Goal: Task Accomplishment & Management: Use online tool/utility

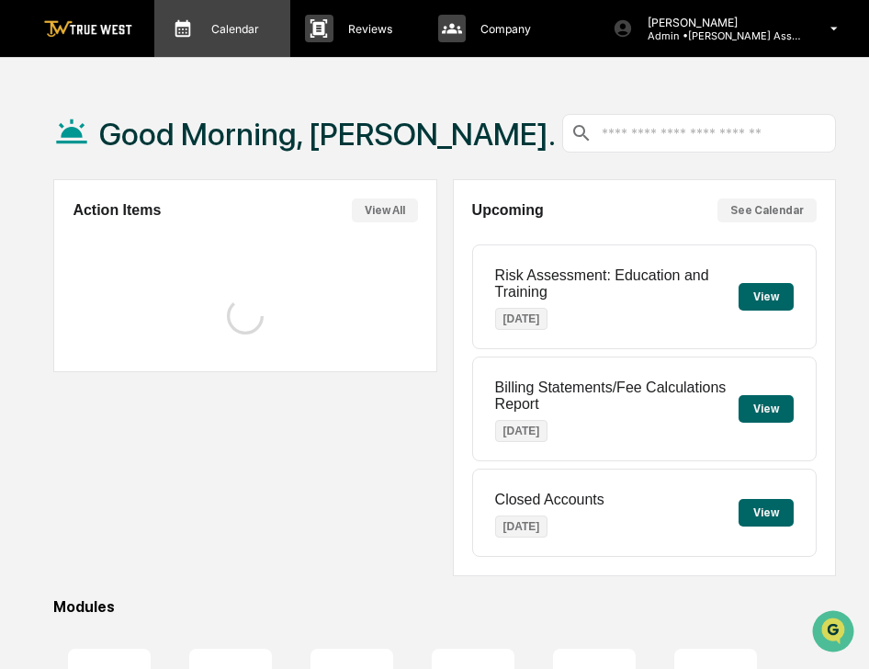
click at [259, 27] on p "Calendar" at bounding box center [233, 29] width 72 height 14
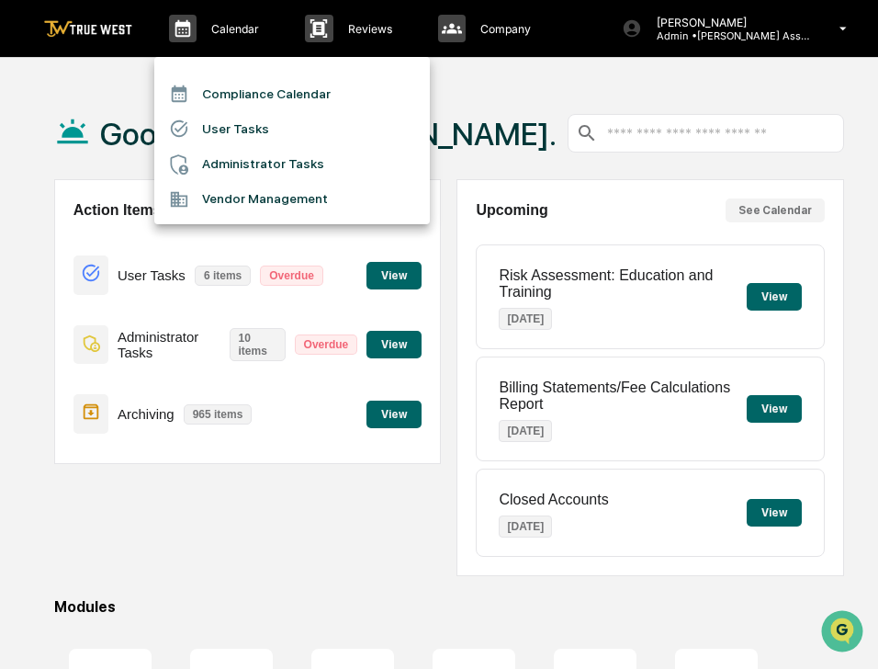
click at [247, 87] on li "Compliance Calendar" at bounding box center [292, 93] width 276 height 35
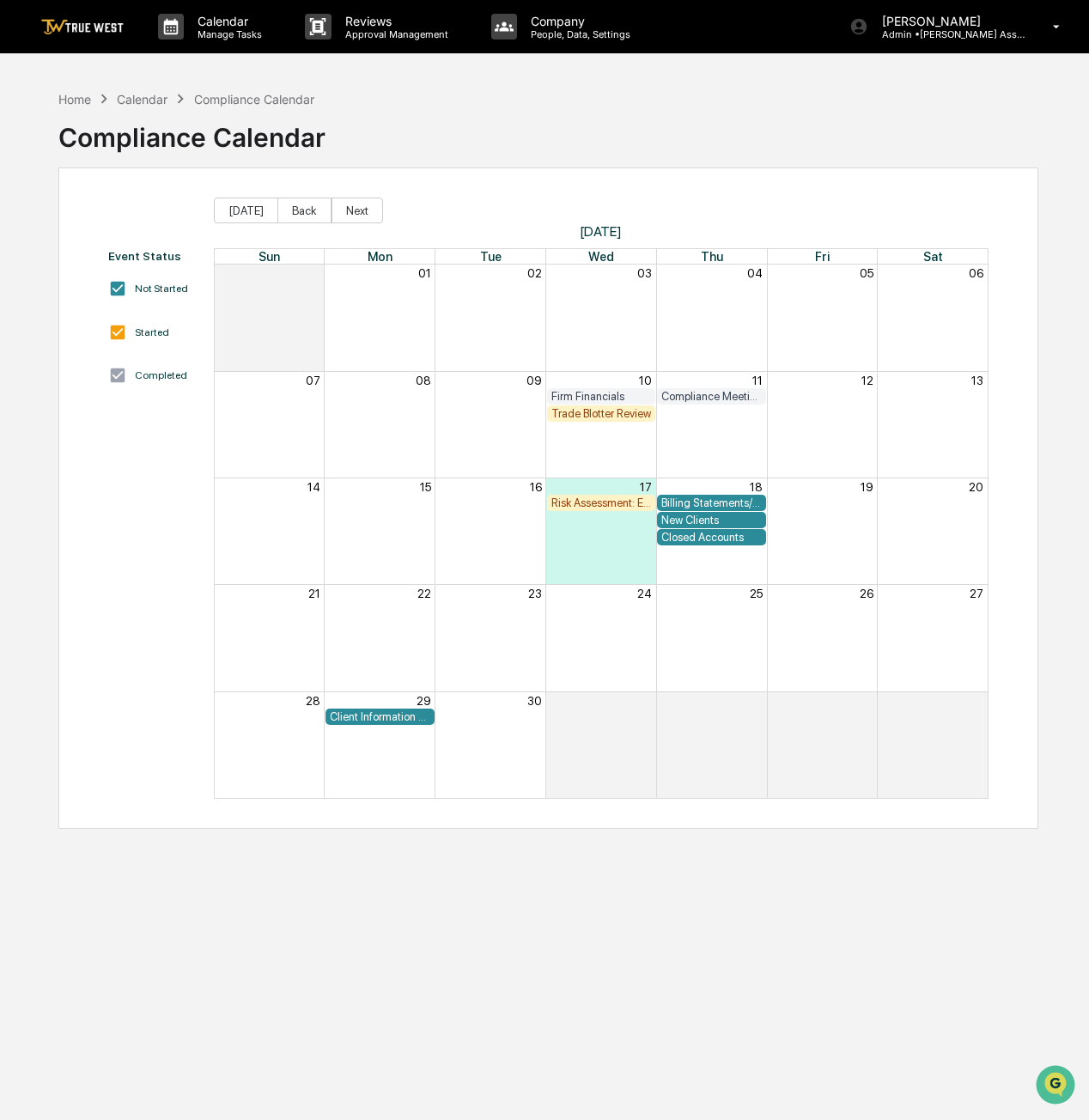
click at [598, 409] on div "Trade Blotter Review" at bounding box center [602, 414] width 101 height 13
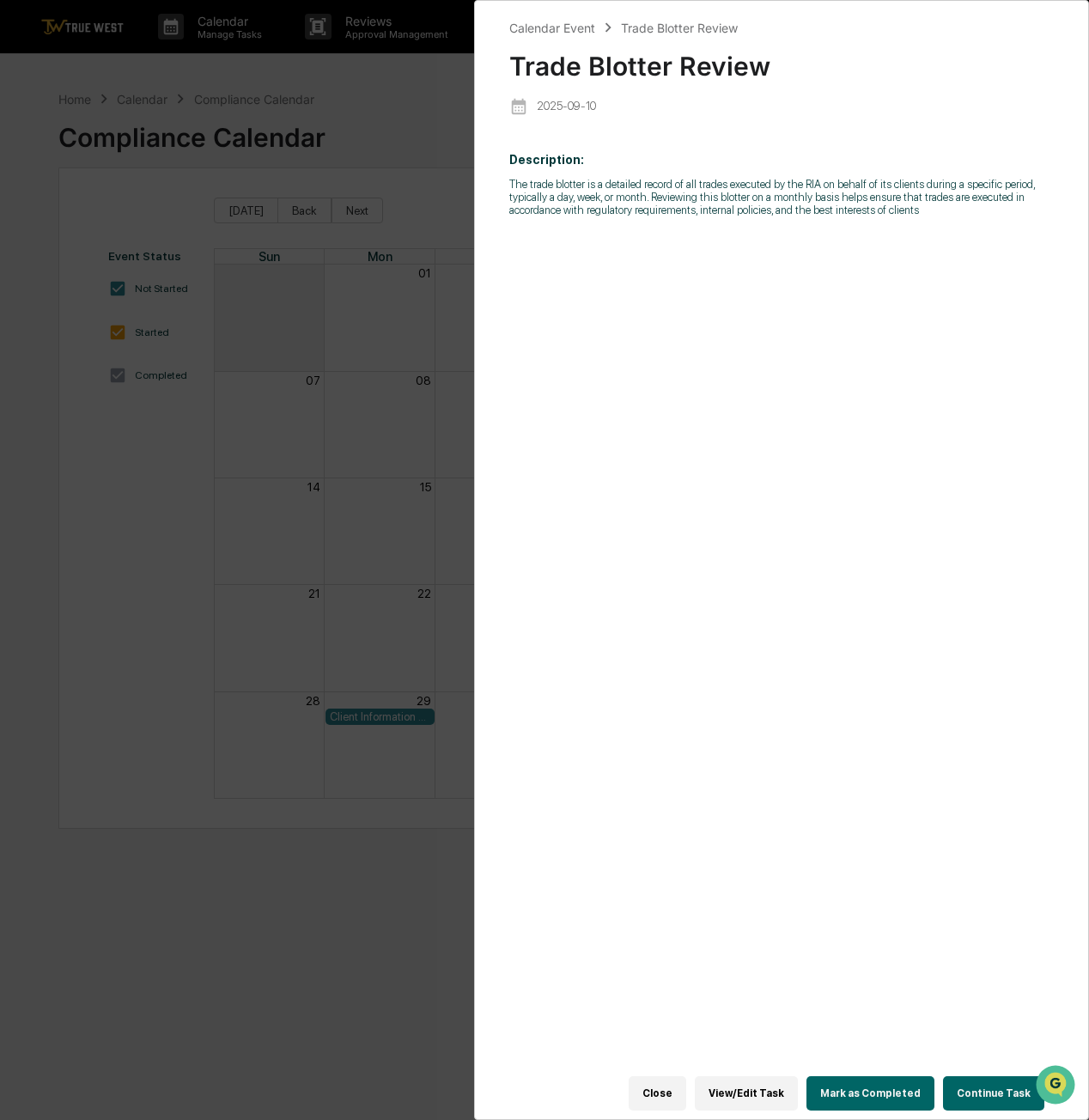
click at [367, 122] on div "Calendar Event Trade Blotter Review Trade Blotter Review [DATE] Description: Th…" at bounding box center [544, 560] width 1089 height 1120
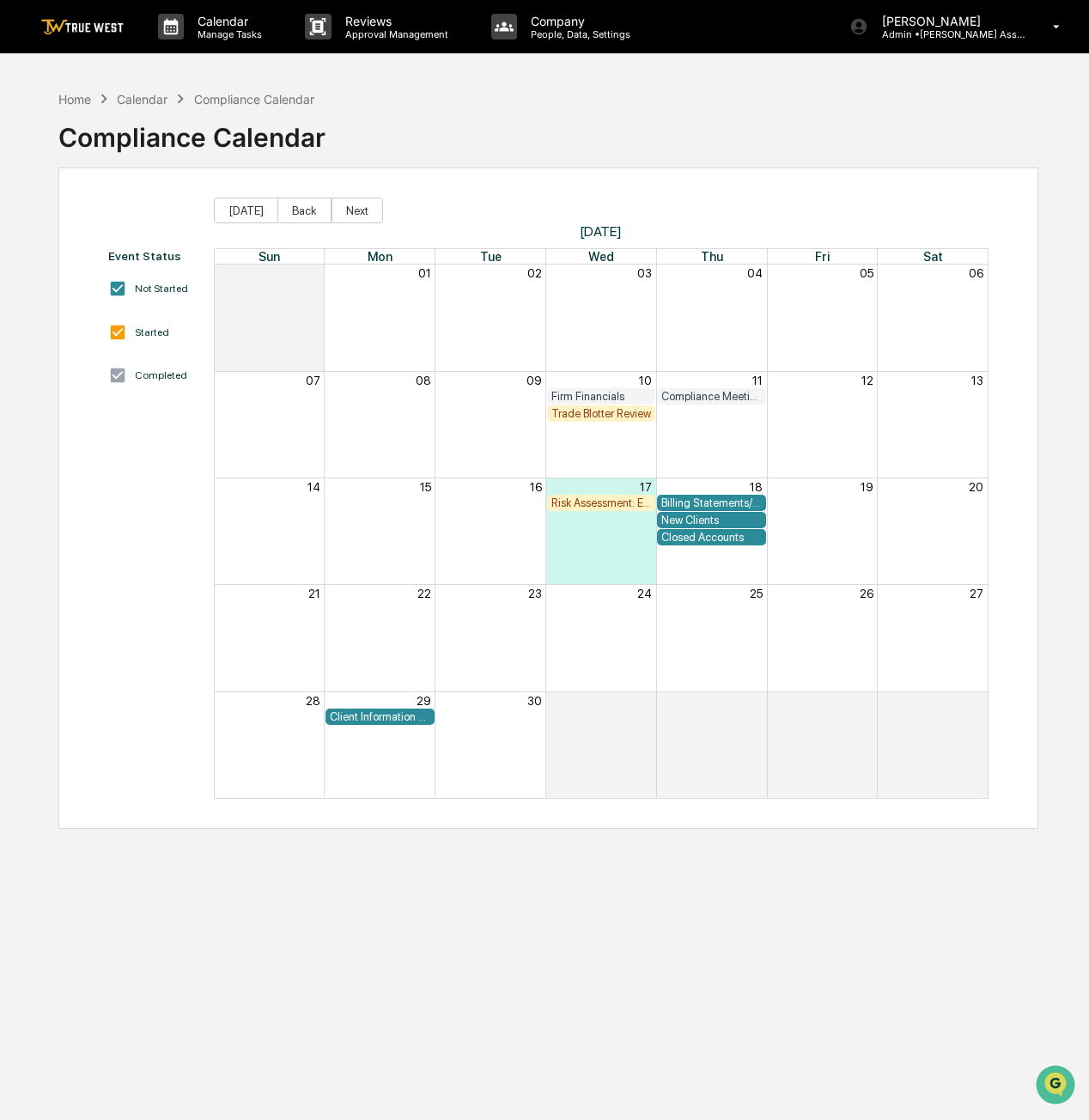
click at [612, 502] on div "Risk Assessment: Education and Training" at bounding box center [602, 503] width 101 height 13
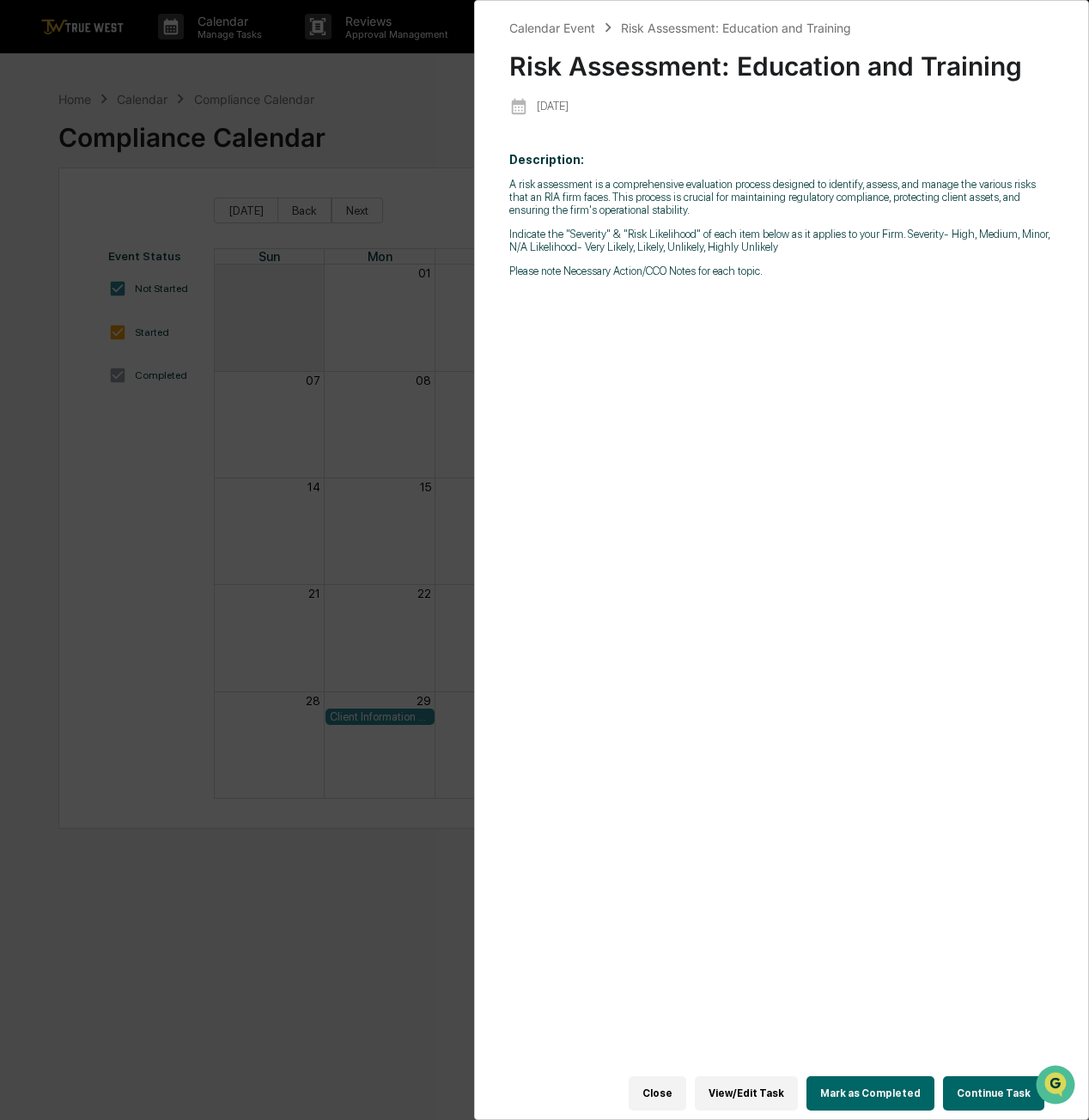
click at [659, 1086] on button "Close" at bounding box center [658, 1093] width 58 height 35
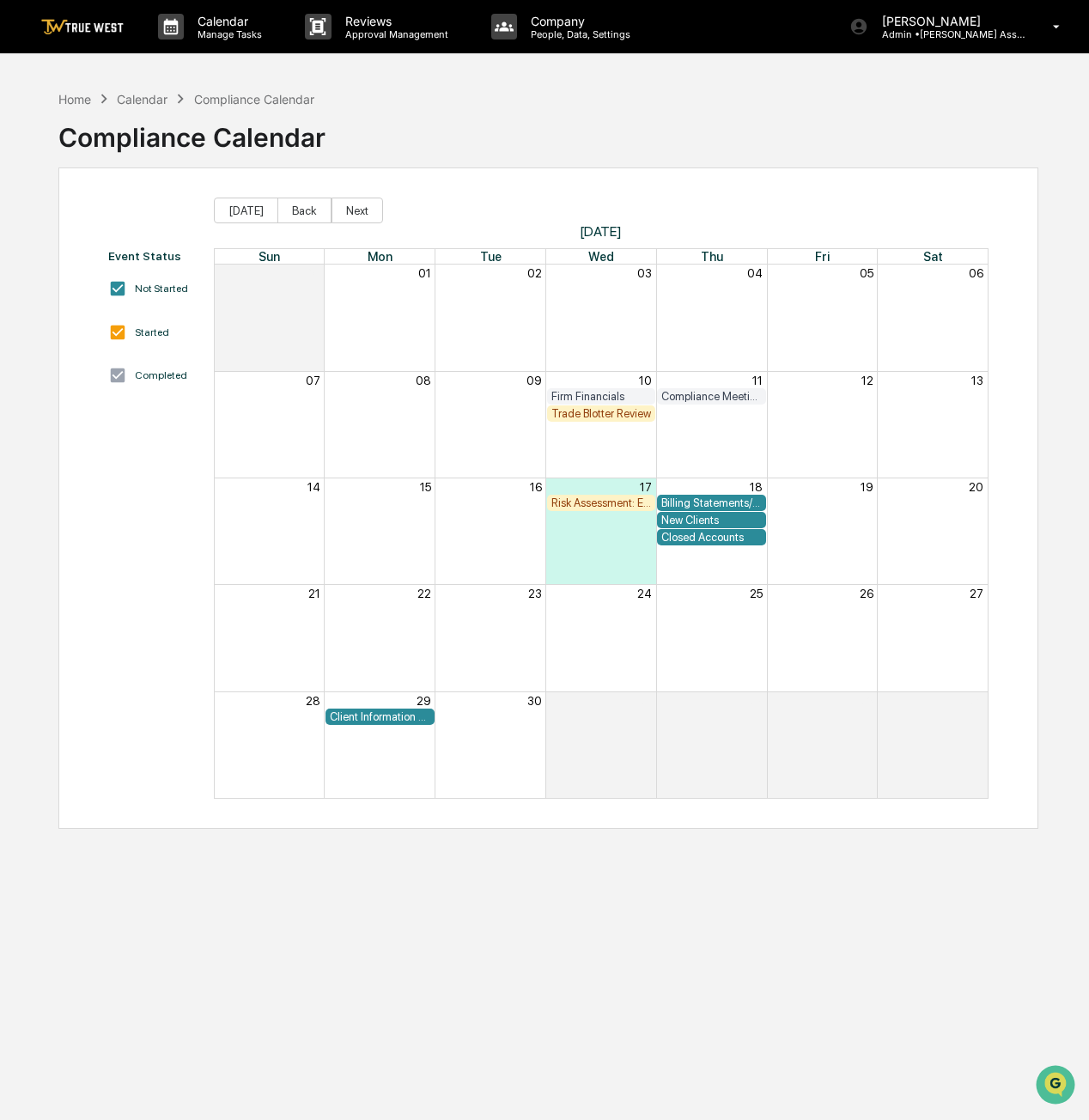
click at [728, 498] on div "Billing Statements/Fee Calculations Report" at bounding box center [712, 503] width 101 height 13
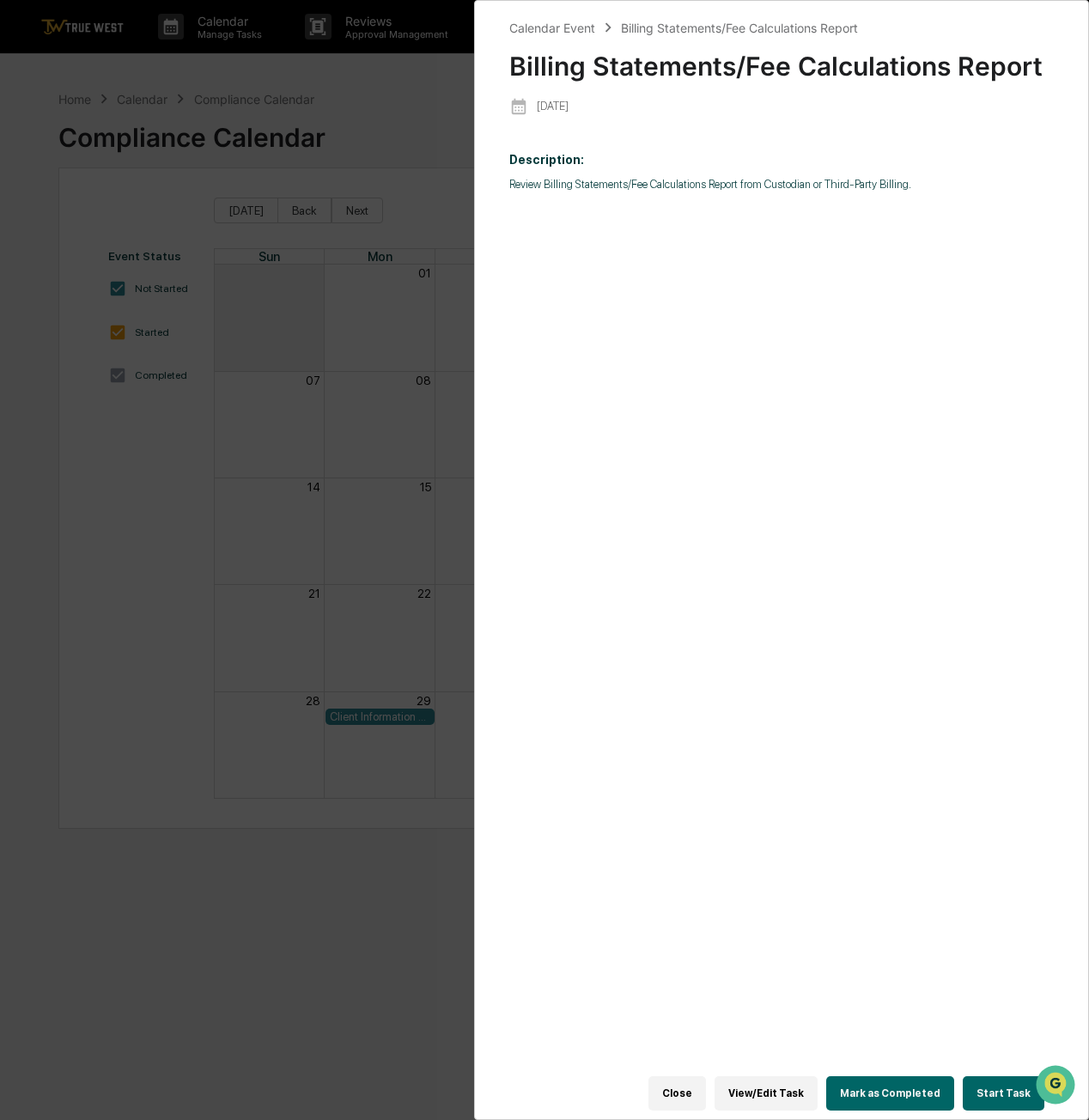
click at [397, 133] on div "Calendar Event Billing Statements/Fee Calculations Report Billing Statements/Fe…" at bounding box center [544, 560] width 1089 height 1120
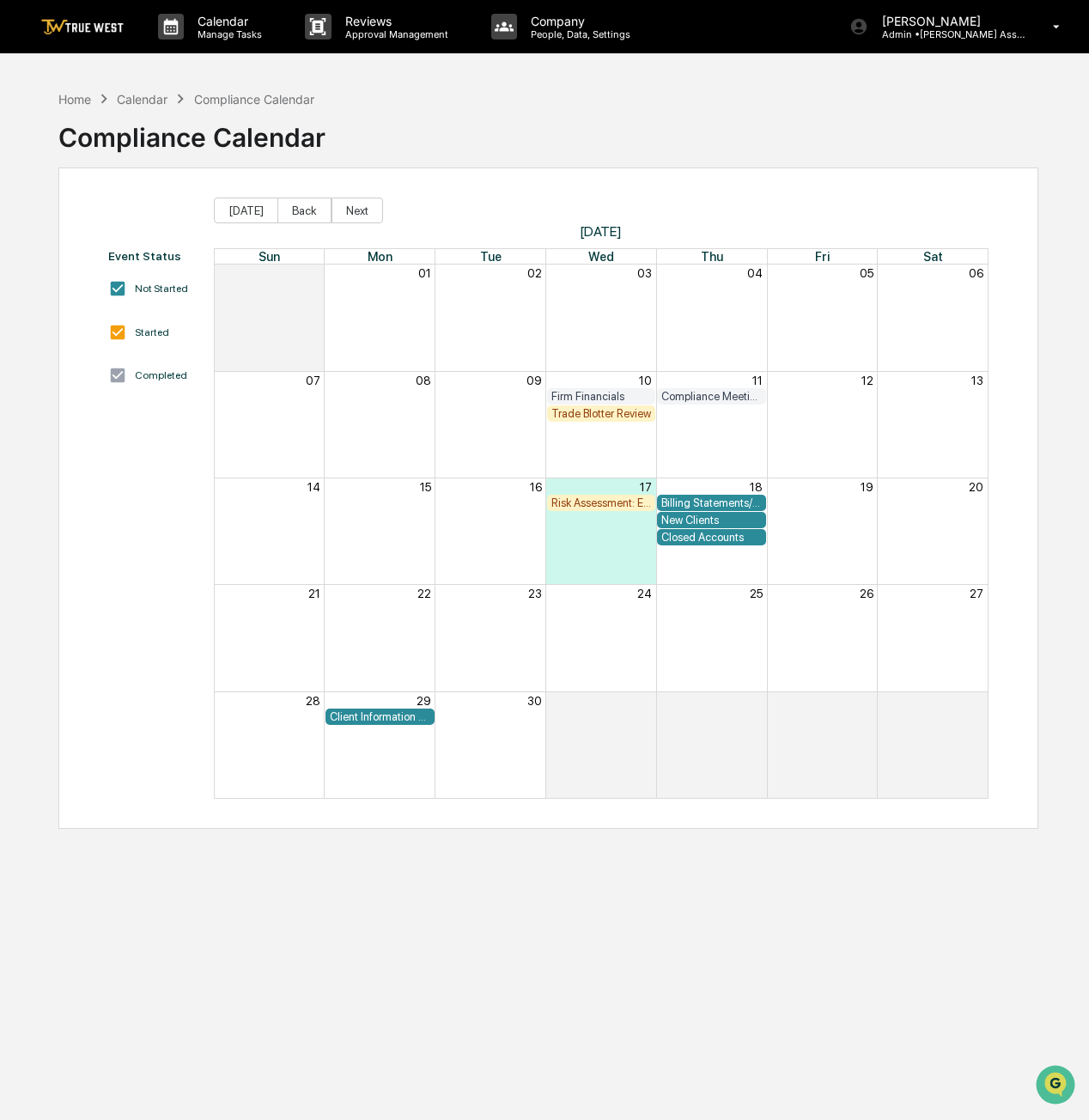
click at [715, 540] on div "Closed Accounts" at bounding box center [712, 538] width 101 height 13
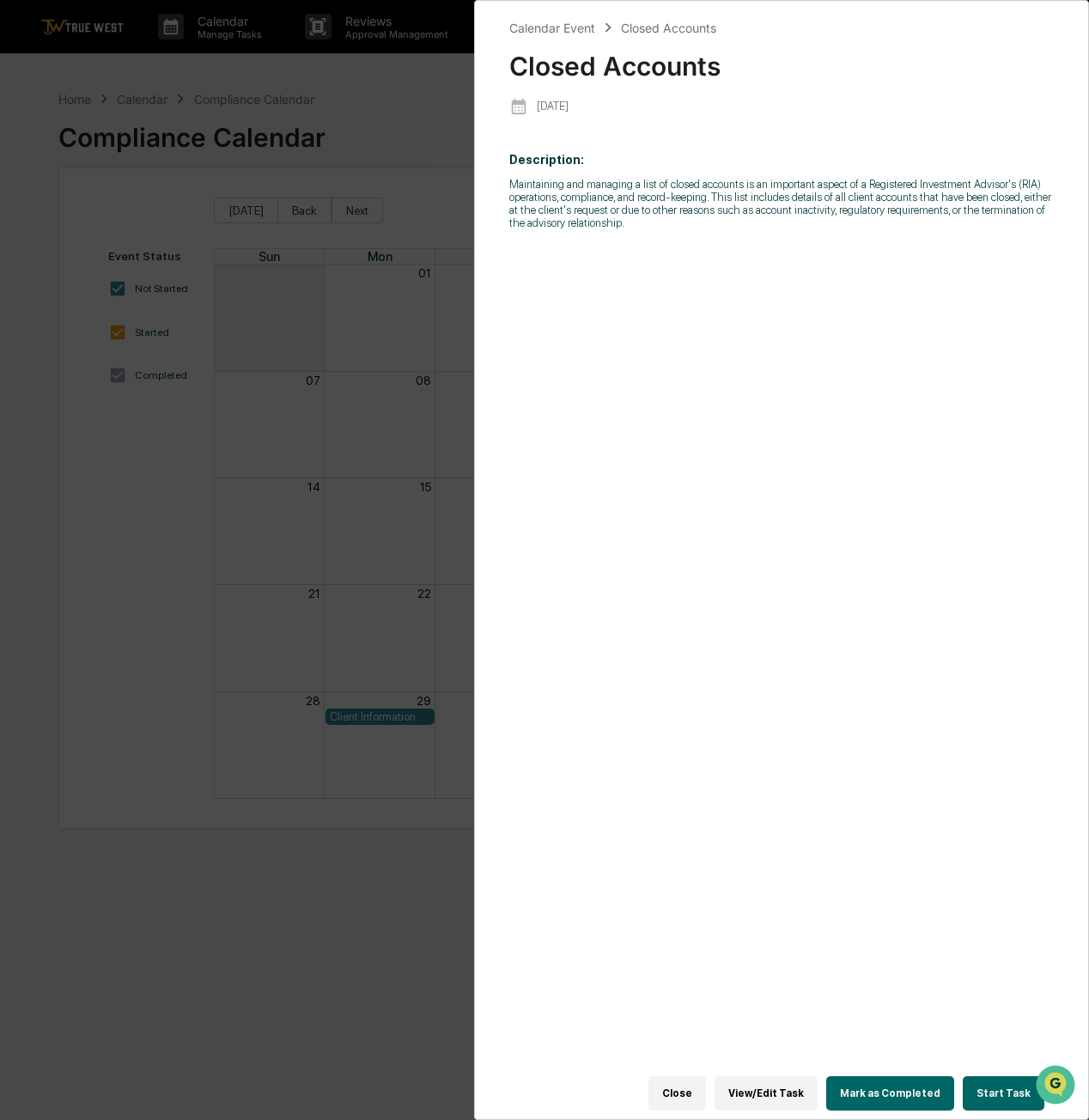
click at [359, 89] on div "Calendar Event Closed Accounts Closed Accounts 2025-09-18 Description: Maintain…" at bounding box center [544, 560] width 1089 height 1120
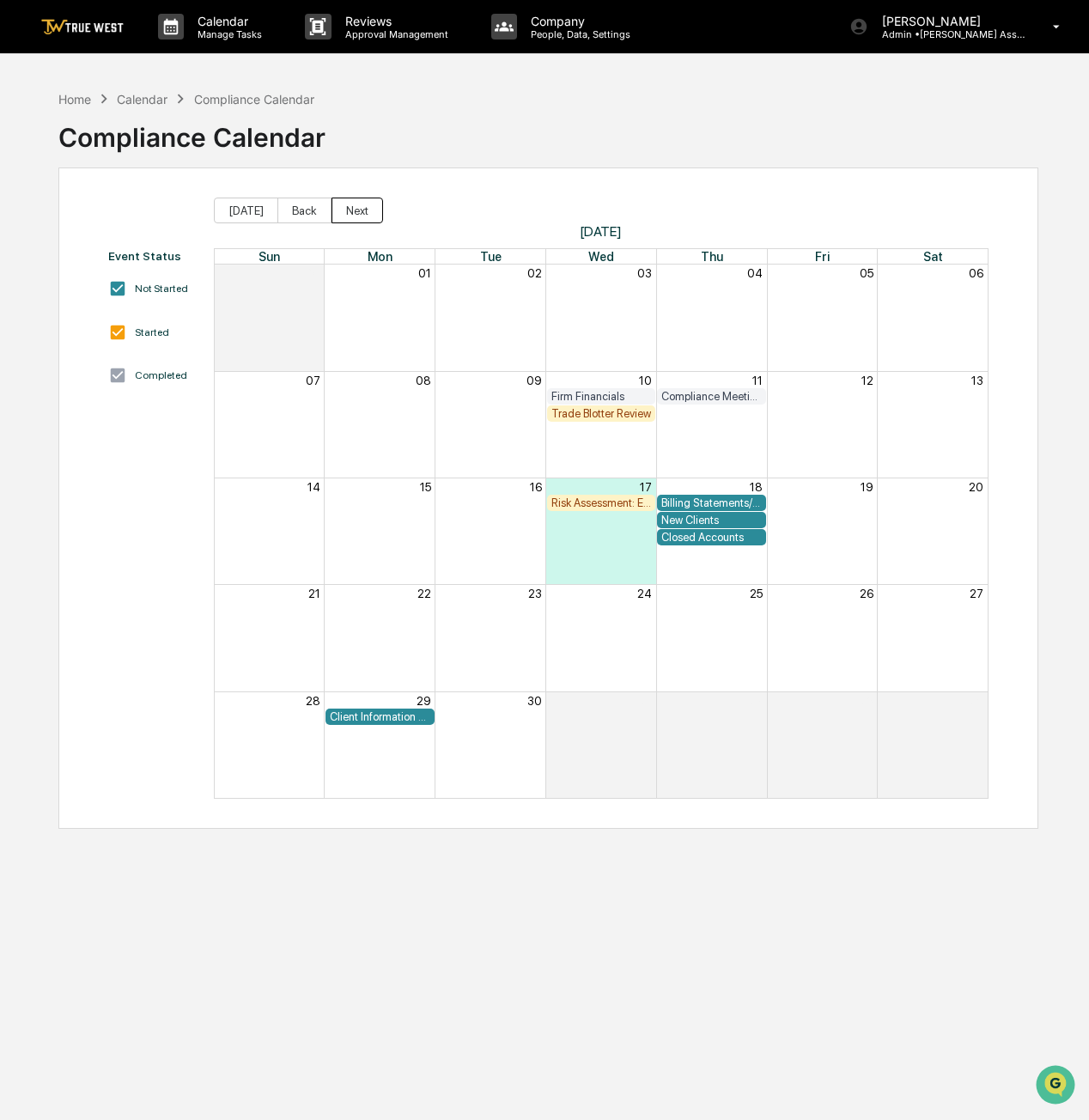
click at [352, 216] on button "Next" at bounding box center [357, 210] width 51 height 26
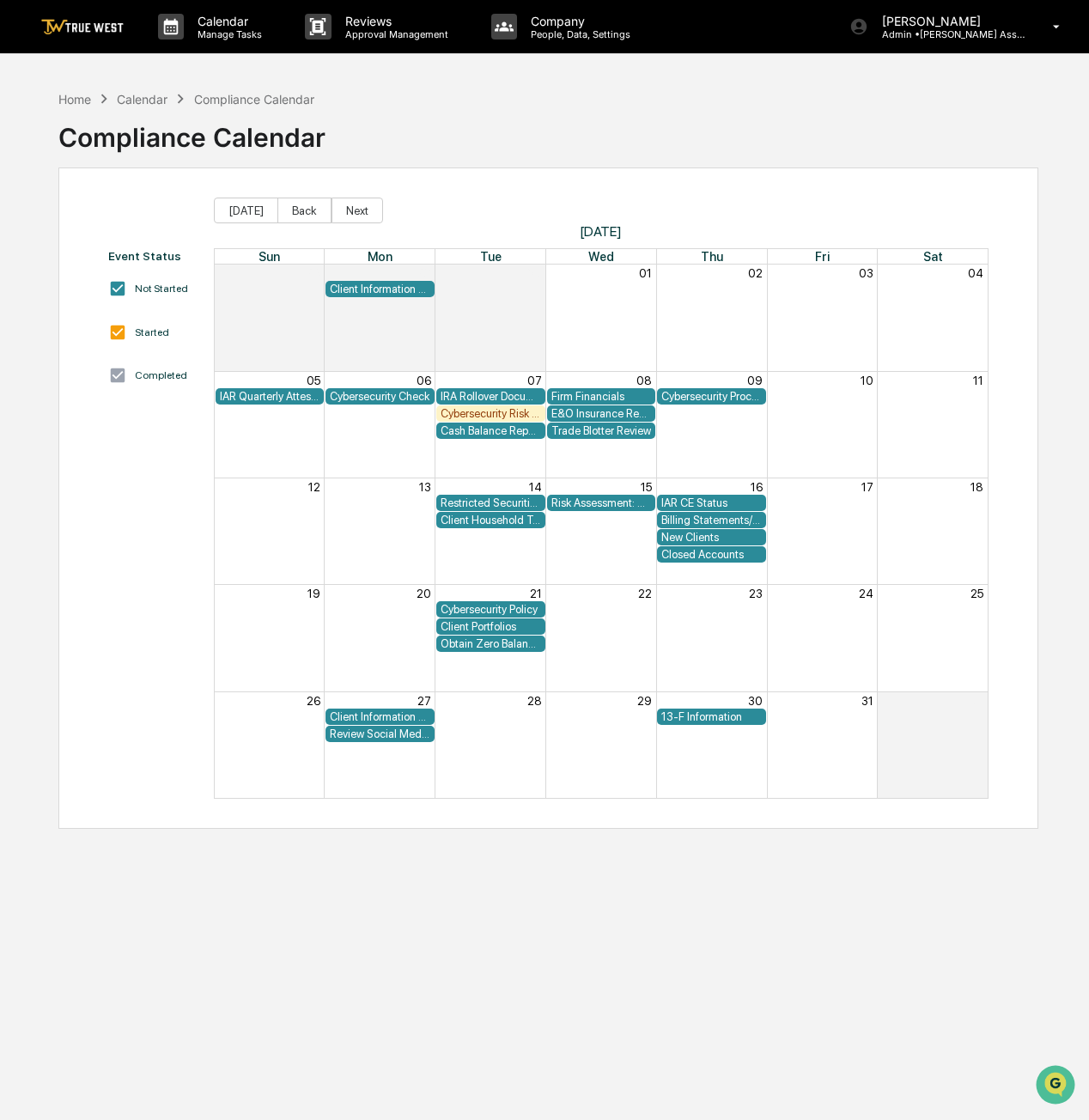
click at [378, 393] on div "Cybersecurity Check" at bounding box center [380, 396] width 101 height 13
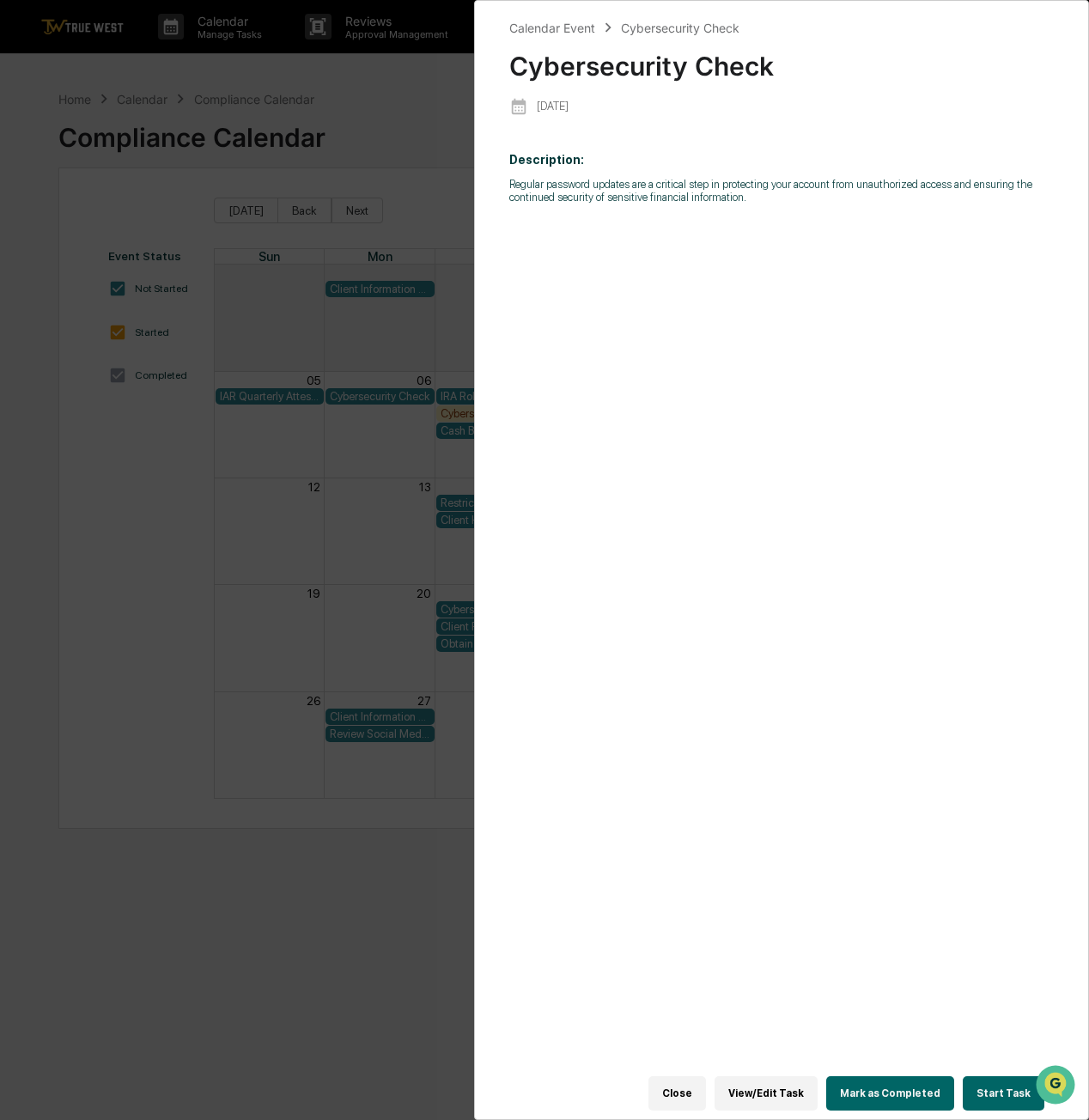
click at [443, 167] on div "Calendar Event Cybersecurity Check Cybersecurity Check 2025-10-06 Description: …" at bounding box center [544, 560] width 1089 height 1120
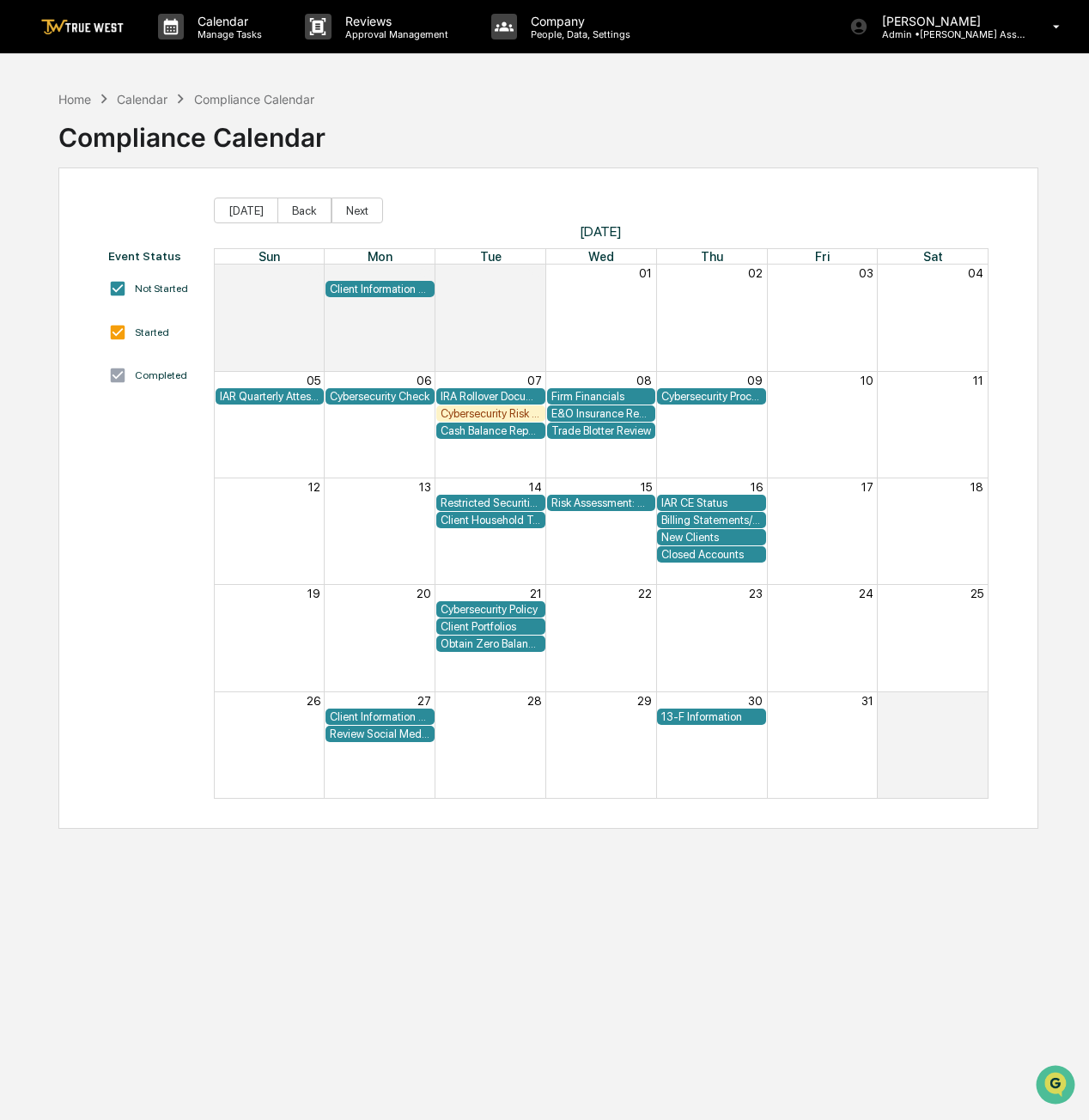
click at [398, 291] on div "Client Information Breach" at bounding box center [380, 289] width 101 height 13
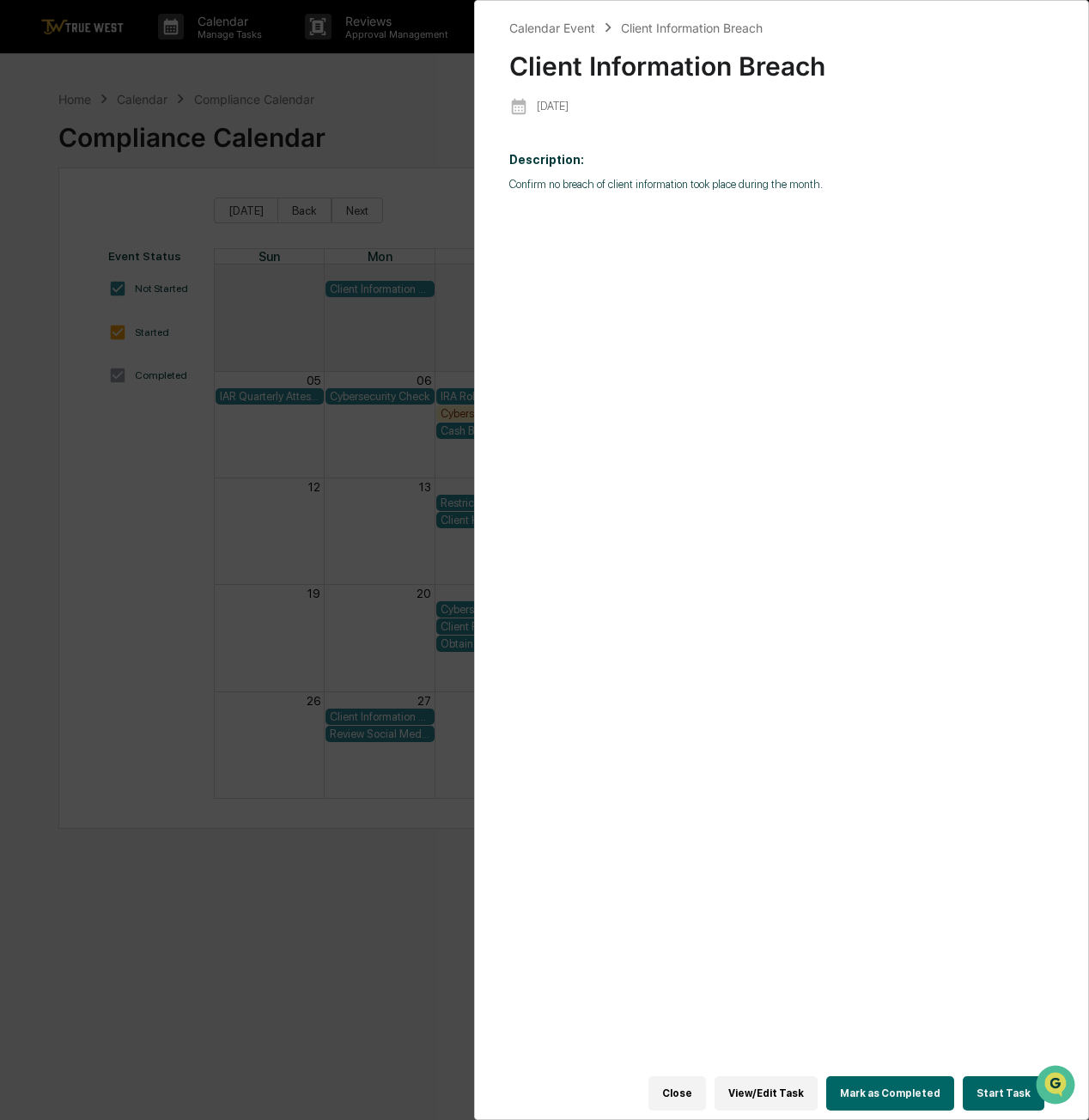
click at [399, 140] on div "Calendar Event Client Information Breach Client Information Breach 2025-09-29 D…" at bounding box center [544, 560] width 1089 height 1120
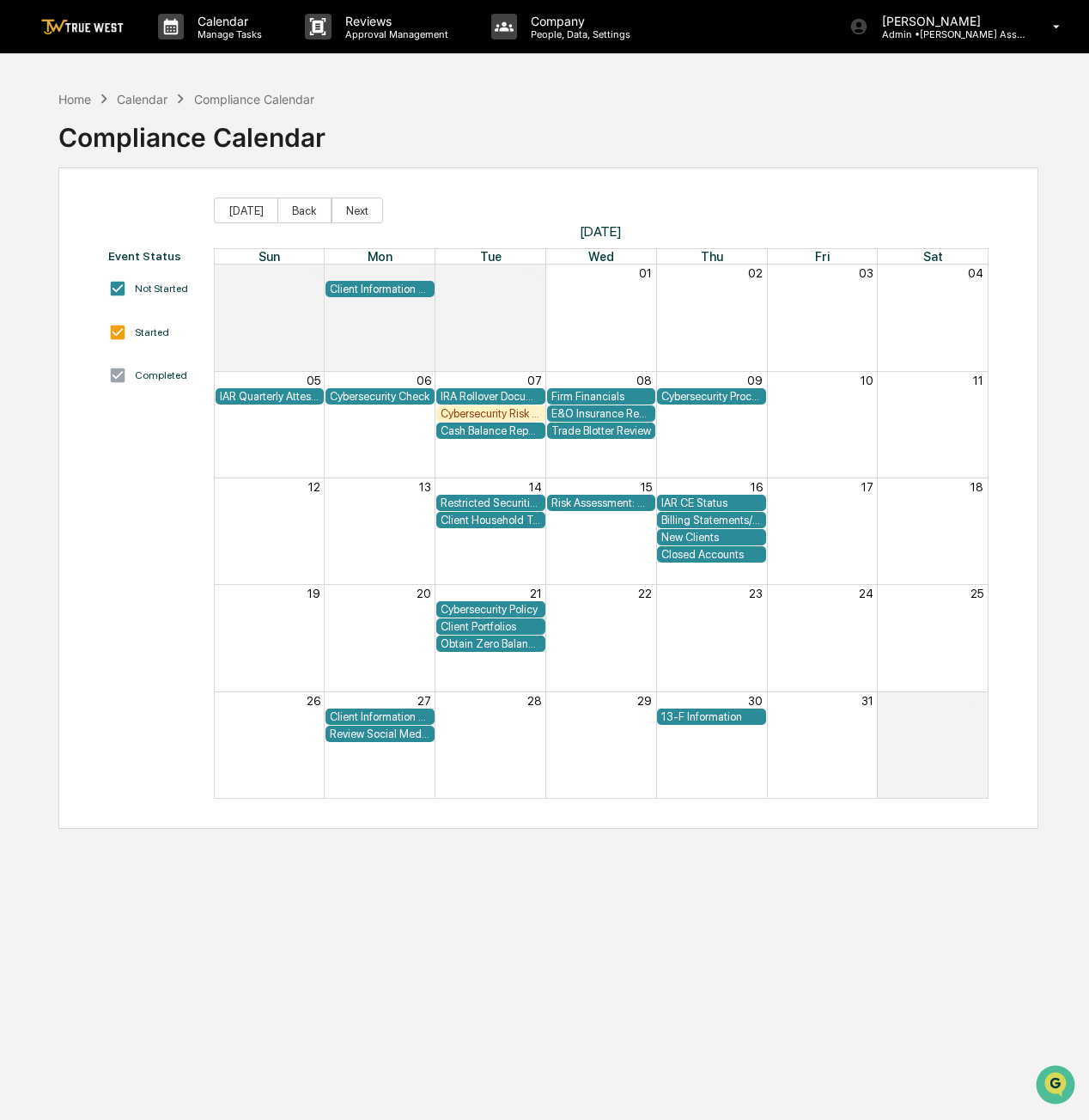
click at [507, 432] on div "Cash Balance Report" at bounding box center [491, 431] width 101 height 13
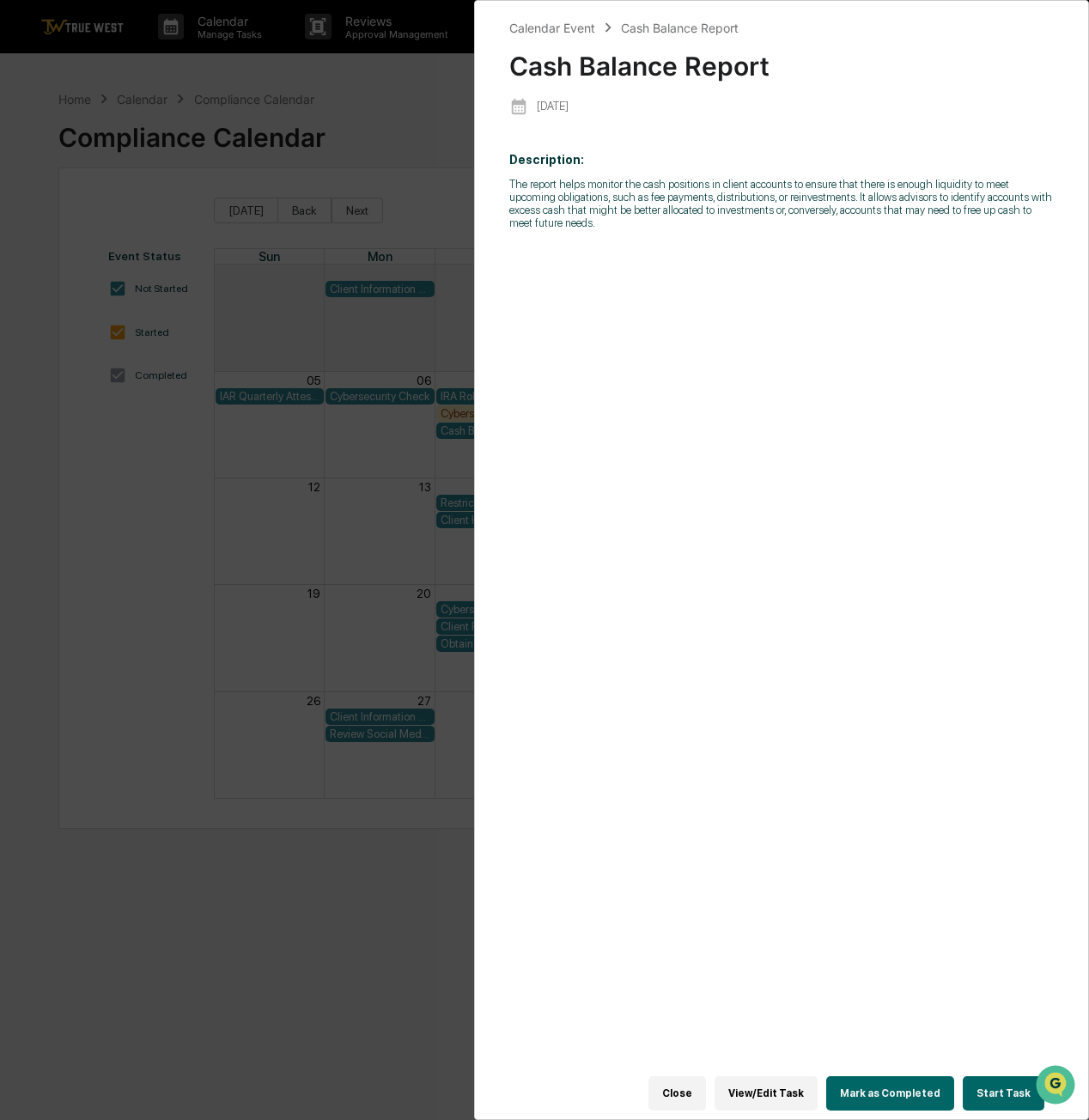
click at [685, 1084] on button "Close" at bounding box center [678, 1093] width 58 height 35
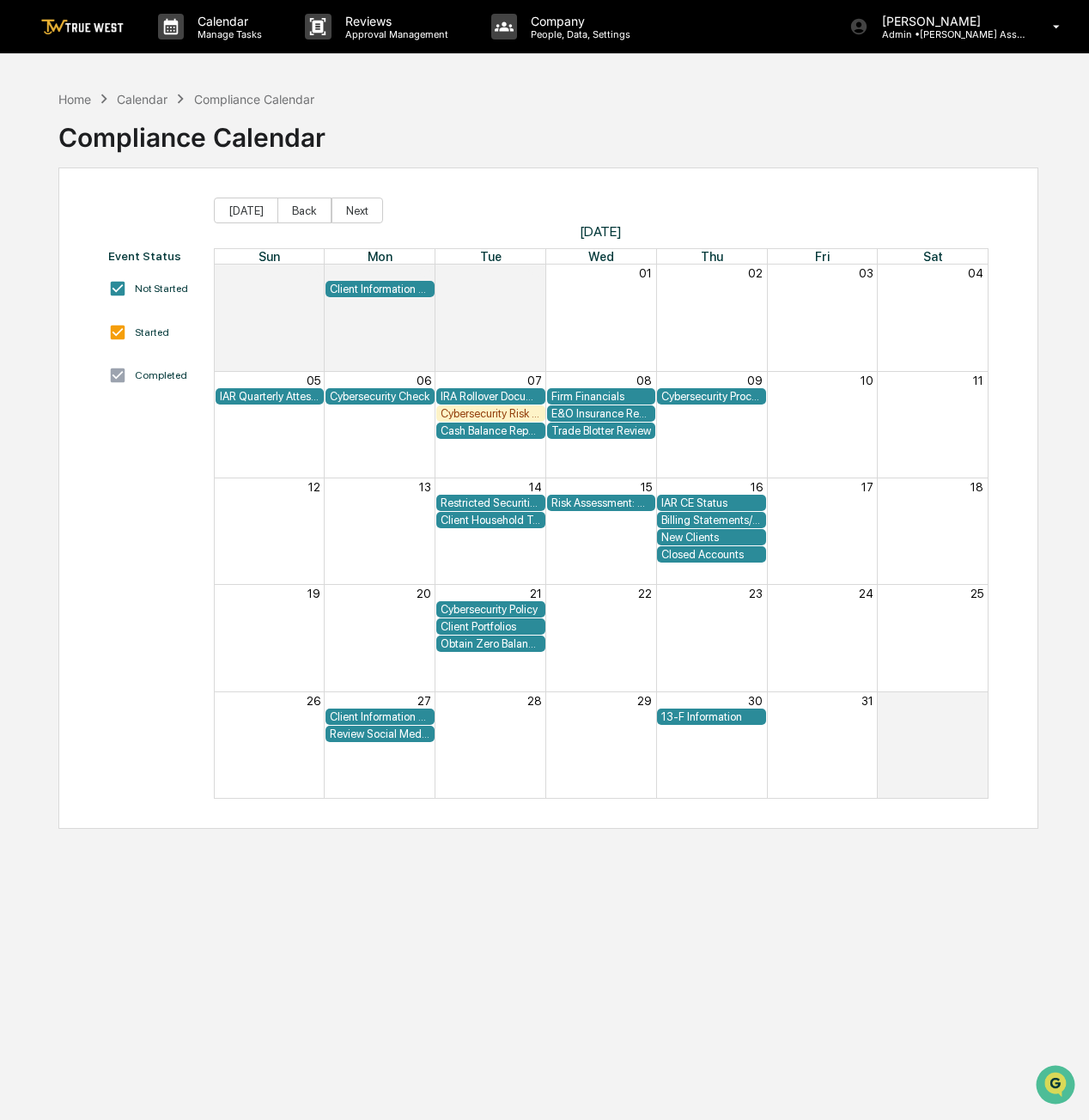
click at [523, 508] on div "Restricted Securities/Watchlist" at bounding box center [491, 503] width 101 height 13
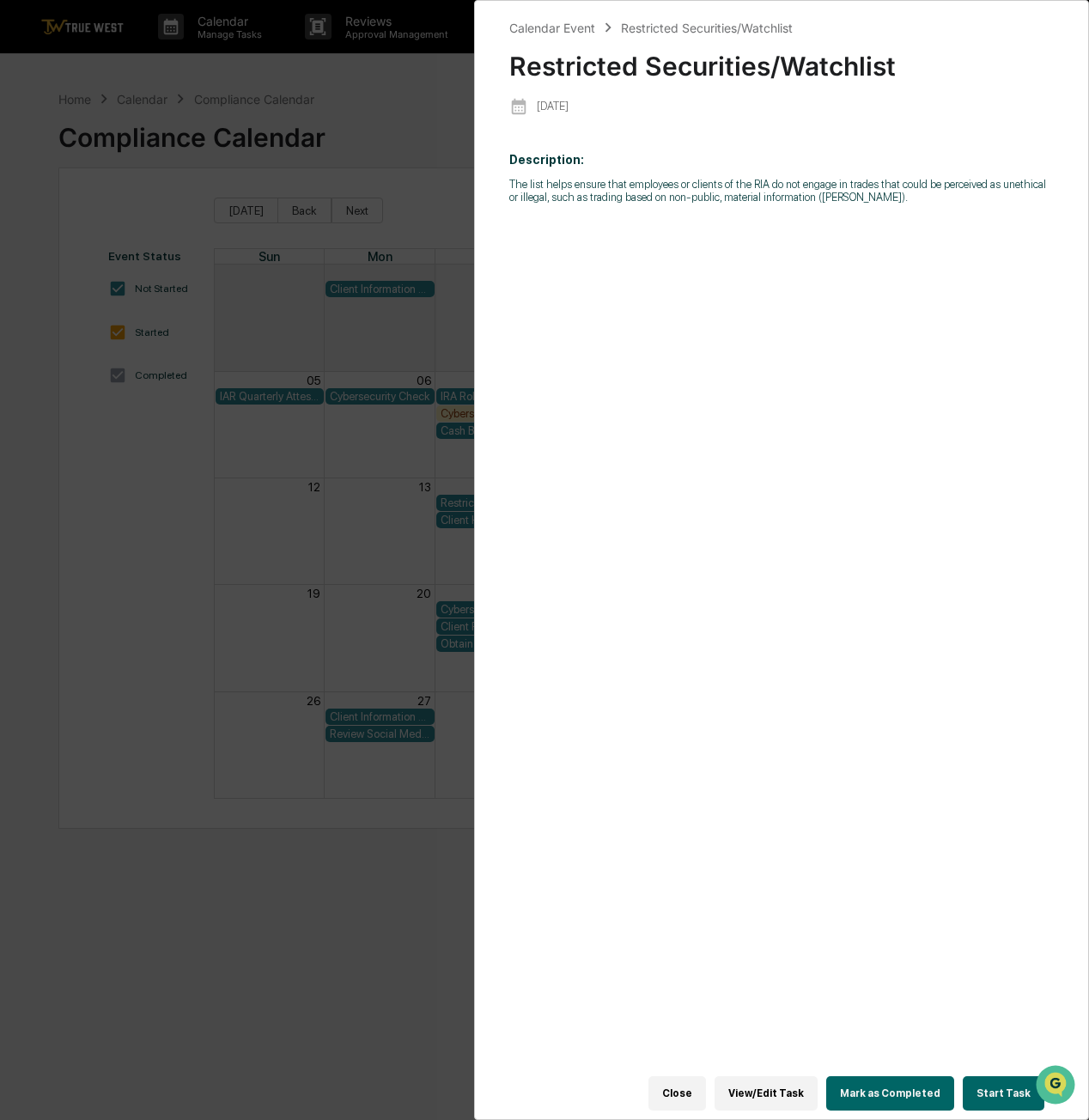
click at [694, 1088] on button "Close" at bounding box center [678, 1093] width 58 height 35
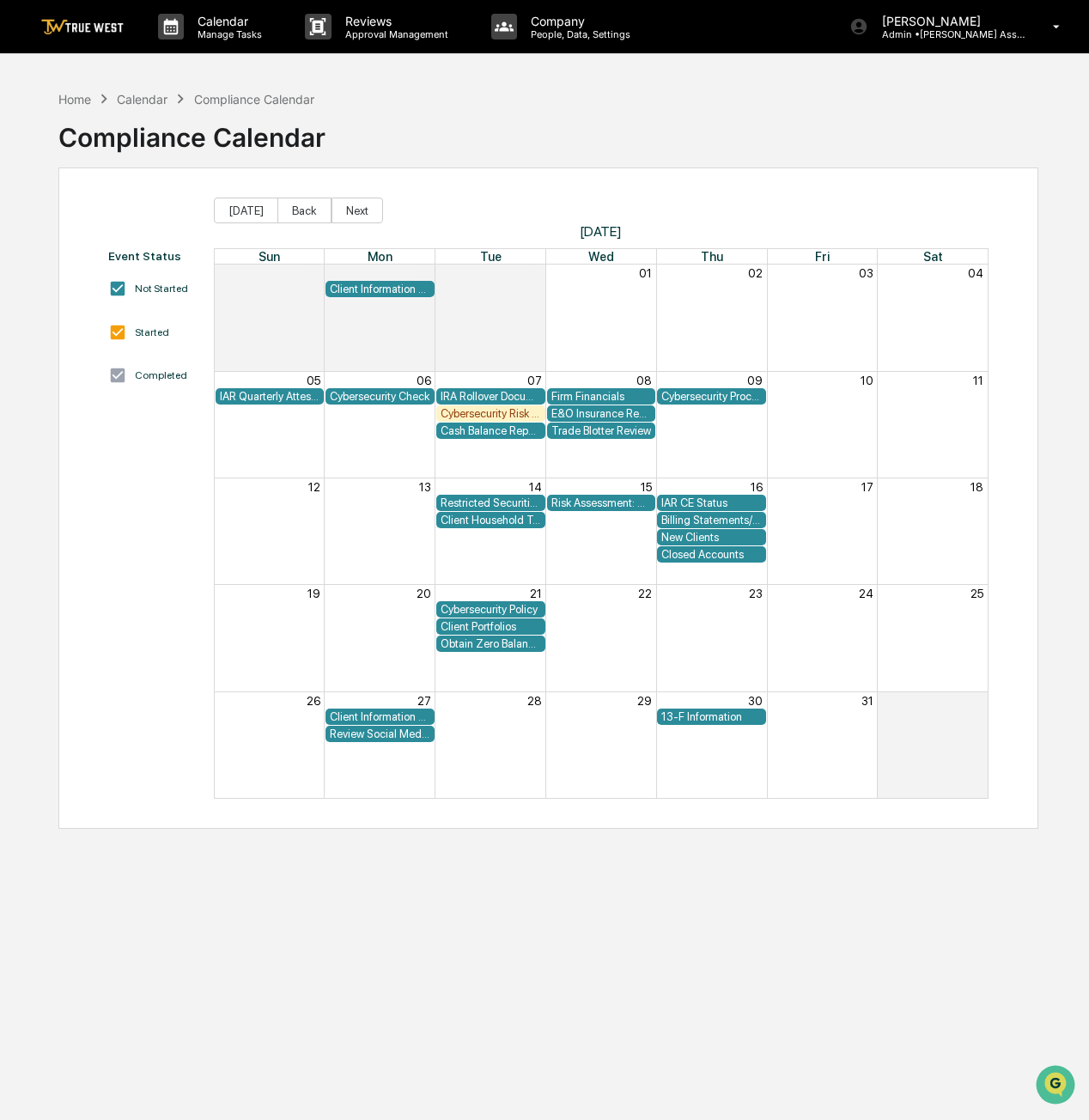
click at [488, 629] on div "Client Portfolios" at bounding box center [491, 626] width 101 height 13
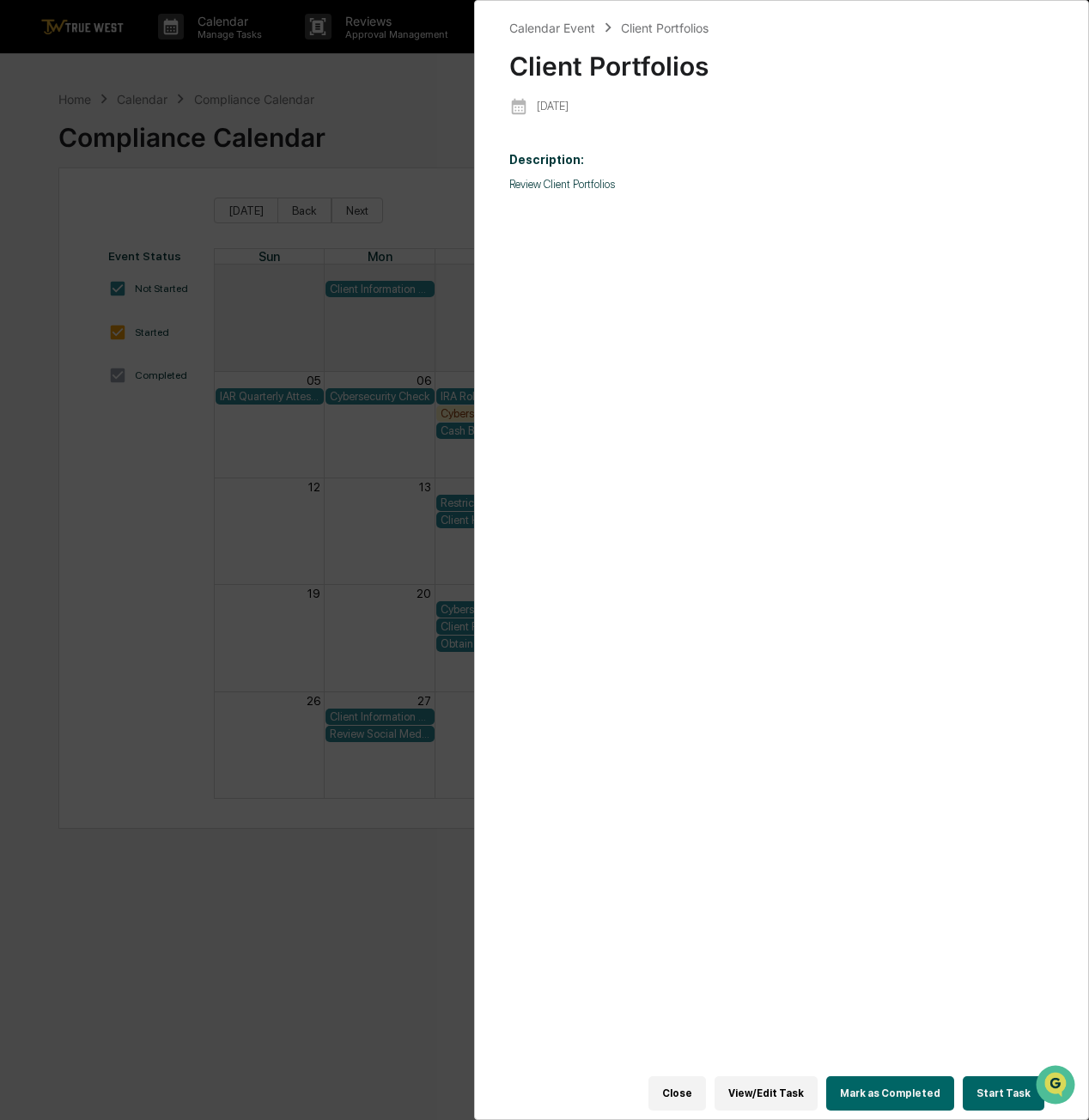
click at [404, 113] on div "Calendar Event Client Portfolios Client Portfolios 2025-10-21 Description: Revi…" at bounding box center [544, 560] width 1089 height 1120
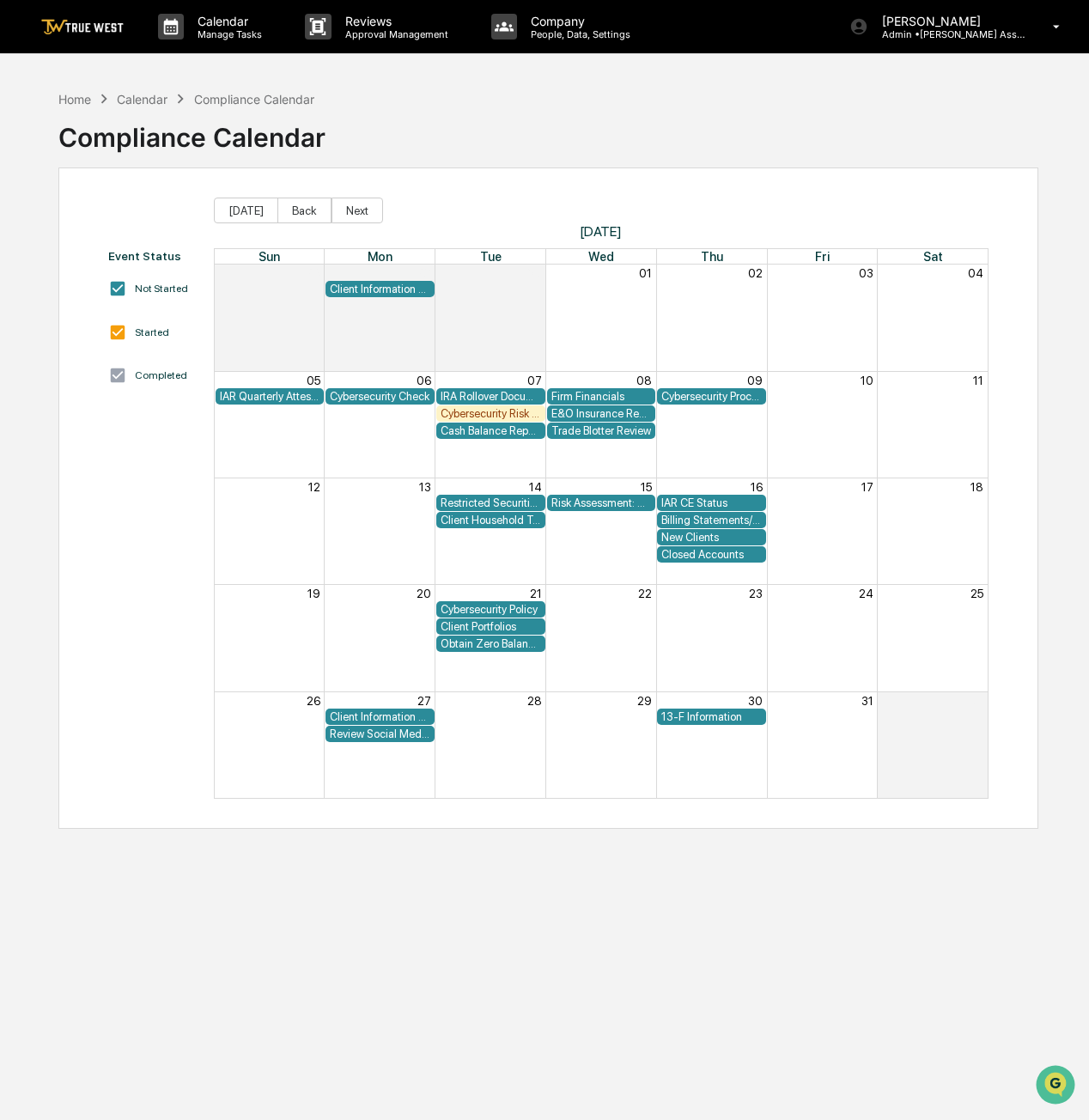
click at [715, 715] on div "13-F Information" at bounding box center [712, 717] width 101 height 13
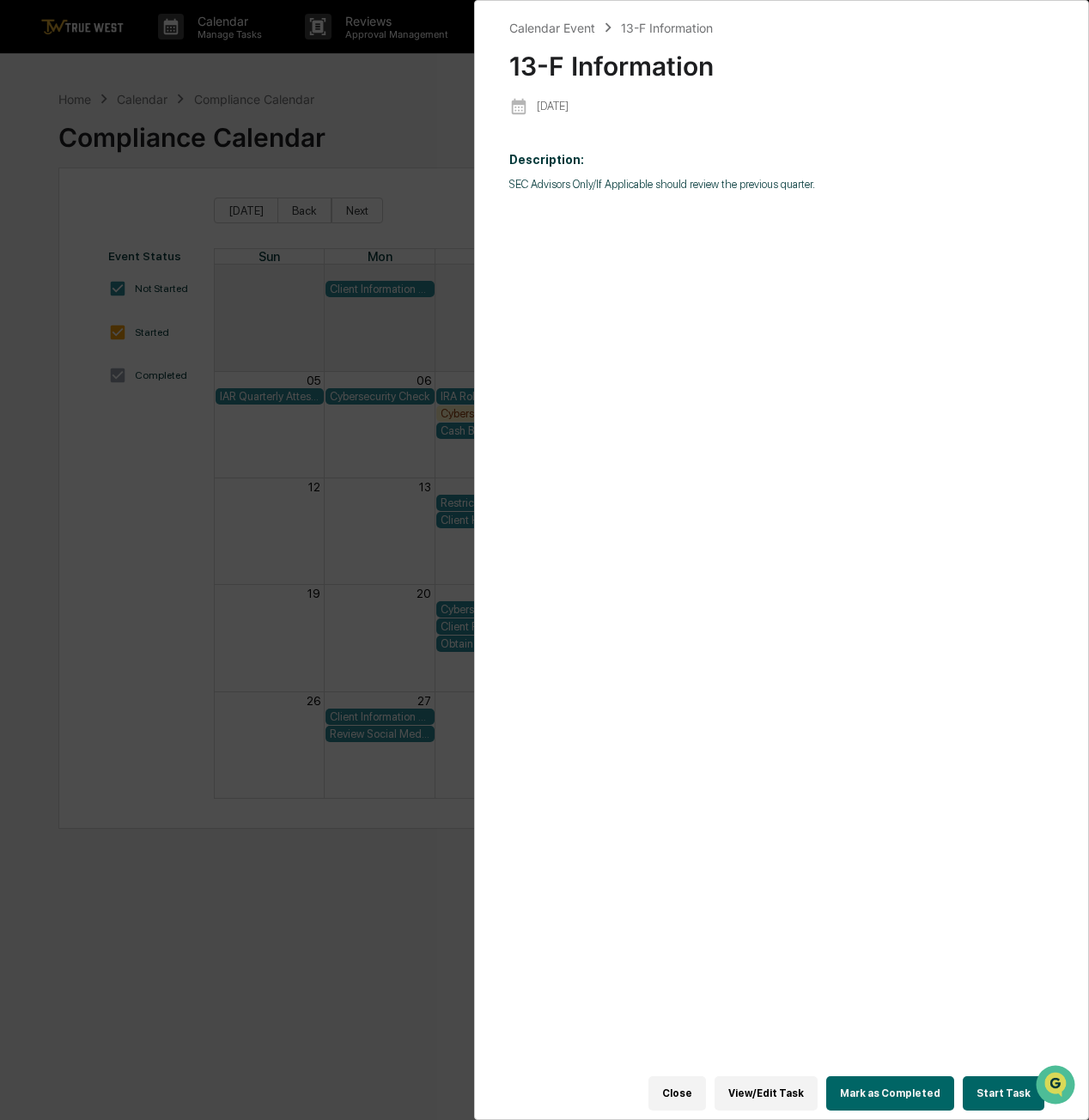
click at [397, 126] on div "Calendar Event 13-F Information 13-F Information 2025-10-30 Description: SEC Ad…" at bounding box center [544, 560] width 1089 height 1120
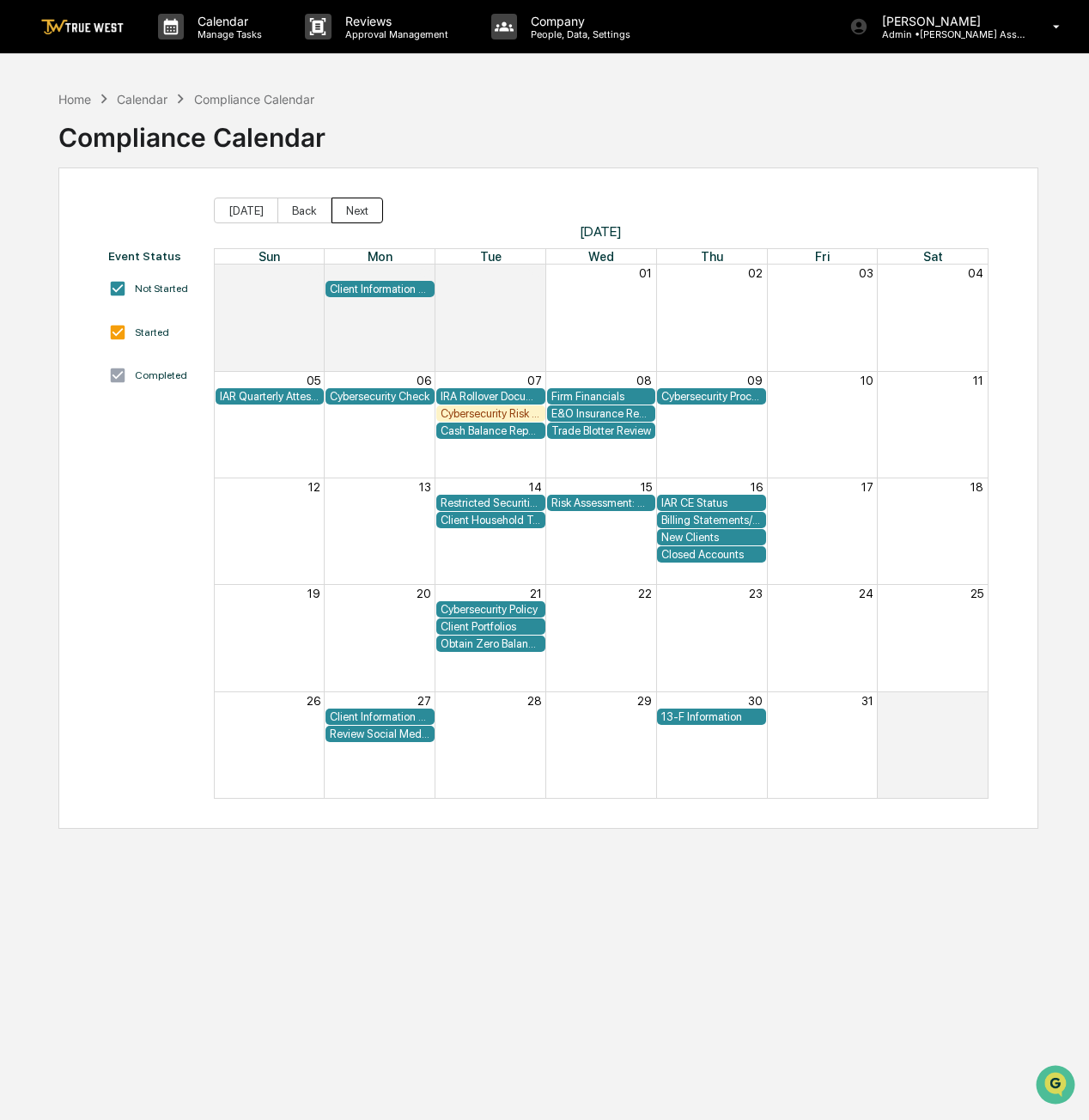
click at [345, 210] on button "Next" at bounding box center [357, 210] width 51 height 26
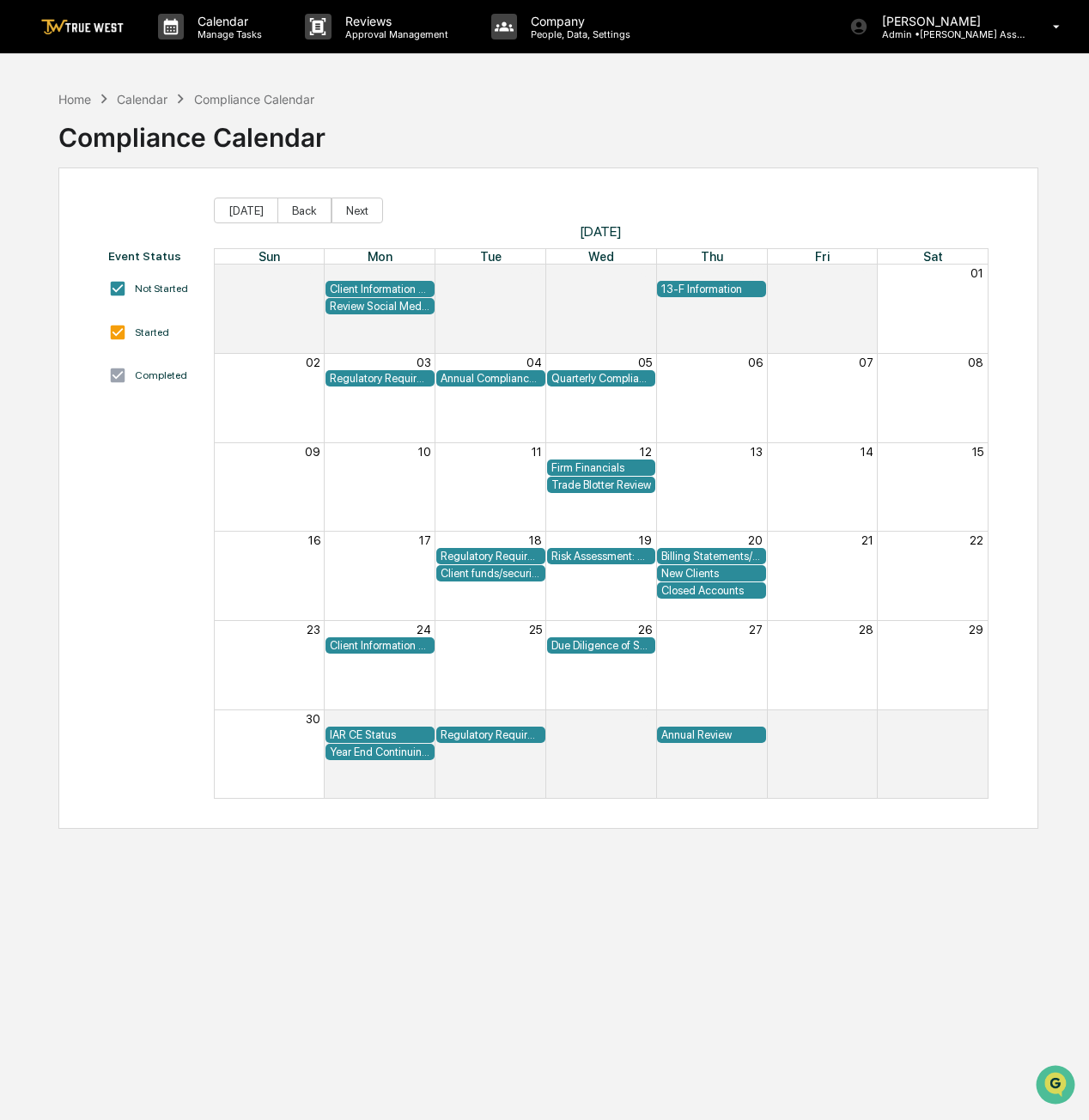
click at [367, 377] on div "Regulatory Requirement: 13F Filings DUE" at bounding box center [380, 379] width 101 height 13
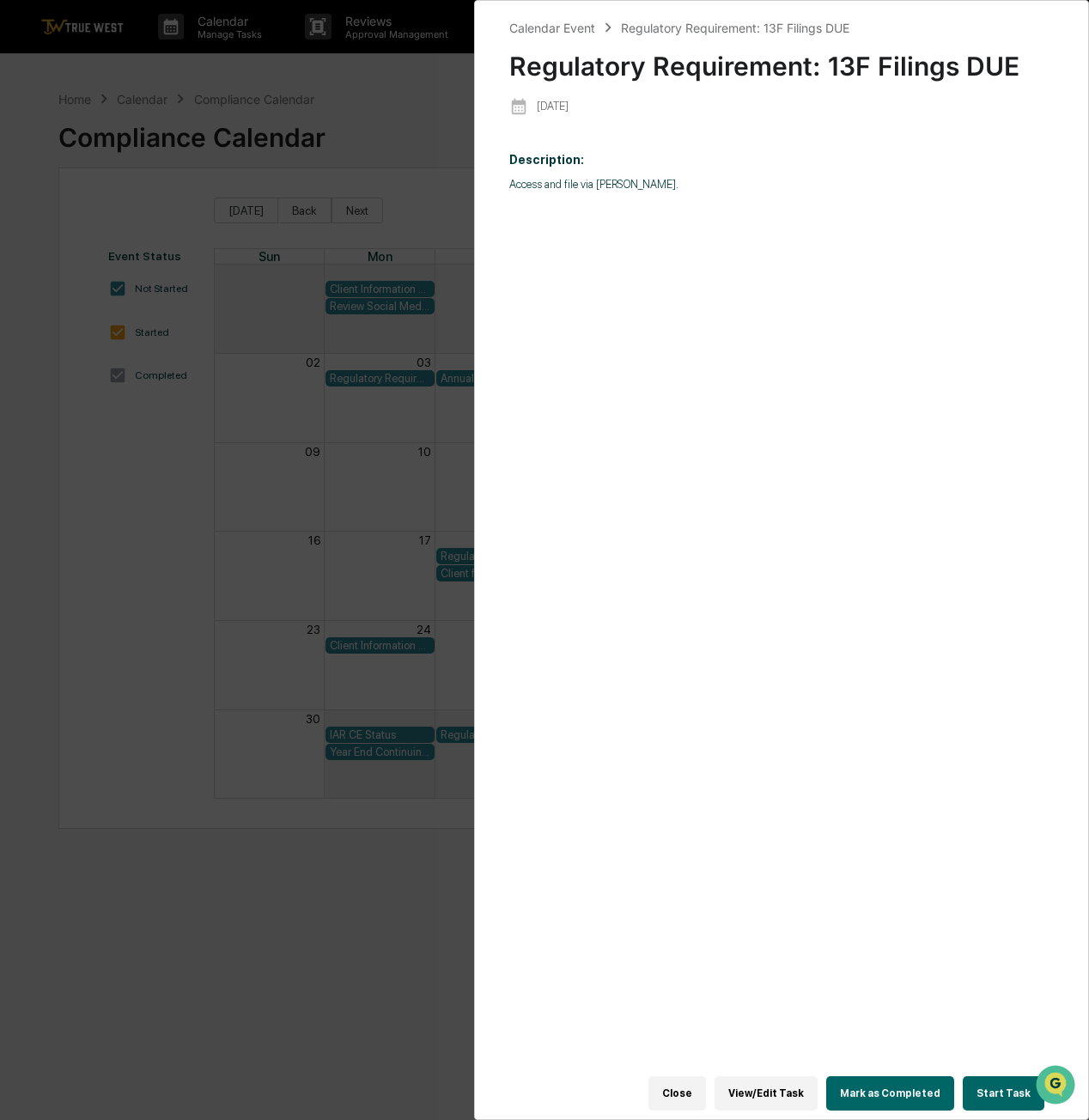
click at [455, 127] on div "Calendar Event Regulatory Requirement: 13F Filings DUE Regulatory Requirement: …" at bounding box center [544, 560] width 1089 height 1120
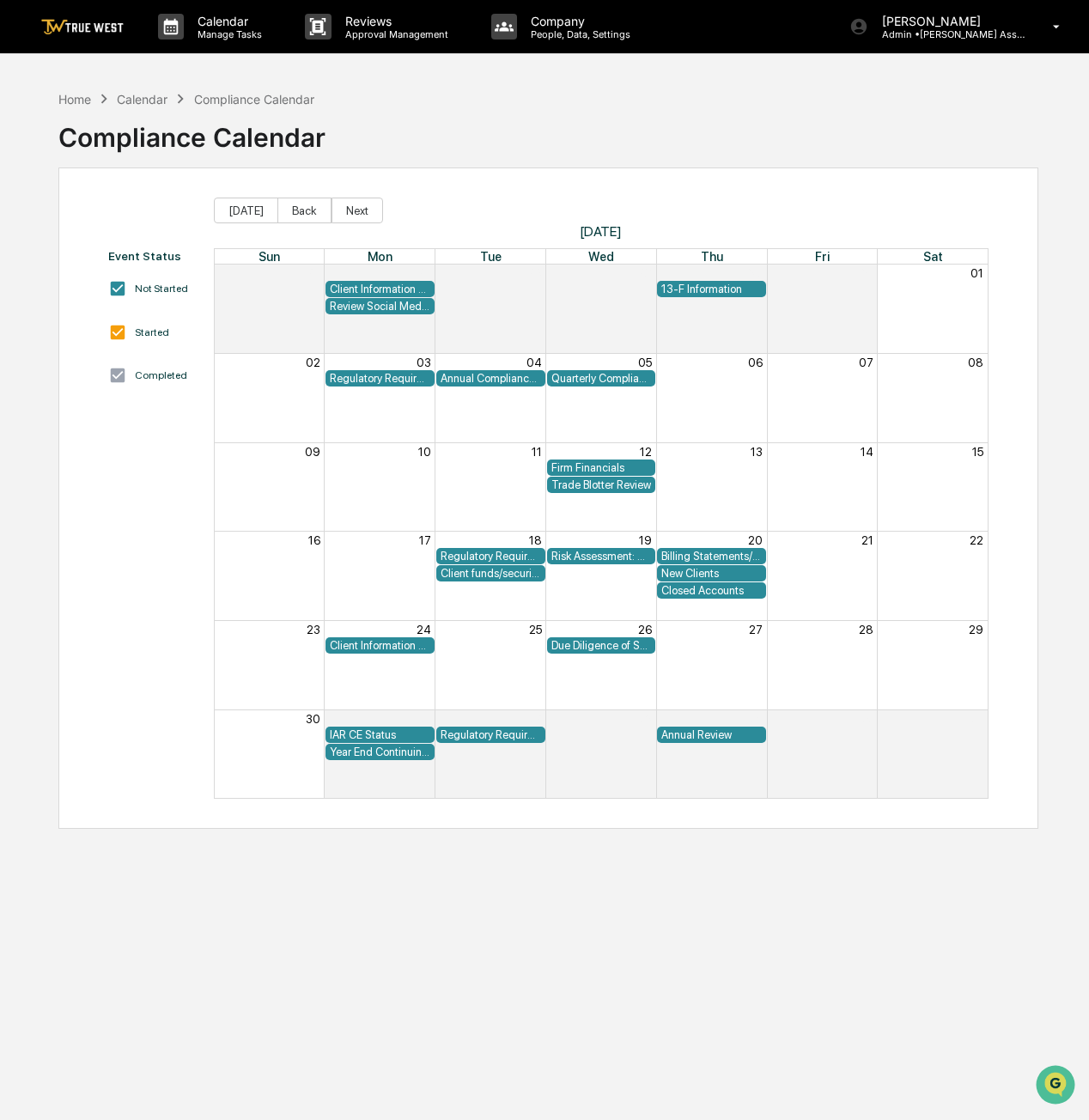
click at [598, 377] on div "Quarterly Compliance Meeting with Executive Team" at bounding box center [602, 379] width 101 height 13
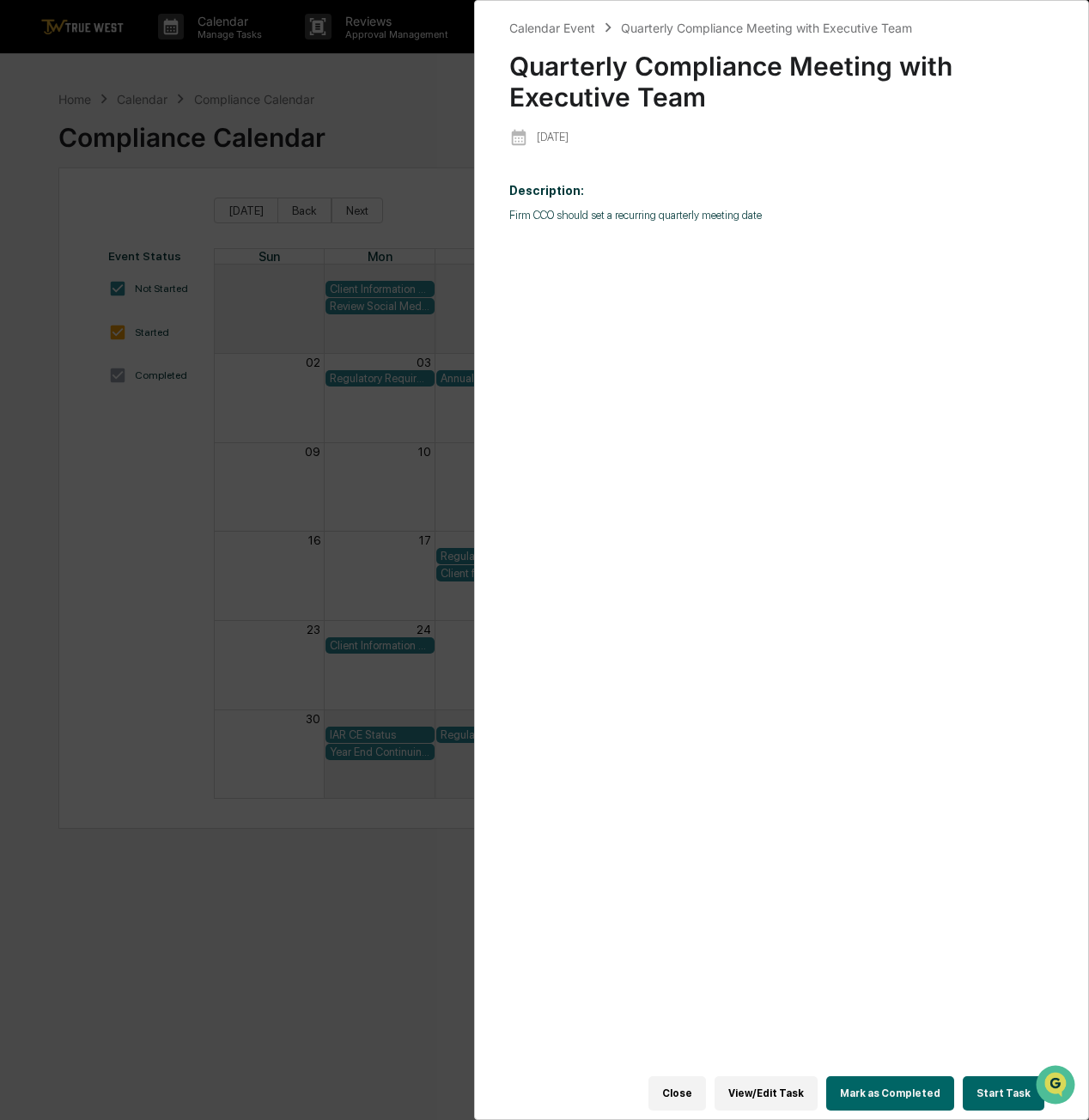
click at [386, 112] on div "Calendar Event Quarterly Compliance Meeting with Executive Team Quarterly Compl…" at bounding box center [544, 560] width 1089 height 1120
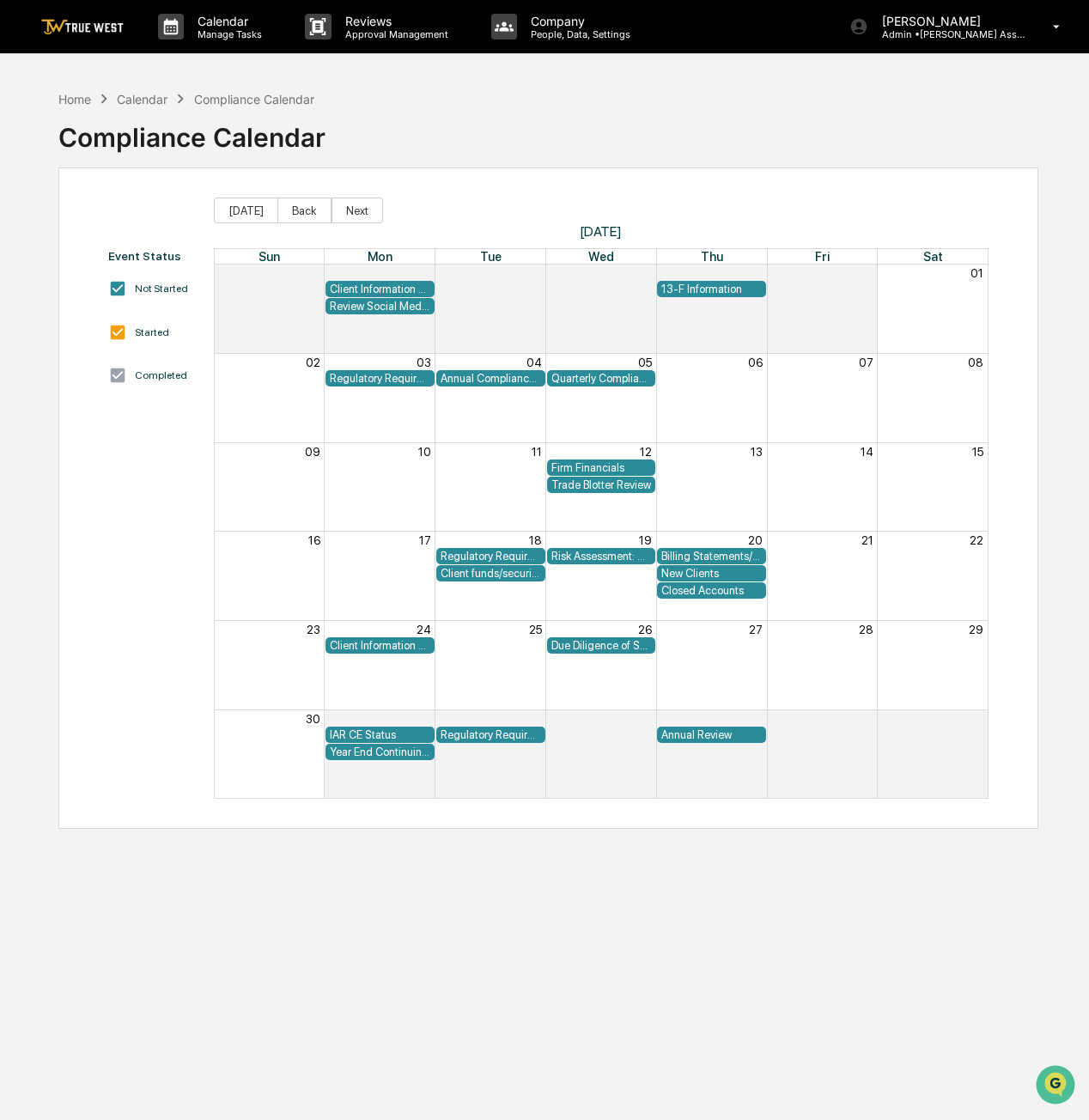
click at [586, 646] on div "Due Diligence of Service Providers and, if Applicable, any Sub-Advisers" at bounding box center [602, 646] width 101 height 13
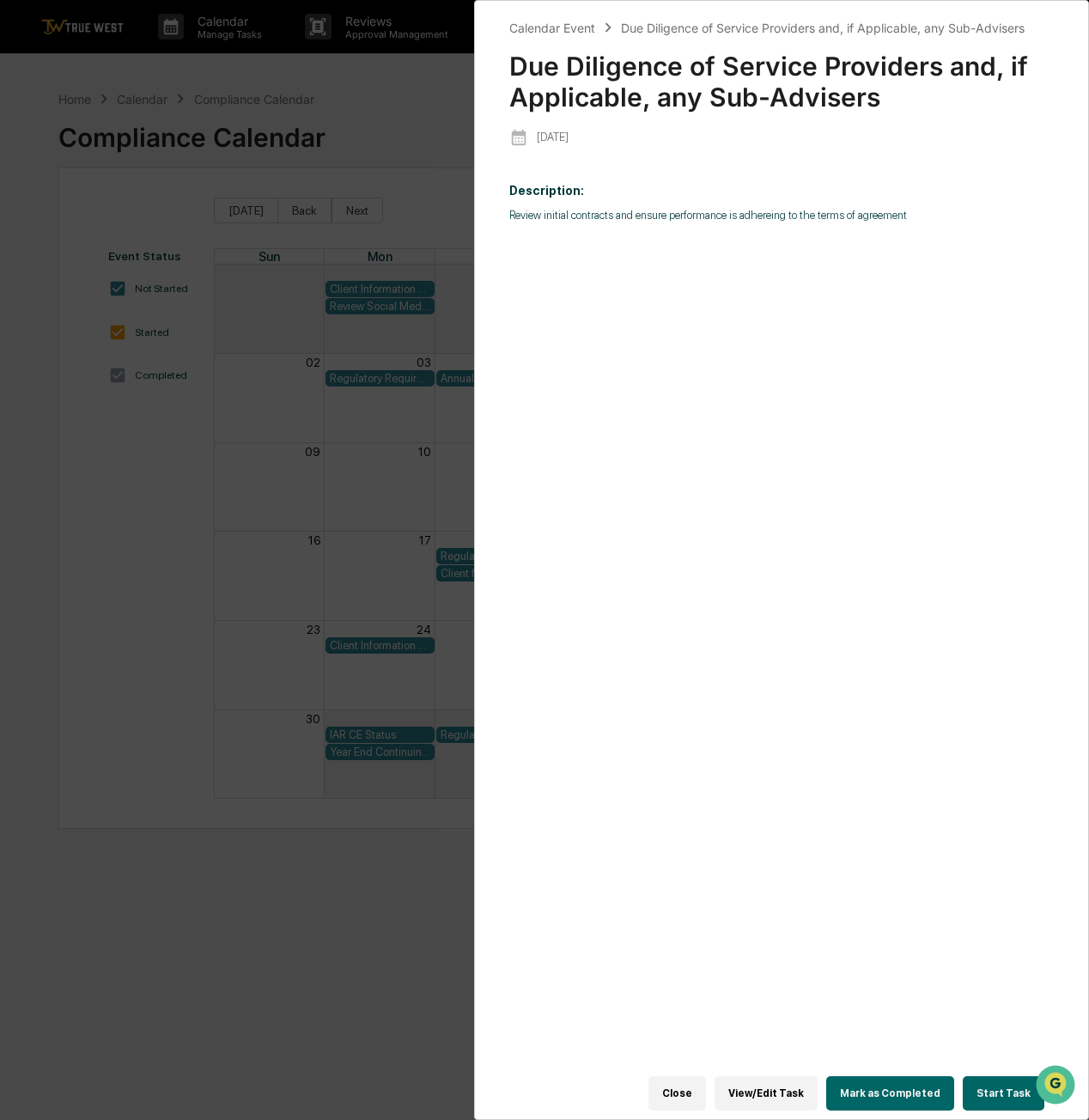
click at [692, 1085] on button "Close" at bounding box center [678, 1093] width 58 height 35
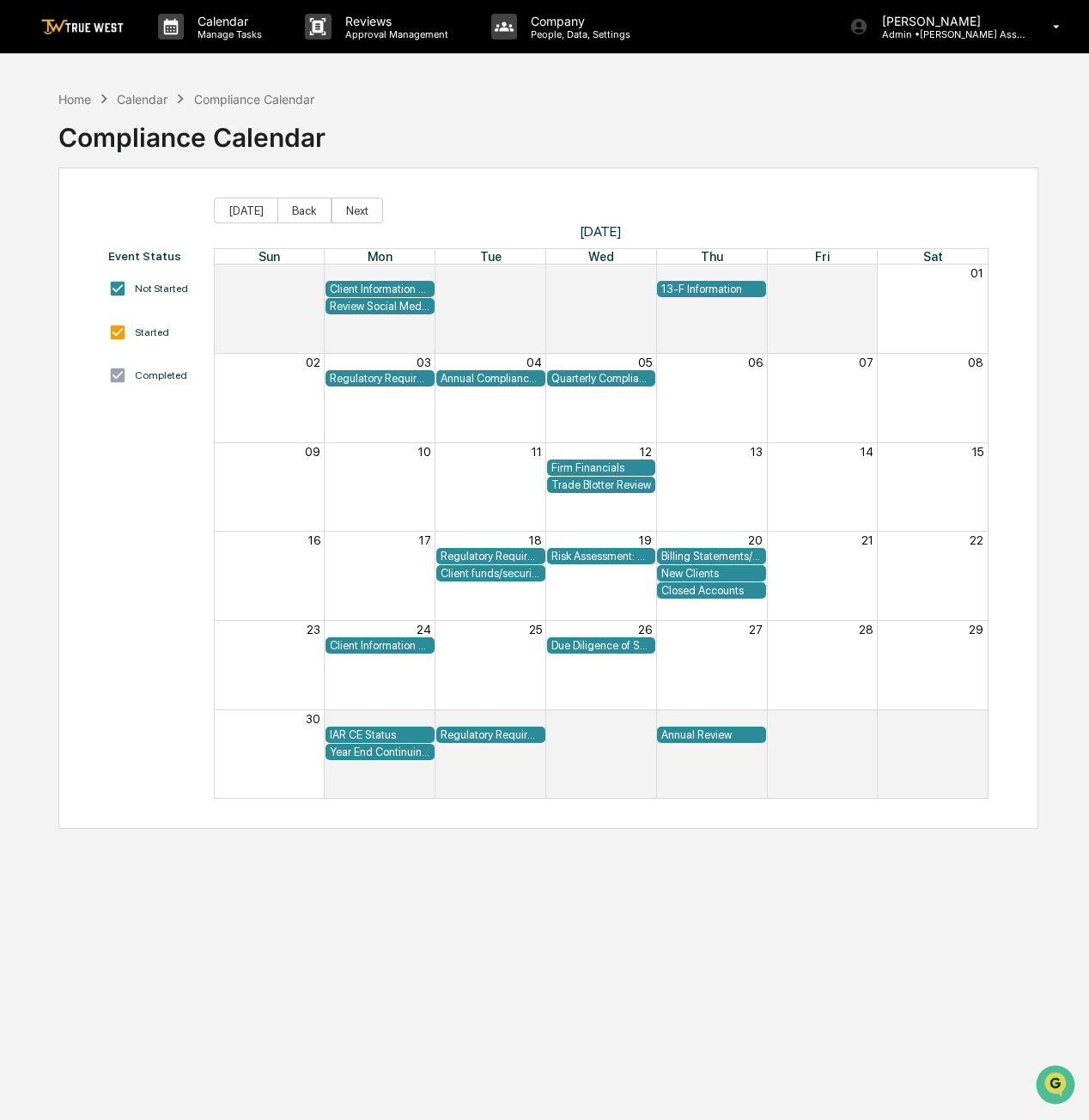
click at [458, 578] on div "Client funds/securities are maintained with a Qualified Custodian" at bounding box center [491, 573] width 101 height 13
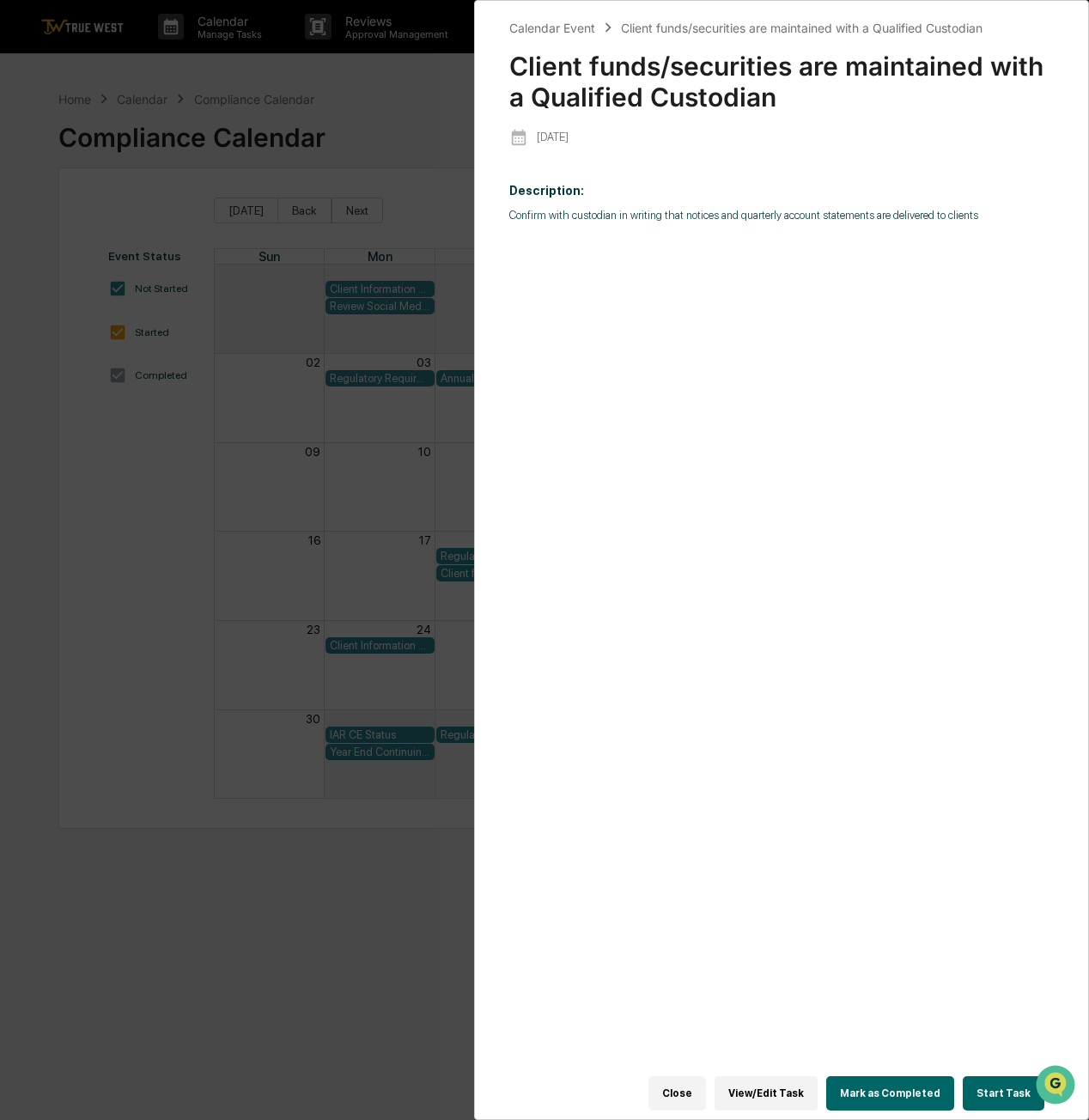
click at [695, 1094] on button "Close" at bounding box center [678, 1093] width 58 height 35
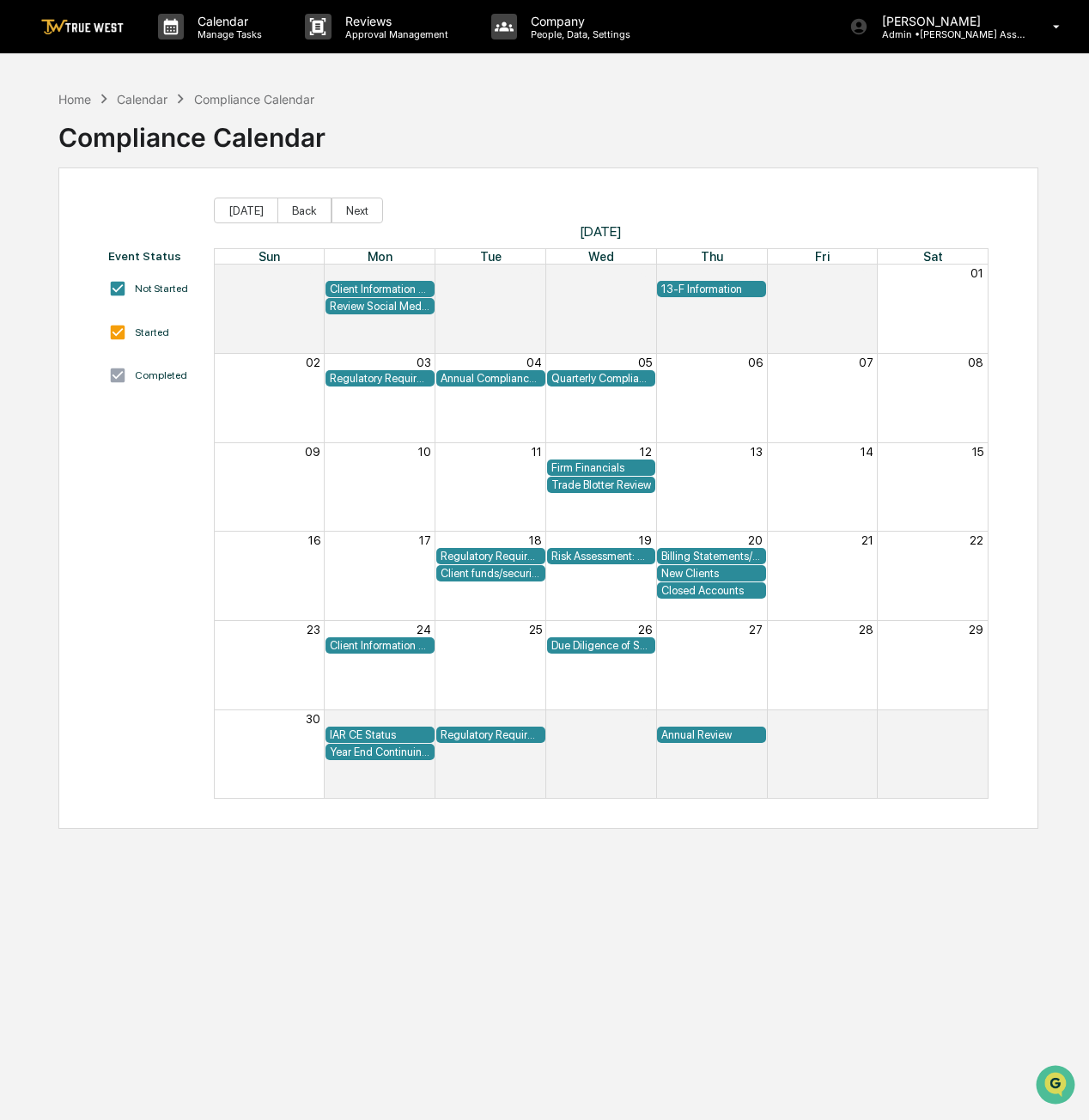
click at [597, 641] on div "Due Diligence of Service Providers and, if Applicable, any Sub-Advisers" at bounding box center [602, 646] width 101 height 13
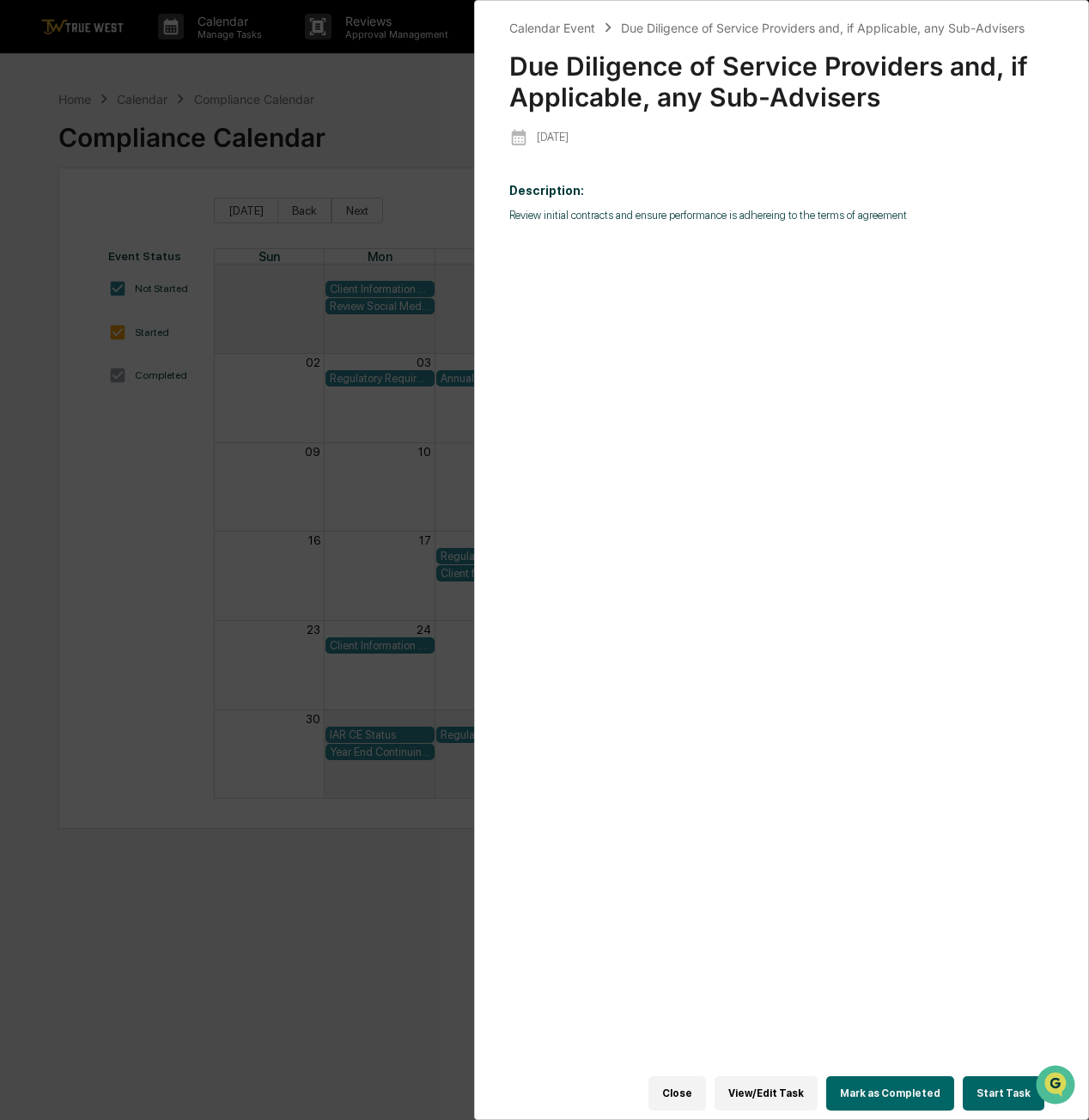
click at [680, 1076] on button "Close" at bounding box center [678, 1093] width 58 height 35
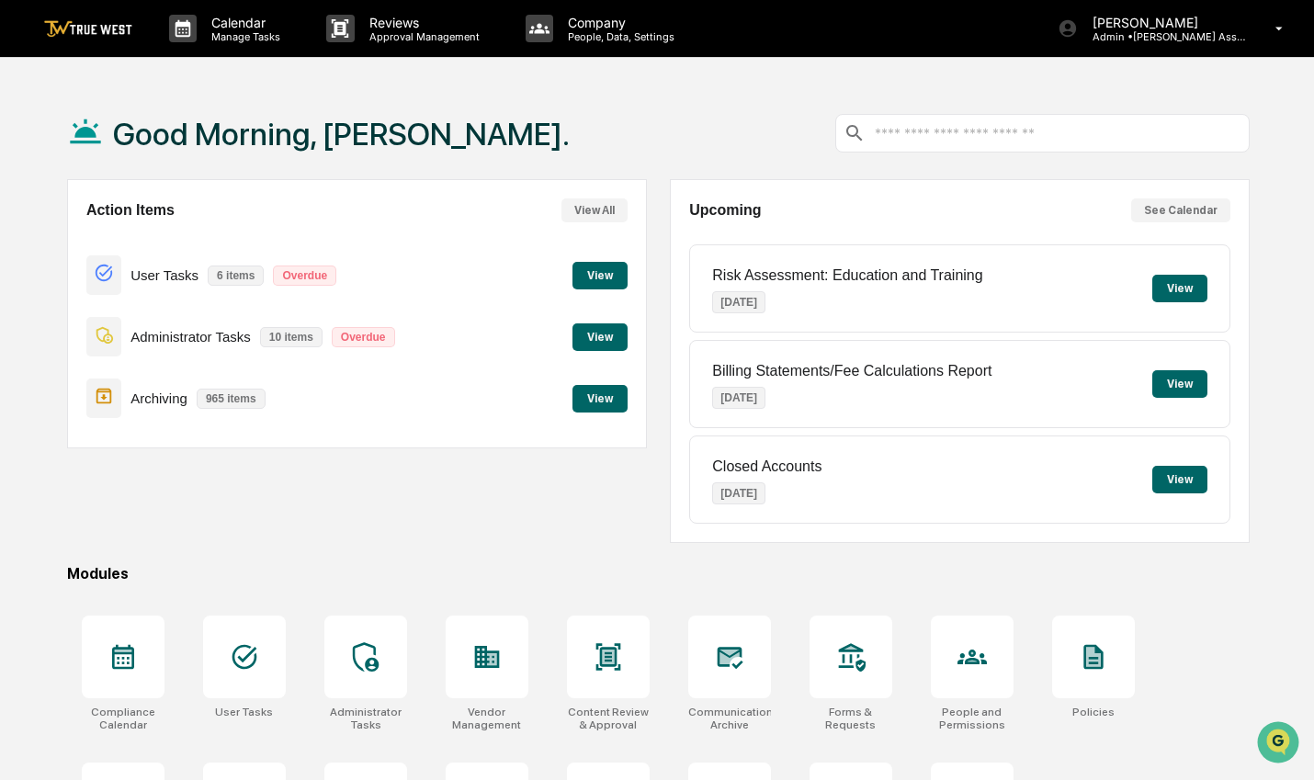
click at [437, 26] on p "Reviews" at bounding box center [422, 23] width 134 height 16
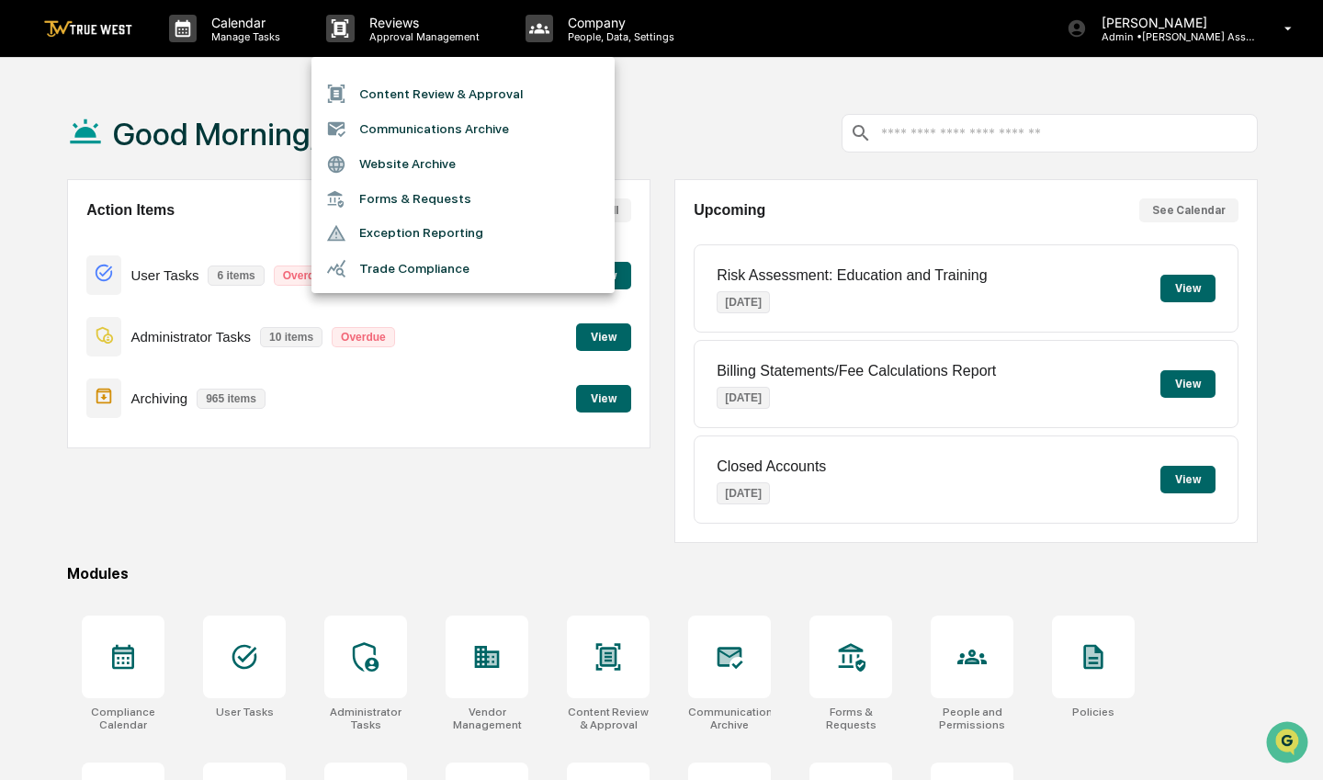
click at [433, 192] on li "Forms & Requests" at bounding box center [463, 199] width 303 height 34
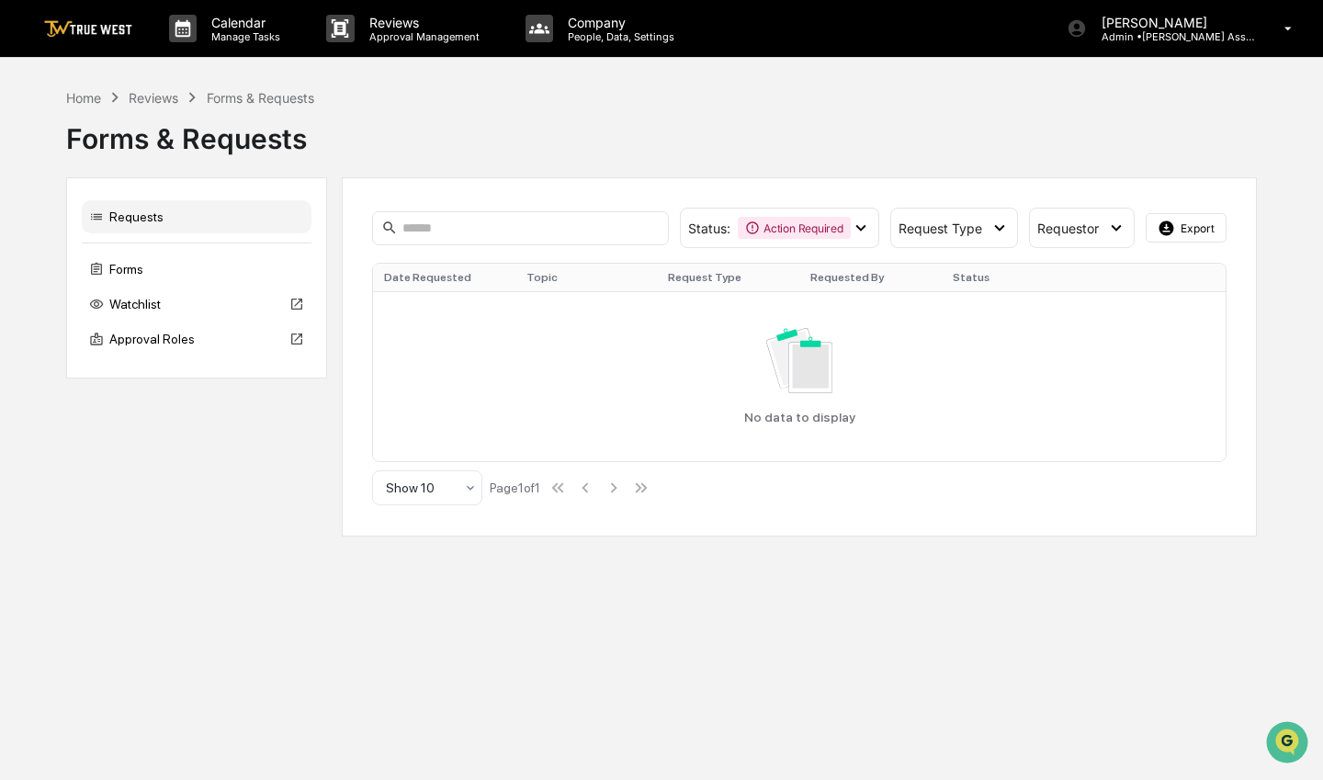
click at [153, 269] on div "Forms" at bounding box center [197, 269] width 230 height 33
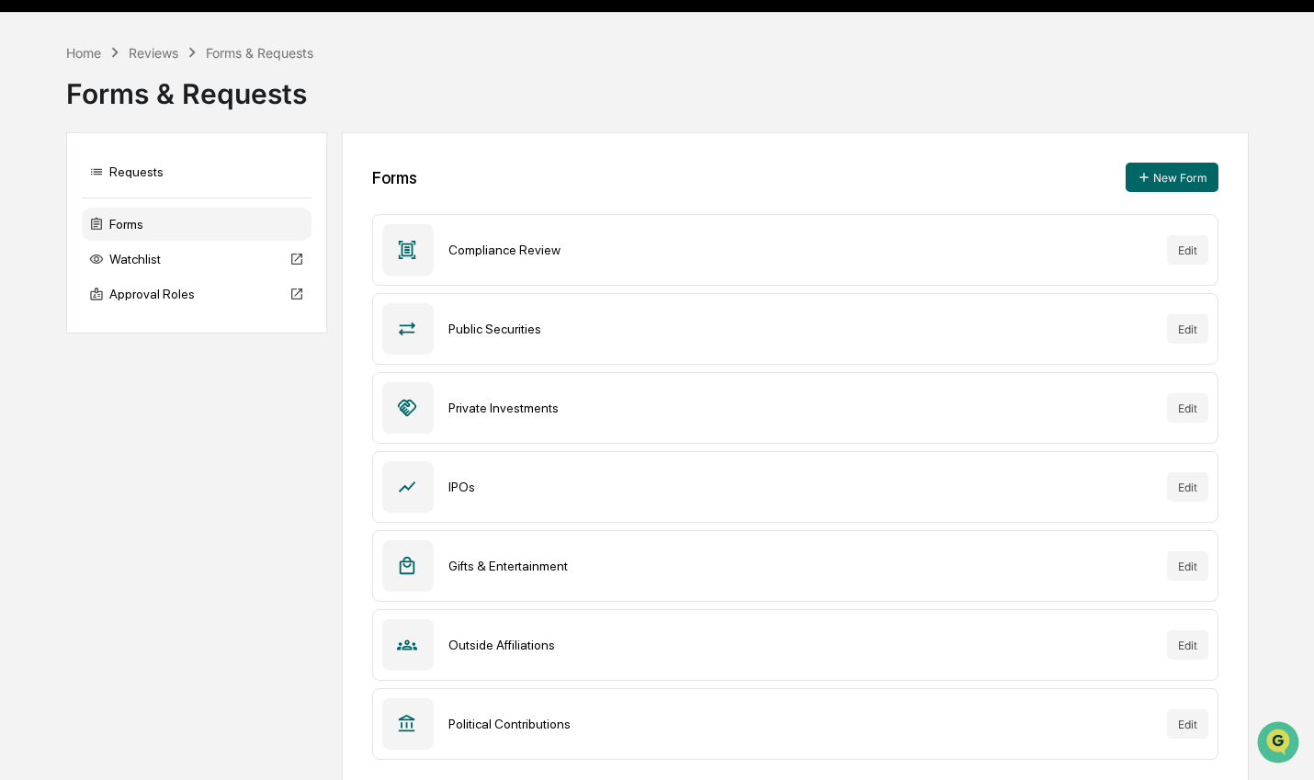
scroll to position [62, 0]
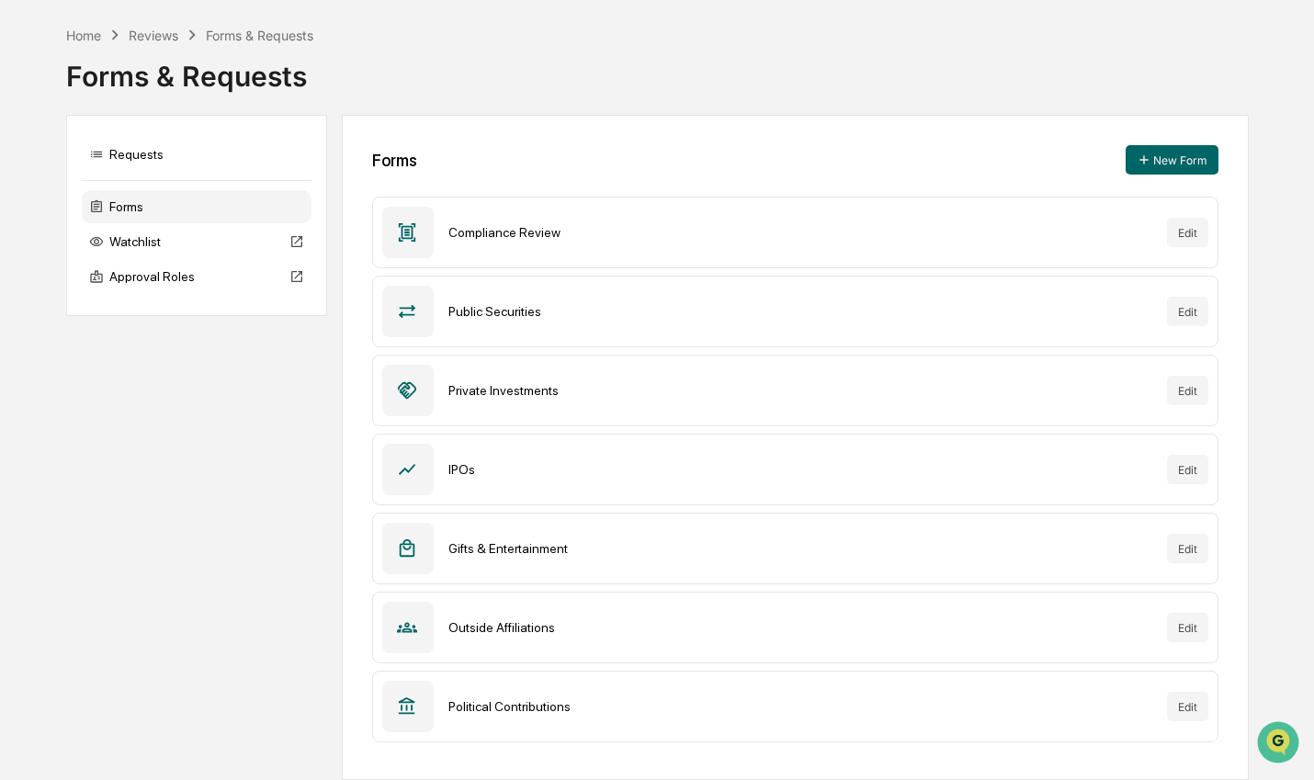
click at [1179, 242] on button "Edit" at bounding box center [1187, 232] width 41 height 29
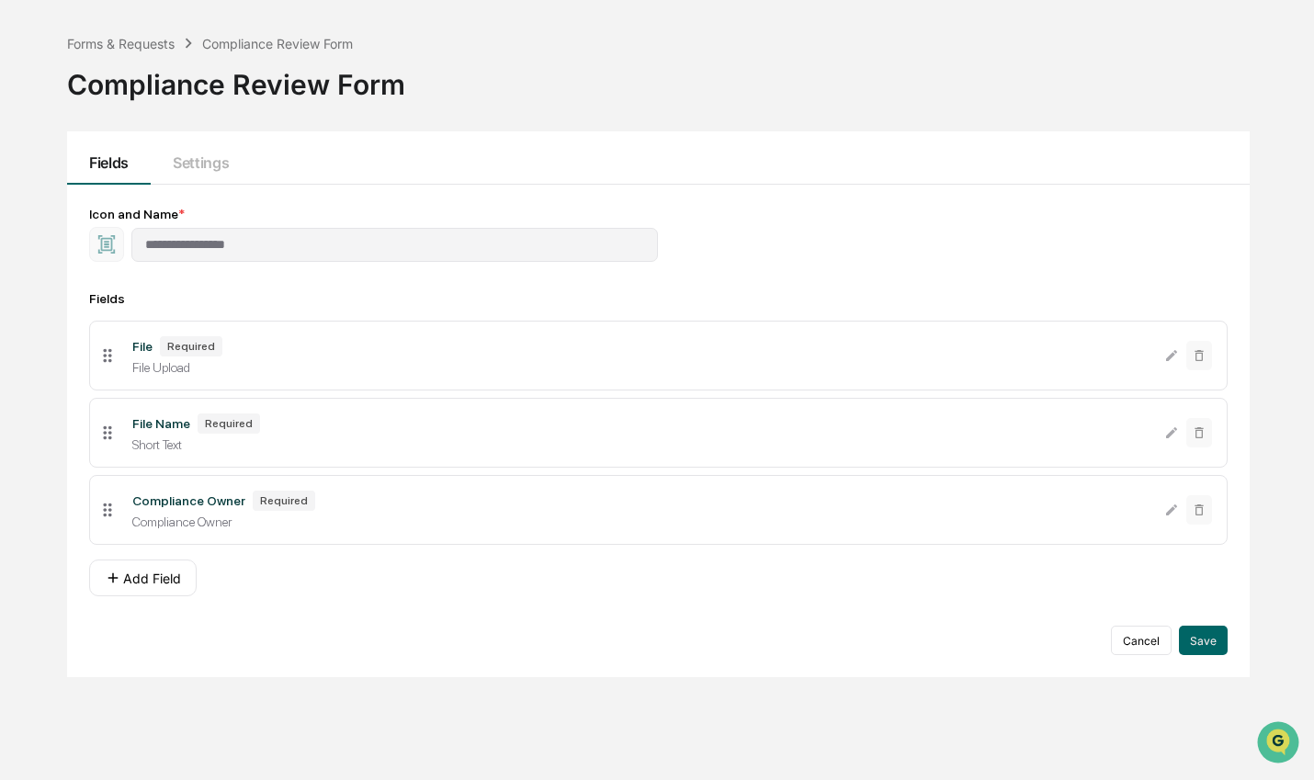
click at [199, 167] on button "Settings" at bounding box center [201, 157] width 100 height 53
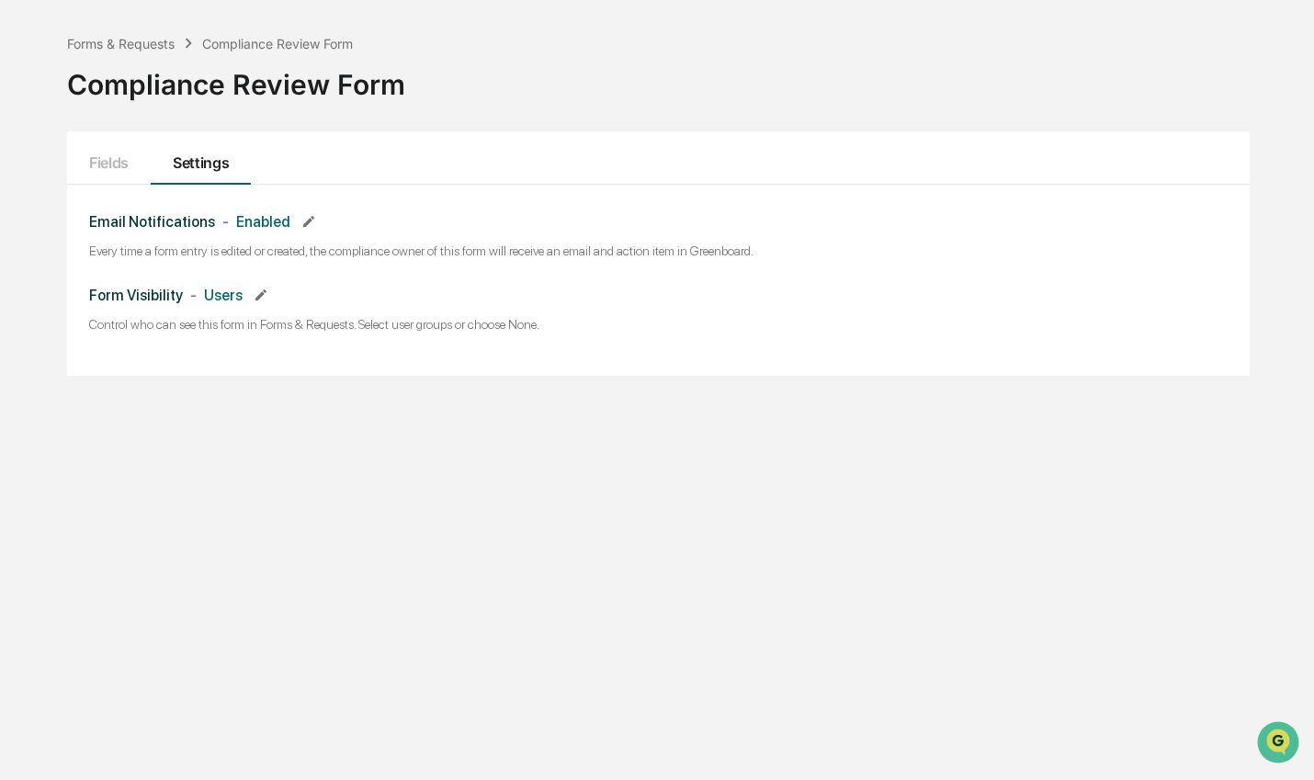
click at [129, 163] on button "Fields" at bounding box center [109, 157] width 84 height 53
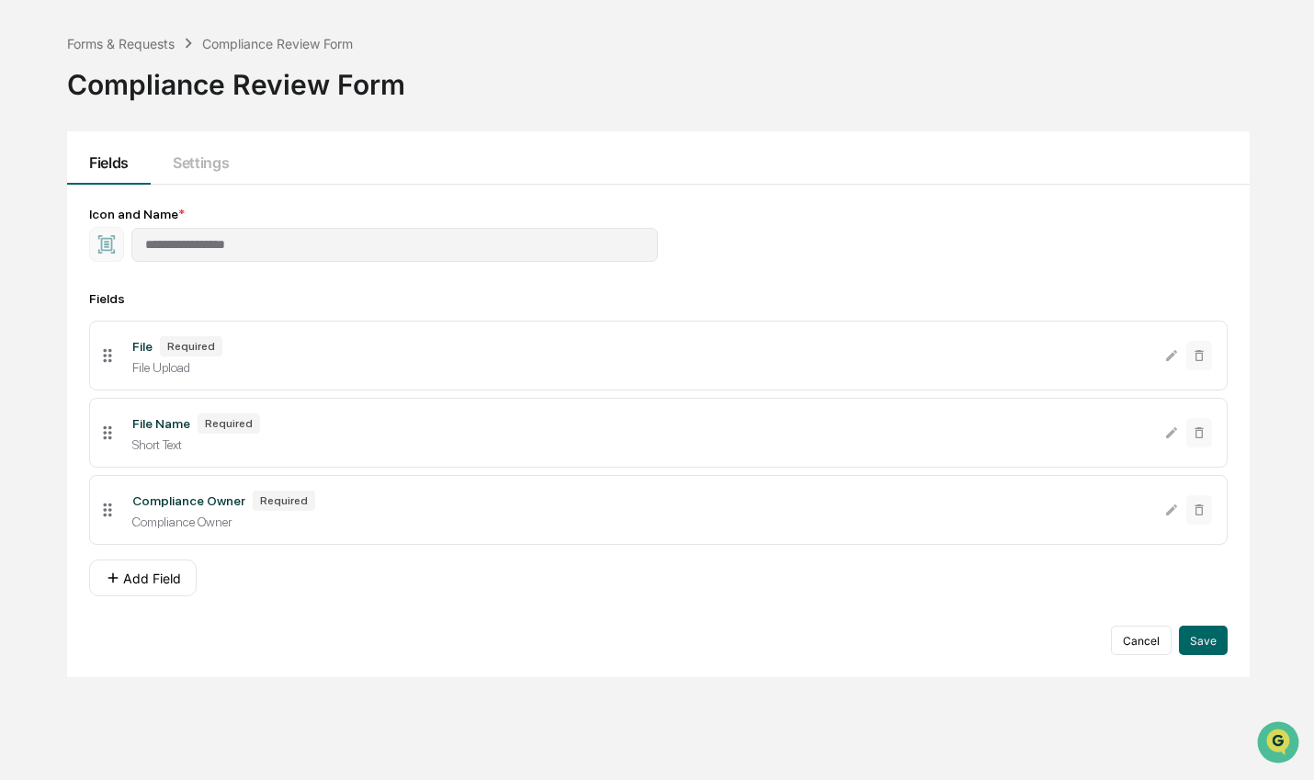
click at [1134, 644] on button "Cancel" at bounding box center [1141, 640] width 61 height 29
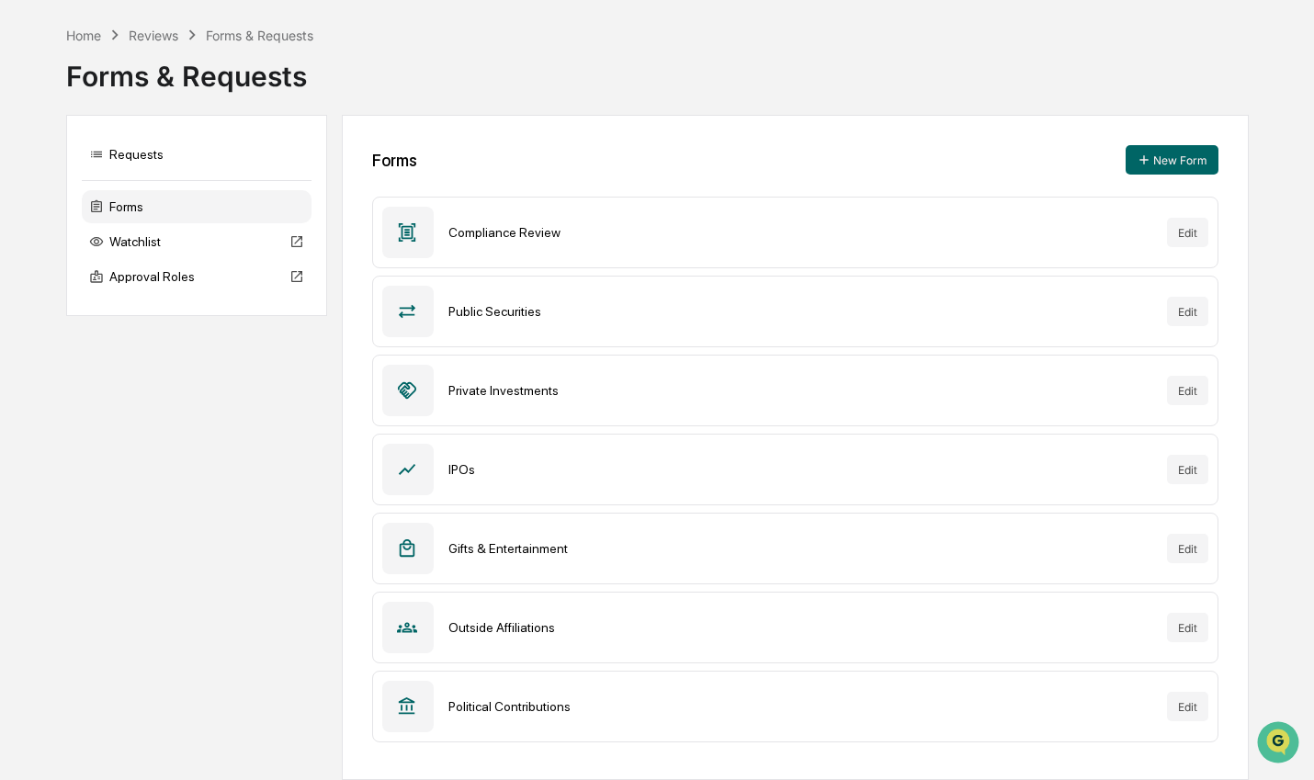
click at [1179, 318] on button "Edit" at bounding box center [1187, 311] width 41 height 29
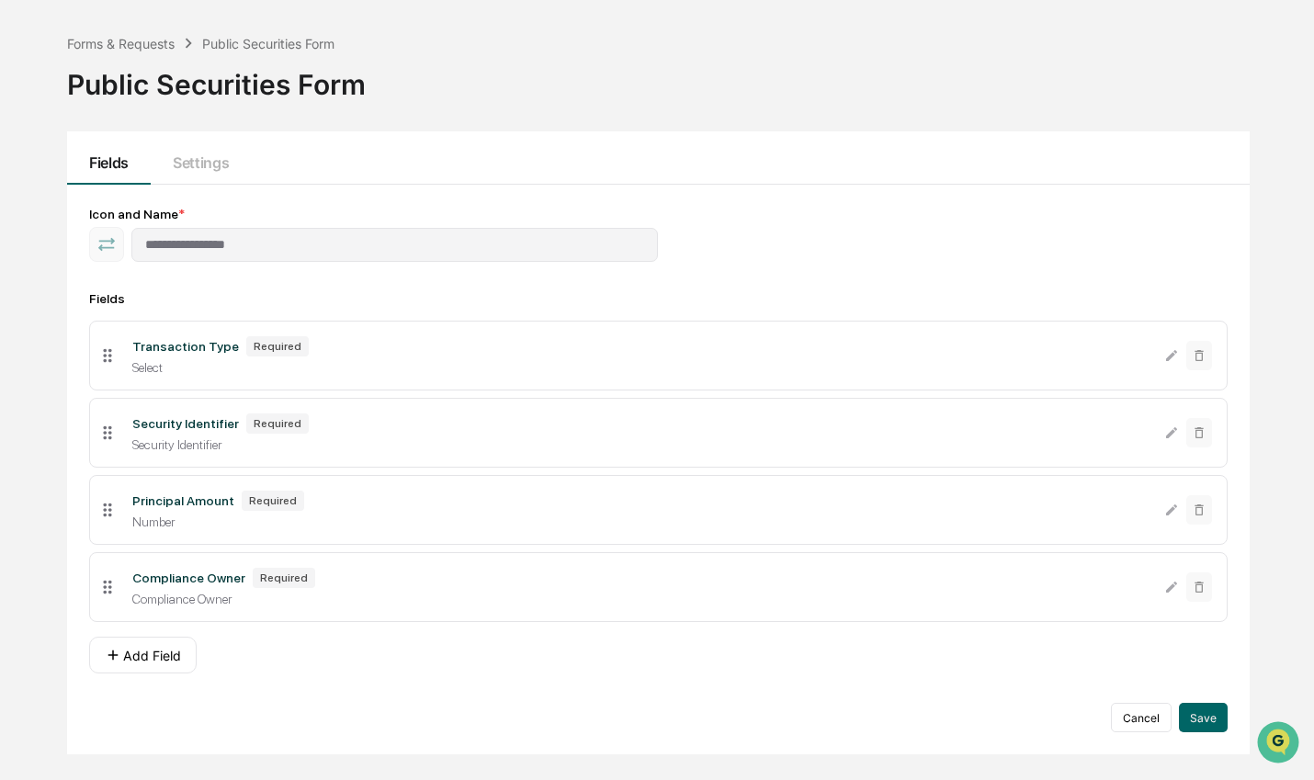
click at [1147, 723] on button "Cancel" at bounding box center [1141, 717] width 61 height 29
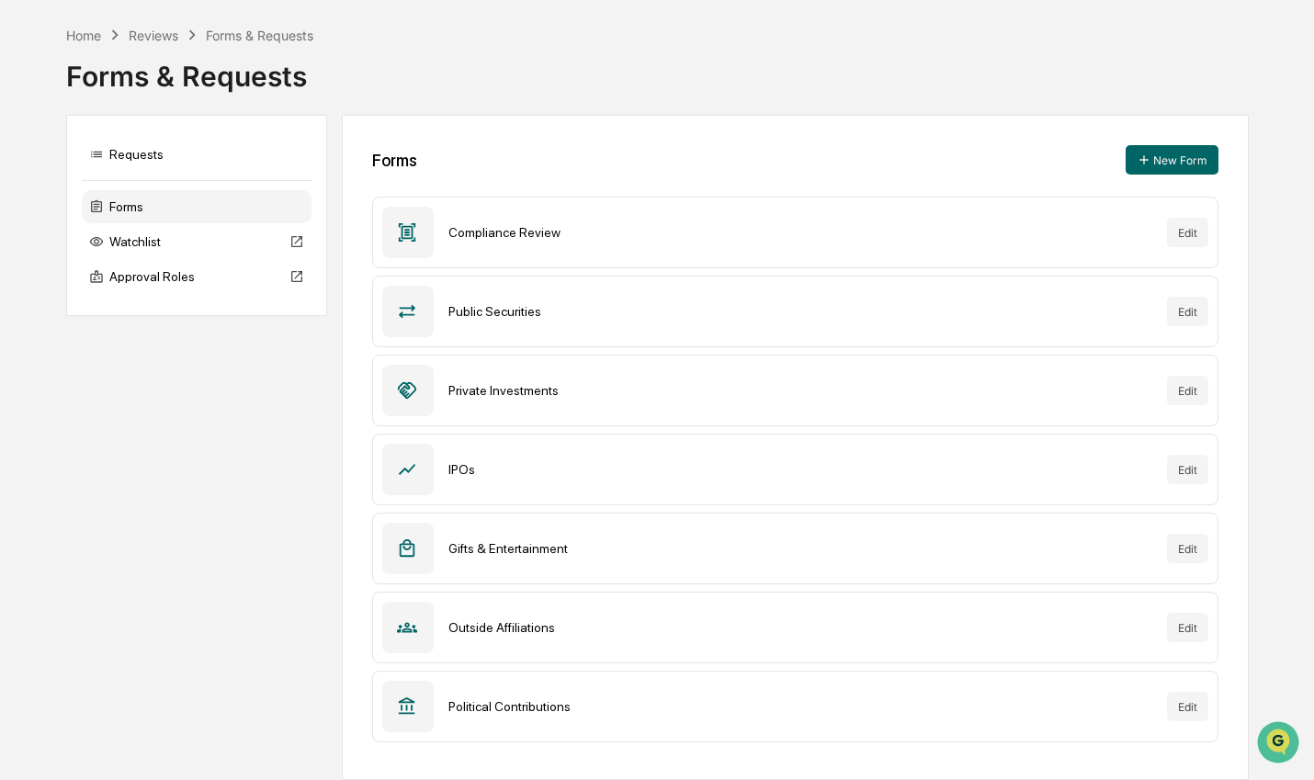
click at [1193, 555] on button "Edit" at bounding box center [1187, 548] width 41 height 29
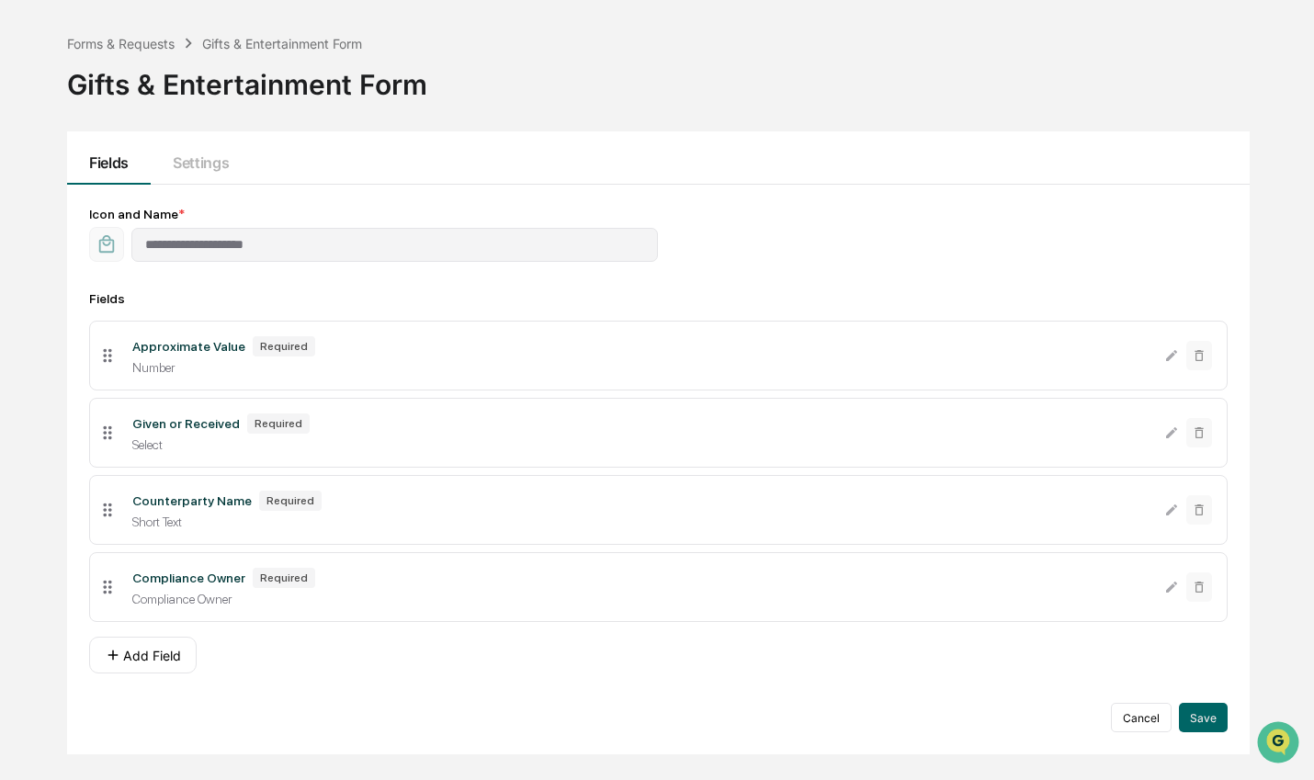
click at [211, 164] on button "Settings" at bounding box center [201, 157] width 100 height 53
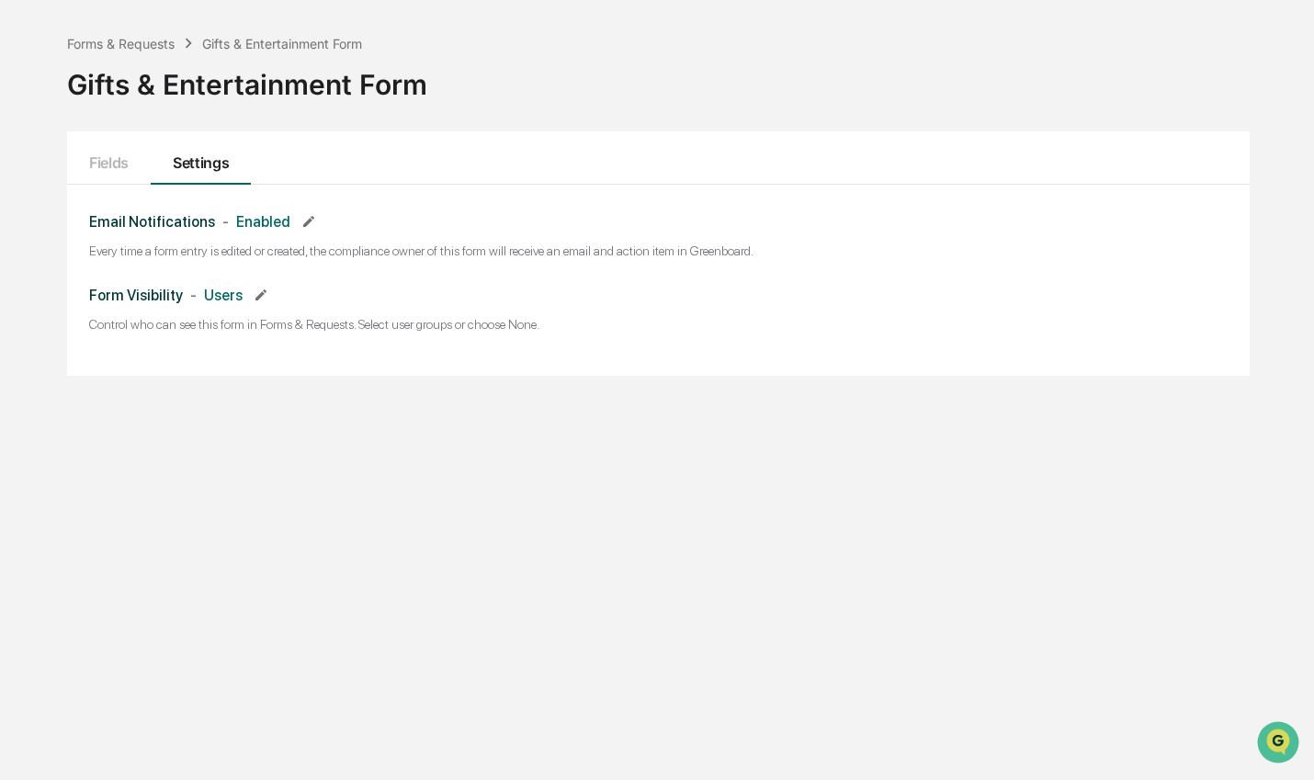
click at [130, 164] on button "Fields" at bounding box center [109, 157] width 84 height 53
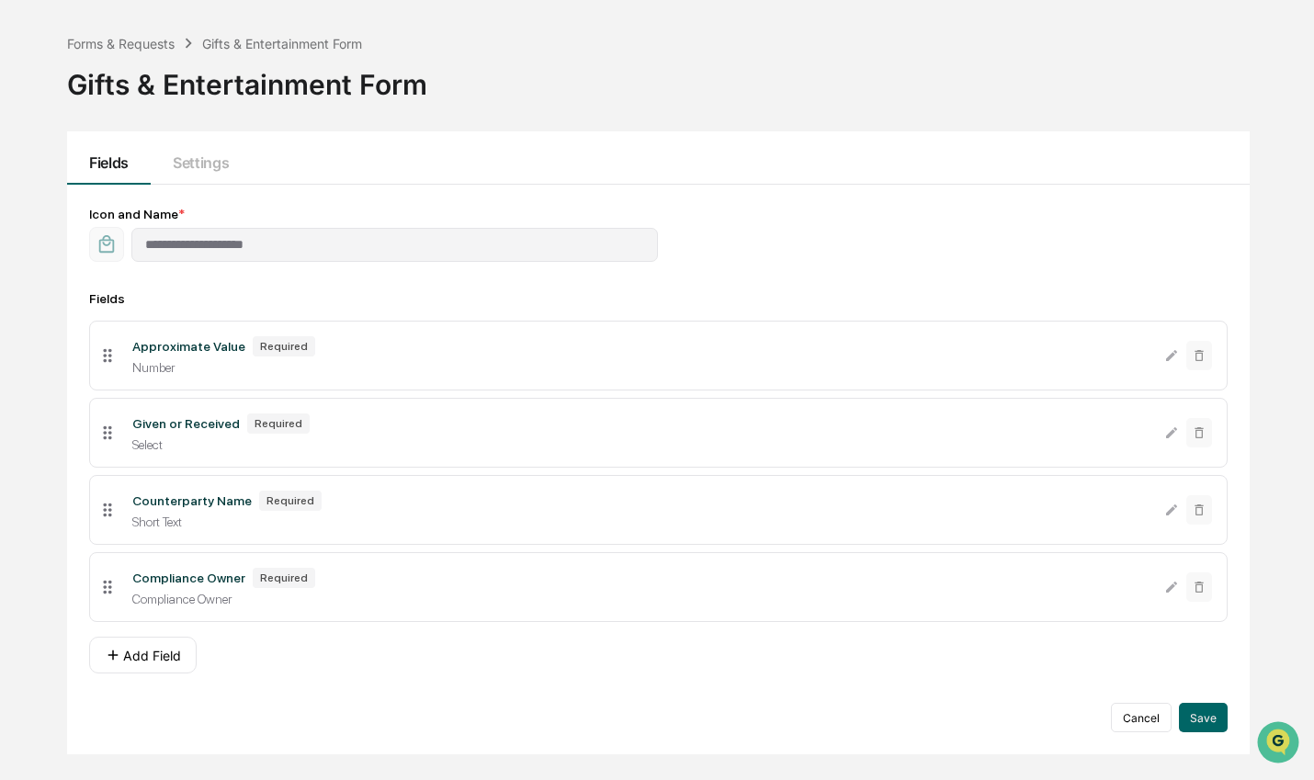
click at [1143, 720] on button "Cancel" at bounding box center [1141, 717] width 61 height 29
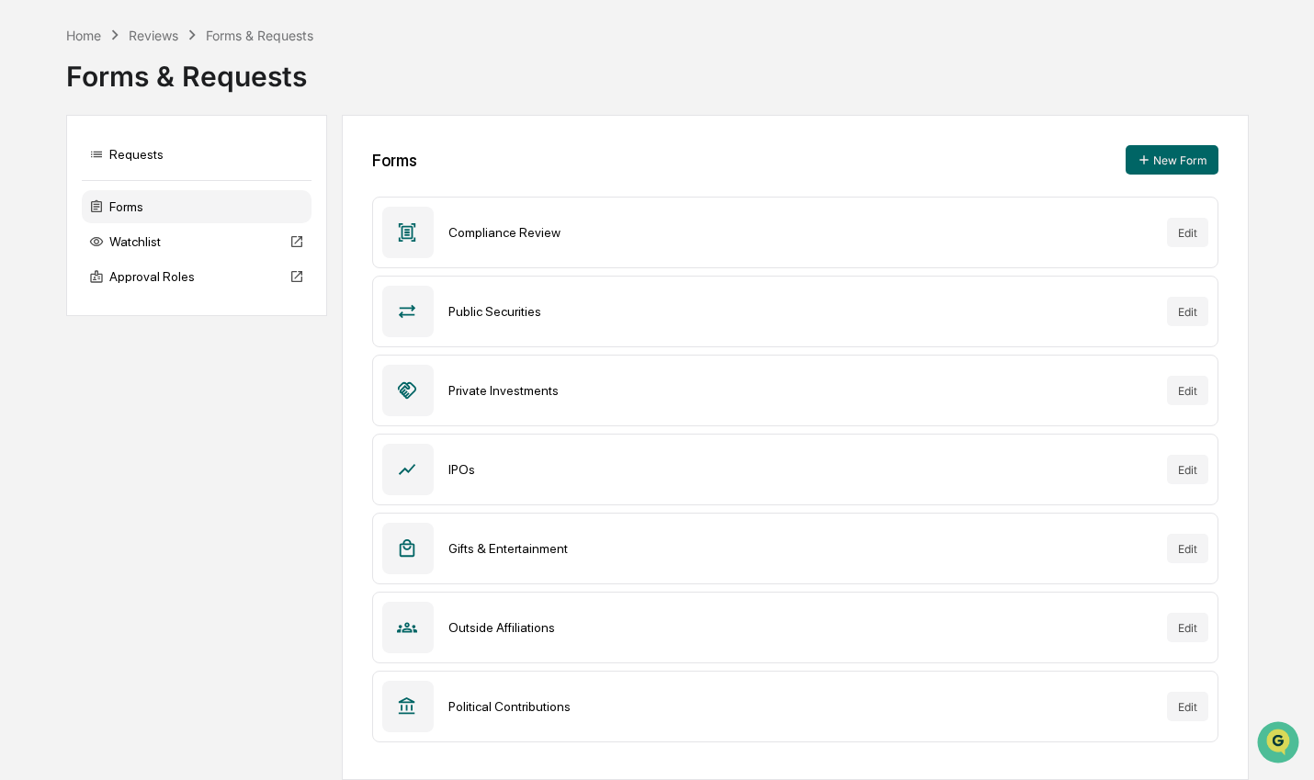
click at [115, 282] on div "Approval Roles" at bounding box center [197, 276] width 230 height 33
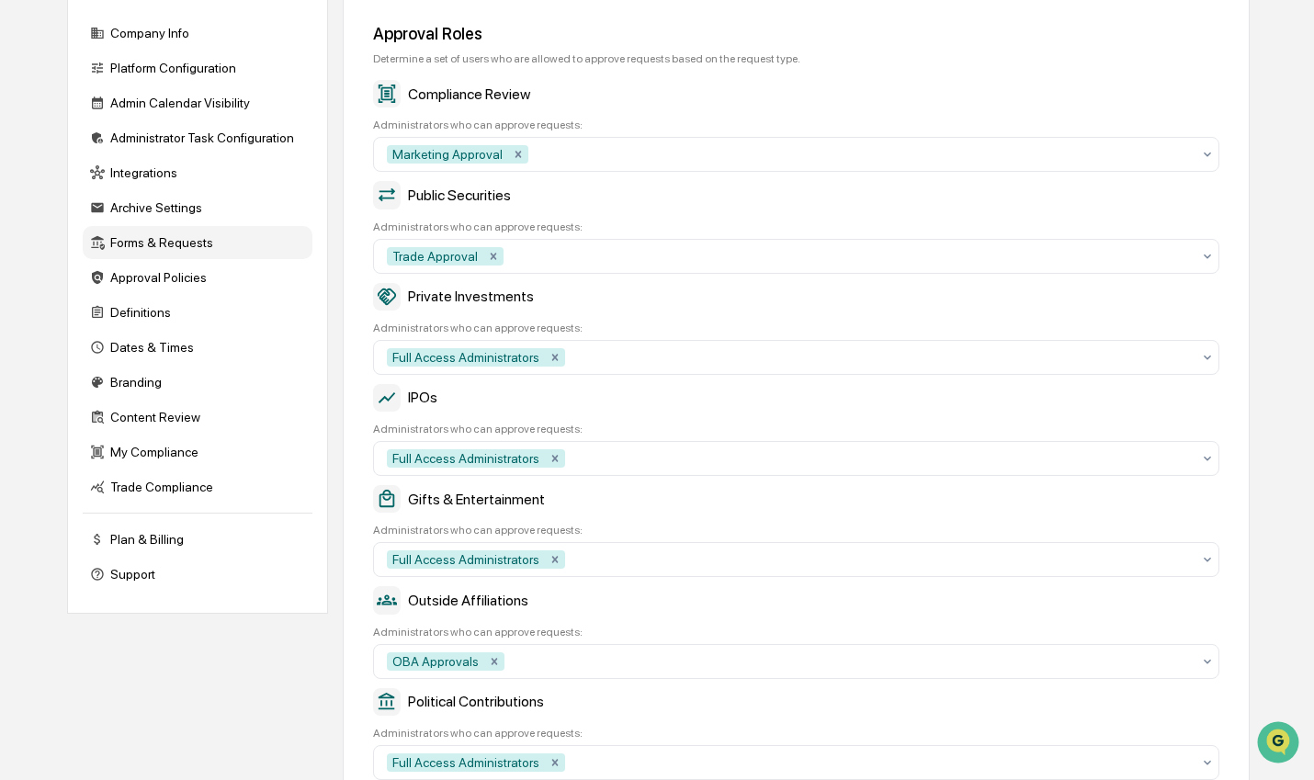
scroll to position [170, 0]
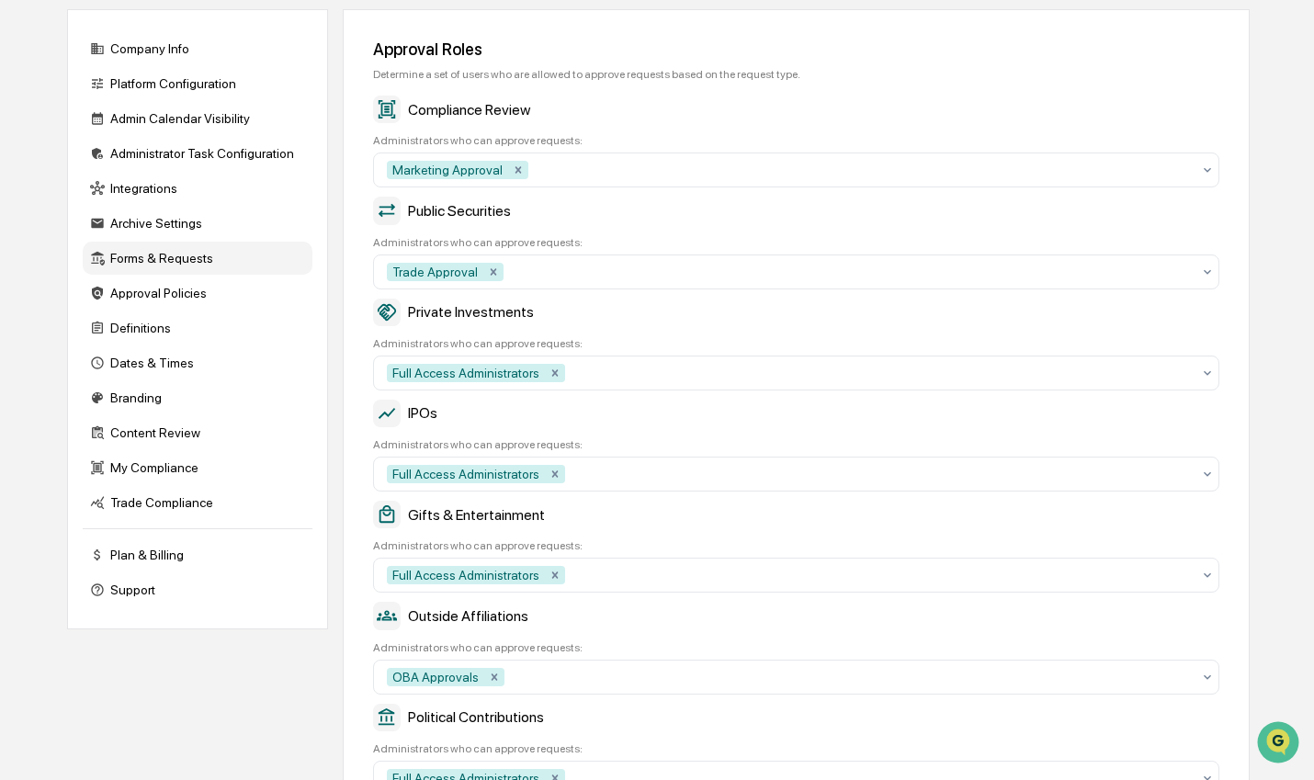
click at [196, 303] on div "Approval Policies" at bounding box center [198, 293] width 230 height 33
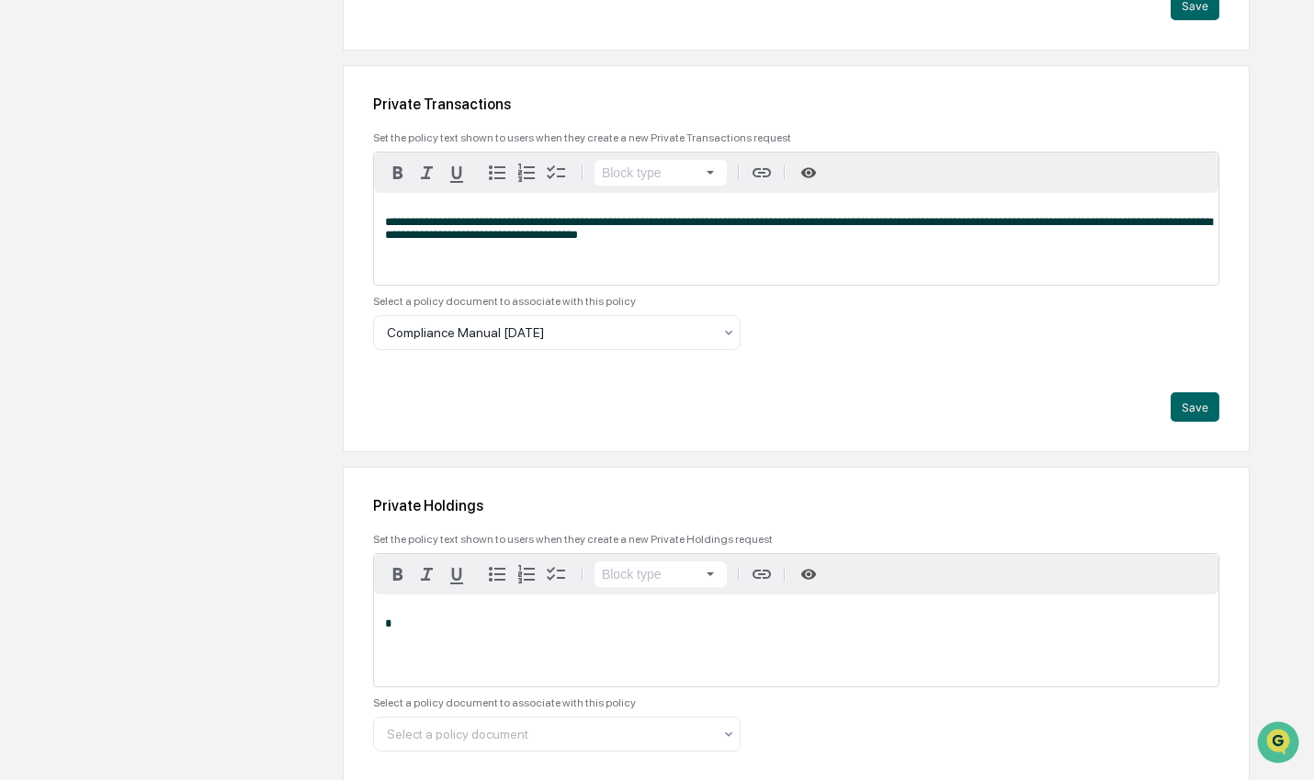
scroll to position [1103, 0]
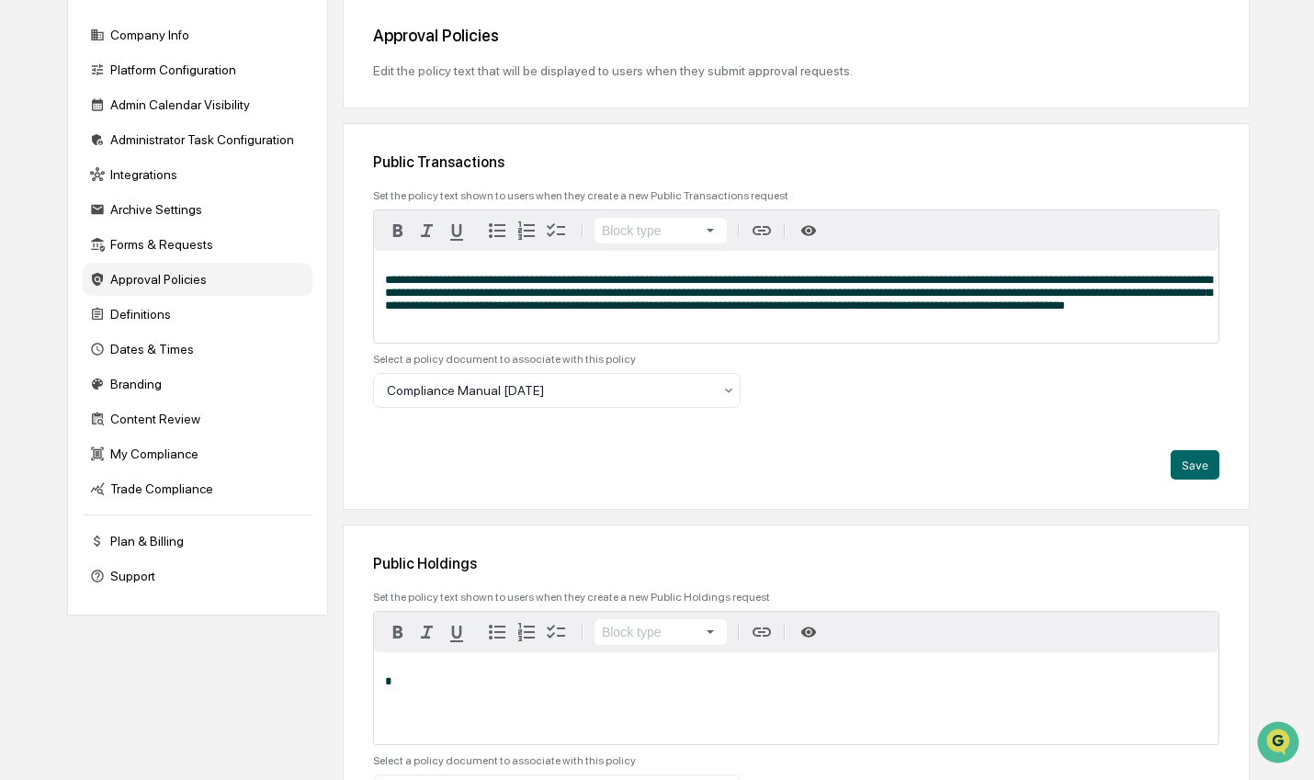
scroll to position [0, 0]
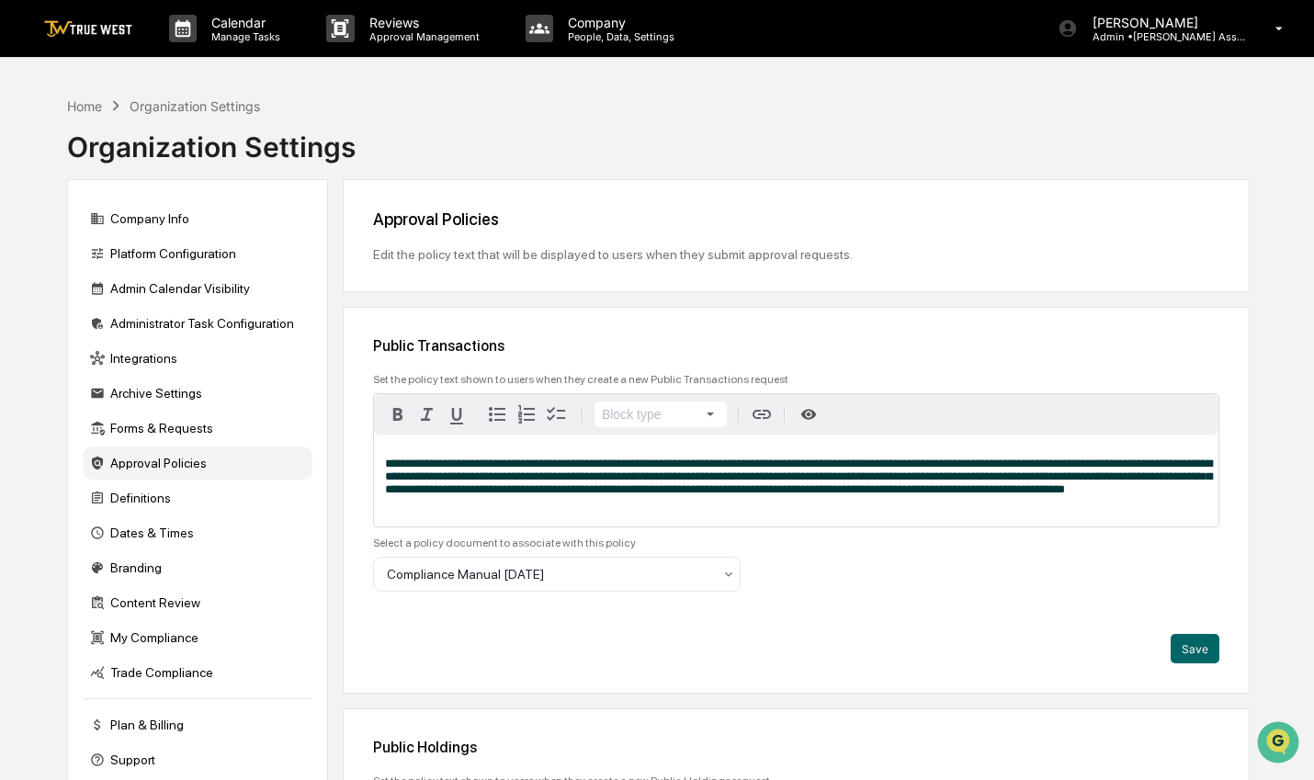
click at [81, 103] on div "Home" at bounding box center [84, 106] width 35 height 16
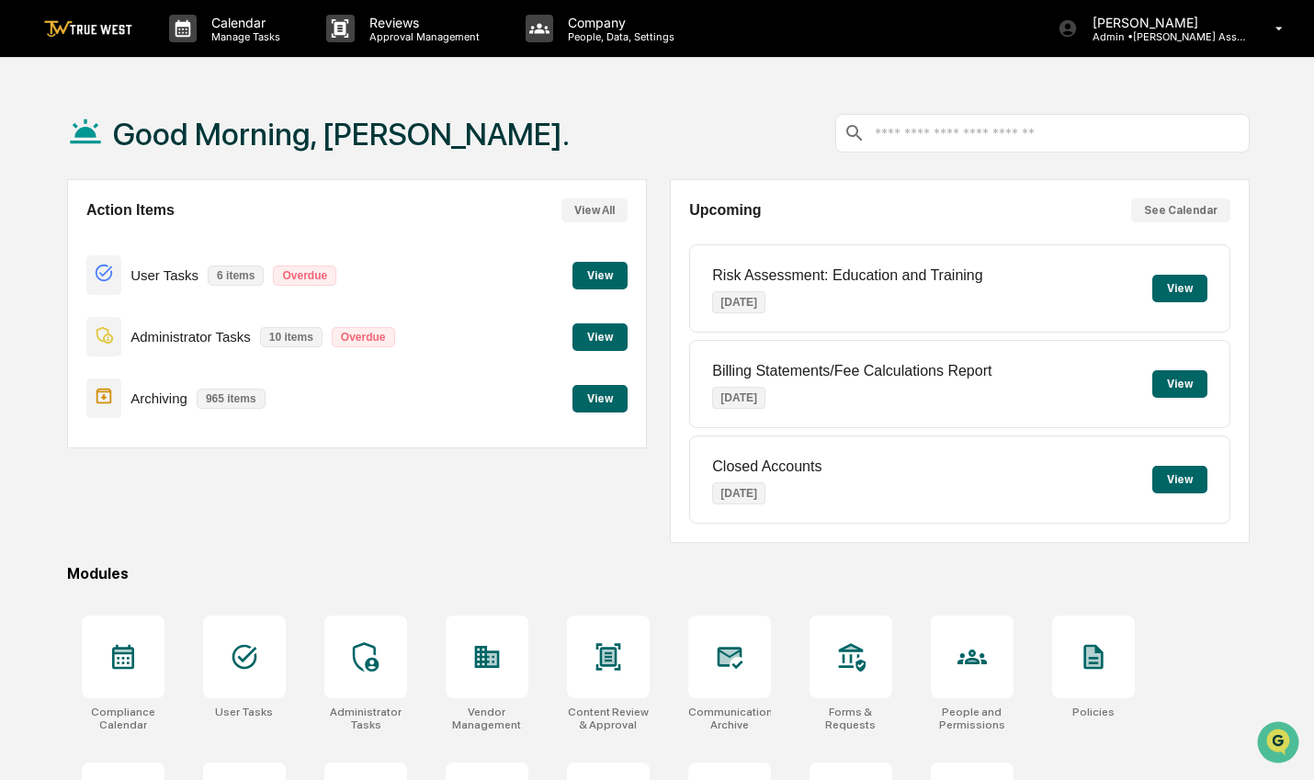
click at [611, 279] on button "View" at bounding box center [599, 276] width 55 height 28
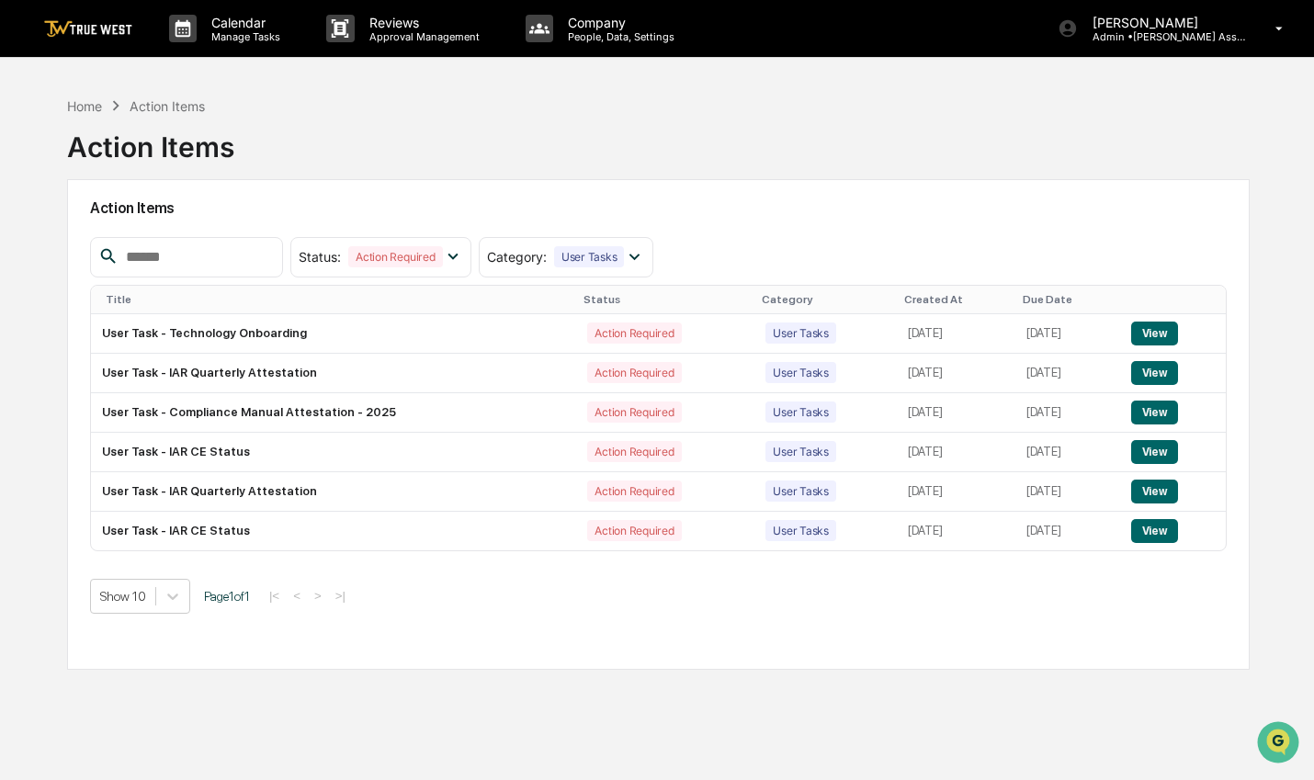
click at [597, 34] on p "People, Data, Settings" at bounding box center [618, 36] width 130 height 13
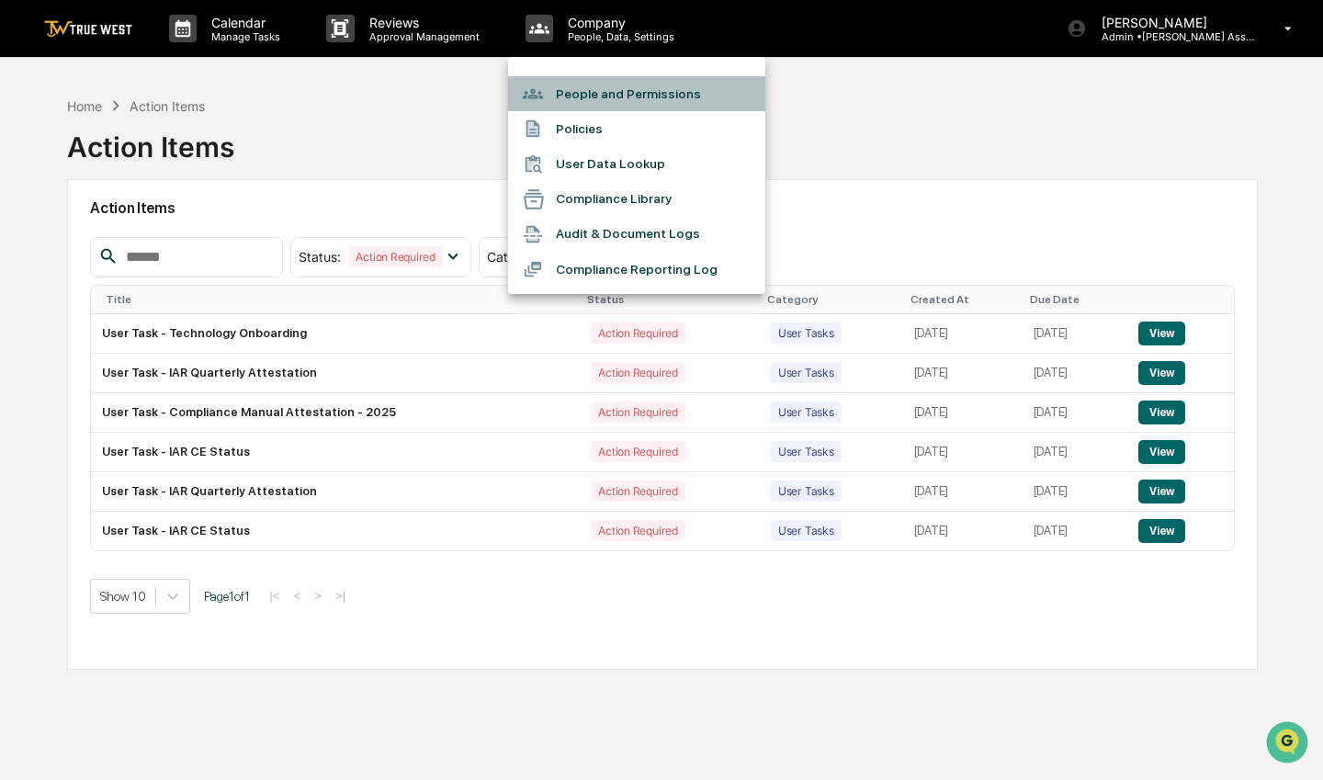
click at [605, 85] on li "People and Permissions" at bounding box center [636, 93] width 257 height 35
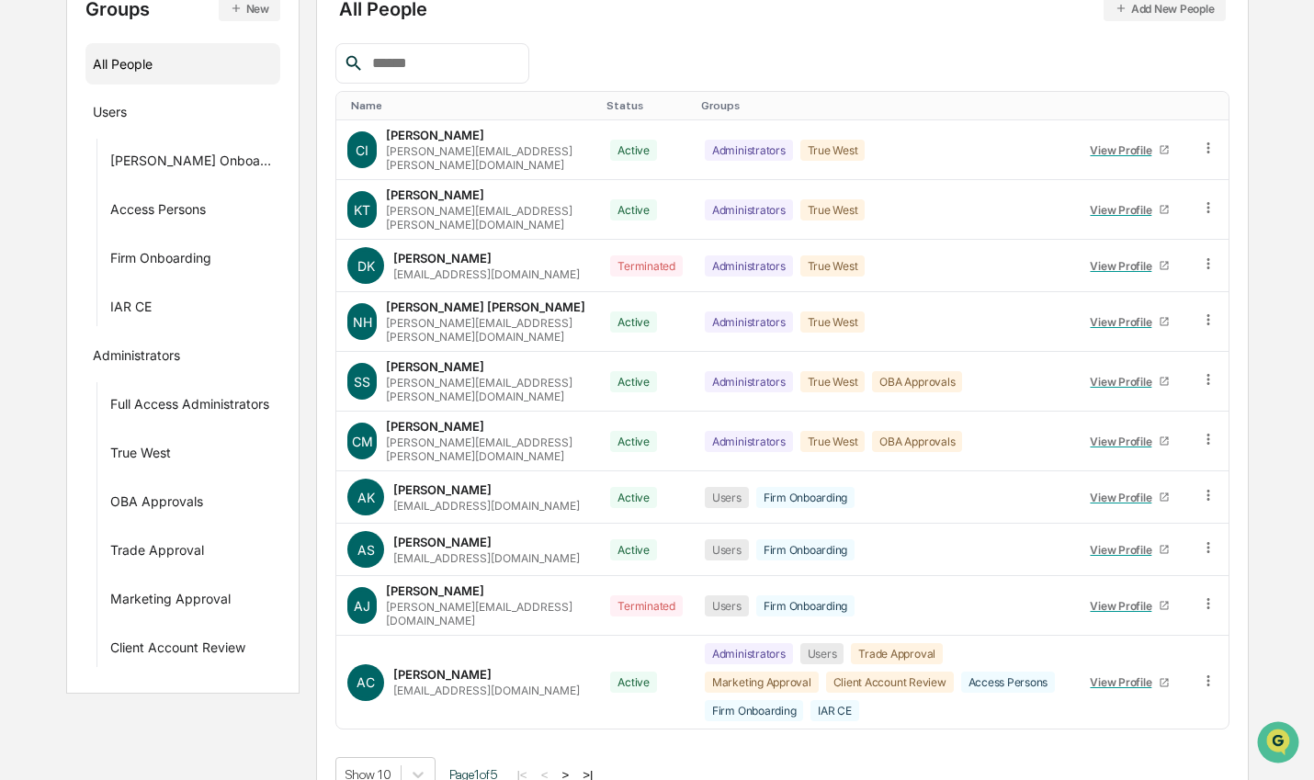
scroll to position [255, 0]
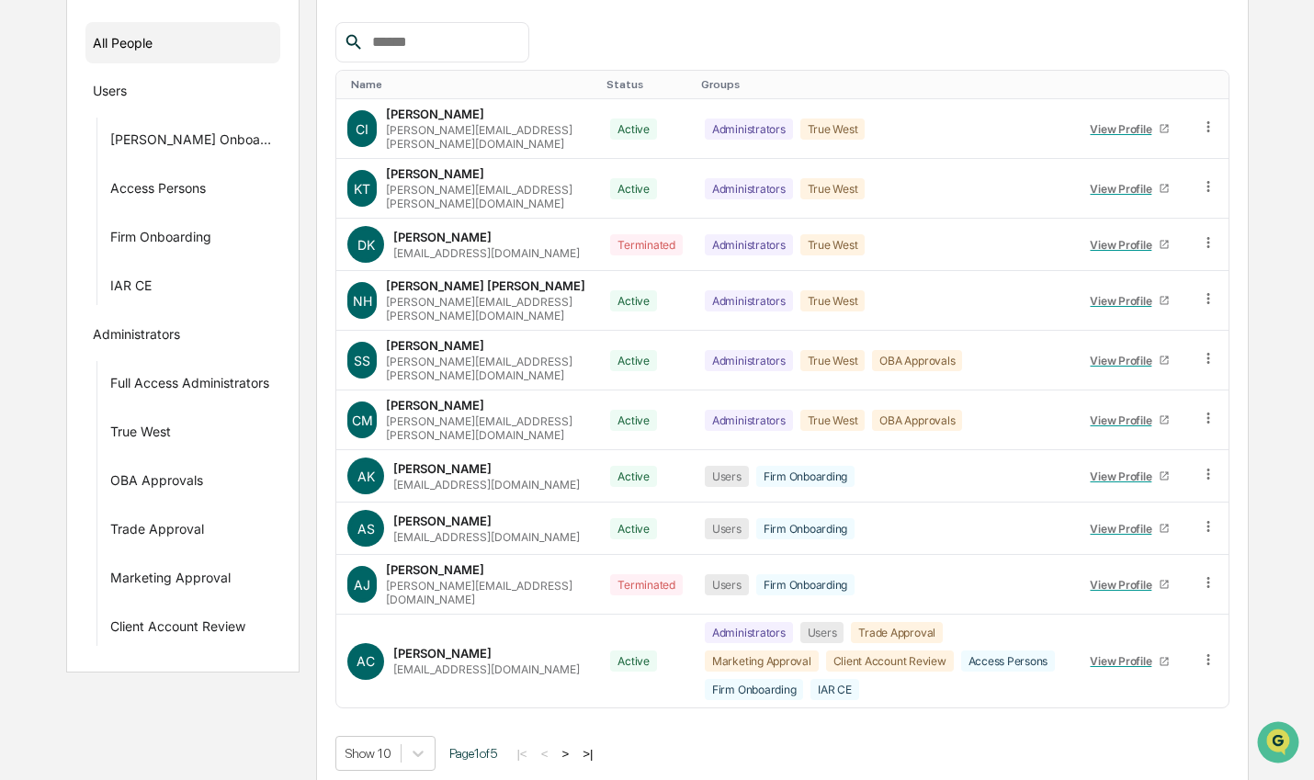
click at [574, 746] on button ">" at bounding box center [565, 754] width 18 height 16
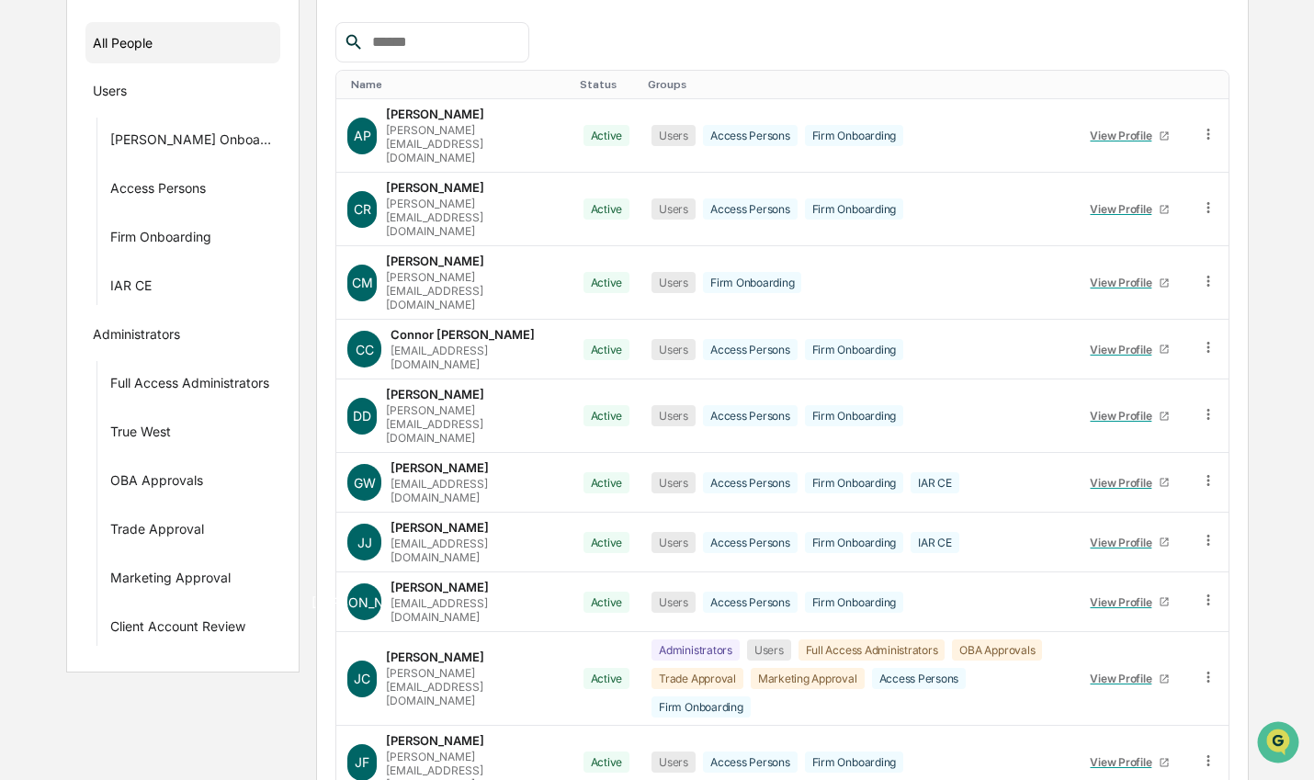
scroll to position [219, 0]
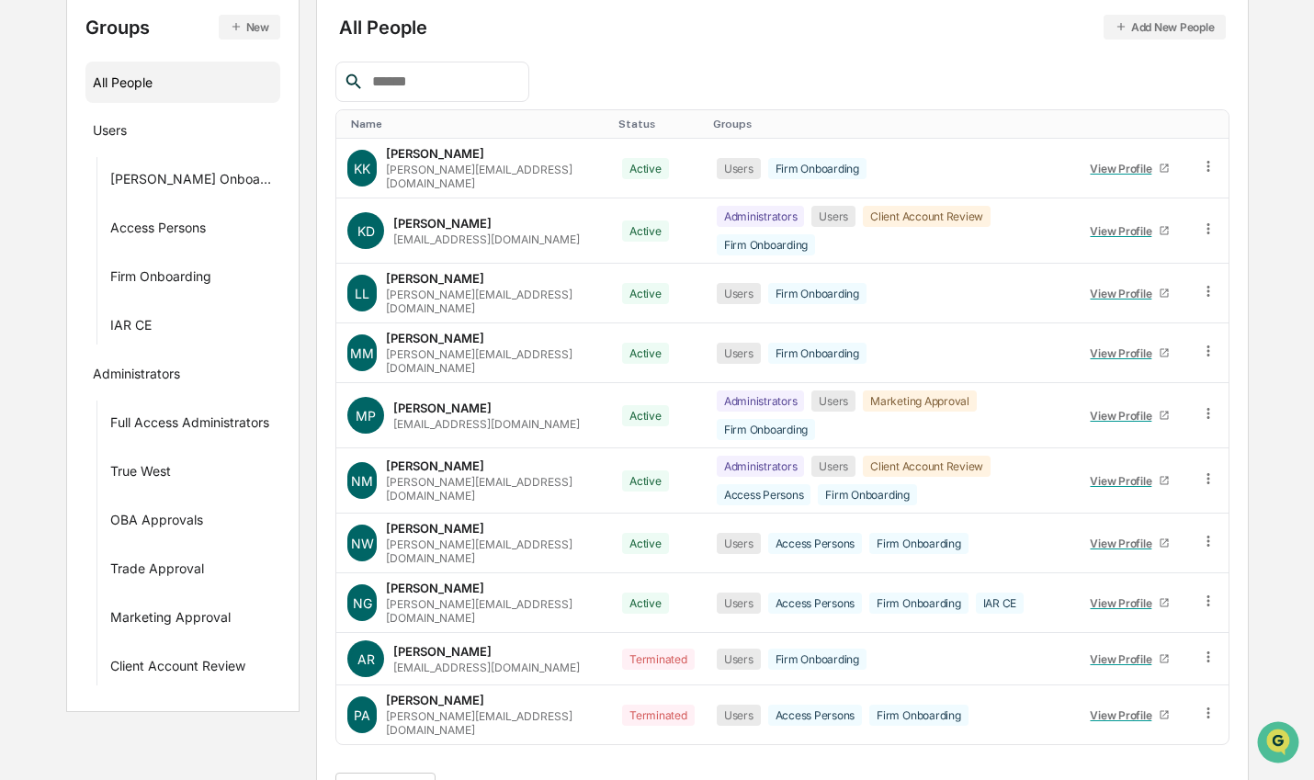
click at [572, 779] on button ">" at bounding box center [568, 791] width 18 height 16
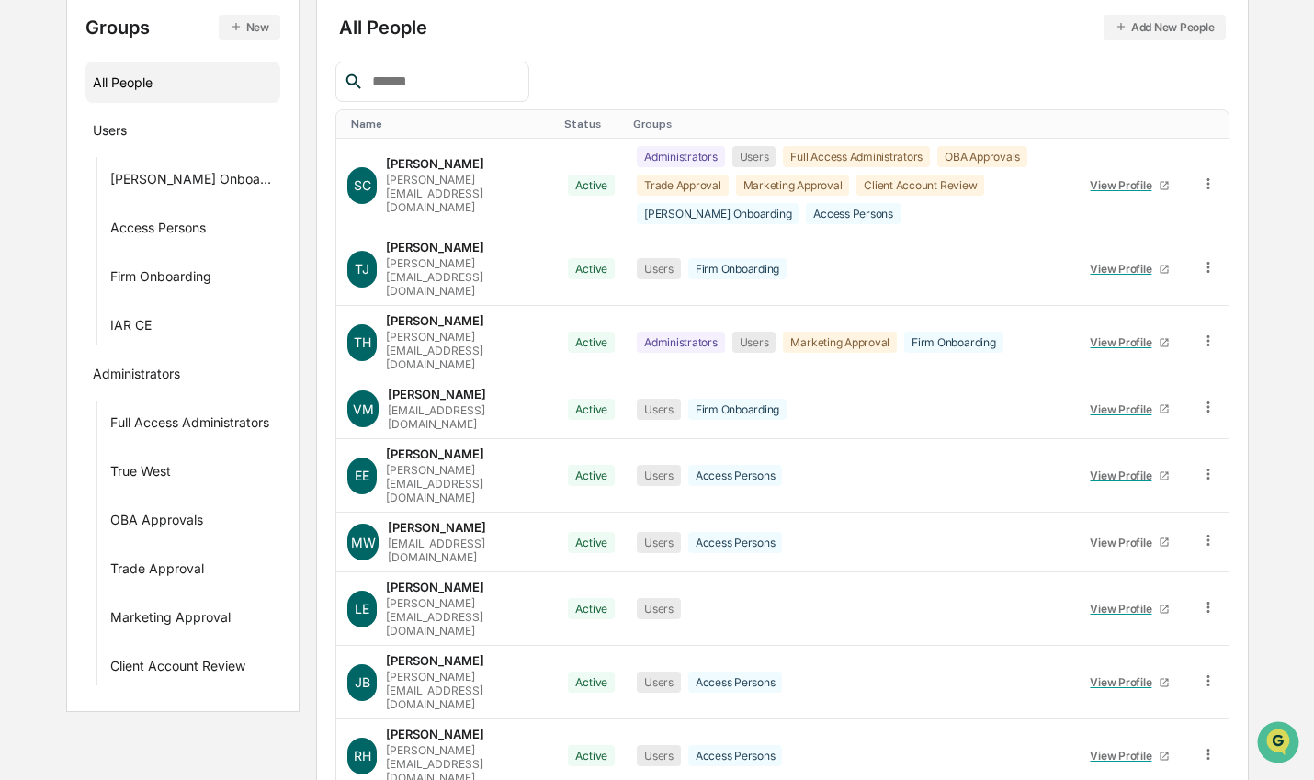
scroll to position [219, 0]
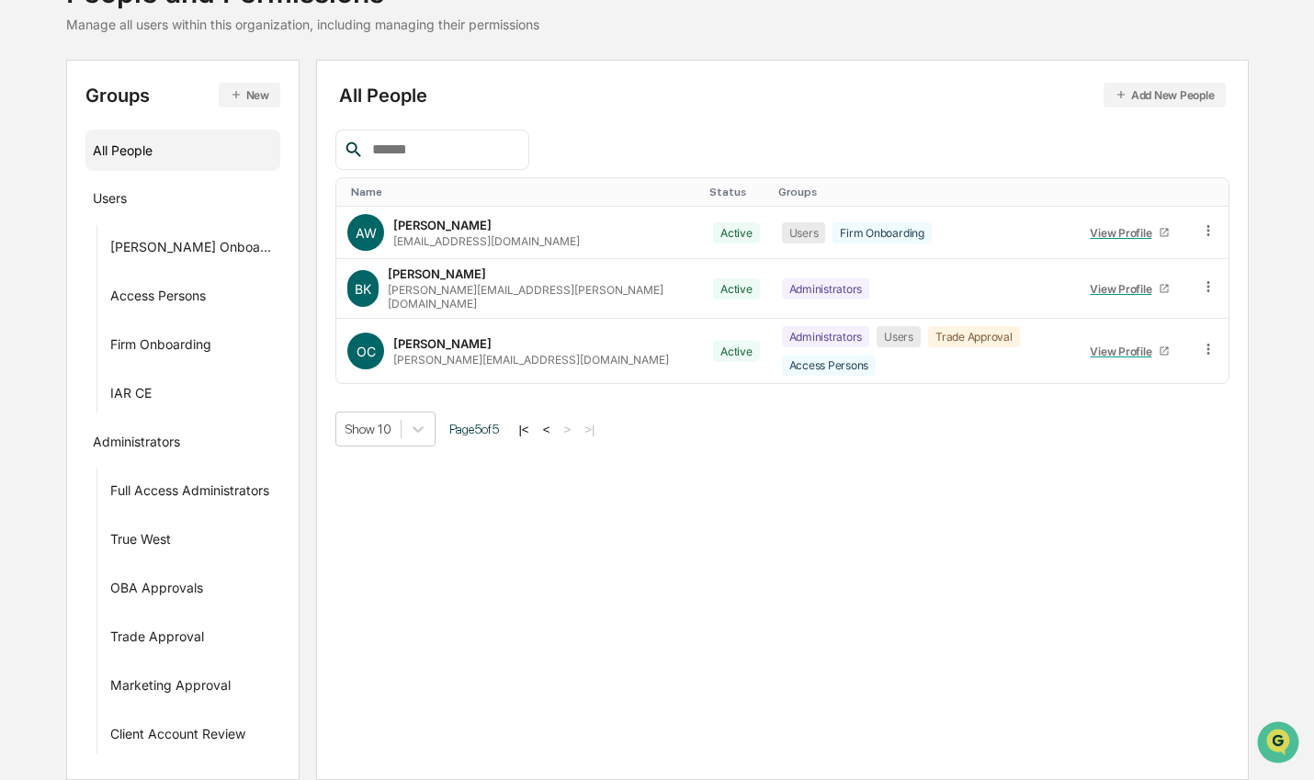
scroll to position [146, 0]
click at [1105, 346] on div "View Profile" at bounding box center [1124, 353] width 69 height 14
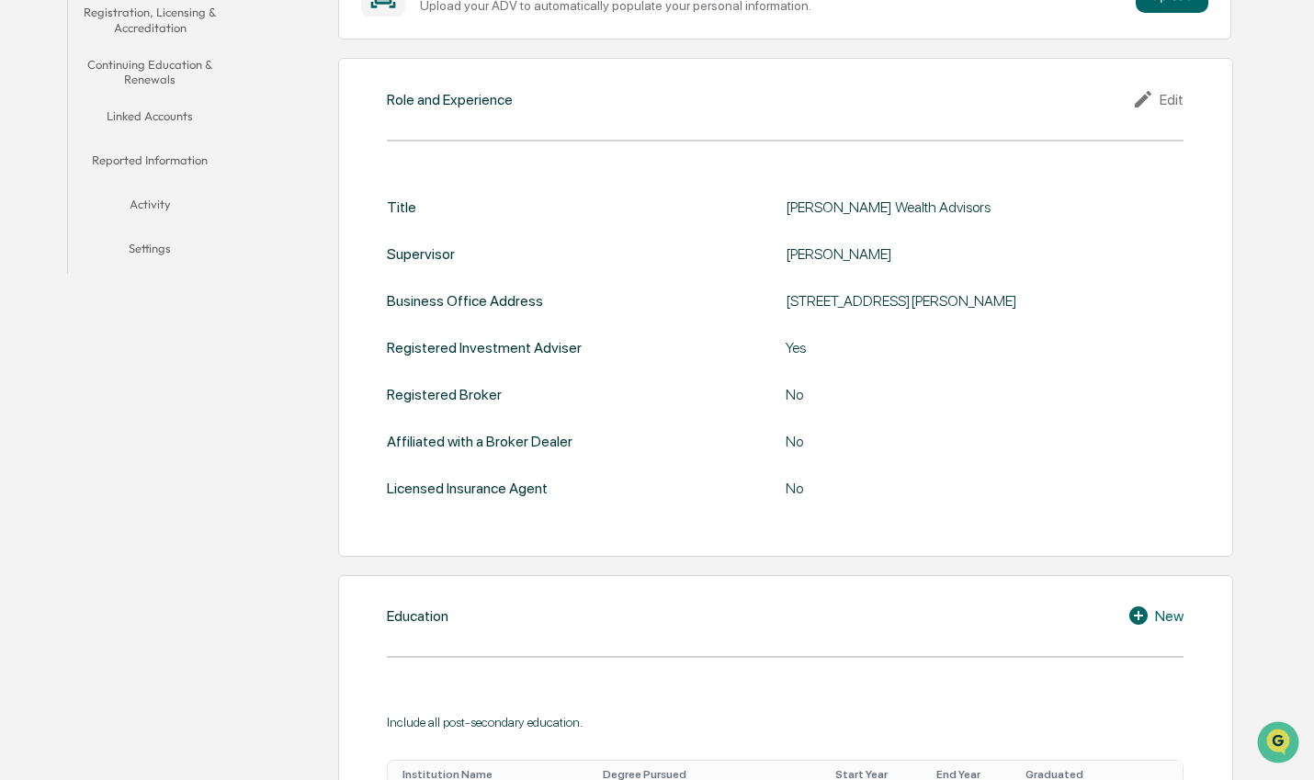
scroll to position [221, 0]
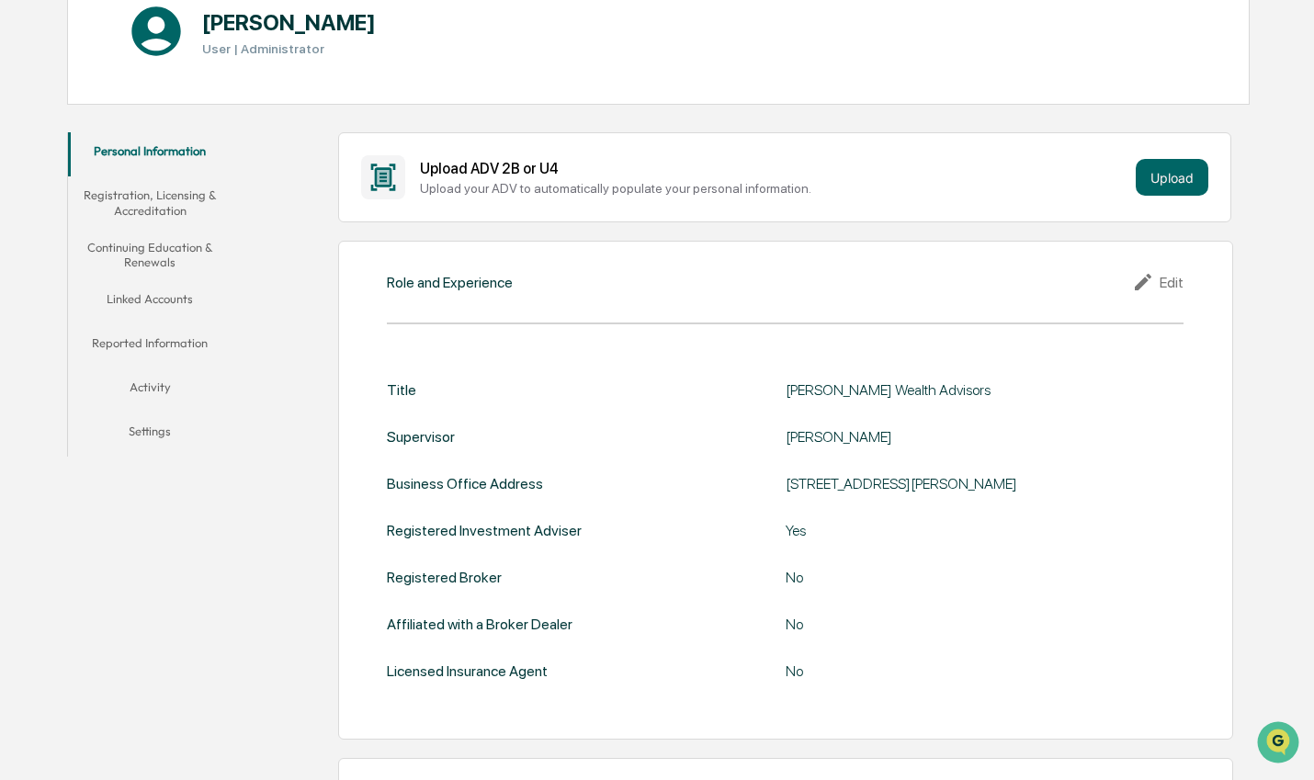
click at [153, 198] on button "Registration, Licensing & Accreditation" at bounding box center [150, 202] width 164 height 52
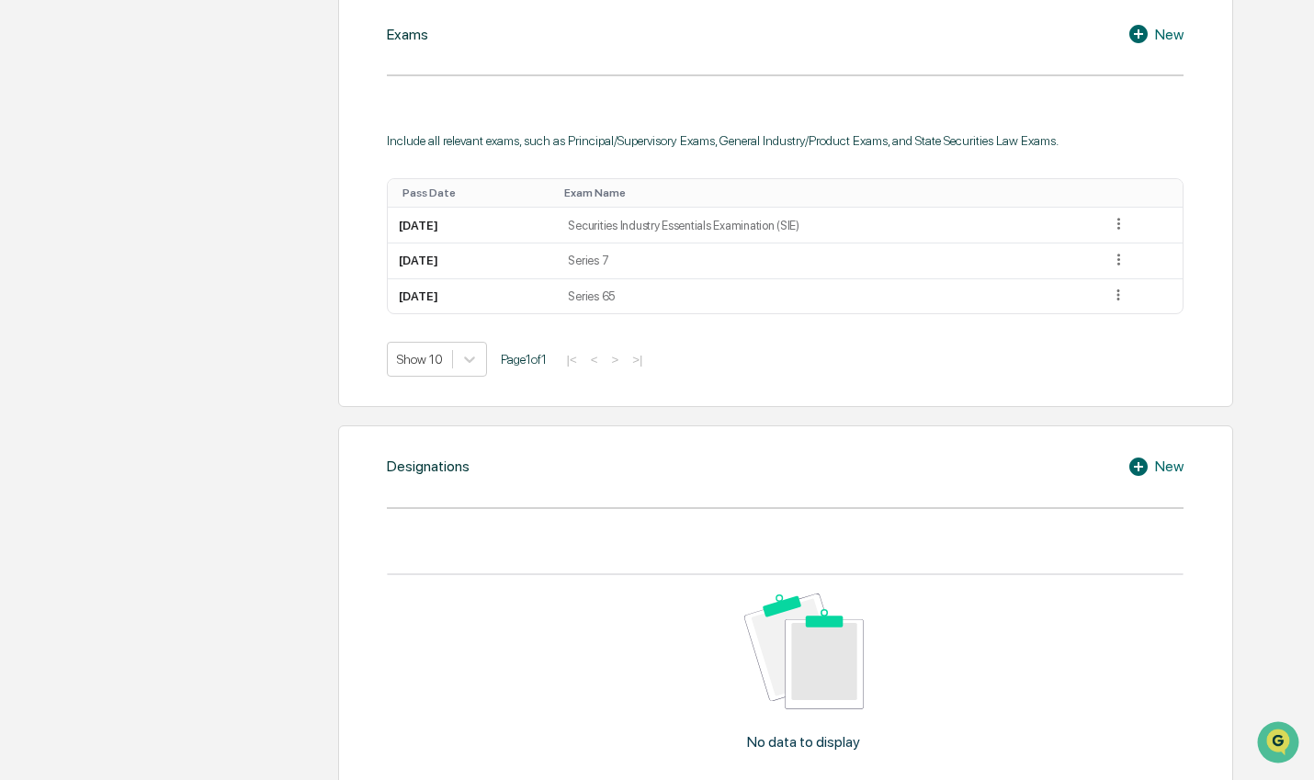
scroll to position [318, 0]
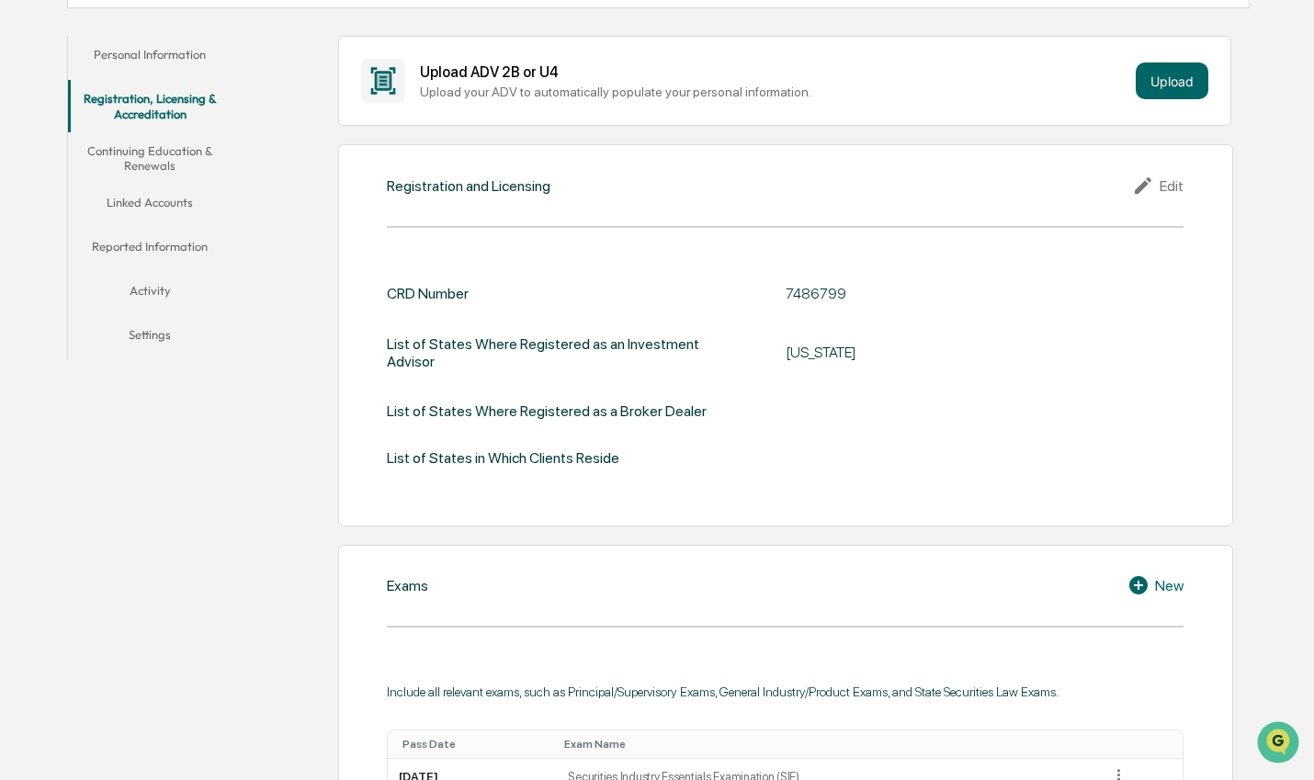
click at [166, 298] on button "Activity" at bounding box center [150, 294] width 164 height 44
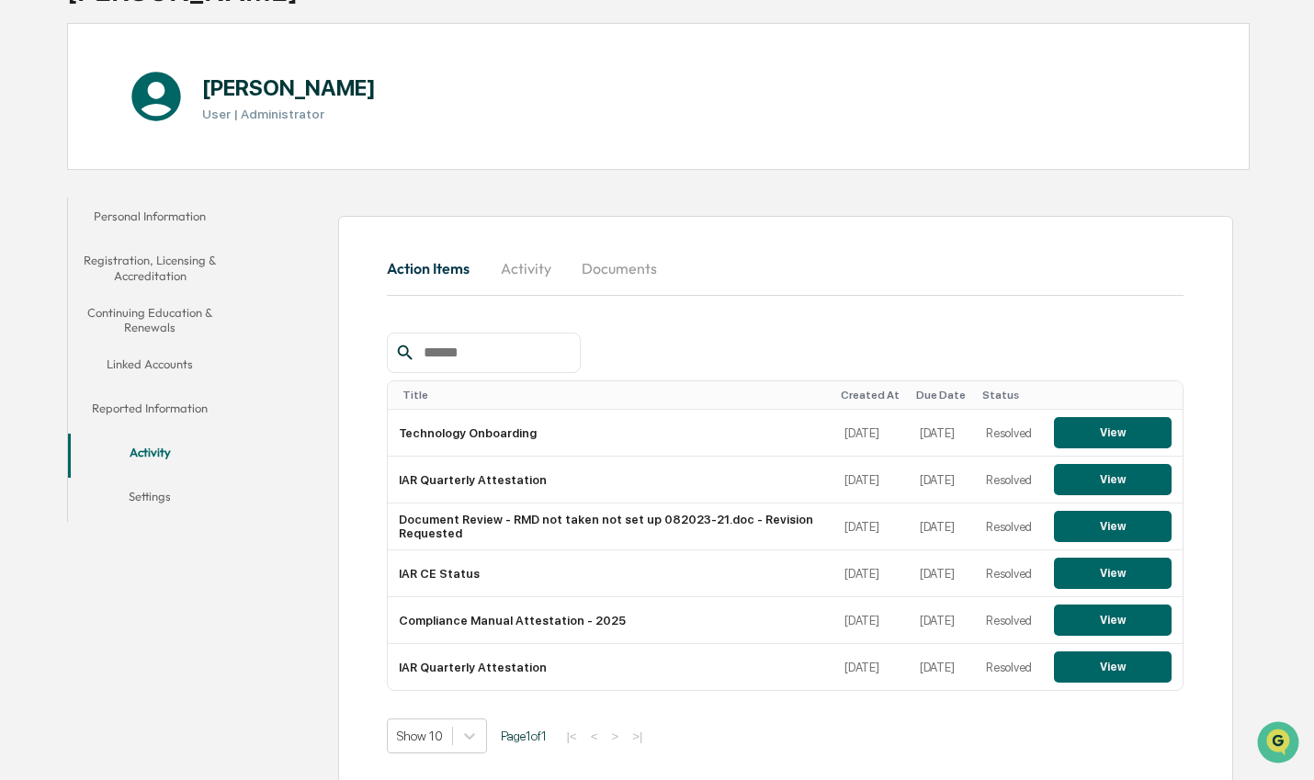
scroll to position [173, 0]
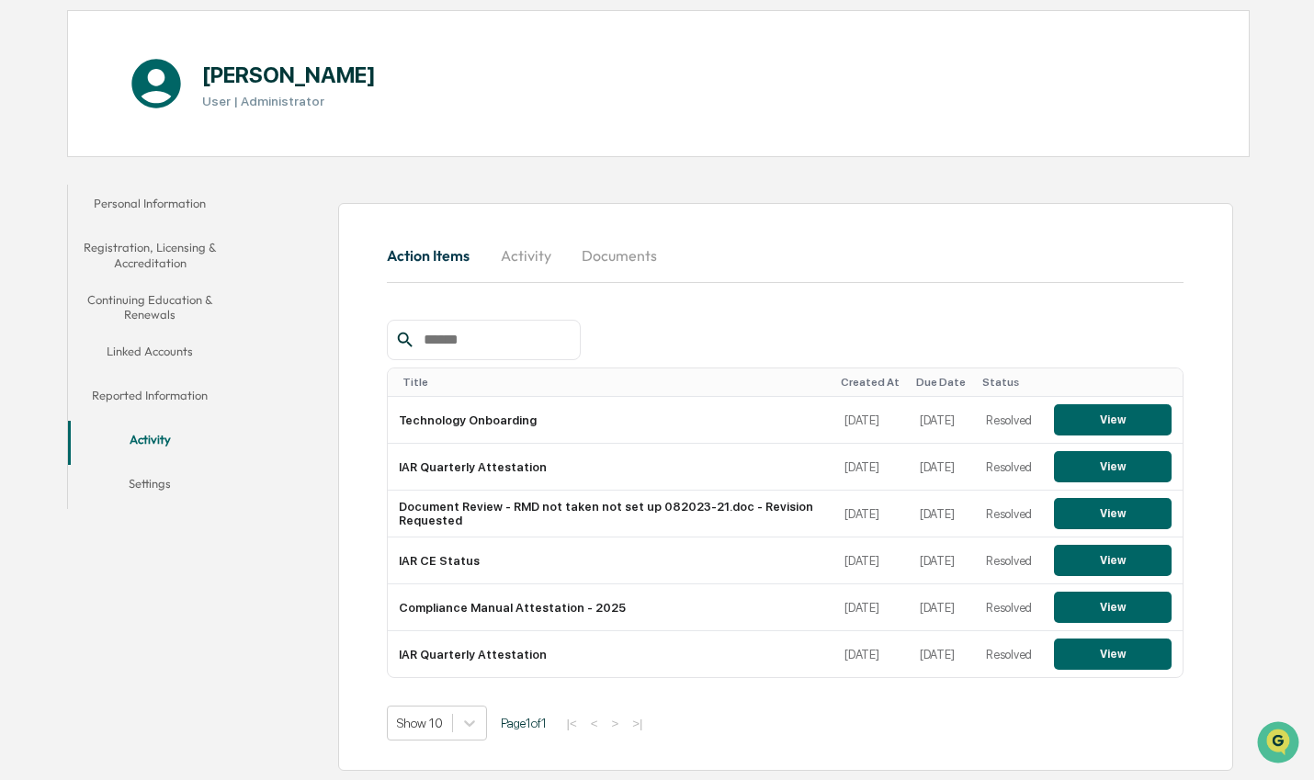
click at [160, 479] on button "Settings" at bounding box center [150, 487] width 164 height 44
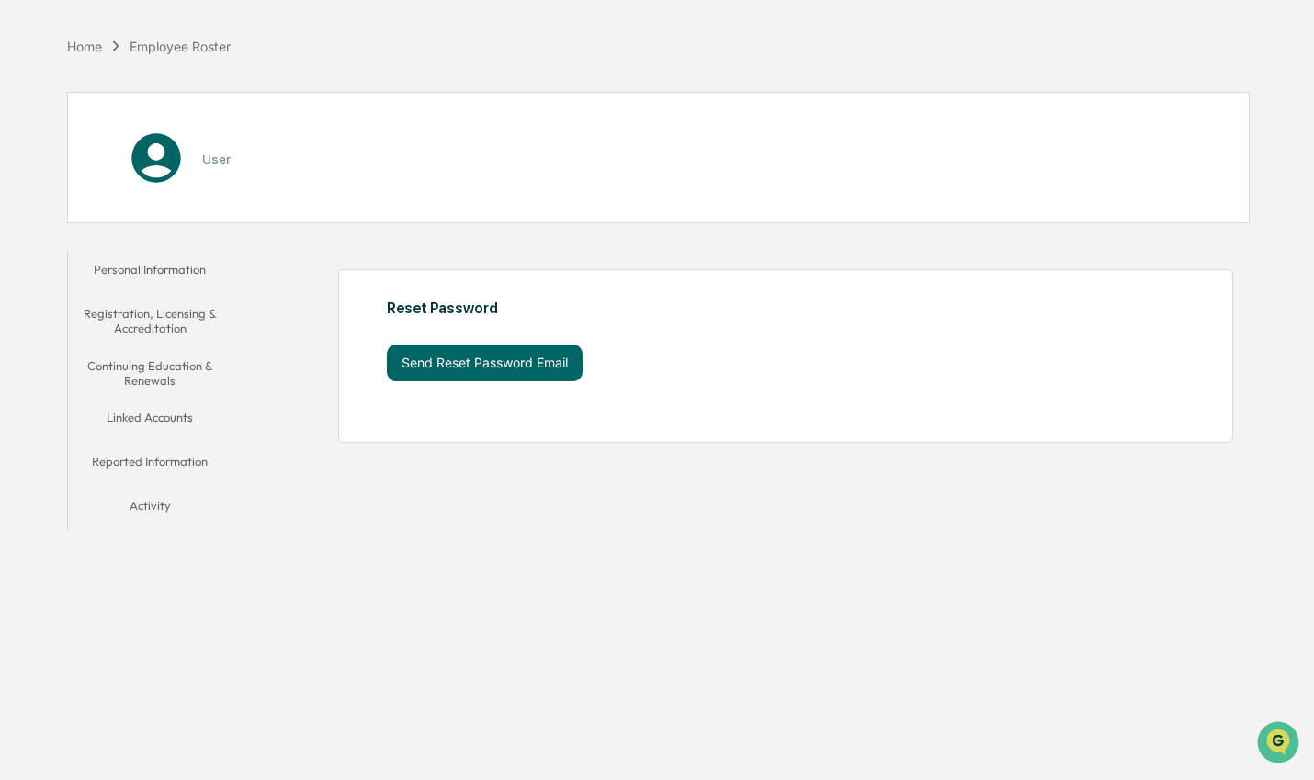
scroll to position [85, 0]
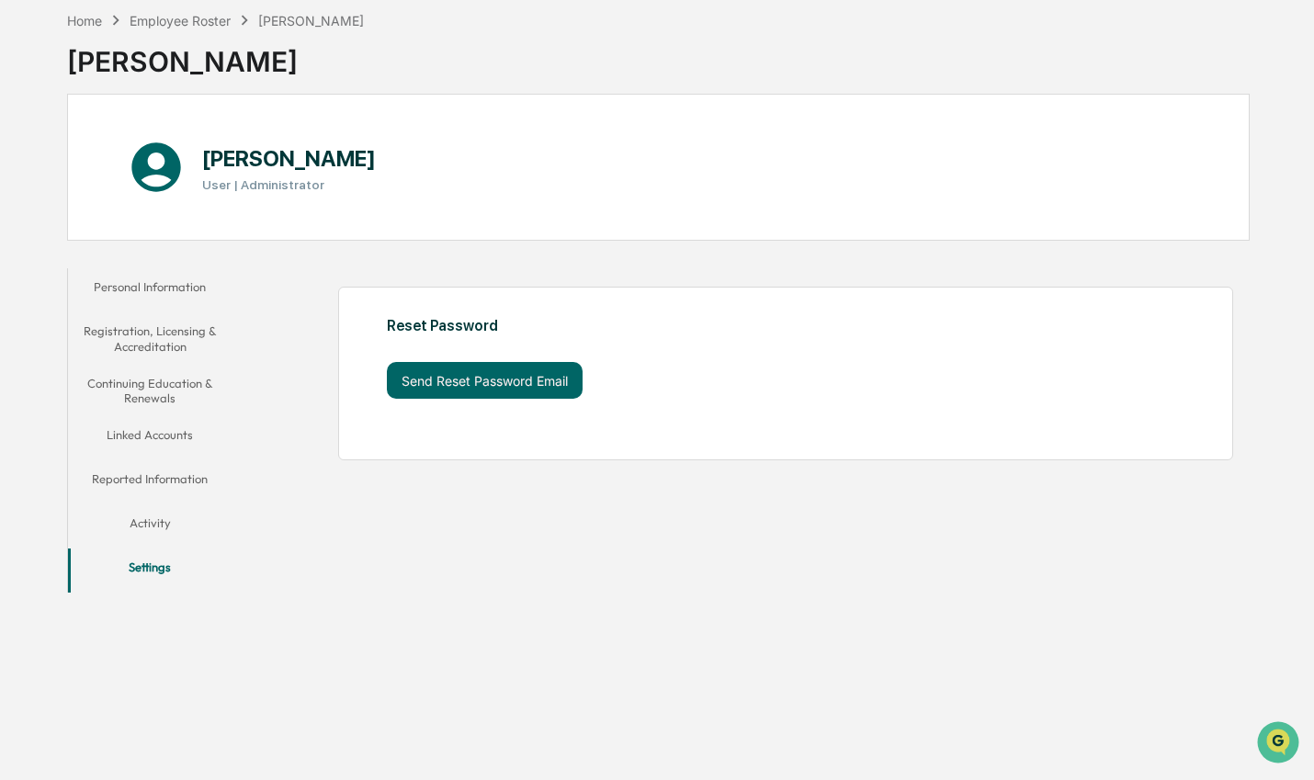
click at [177, 430] on button "Linked Accounts" at bounding box center [150, 438] width 164 height 44
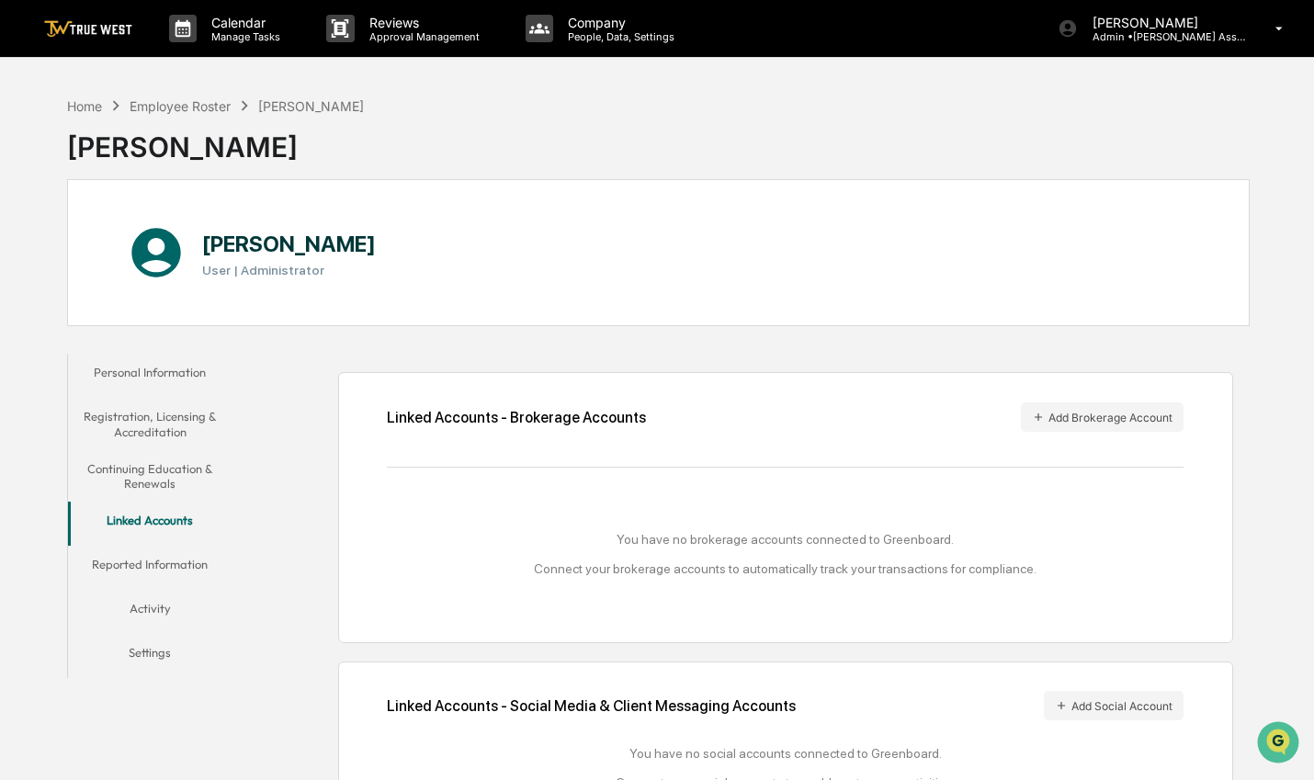
click at [171, 374] on button "Personal Information" at bounding box center [150, 376] width 164 height 44
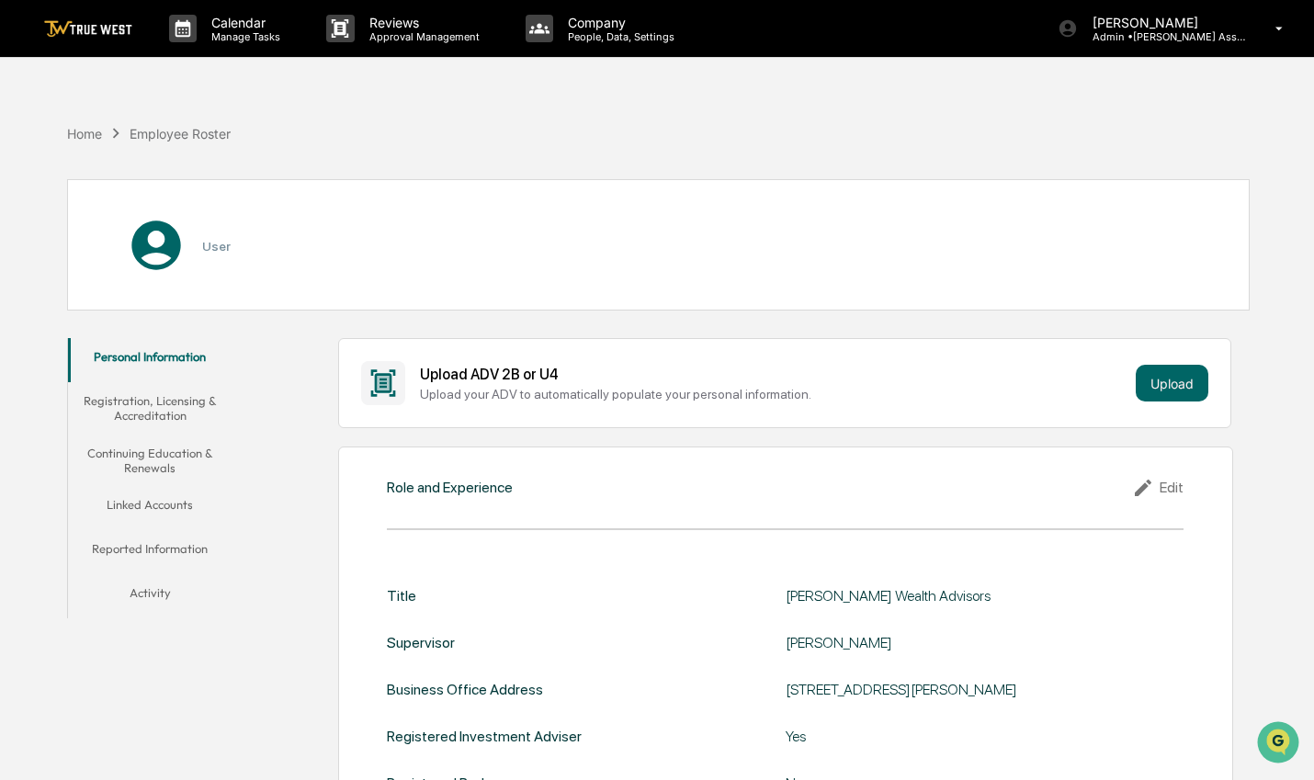
click at [169, 131] on div "Employee Roster" at bounding box center [180, 134] width 101 height 16
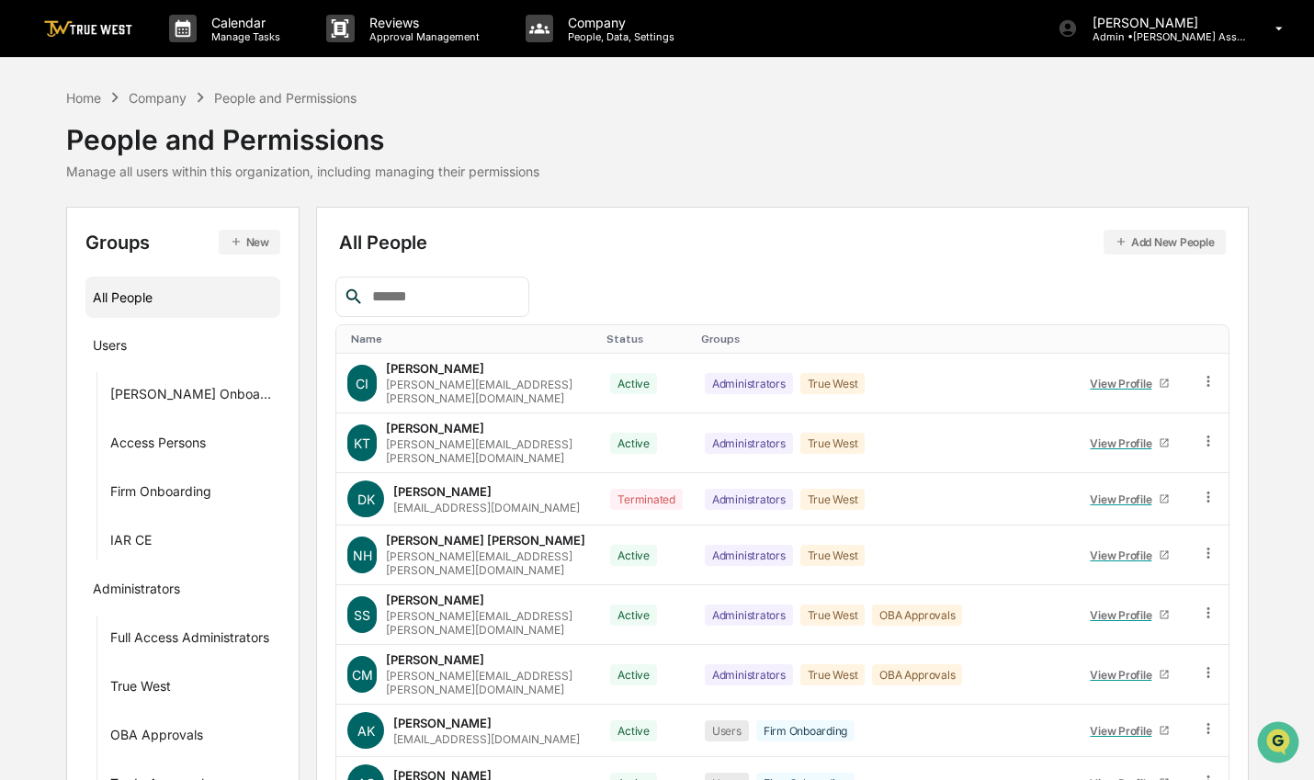
click at [510, 292] on input "text" at bounding box center [443, 297] width 156 height 24
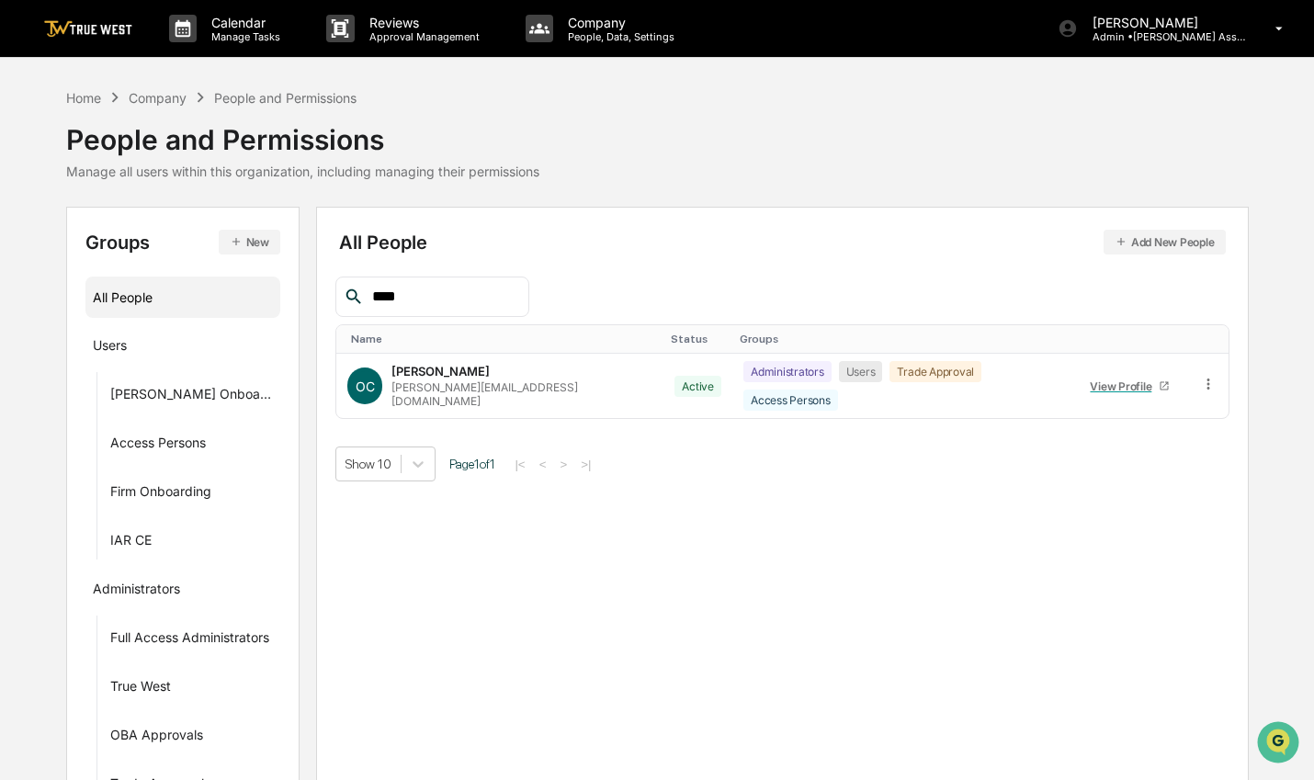
type input "****"
click at [586, 32] on p "People, Data, Settings" at bounding box center [618, 36] width 130 height 13
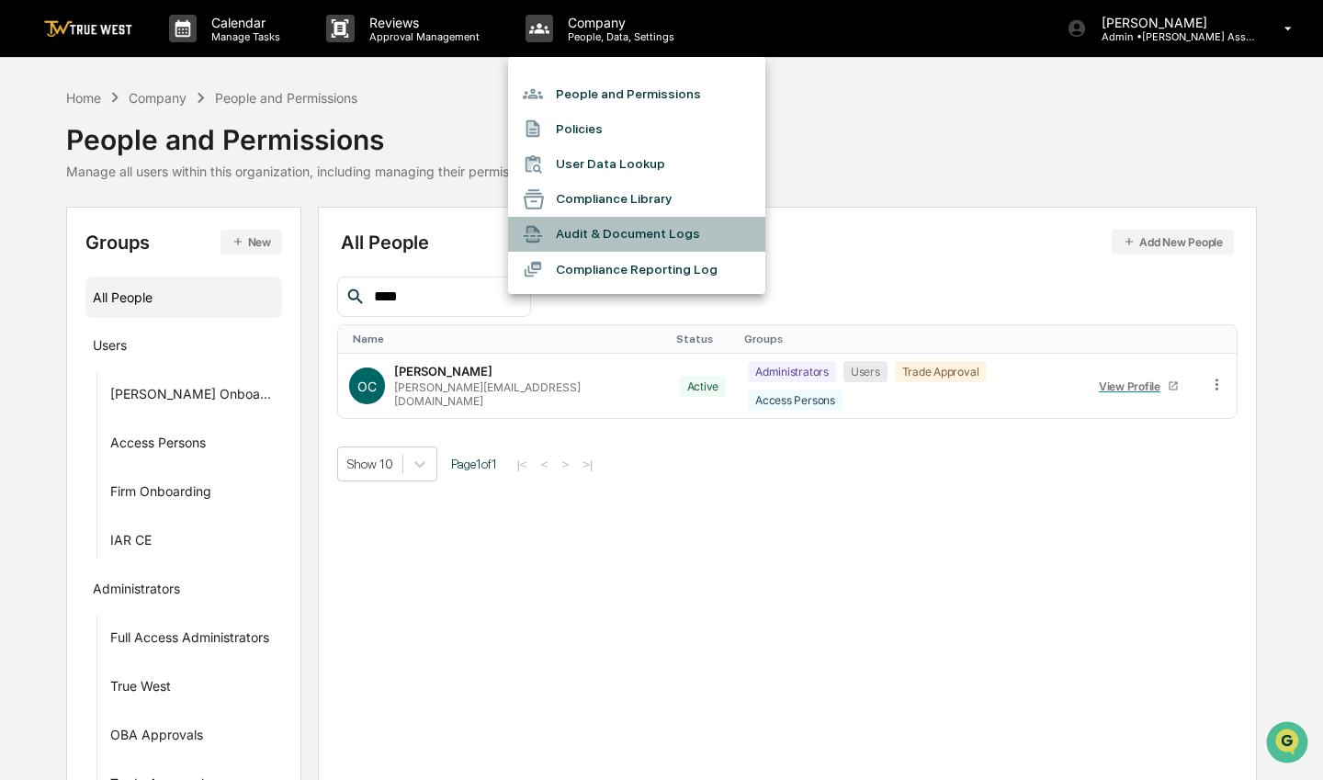
click at [676, 239] on li "Audit & Document Logs" at bounding box center [636, 234] width 257 height 35
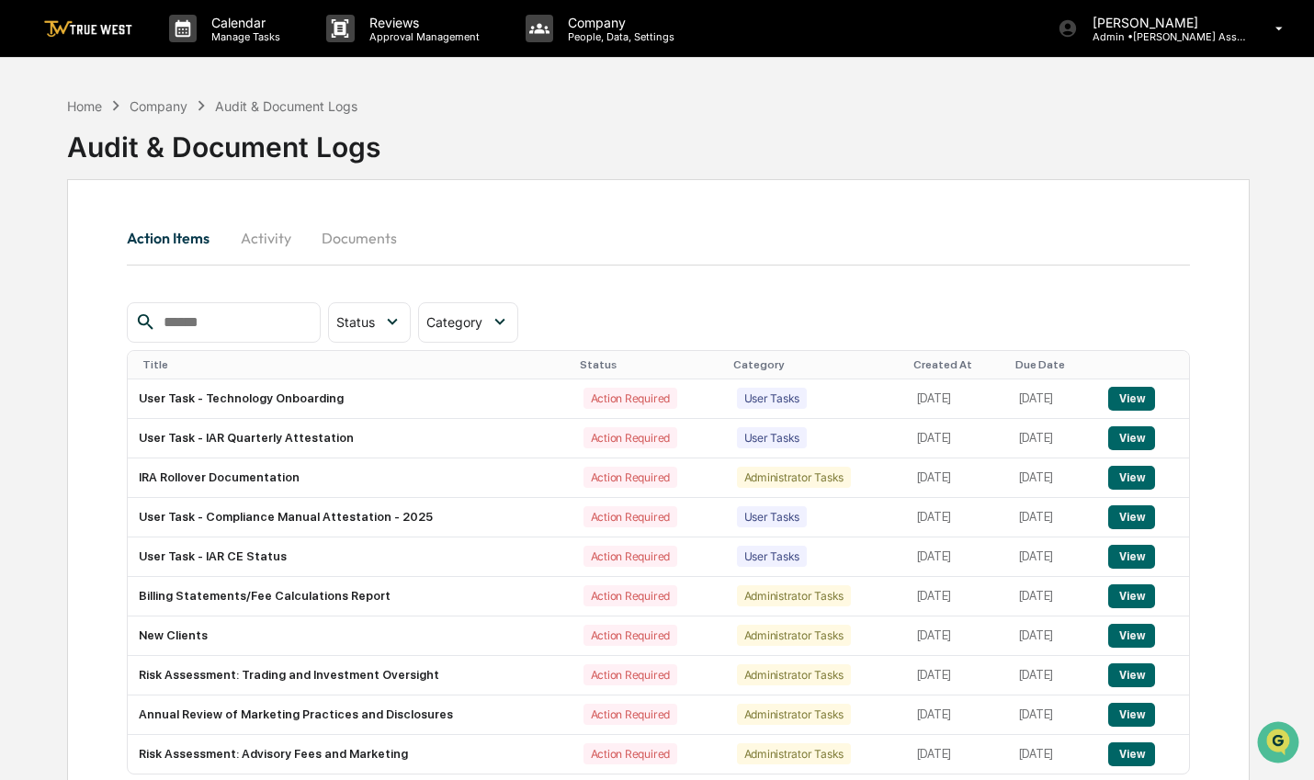
click at [80, 106] on div "Home" at bounding box center [84, 106] width 35 height 16
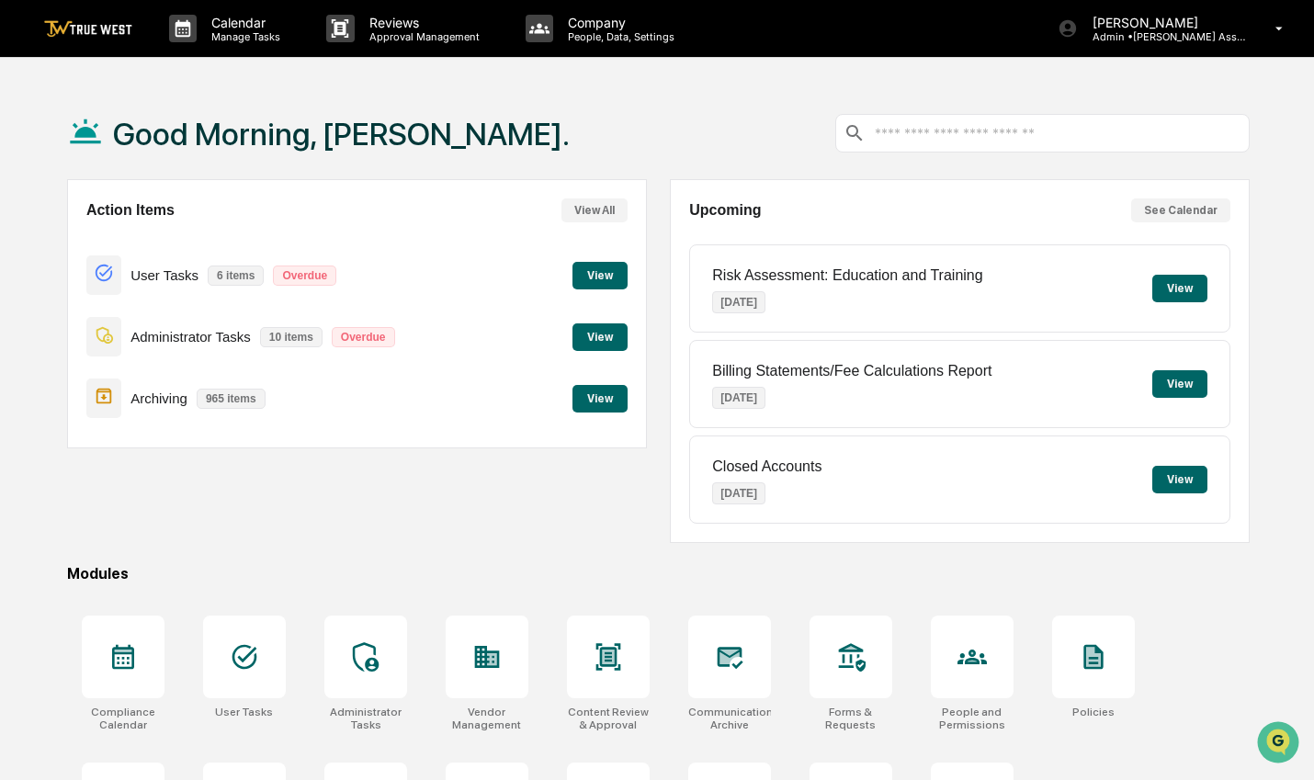
click at [602, 399] on button "View" at bounding box center [599, 399] width 55 height 28
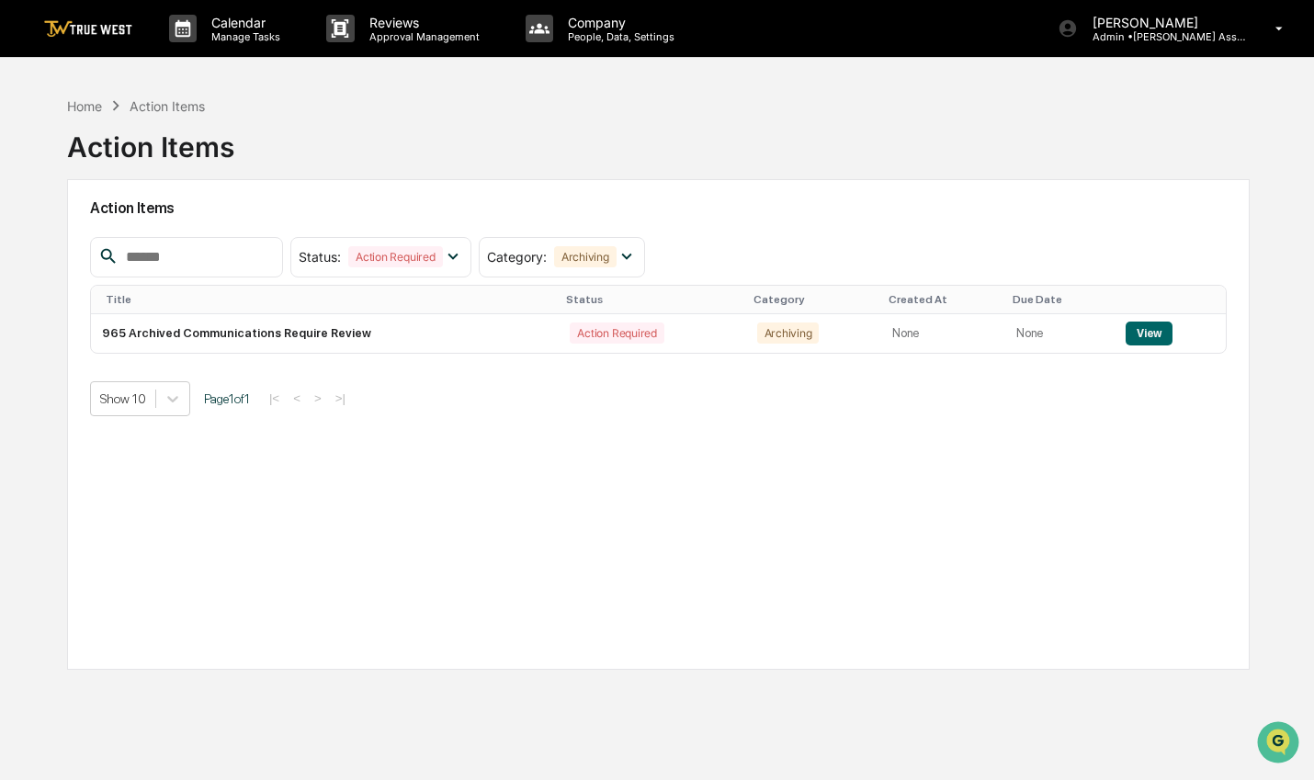
click at [1152, 329] on button "View" at bounding box center [1149, 334] width 47 height 24
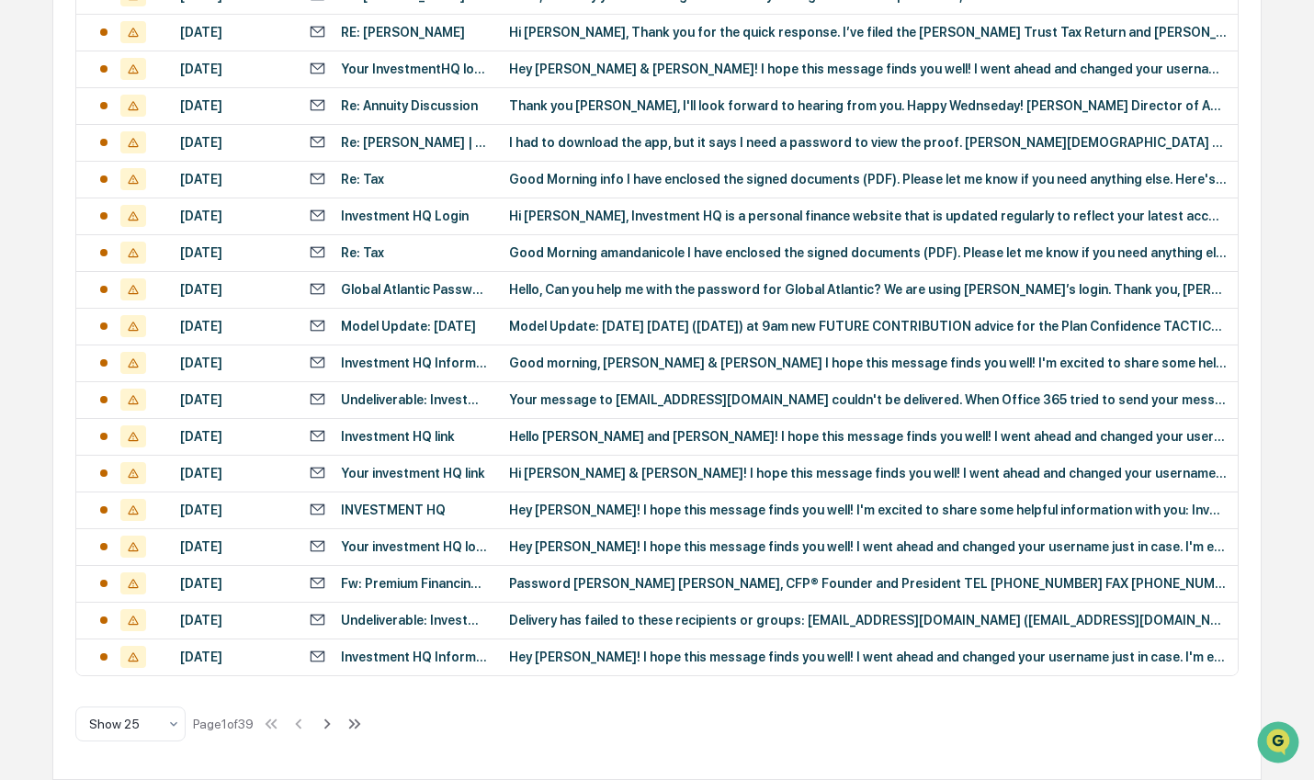
scroll to position [803, 0]
click at [587, 614] on div "Delivery has failed to these recipients or groups: robertachavez83@gmial.com (r…" at bounding box center [868, 620] width 718 height 15
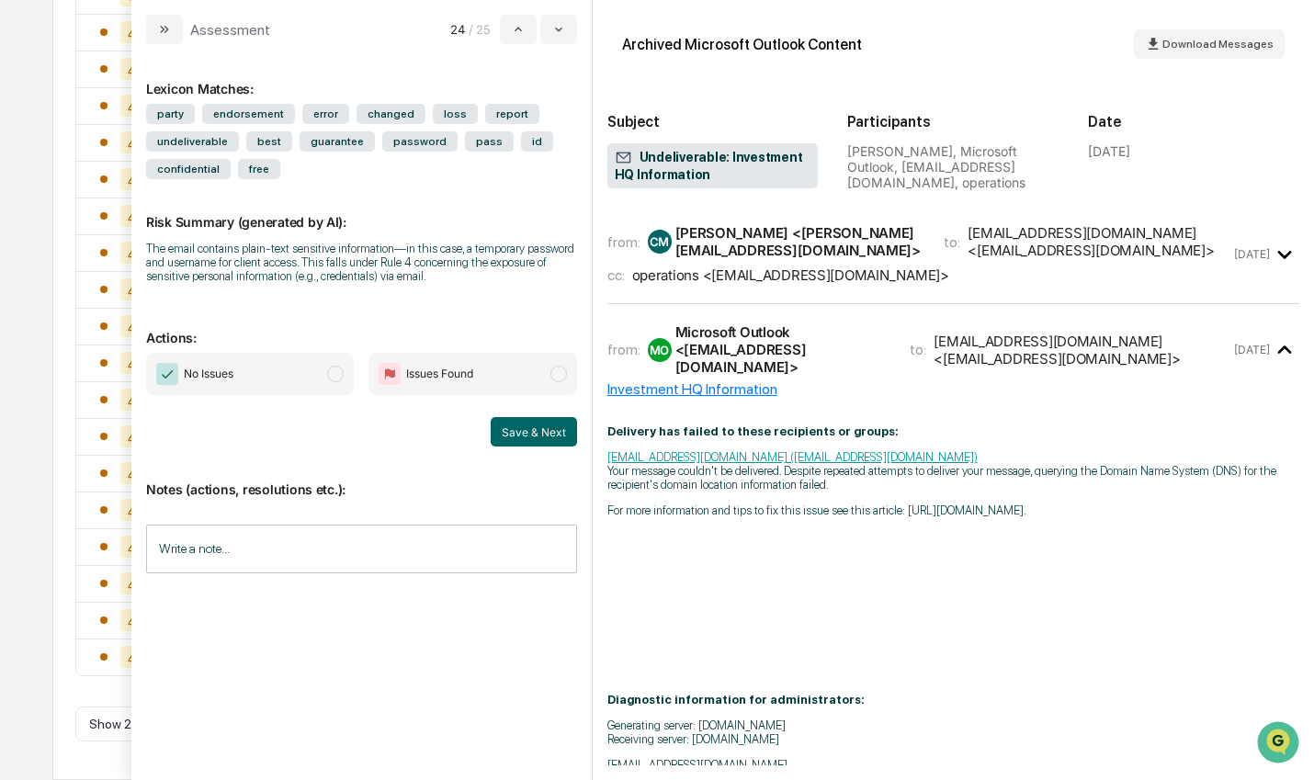
click at [171, 31] on icon "modal" at bounding box center [164, 29] width 15 height 15
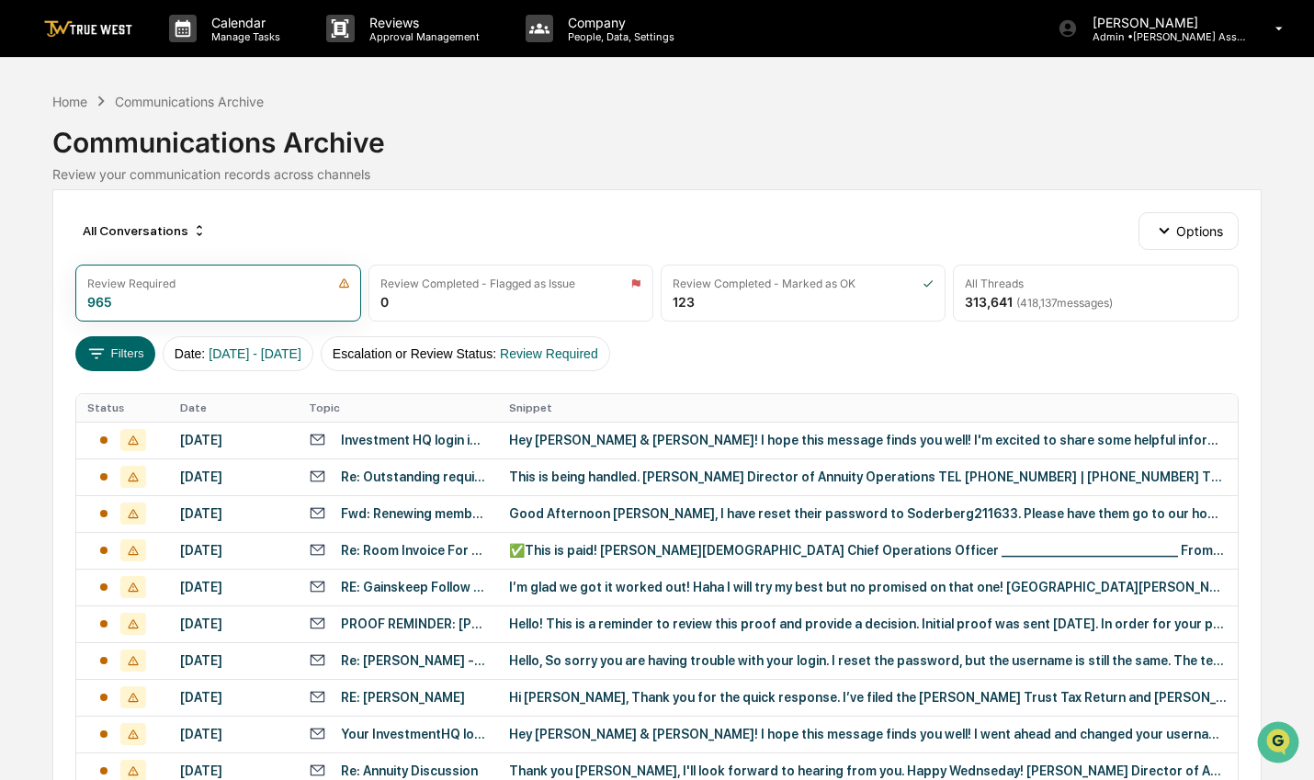
click at [754, 445] on div "Hey Rob & Susan! I hope this message finds you well! I'm excited to share some …" at bounding box center [868, 440] width 718 height 15
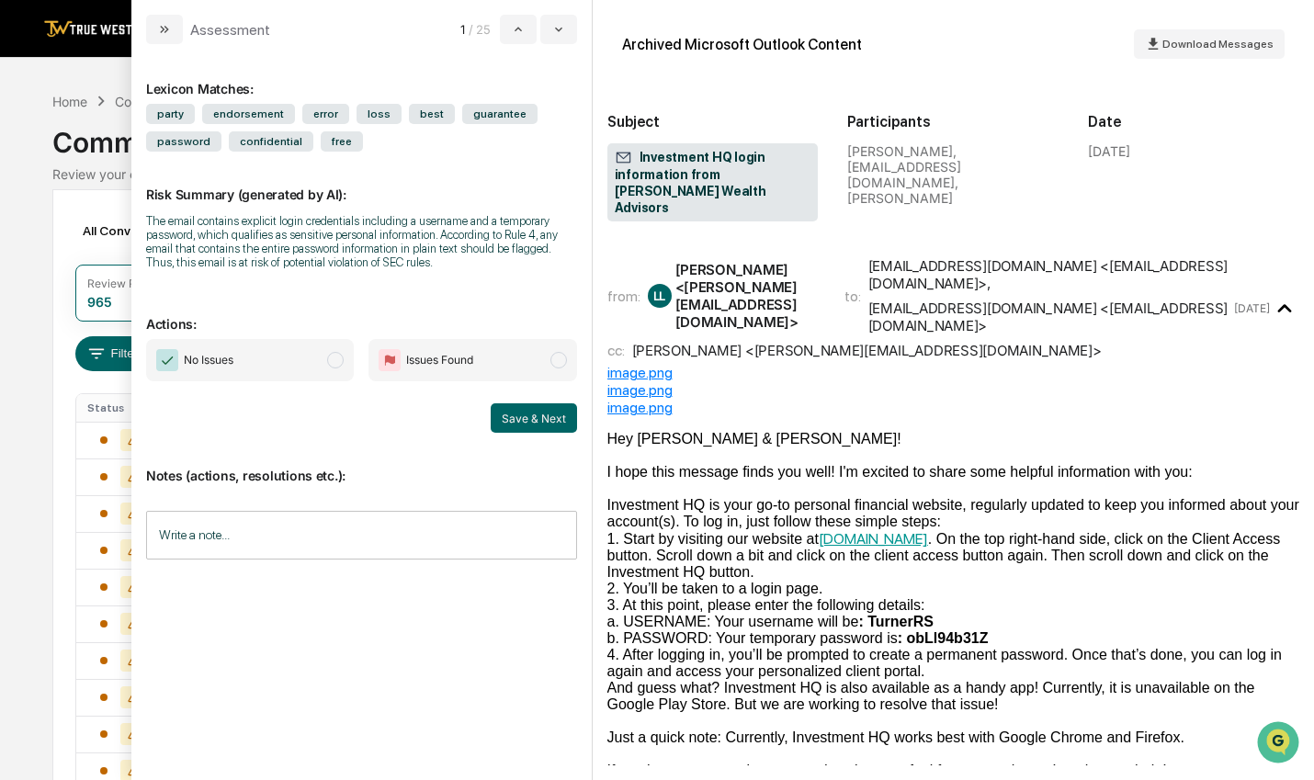
click at [316, 353] on span "No Issues" at bounding box center [250, 360] width 208 height 42
click at [560, 424] on button "Save & Next" at bounding box center [534, 417] width 86 height 29
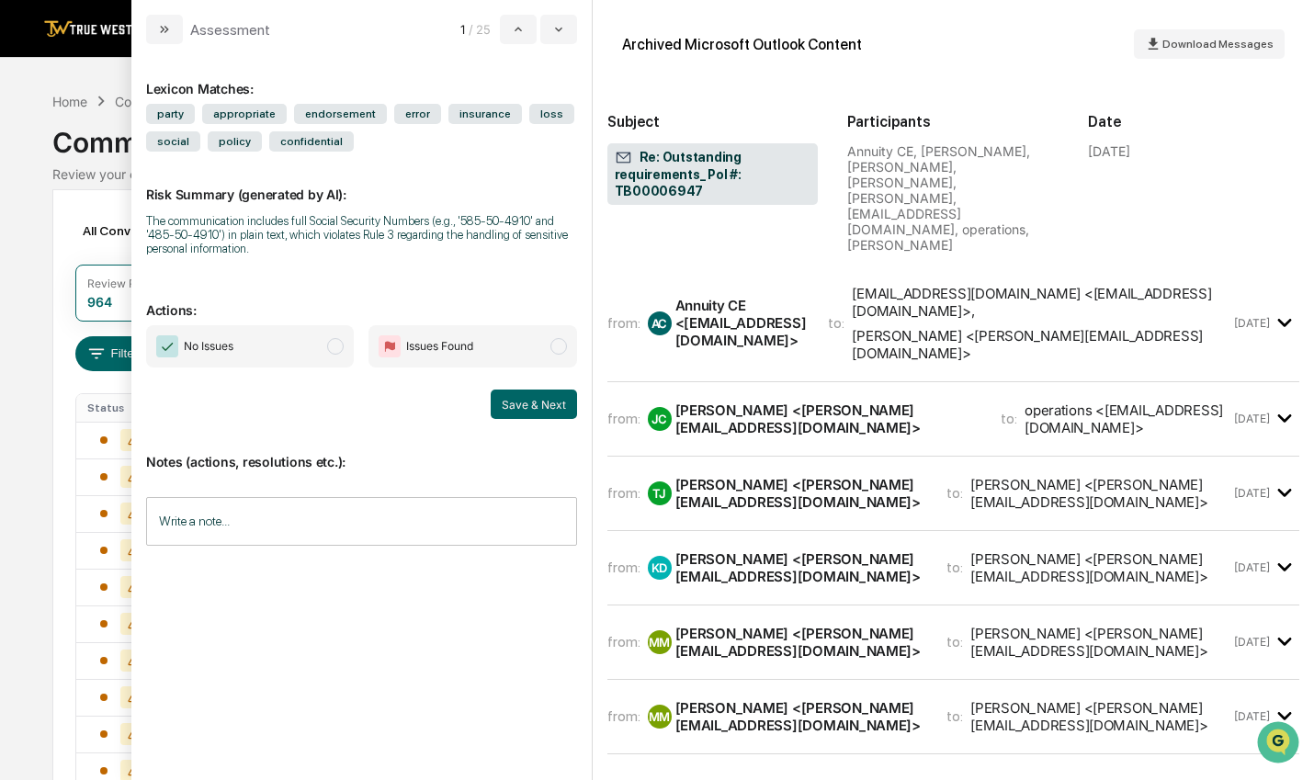
click at [562, 36] on icon "modal" at bounding box center [558, 29] width 15 height 15
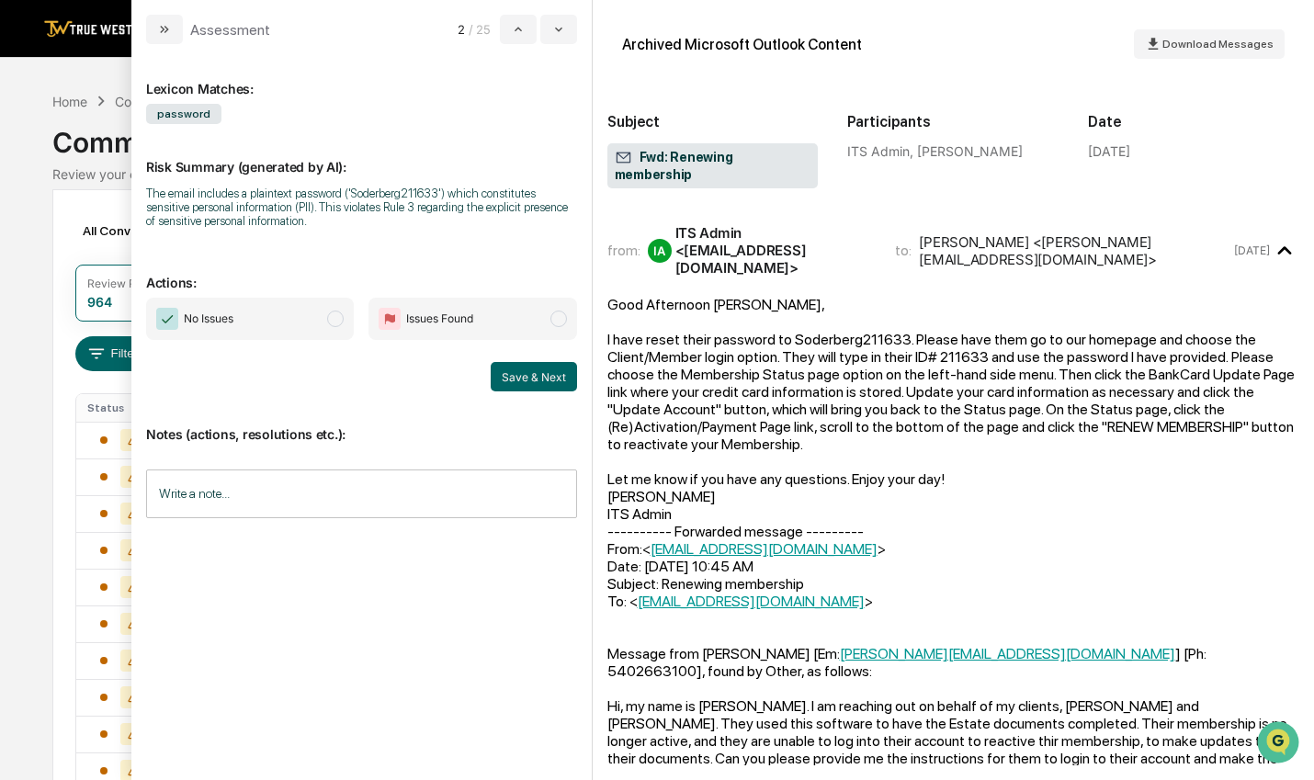
click at [306, 337] on span "No Issues" at bounding box center [250, 319] width 208 height 42
click at [538, 380] on button "Save & Next" at bounding box center [534, 376] width 86 height 29
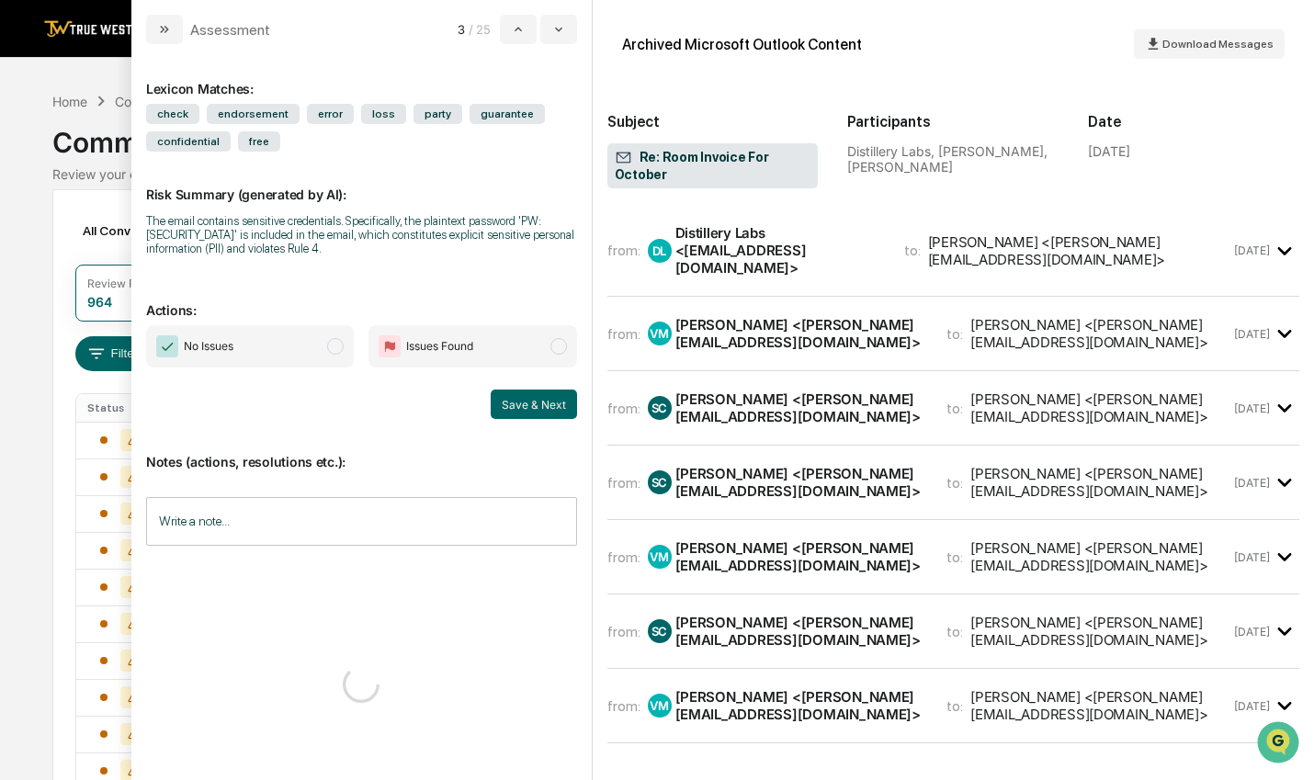
click at [300, 335] on span "No Issues" at bounding box center [250, 346] width 208 height 42
click at [253, 359] on span "No Issues" at bounding box center [250, 346] width 208 height 42
click at [530, 414] on button "Save & Next" at bounding box center [534, 404] width 86 height 29
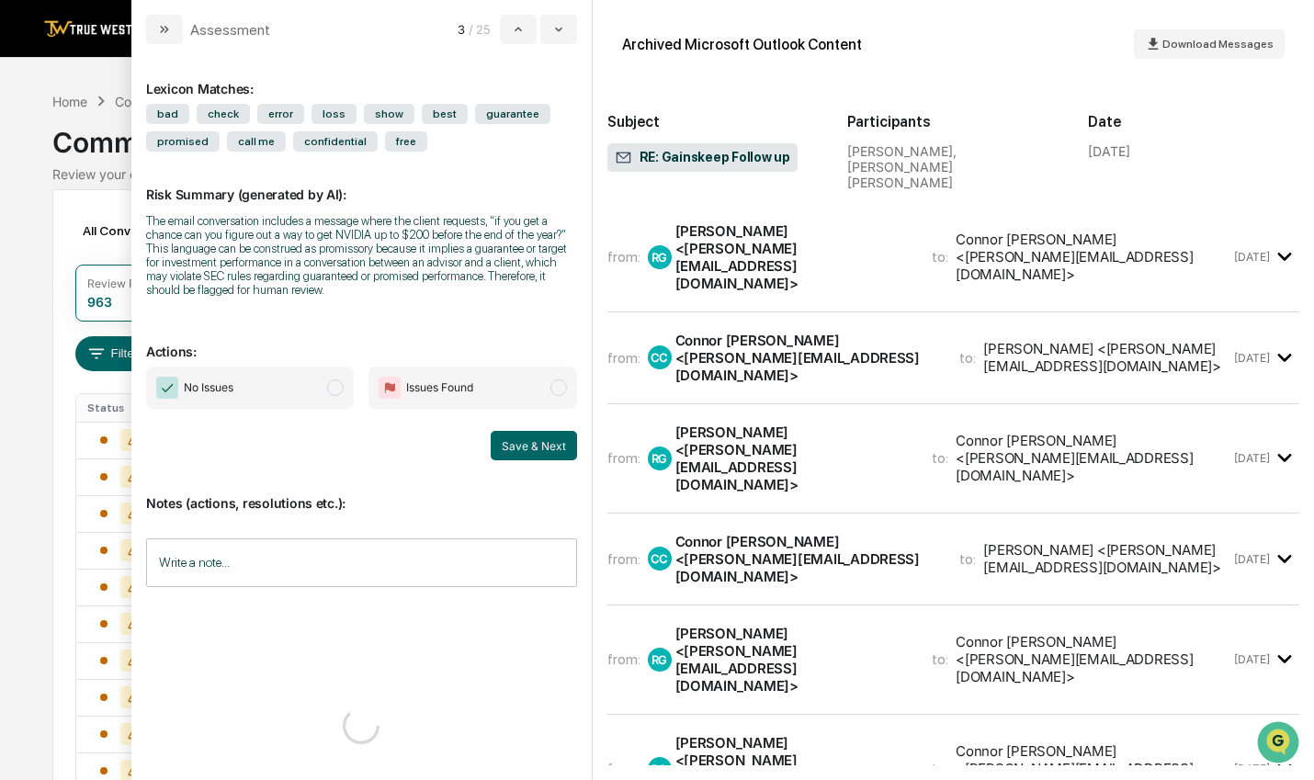
click at [233, 389] on span "No Issues" at bounding box center [209, 388] width 50 height 18
click at [548, 441] on button "Save & Next" at bounding box center [534, 445] width 86 height 29
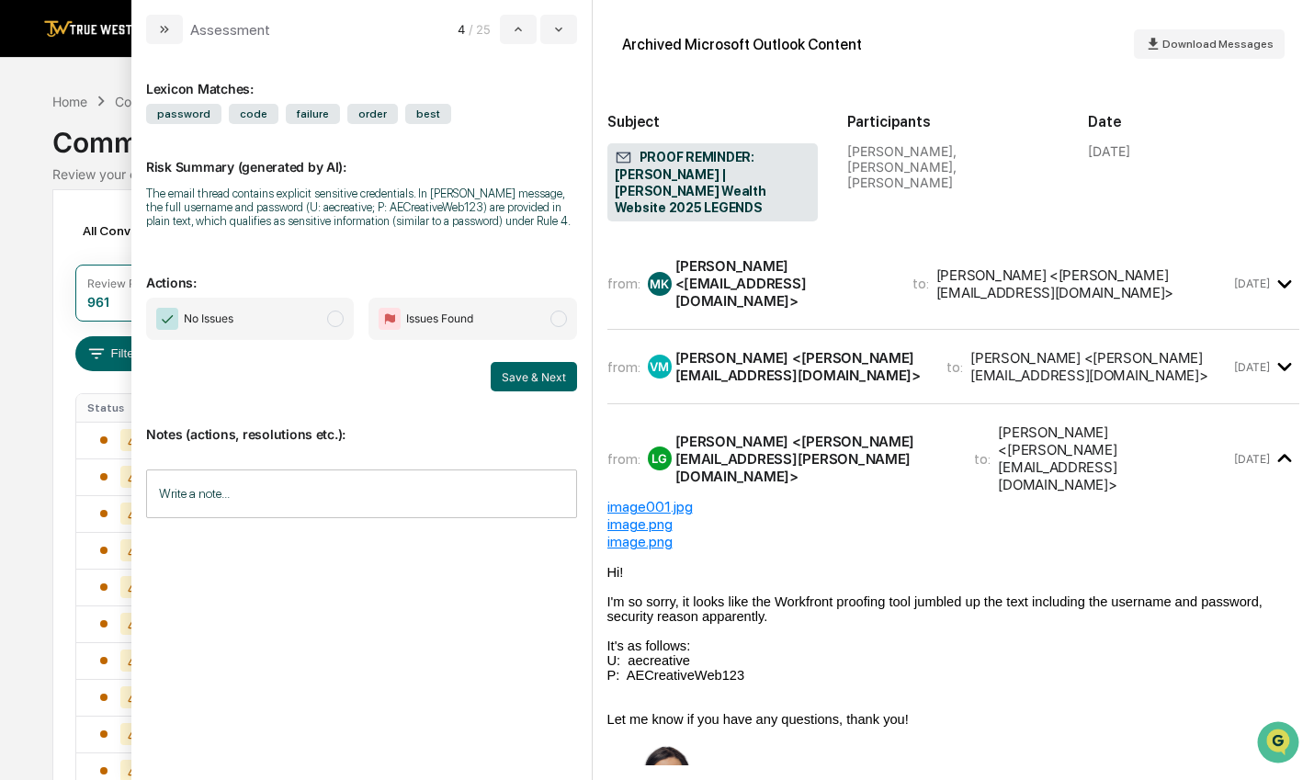
click at [526, 376] on button "Save & Next" at bounding box center [534, 376] width 86 height 29
click at [332, 328] on span "No Issues" at bounding box center [250, 319] width 208 height 42
click at [543, 375] on button "Save & Next" at bounding box center [534, 376] width 86 height 29
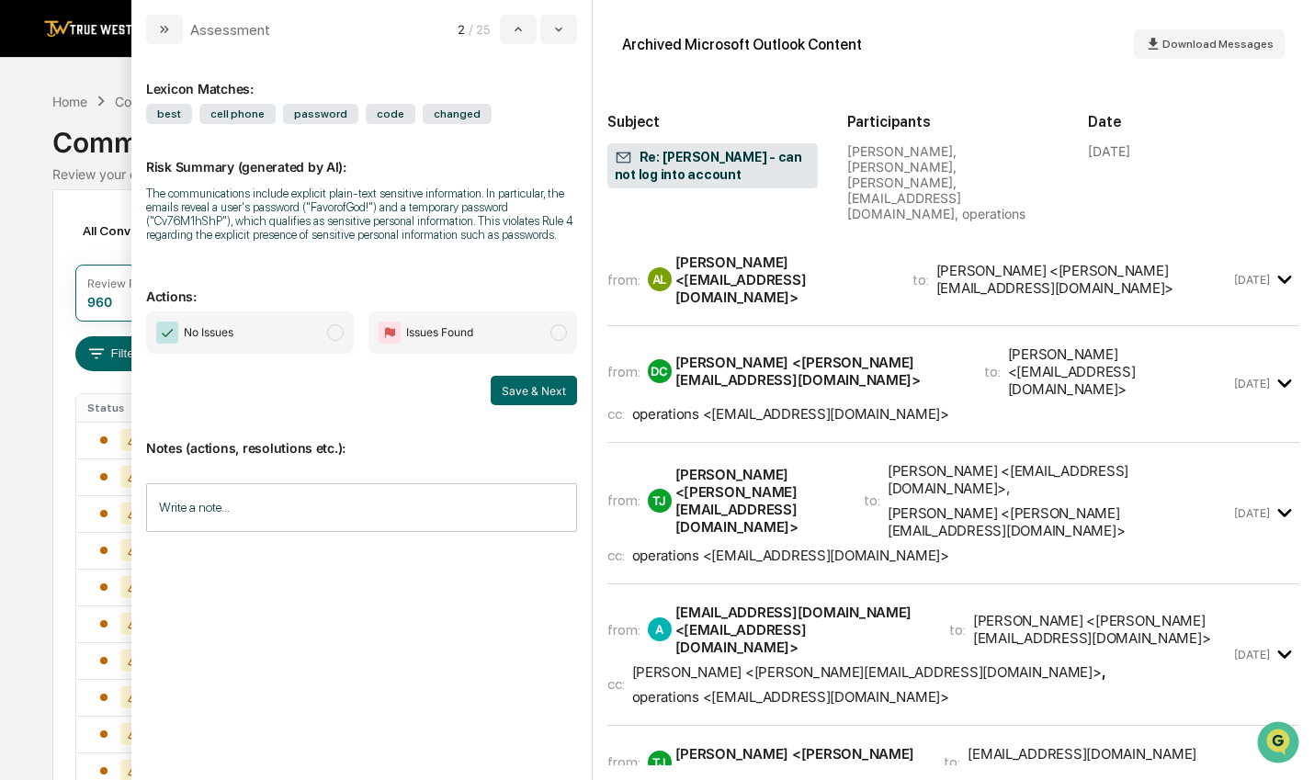
click at [544, 400] on button "Save & Next" at bounding box center [534, 390] width 86 height 29
click at [346, 329] on span "No Issues" at bounding box center [250, 333] width 208 height 42
click at [550, 399] on button "Save & Next" at bounding box center [534, 390] width 86 height 29
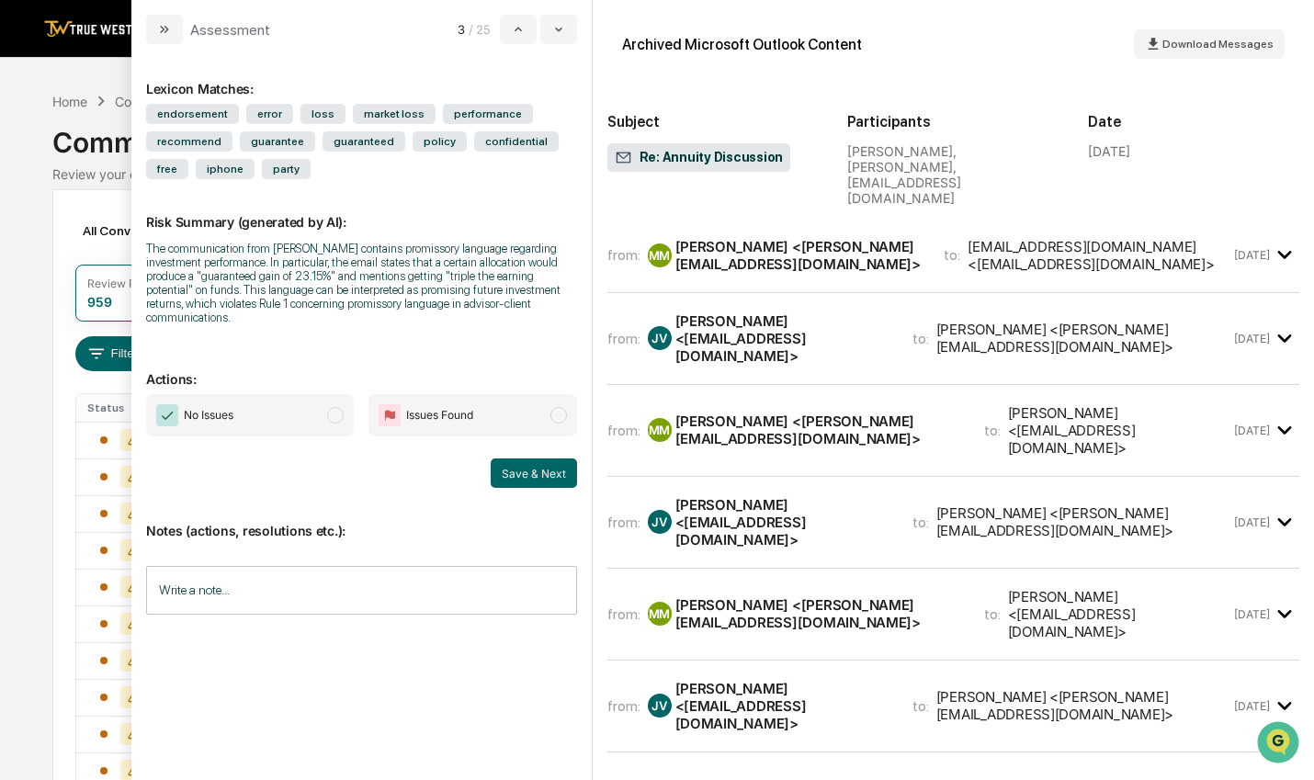
click at [337, 407] on span "modal" at bounding box center [335, 415] width 17 height 17
click at [554, 467] on button "Save & Next" at bounding box center [534, 473] width 86 height 29
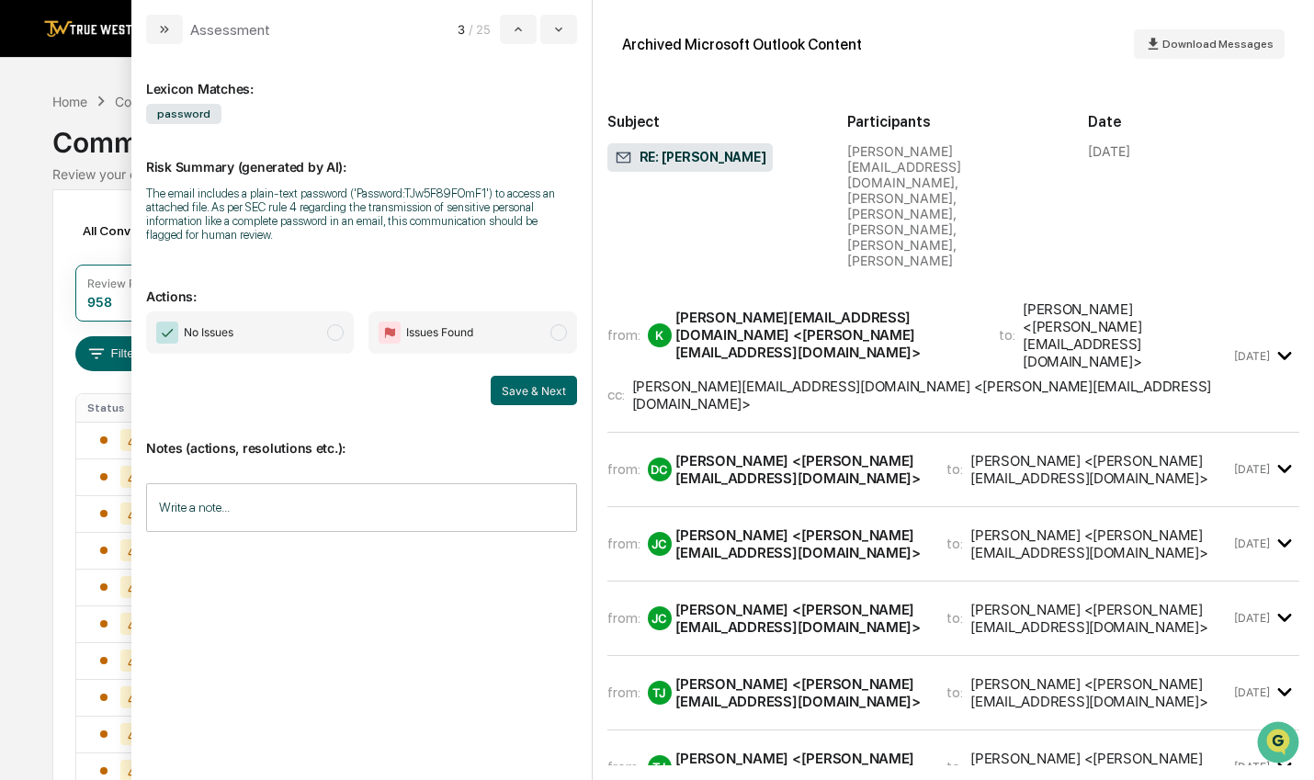
click at [336, 339] on span "modal" at bounding box center [335, 332] width 17 height 17
click at [522, 399] on button "Save & Next" at bounding box center [534, 390] width 86 height 29
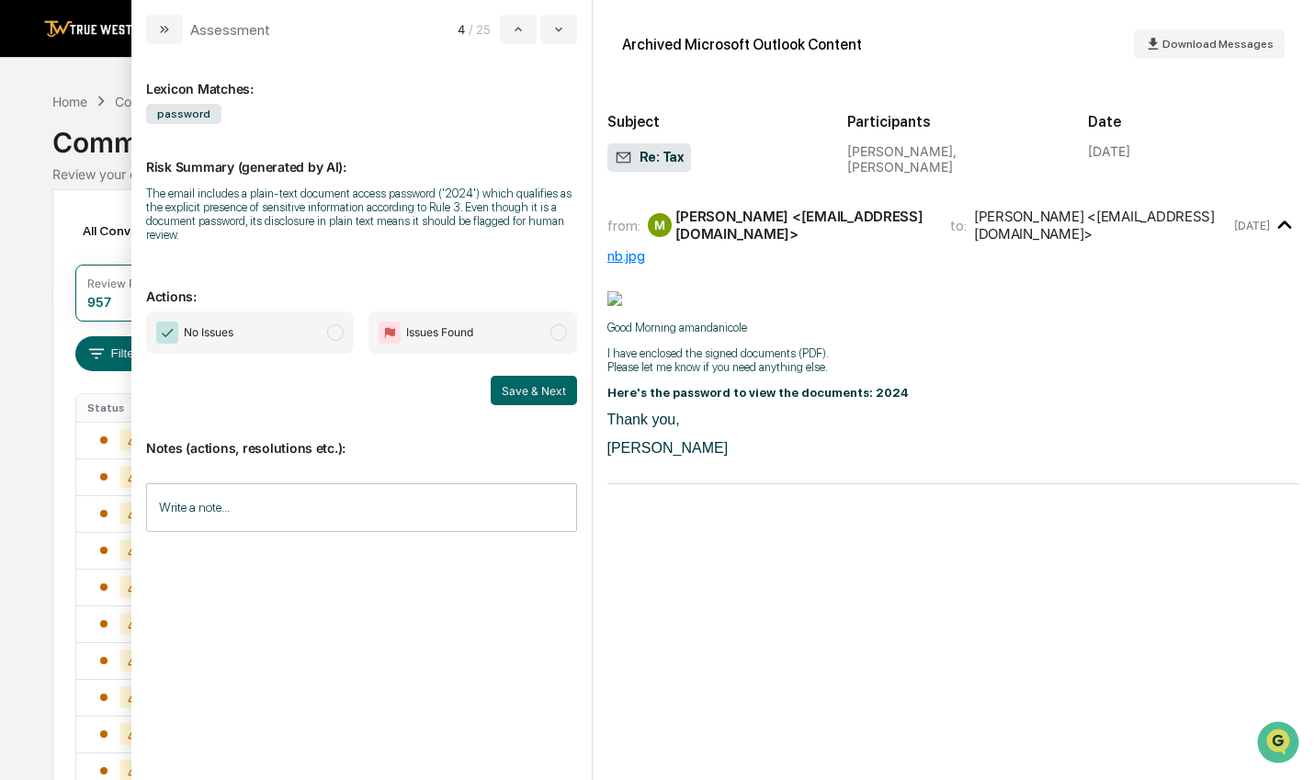
click at [335, 340] on span "modal" at bounding box center [335, 332] width 17 height 17
click at [532, 397] on button "Save & Next" at bounding box center [534, 390] width 86 height 29
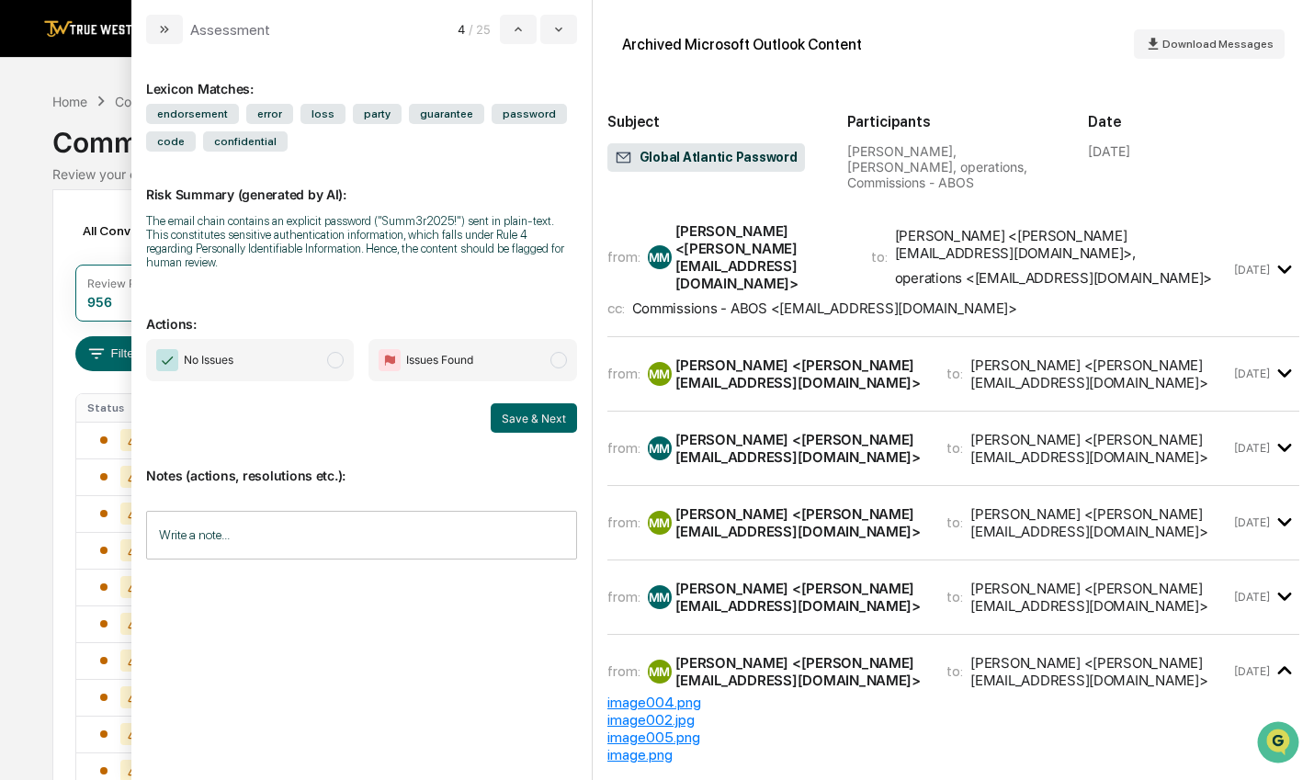
click at [334, 367] on span "modal" at bounding box center [335, 360] width 17 height 17
click at [537, 415] on button "Save & Next" at bounding box center [534, 417] width 86 height 29
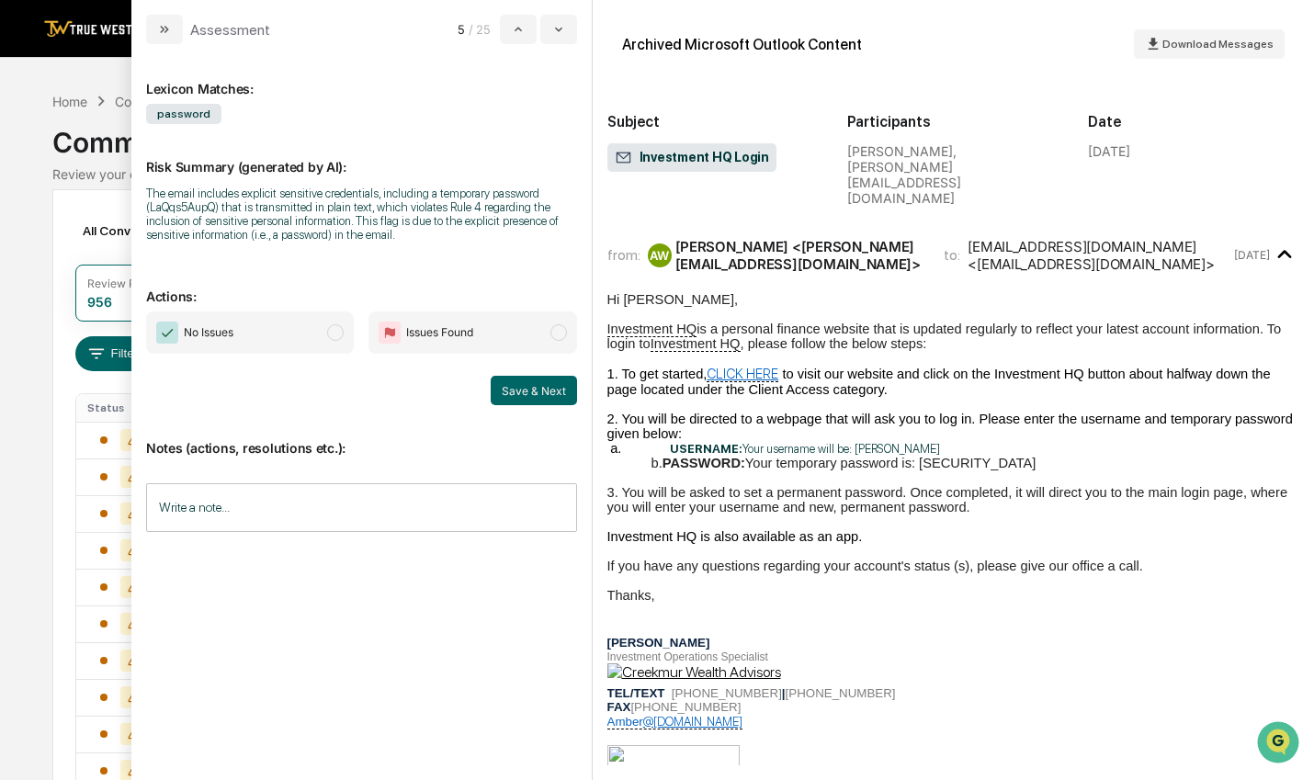
click at [338, 344] on span "No Issues" at bounding box center [250, 333] width 208 height 42
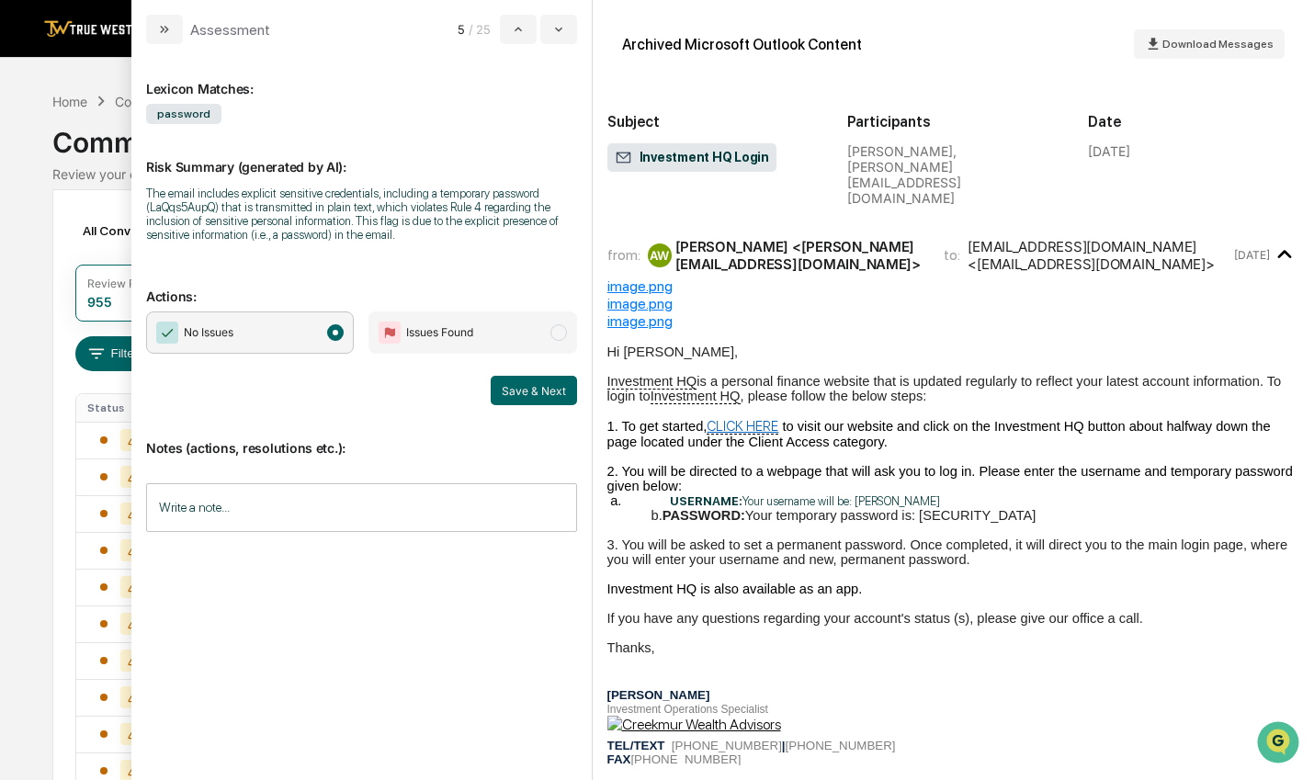
click at [535, 388] on button "Save & Next" at bounding box center [534, 390] width 86 height 29
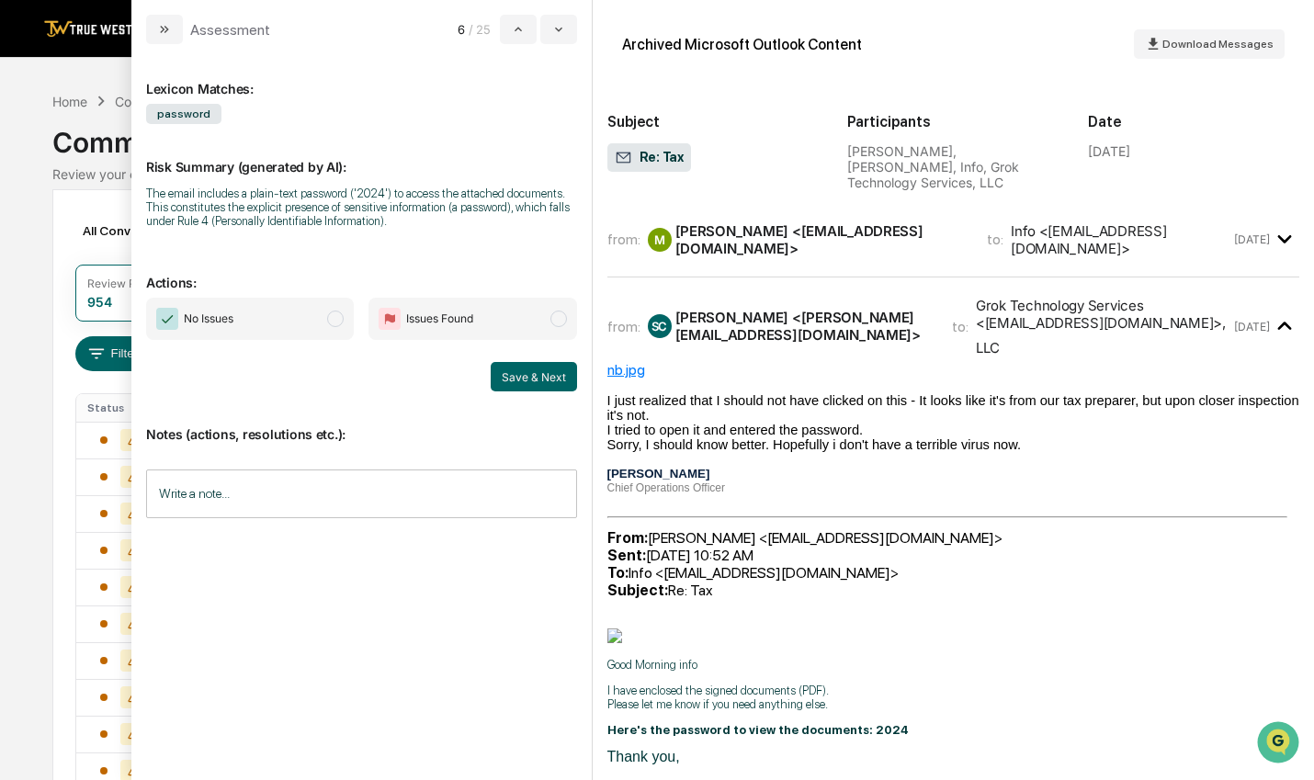
click at [337, 321] on span "modal" at bounding box center [335, 319] width 17 height 17
click at [559, 385] on button "Save & Next" at bounding box center [534, 376] width 86 height 29
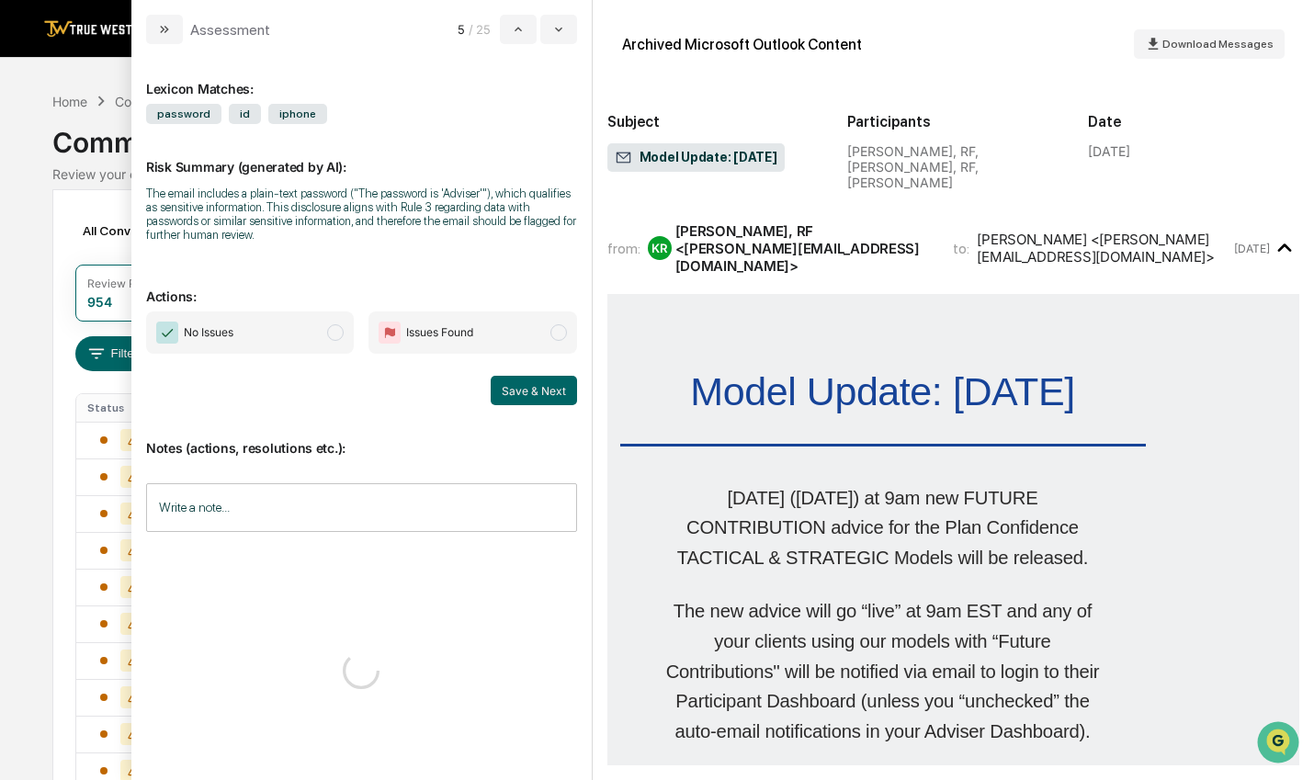
click at [344, 330] on span "modal" at bounding box center [335, 332] width 17 height 17
click at [526, 389] on button "Save & Next" at bounding box center [534, 390] width 86 height 29
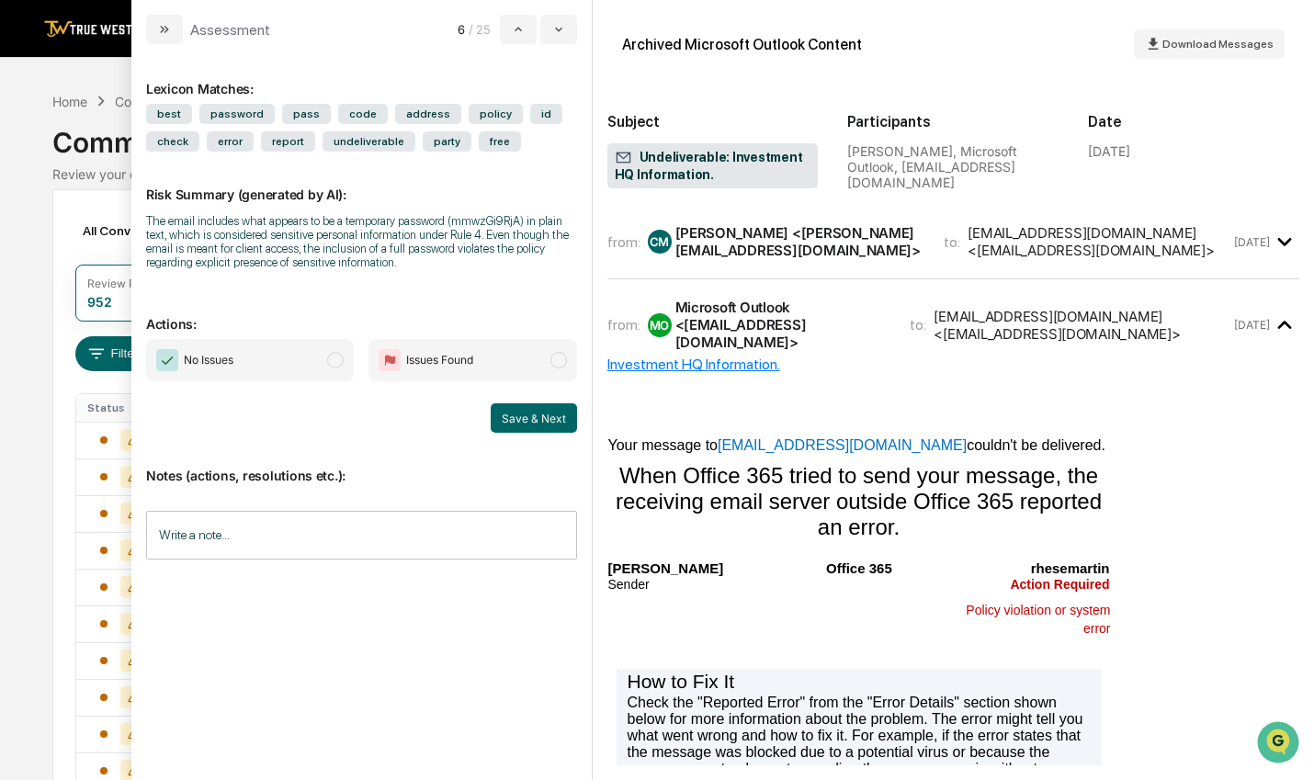
click at [339, 365] on span "modal" at bounding box center [335, 360] width 17 height 17
click at [561, 421] on button "Save & Next" at bounding box center [534, 417] width 86 height 29
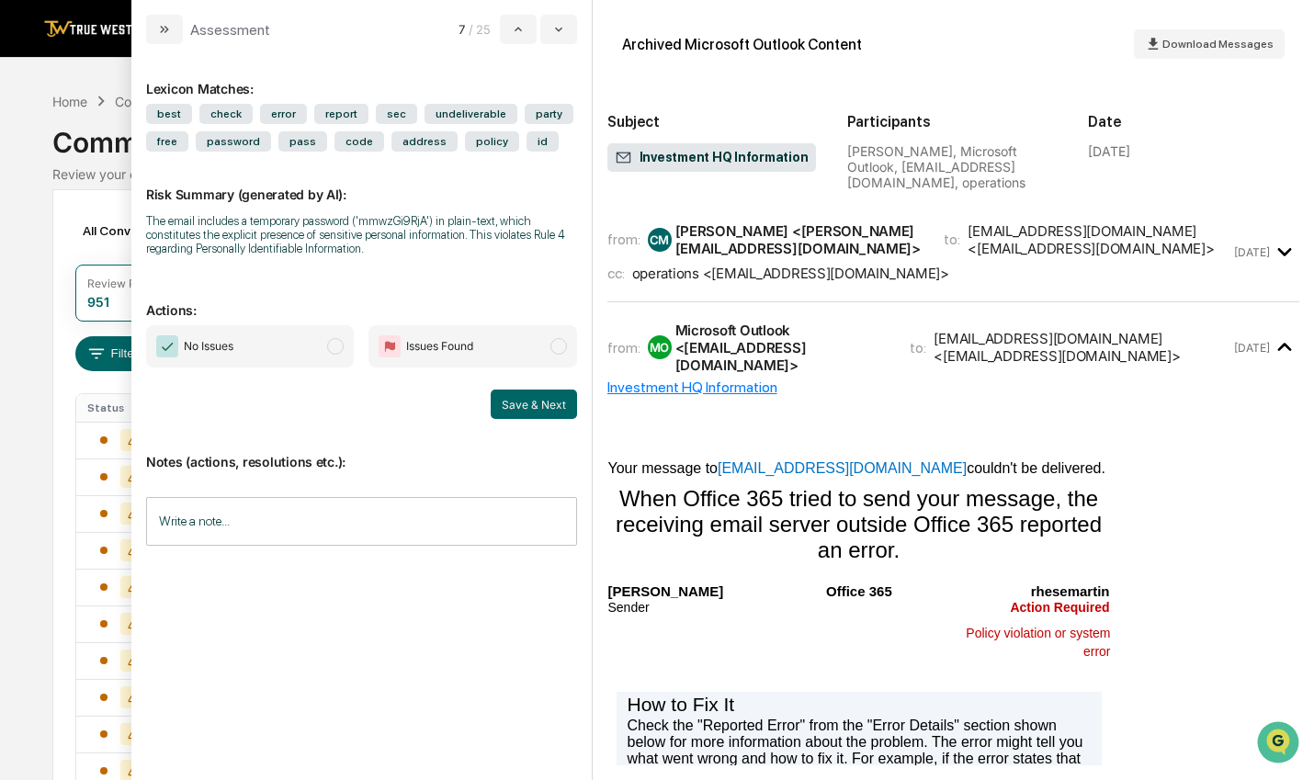
click at [346, 356] on span "No Issues" at bounding box center [250, 346] width 208 height 42
click at [532, 407] on button "Save & Next" at bounding box center [534, 404] width 86 height 29
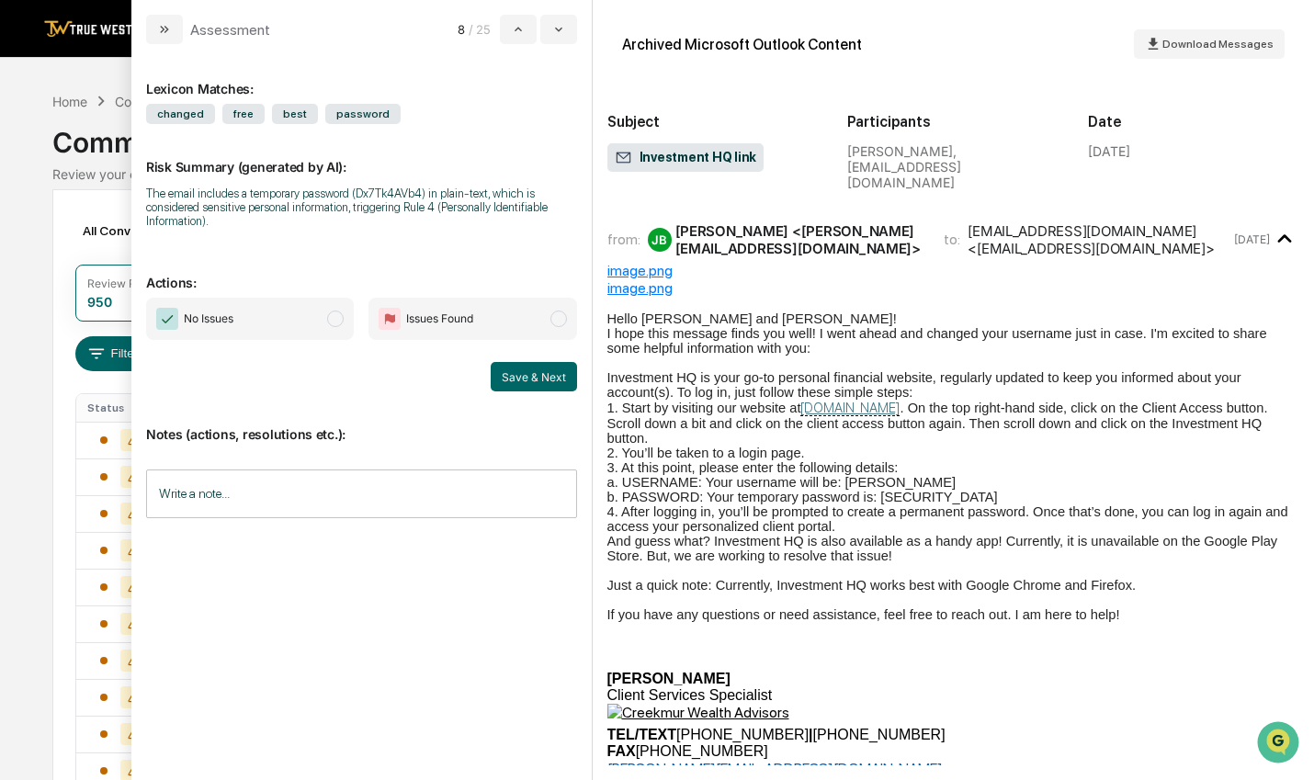
click at [342, 323] on span "modal" at bounding box center [335, 319] width 17 height 17
click at [515, 380] on button "Save & Next" at bounding box center [534, 376] width 86 height 29
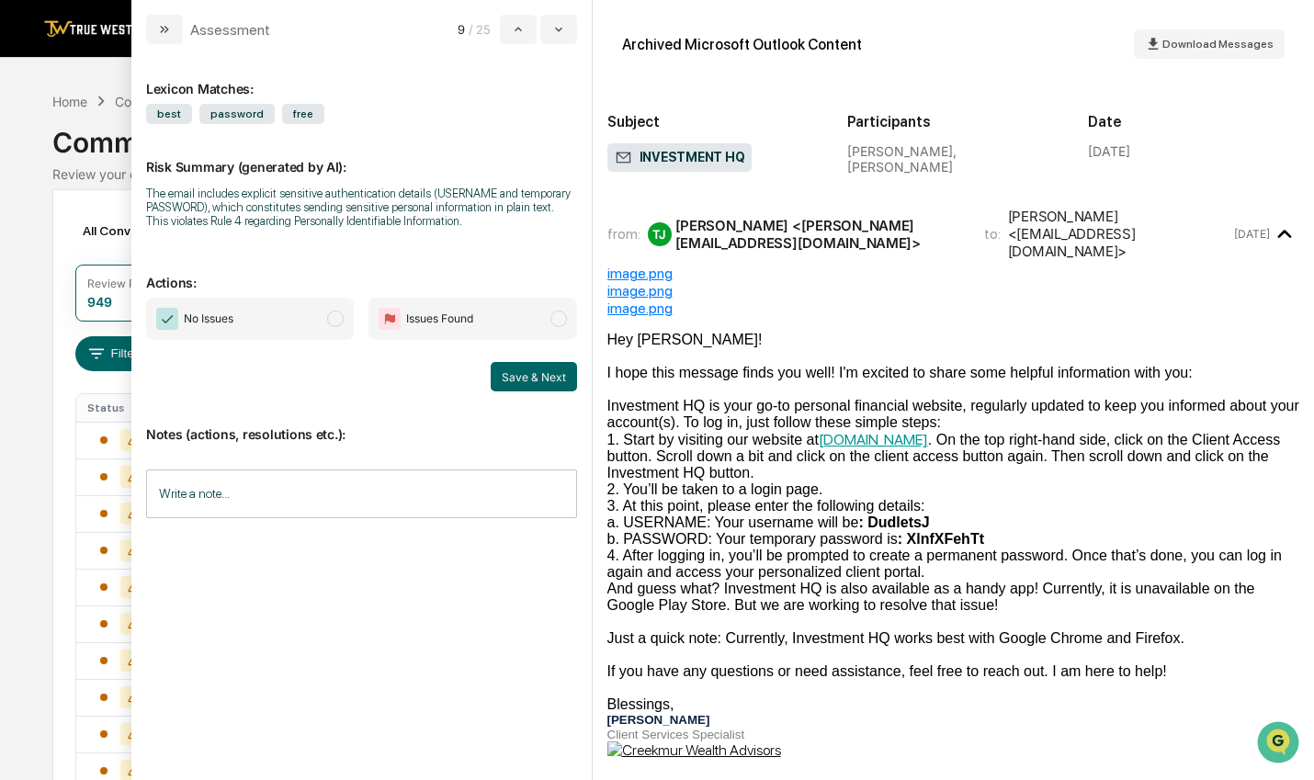
click at [333, 326] on span "modal" at bounding box center [335, 319] width 17 height 17
click at [512, 371] on button "Save & Next" at bounding box center [534, 376] width 86 height 29
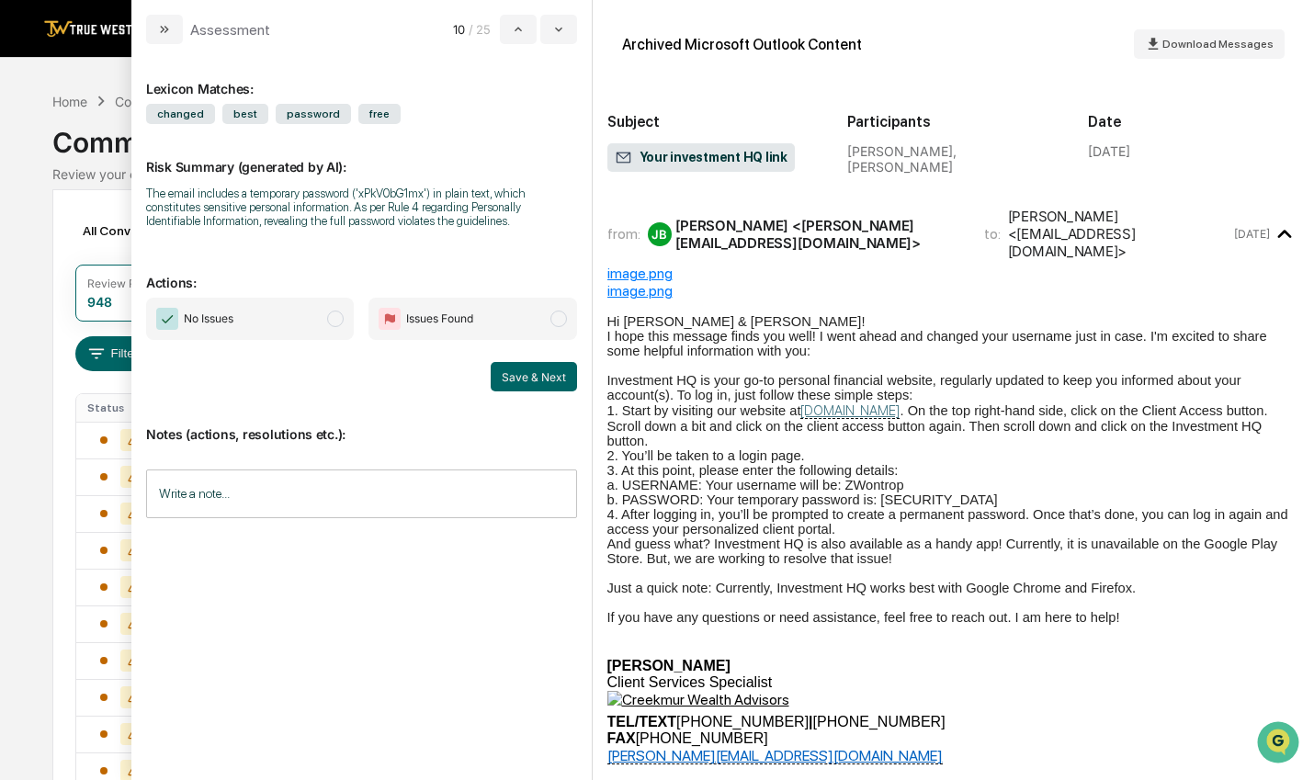
click at [333, 319] on span "modal" at bounding box center [335, 319] width 17 height 17
click at [556, 375] on button "Save & Next" at bounding box center [534, 376] width 86 height 29
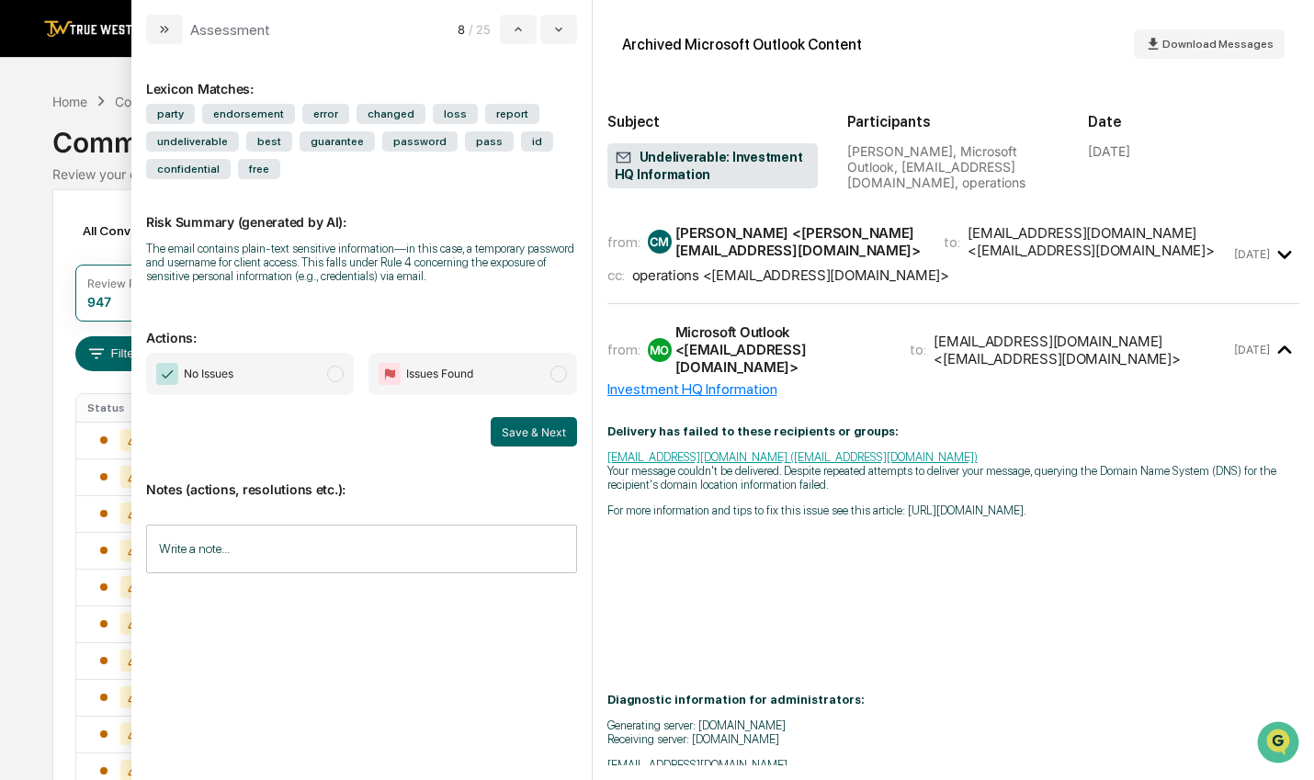
click at [344, 374] on span "modal" at bounding box center [335, 374] width 17 height 17
click at [557, 431] on button "Save & Next" at bounding box center [534, 431] width 86 height 29
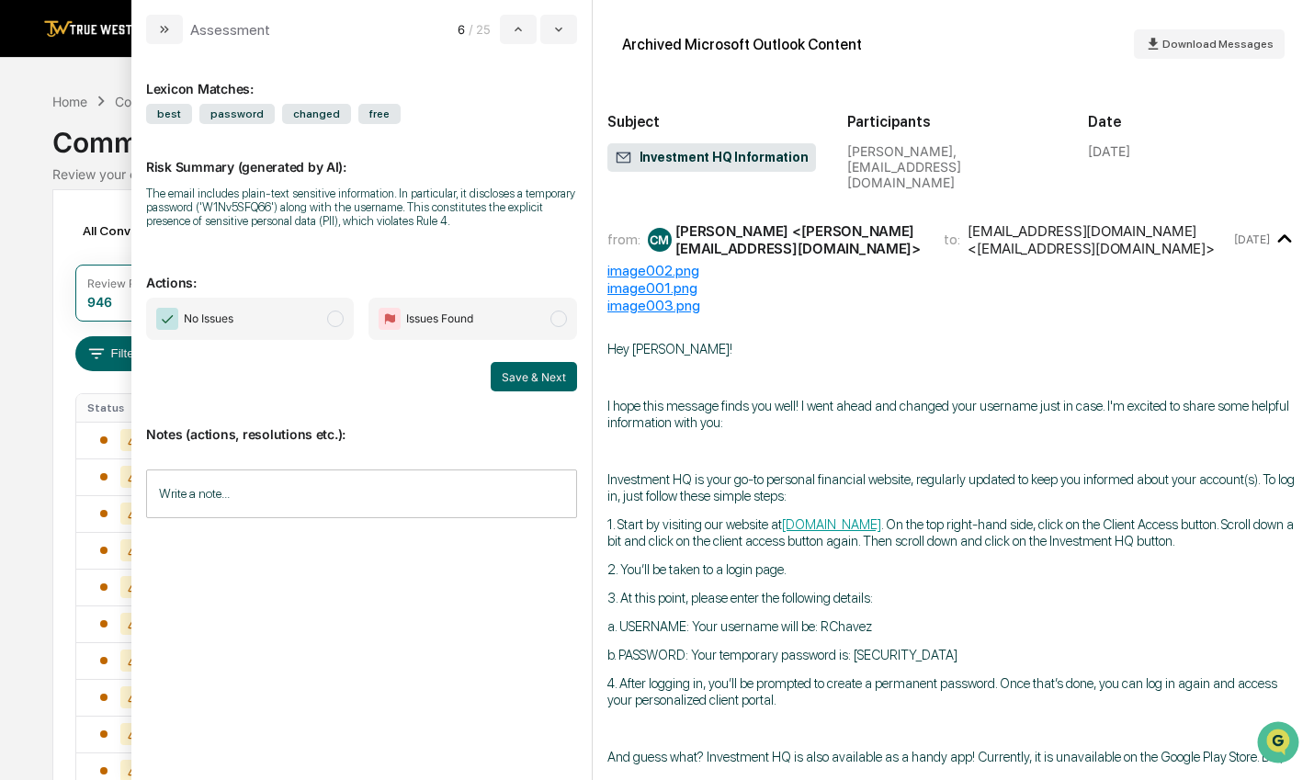
click at [332, 331] on span "No Issues" at bounding box center [250, 319] width 208 height 42
click at [530, 369] on button "Save & Next" at bounding box center [534, 376] width 86 height 29
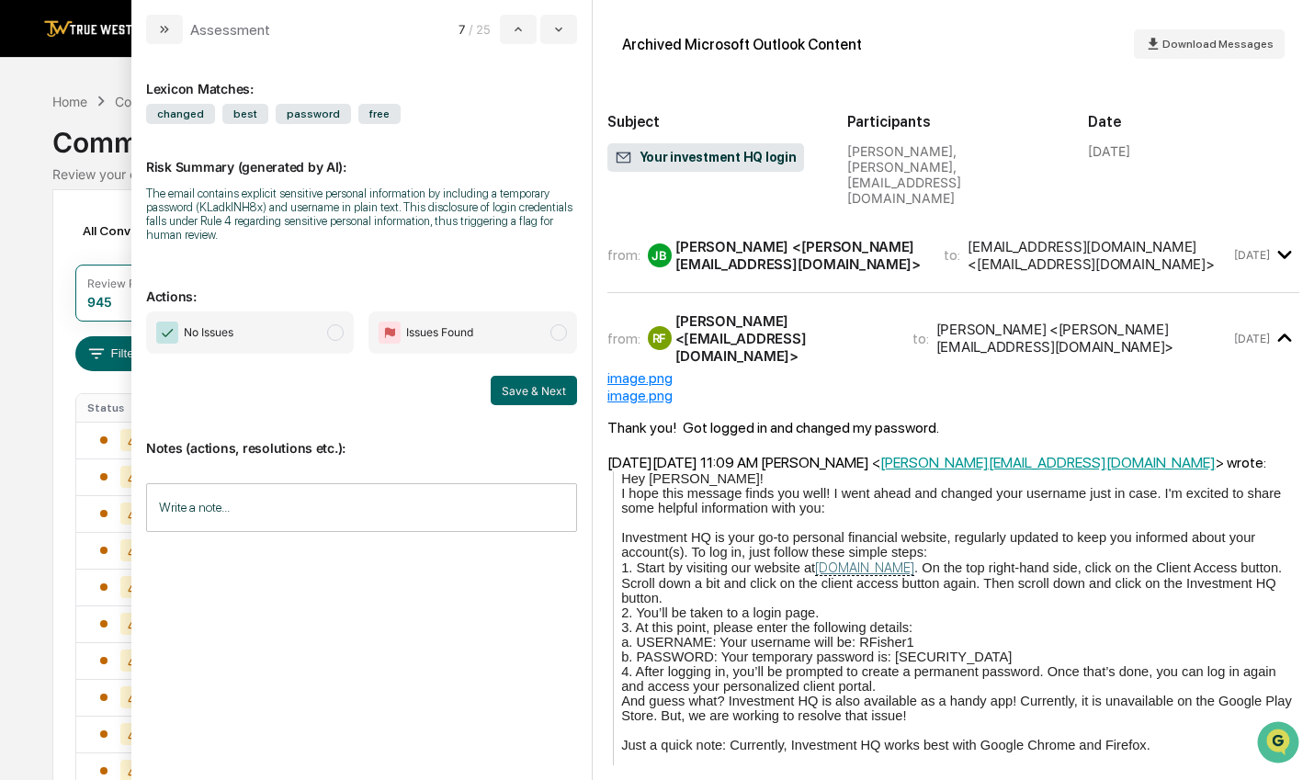
click at [329, 330] on span "No Issues" at bounding box center [250, 333] width 208 height 42
click at [529, 394] on button "Save & Next" at bounding box center [534, 390] width 86 height 29
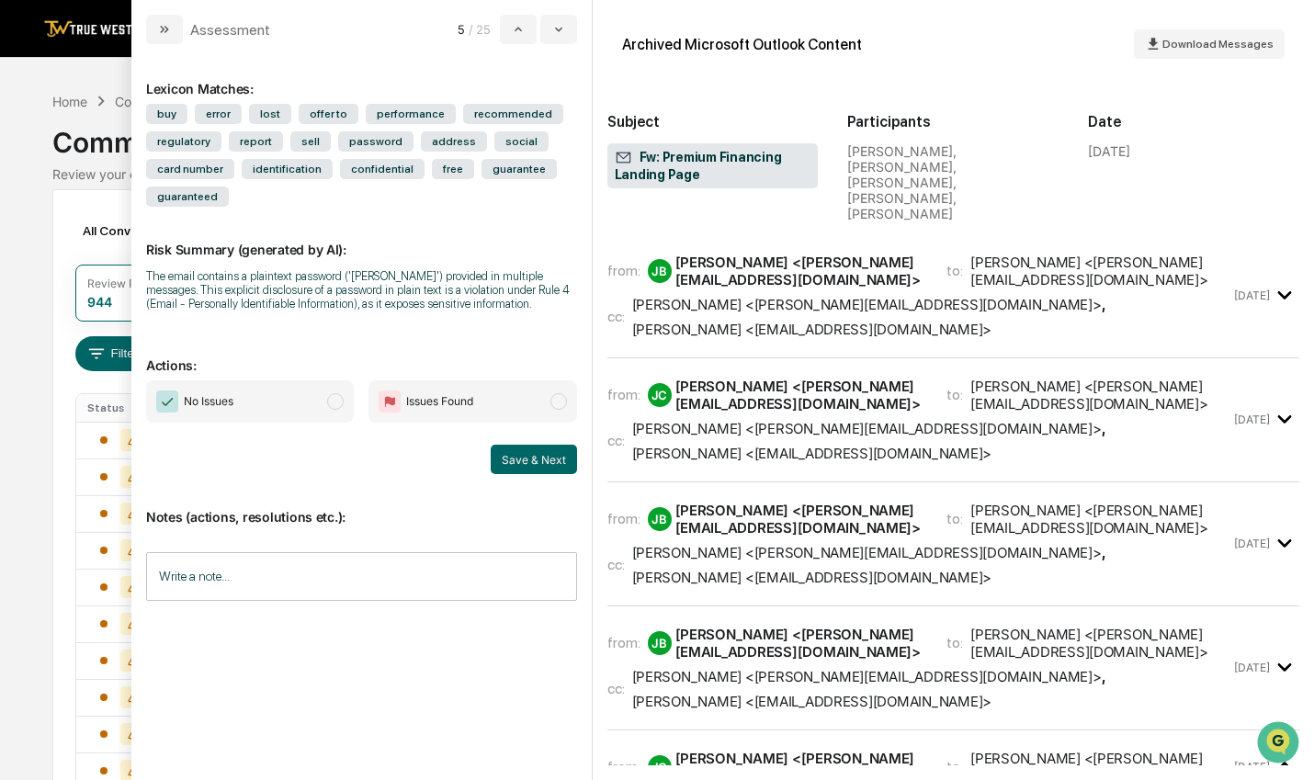
click at [343, 400] on span "modal" at bounding box center [335, 401] width 17 height 17
click at [571, 462] on button "Save & Next" at bounding box center [534, 459] width 86 height 29
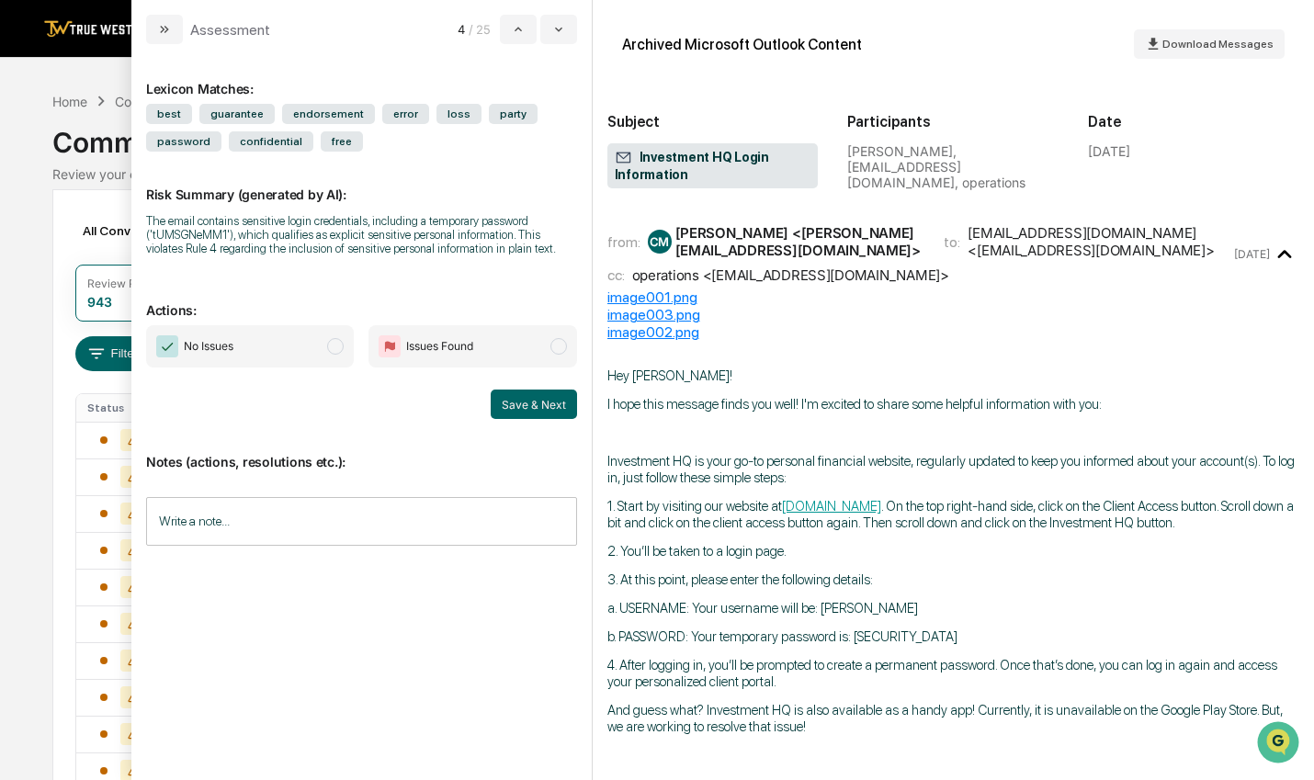
click at [338, 348] on span "modal" at bounding box center [335, 346] width 17 height 17
click at [552, 407] on button "Save & Next" at bounding box center [534, 404] width 86 height 29
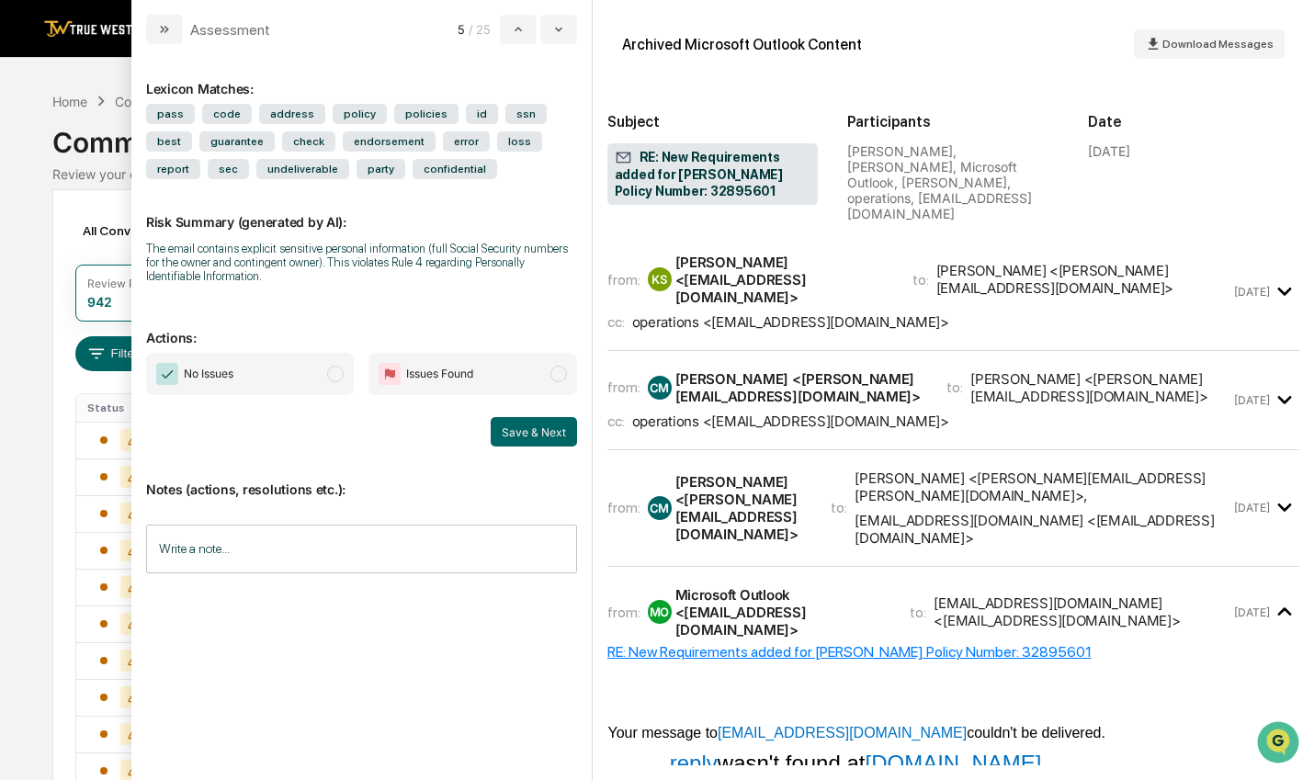
click at [338, 378] on span "modal" at bounding box center [335, 374] width 17 height 17
click at [513, 437] on button "Save & Next" at bounding box center [534, 431] width 86 height 29
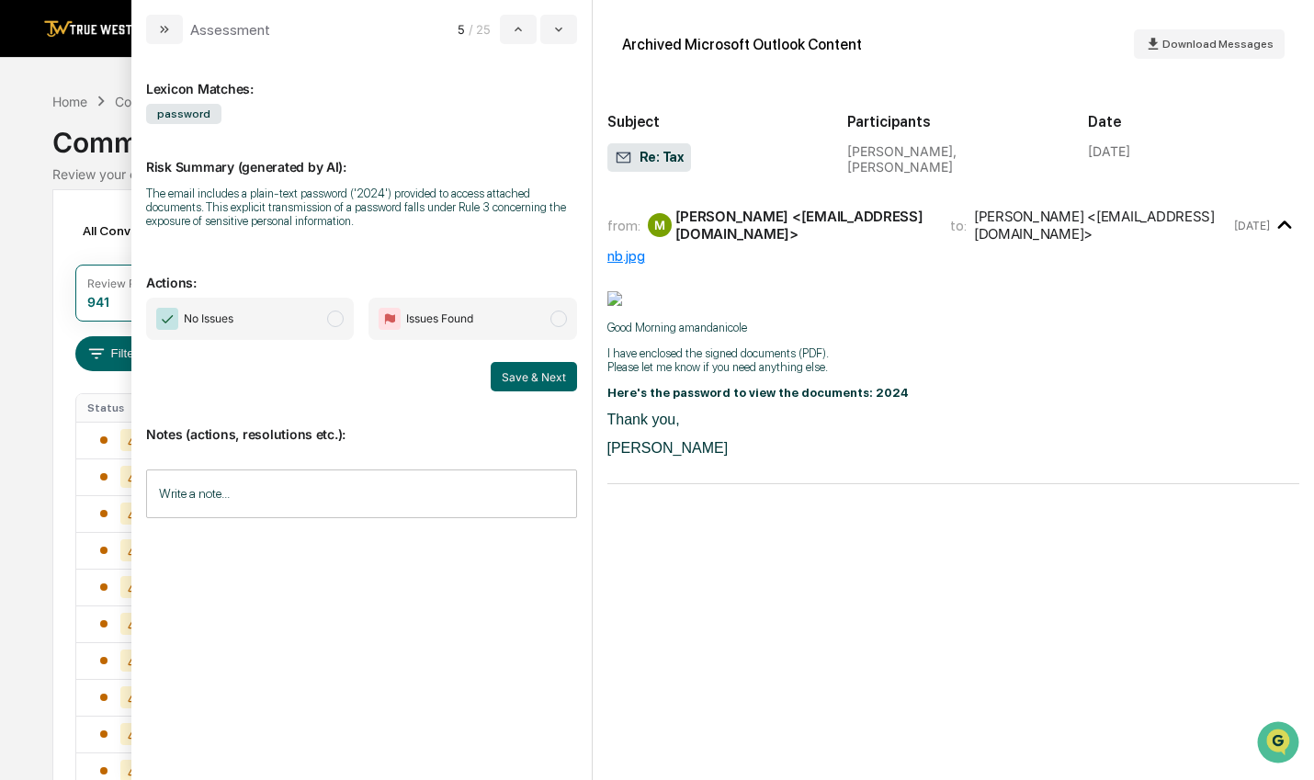
click at [339, 326] on span "modal" at bounding box center [335, 319] width 17 height 17
click at [556, 380] on button "Save & Next" at bounding box center [534, 376] width 86 height 29
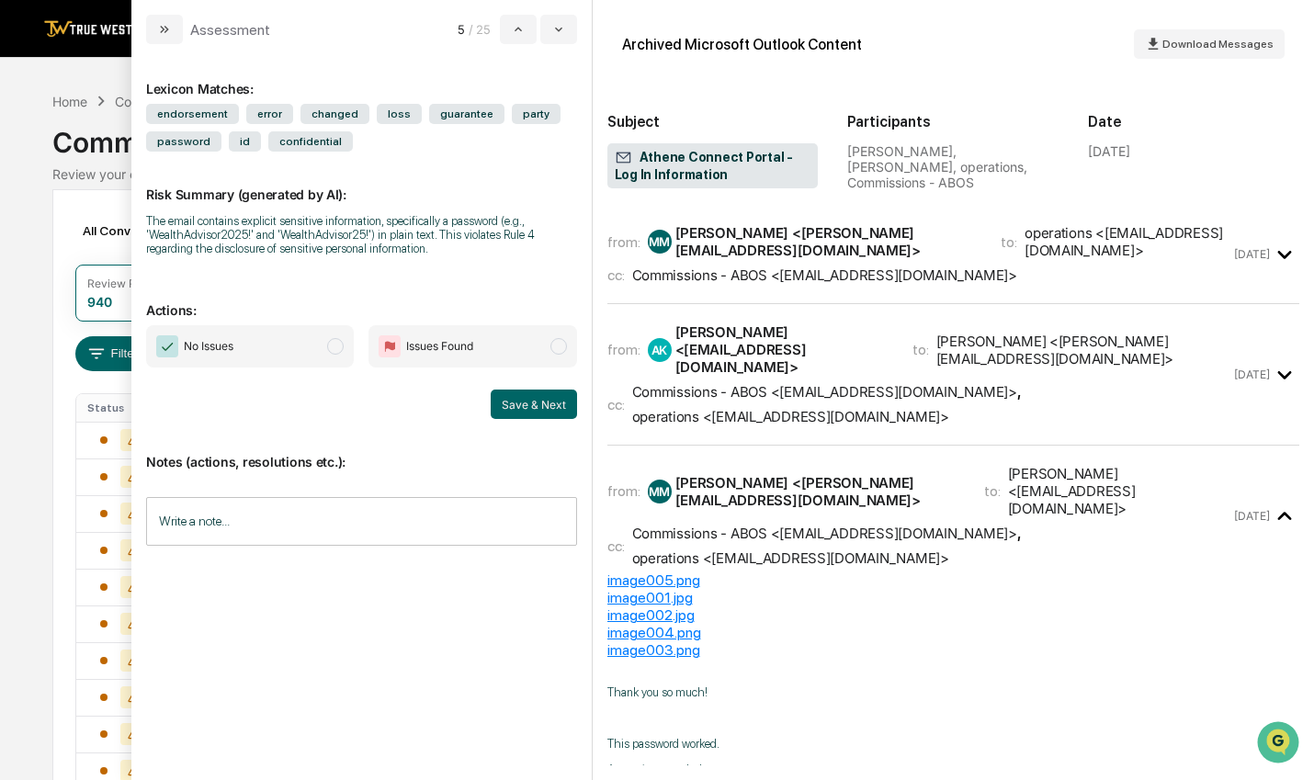
click at [344, 350] on span "modal" at bounding box center [335, 346] width 17 height 17
click at [532, 409] on button "Save & Next" at bounding box center [534, 404] width 86 height 29
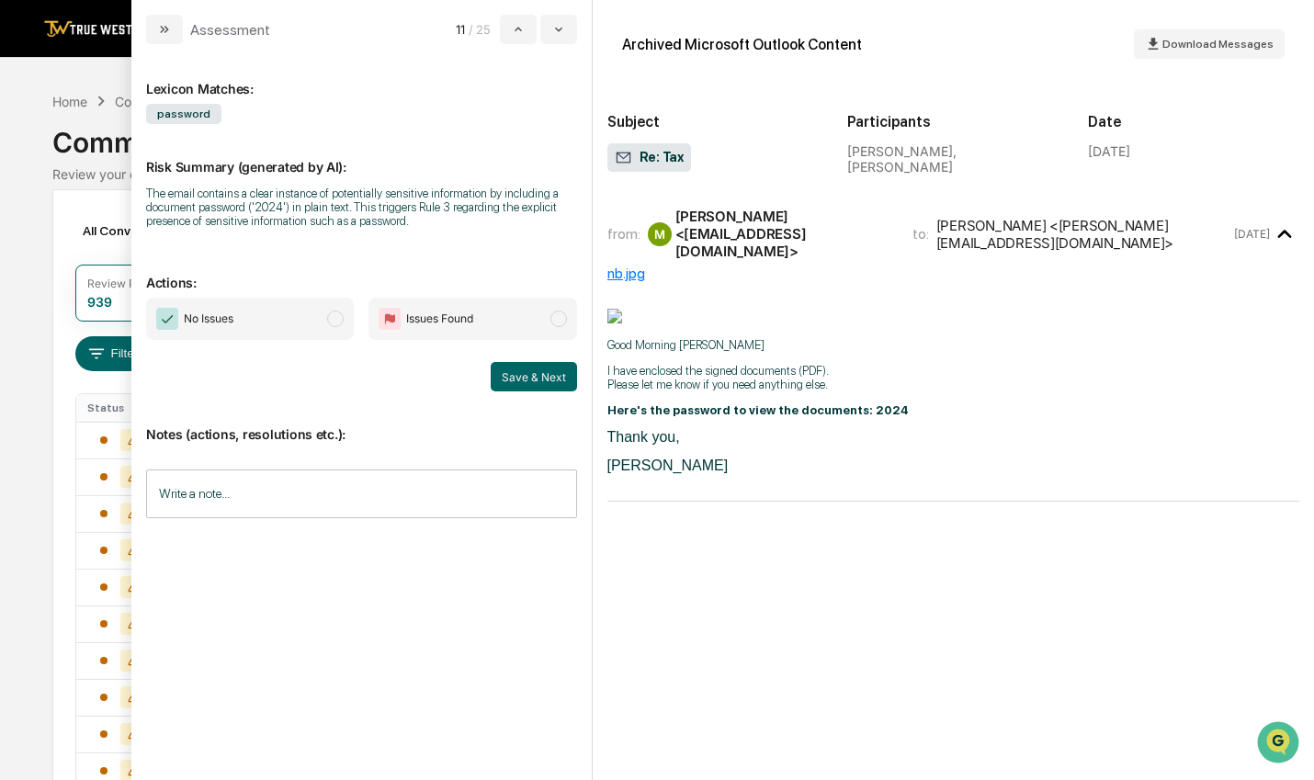
click at [338, 325] on span "modal" at bounding box center [335, 319] width 17 height 17
click at [548, 382] on button "Save & Next" at bounding box center [534, 376] width 86 height 29
click at [337, 312] on span "modal" at bounding box center [335, 319] width 17 height 17
click at [494, 368] on button "Save & Next" at bounding box center [534, 376] width 86 height 29
click at [344, 314] on span "No Issues" at bounding box center [250, 319] width 208 height 42
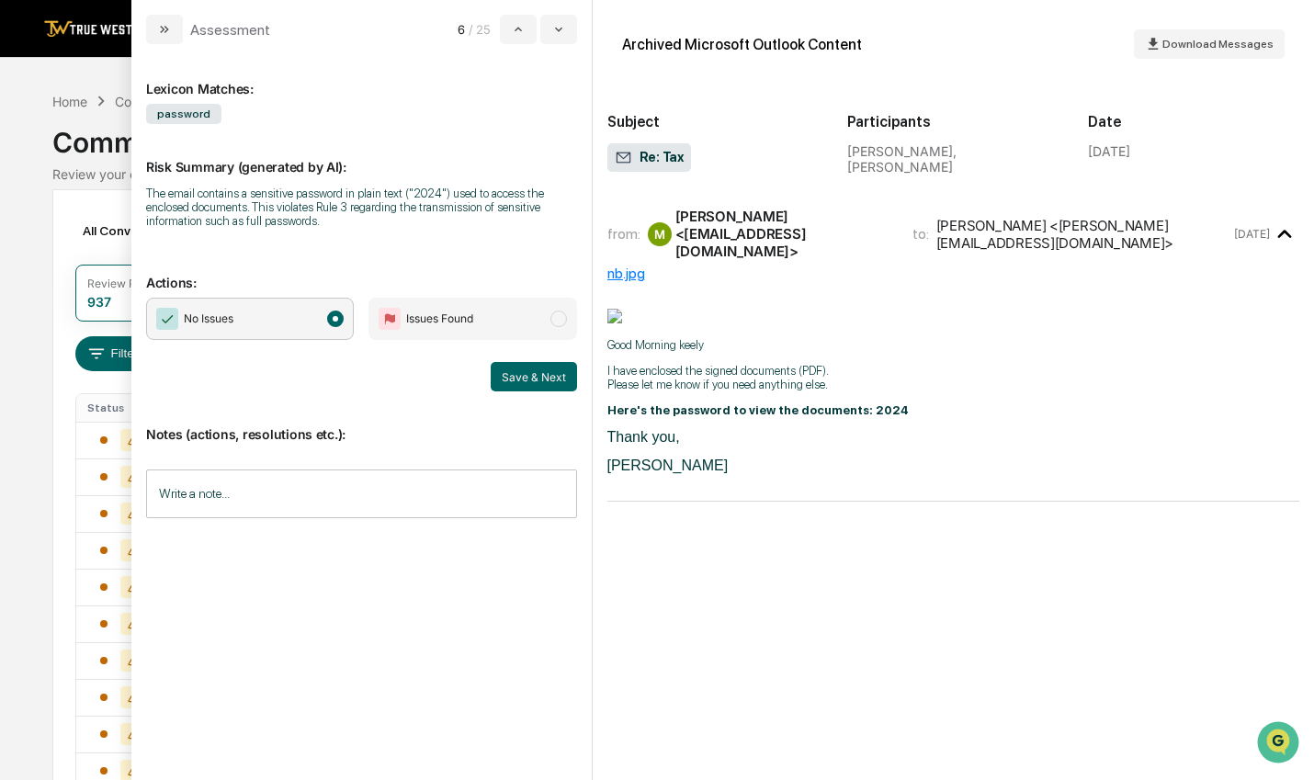
click at [527, 380] on button "Save & Next" at bounding box center [534, 376] width 86 height 29
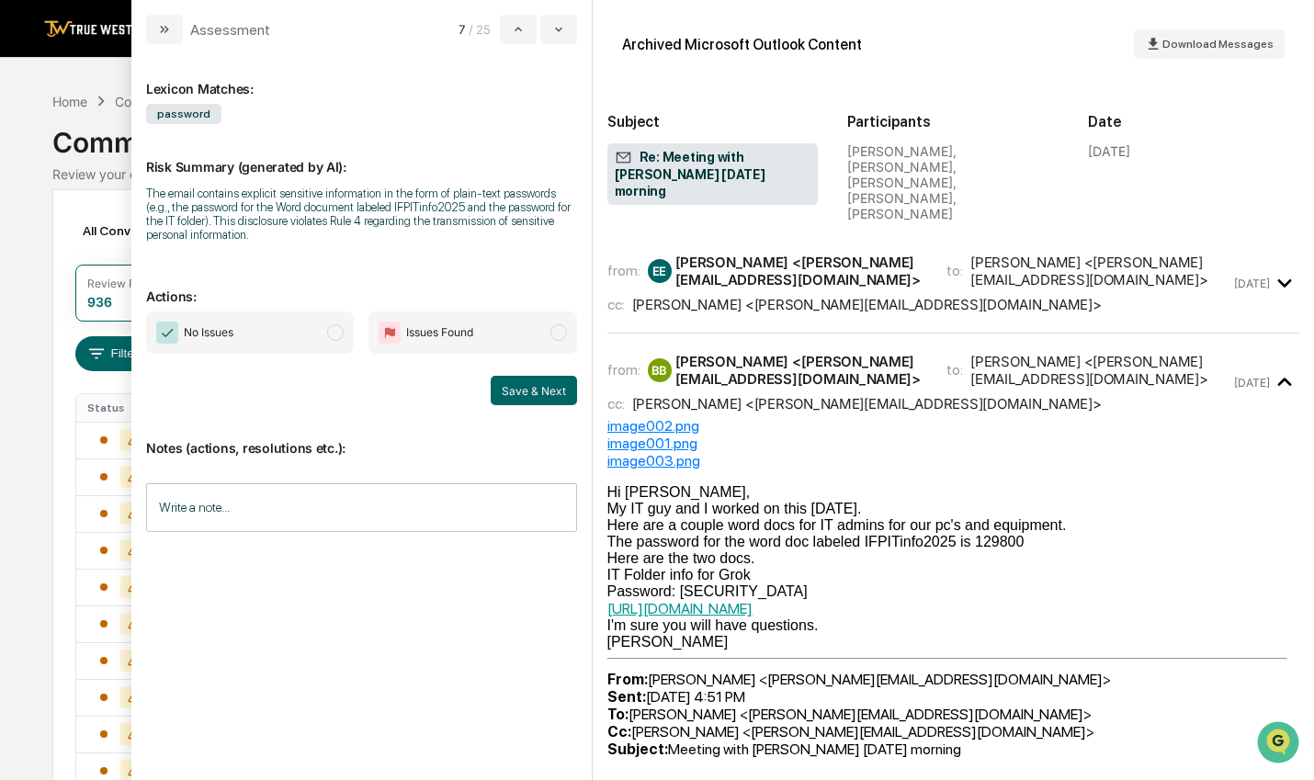
click at [334, 325] on span "No Issues" at bounding box center [250, 333] width 208 height 42
click at [541, 401] on button "Save & Next" at bounding box center [534, 390] width 86 height 29
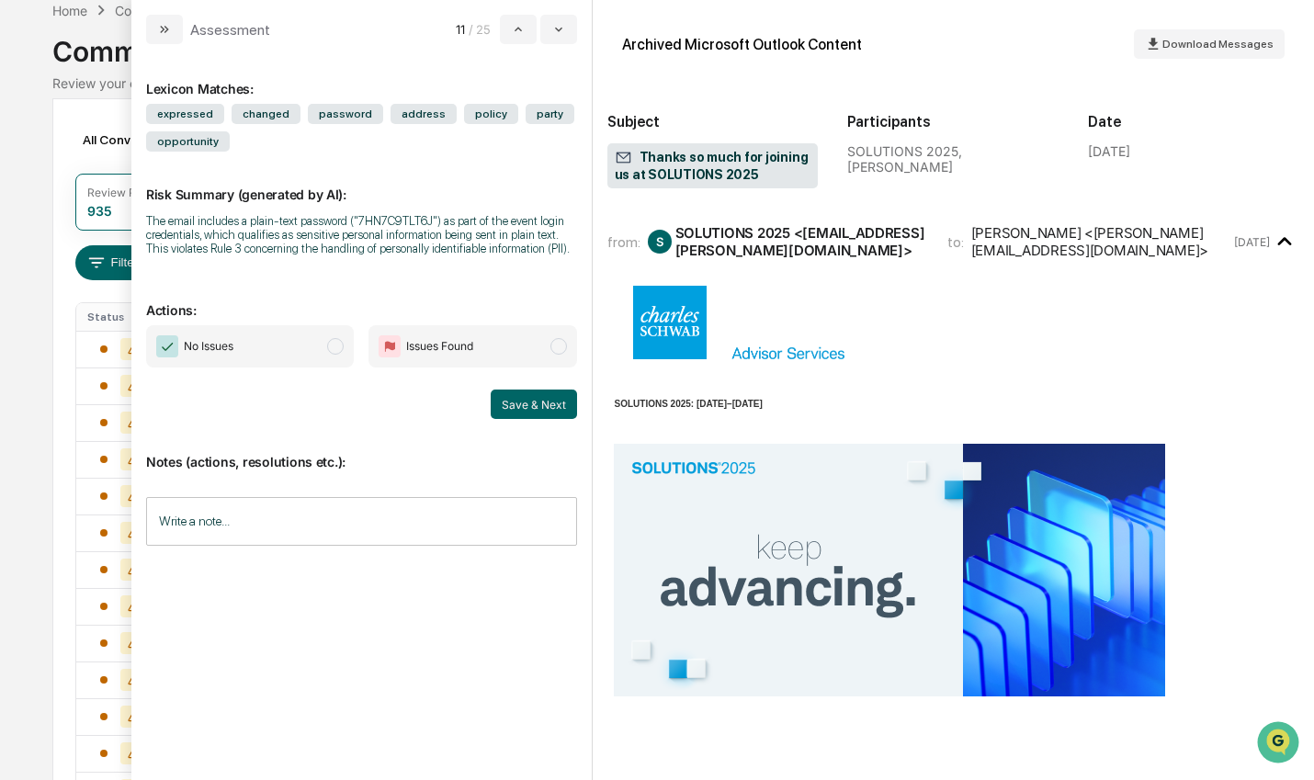
scroll to position [92, 0]
click at [344, 355] on span "No Issues" at bounding box center [250, 346] width 208 height 42
click at [509, 400] on button "Save & Next" at bounding box center [534, 404] width 86 height 29
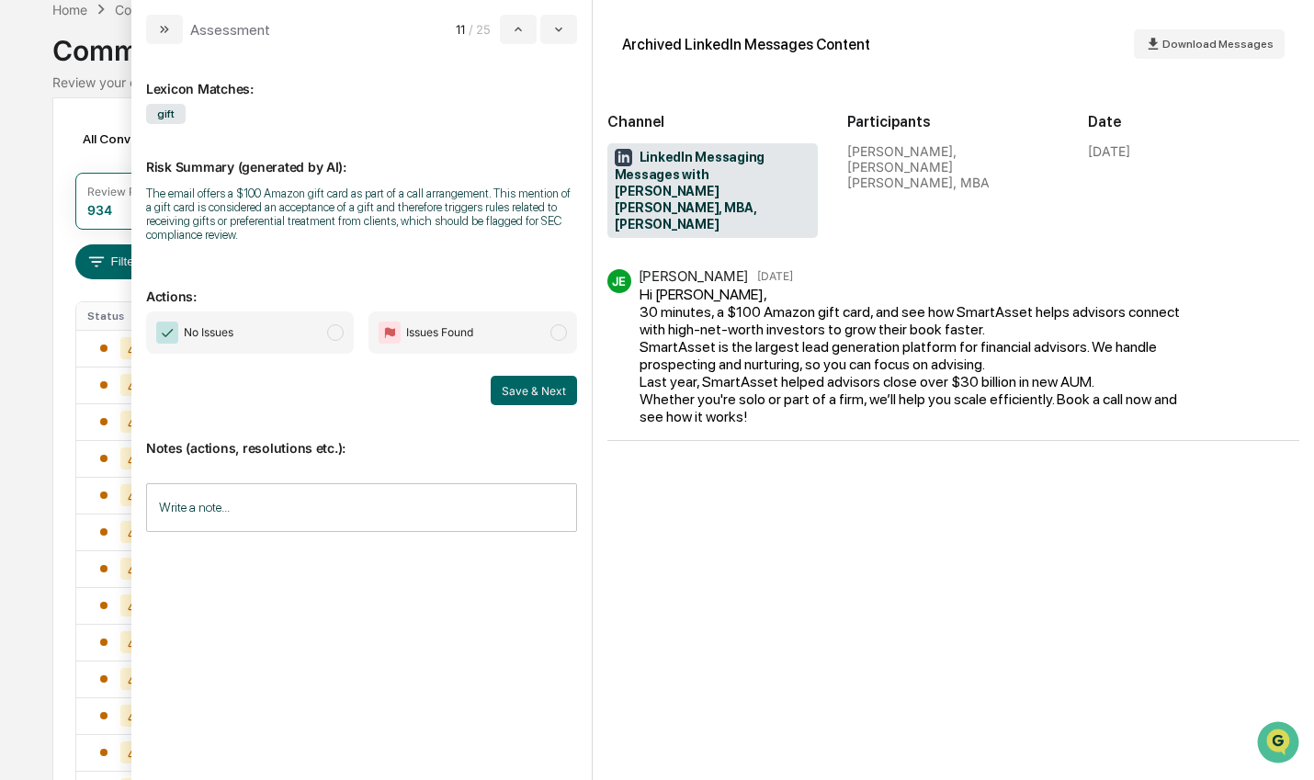
click at [334, 333] on span "modal" at bounding box center [335, 332] width 17 height 17
click at [539, 402] on button "Save & Next" at bounding box center [534, 390] width 86 height 29
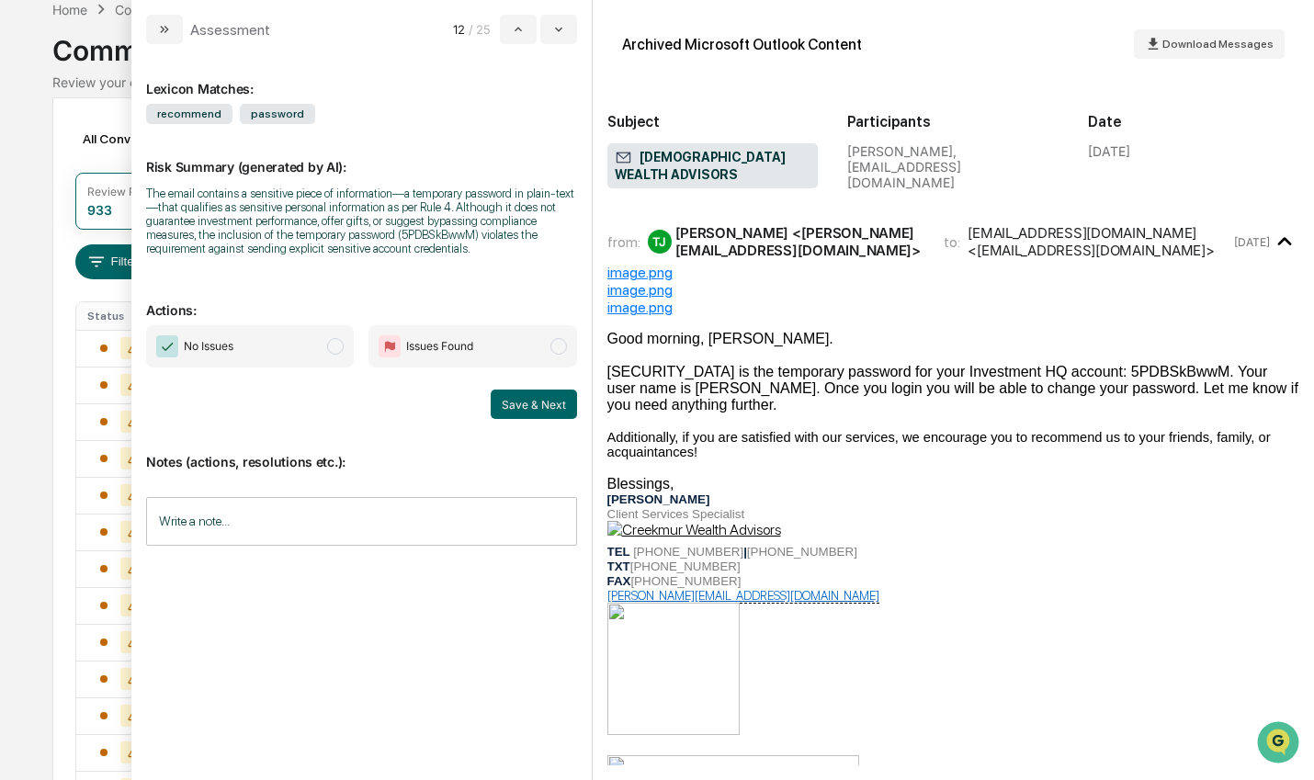
click at [323, 350] on span "No Issues" at bounding box center [250, 346] width 208 height 42
click at [515, 401] on button "Save & Next" at bounding box center [534, 404] width 86 height 29
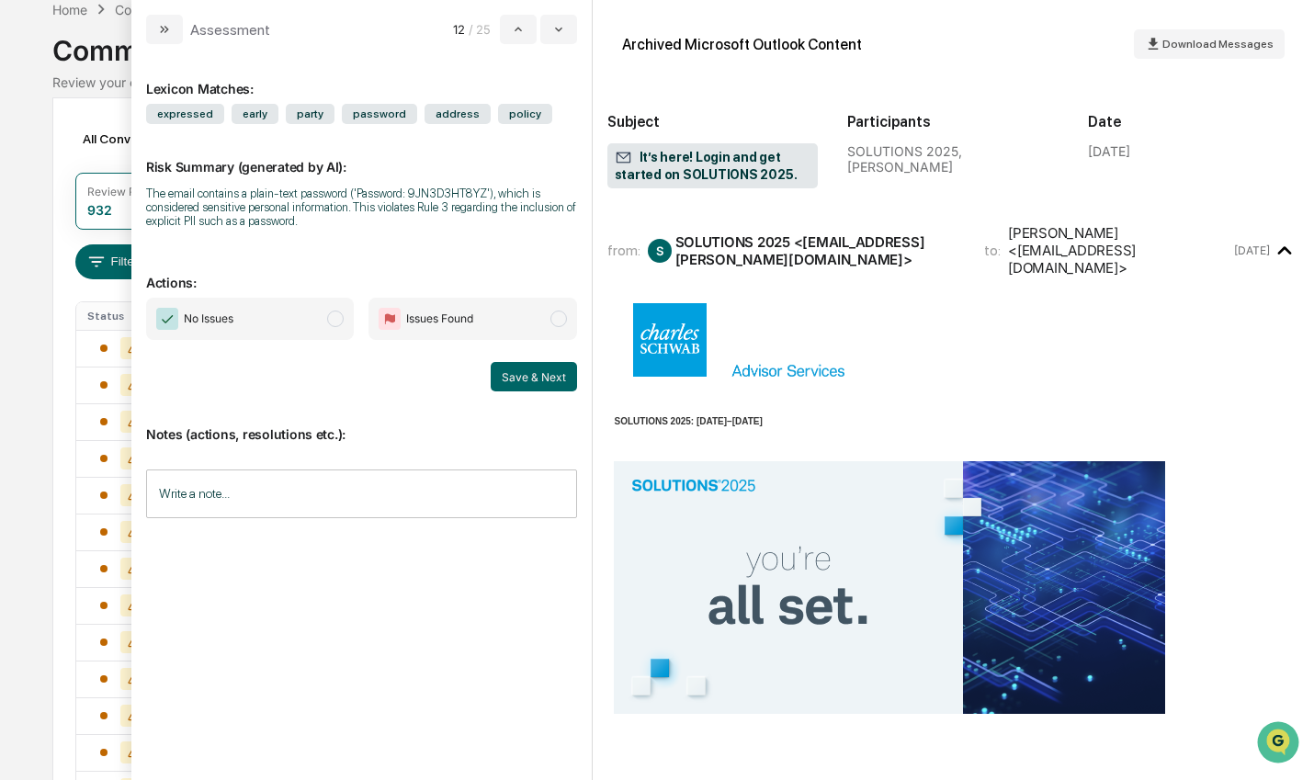
click at [332, 316] on span "modal" at bounding box center [335, 319] width 17 height 17
click at [520, 380] on button "Save & Next" at bounding box center [534, 376] width 86 height 29
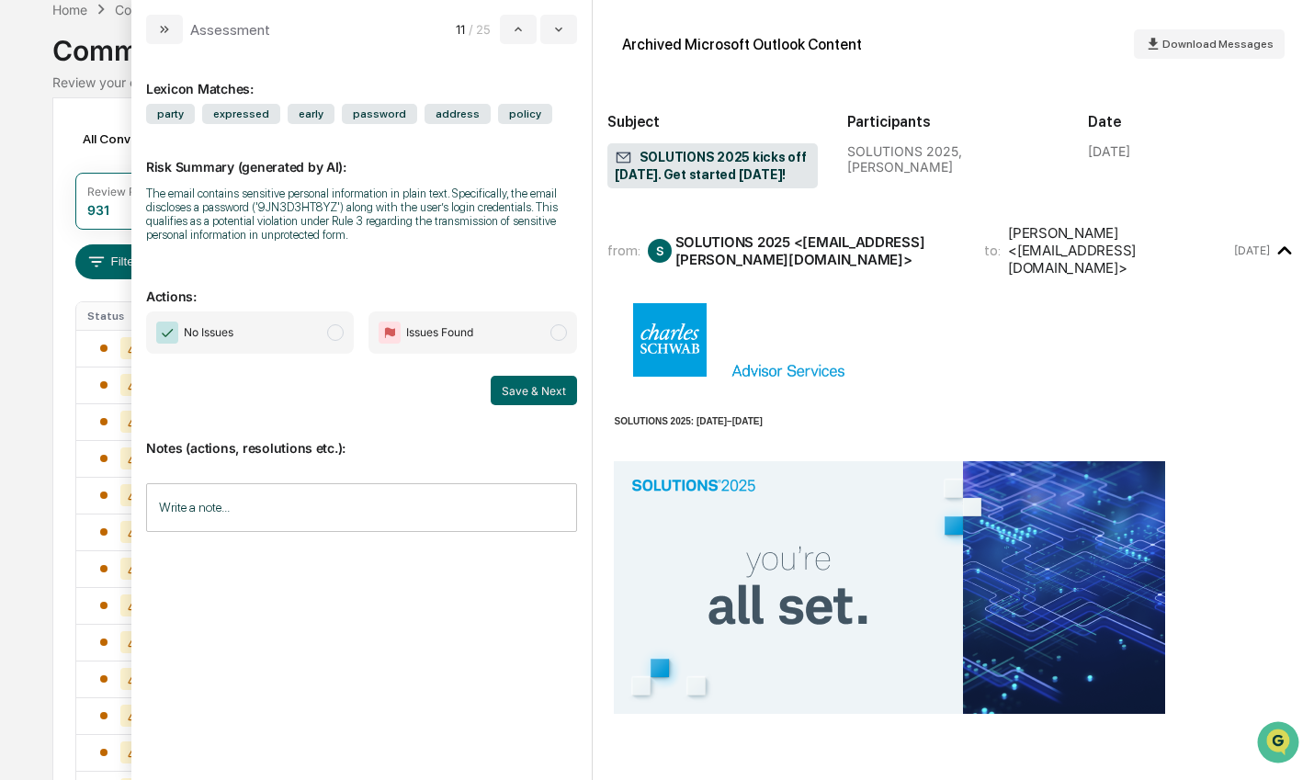
click at [342, 336] on span "modal" at bounding box center [335, 332] width 17 height 17
click at [552, 390] on button "Save & Next" at bounding box center [534, 390] width 86 height 29
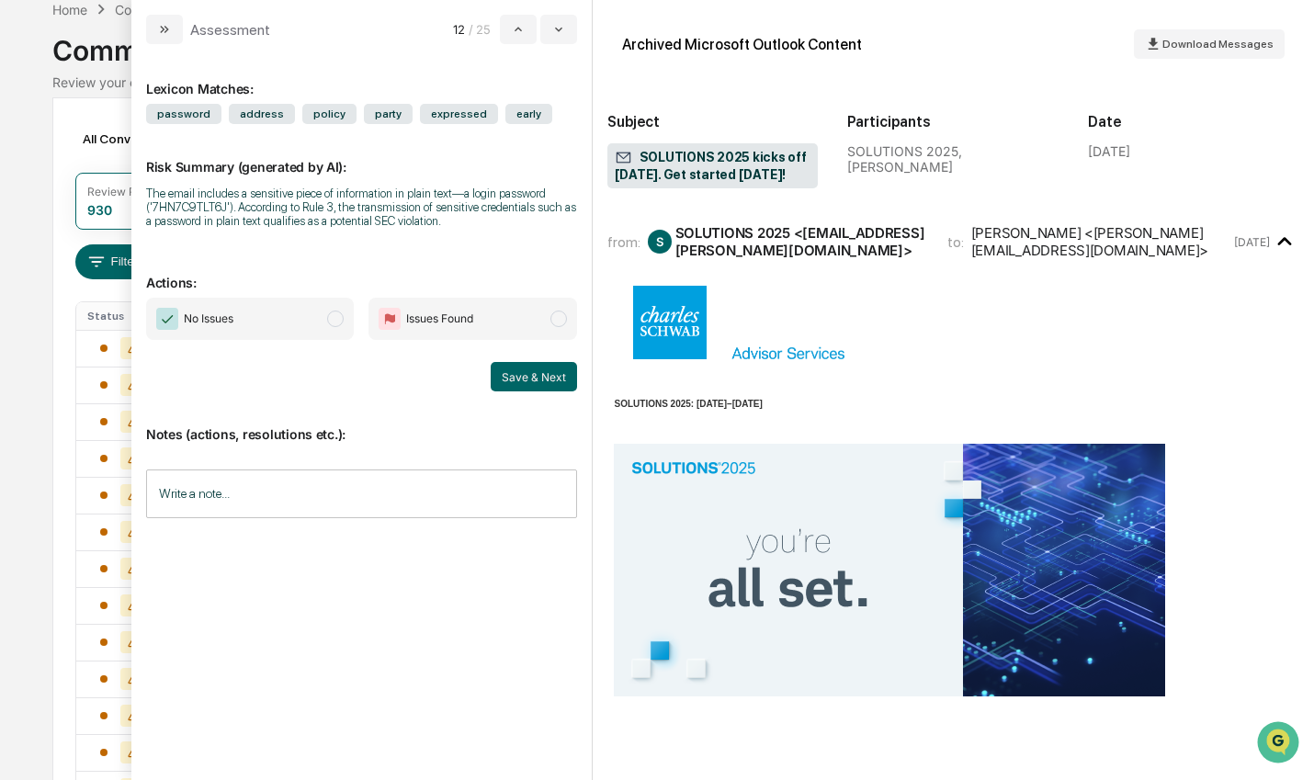
click at [337, 332] on span "No Issues" at bounding box center [250, 319] width 208 height 42
click at [535, 376] on button "Save & Next" at bounding box center [534, 376] width 86 height 29
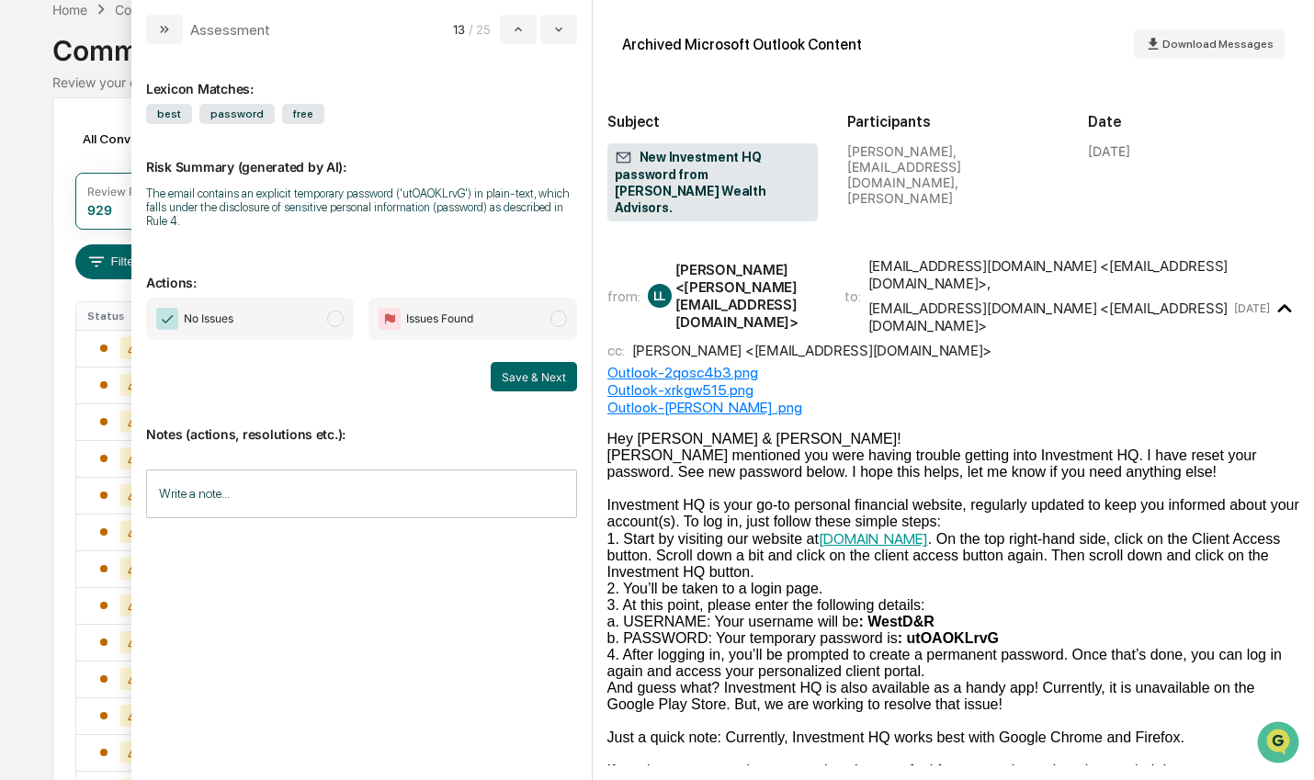
click at [333, 323] on span "modal" at bounding box center [335, 319] width 17 height 17
click at [543, 384] on button "Save & Next" at bounding box center [534, 376] width 86 height 29
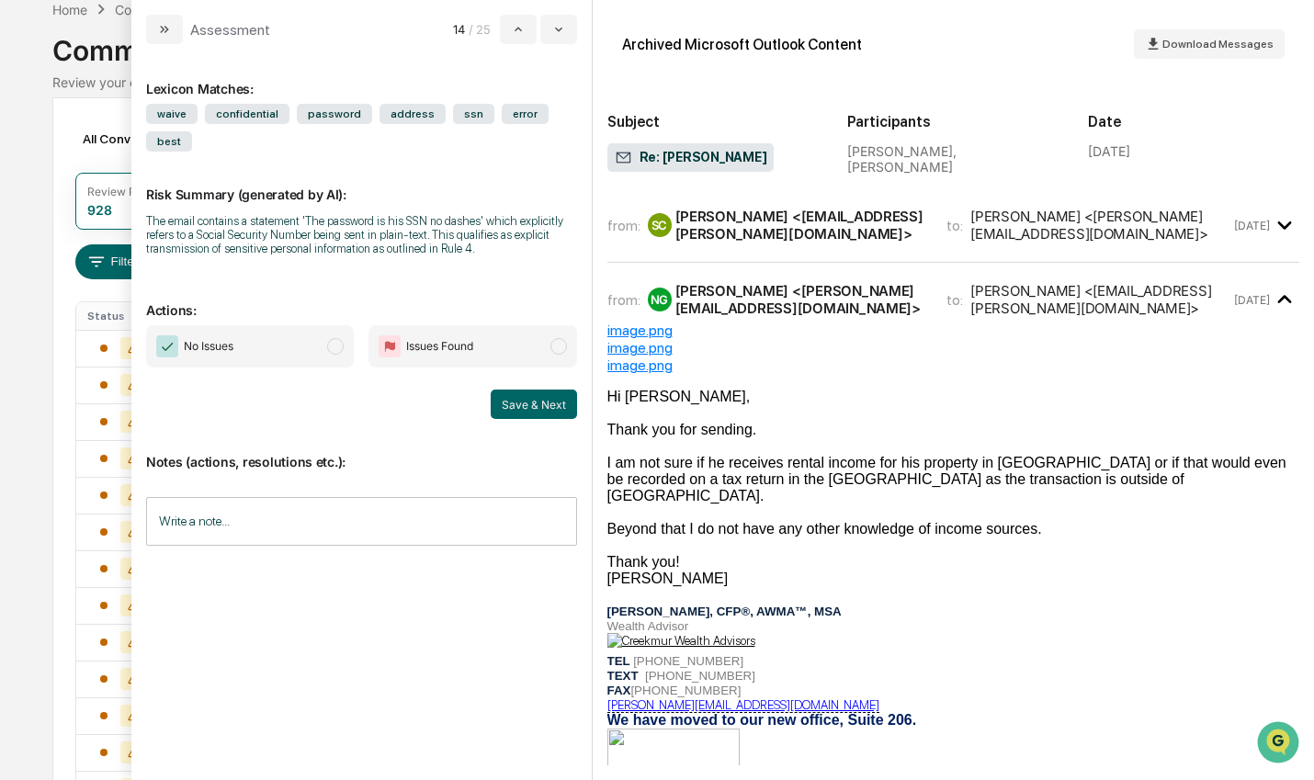
click at [330, 338] on span "modal" at bounding box center [335, 346] width 17 height 17
click at [516, 390] on button "Save & Next" at bounding box center [534, 404] width 86 height 29
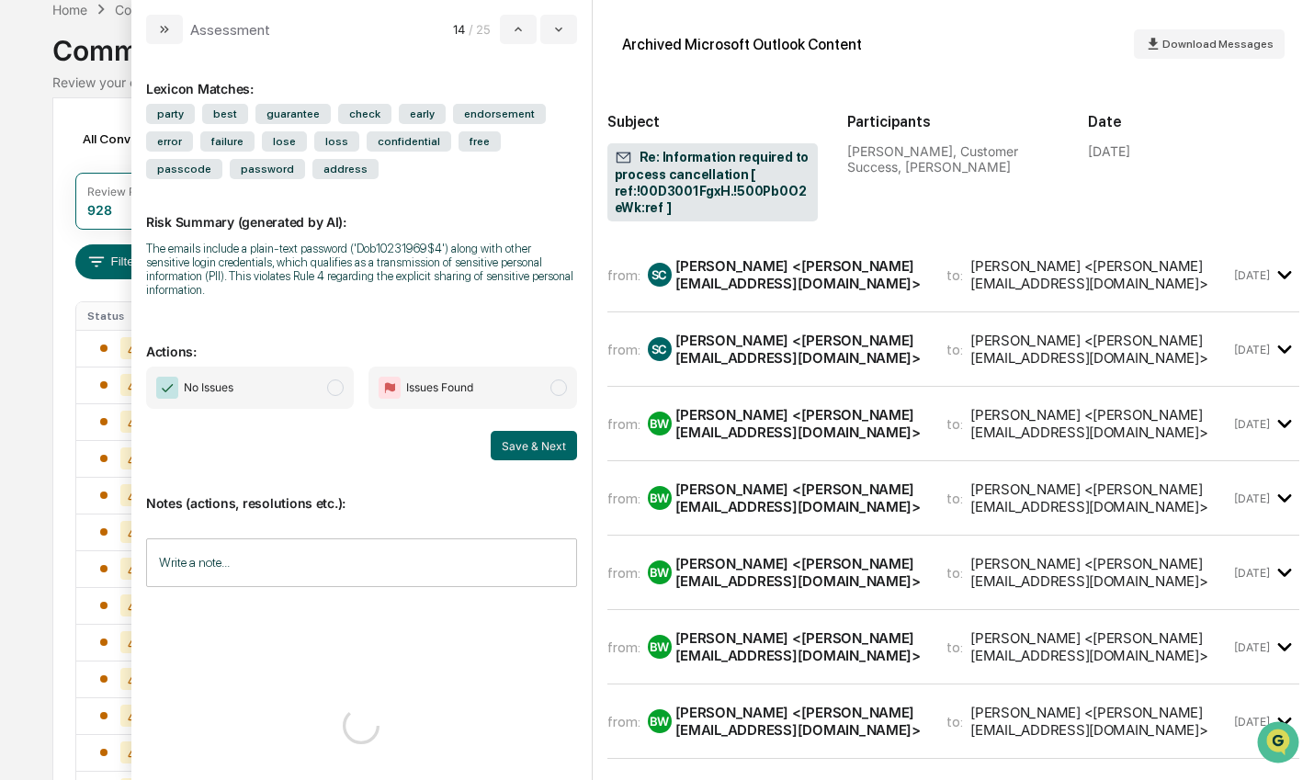
click at [334, 367] on span "No Issues" at bounding box center [250, 388] width 208 height 42
click at [538, 431] on button "Save & Next" at bounding box center [534, 445] width 86 height 29
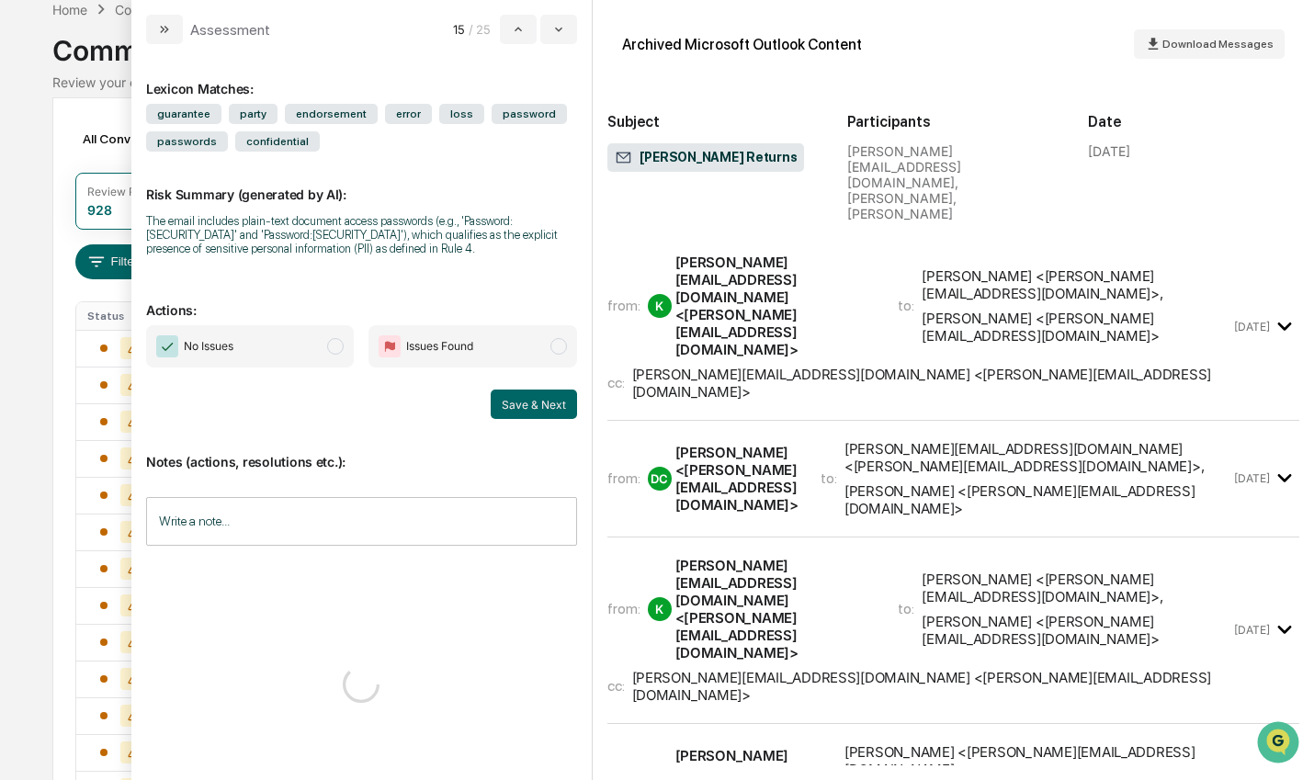
click at [340, 346] on span "modal" at bounding box center [335, 346] width 17 height 17
click at [560, 408] on button "Save & Next" at bounding box center [534, 404] width 86 height 29
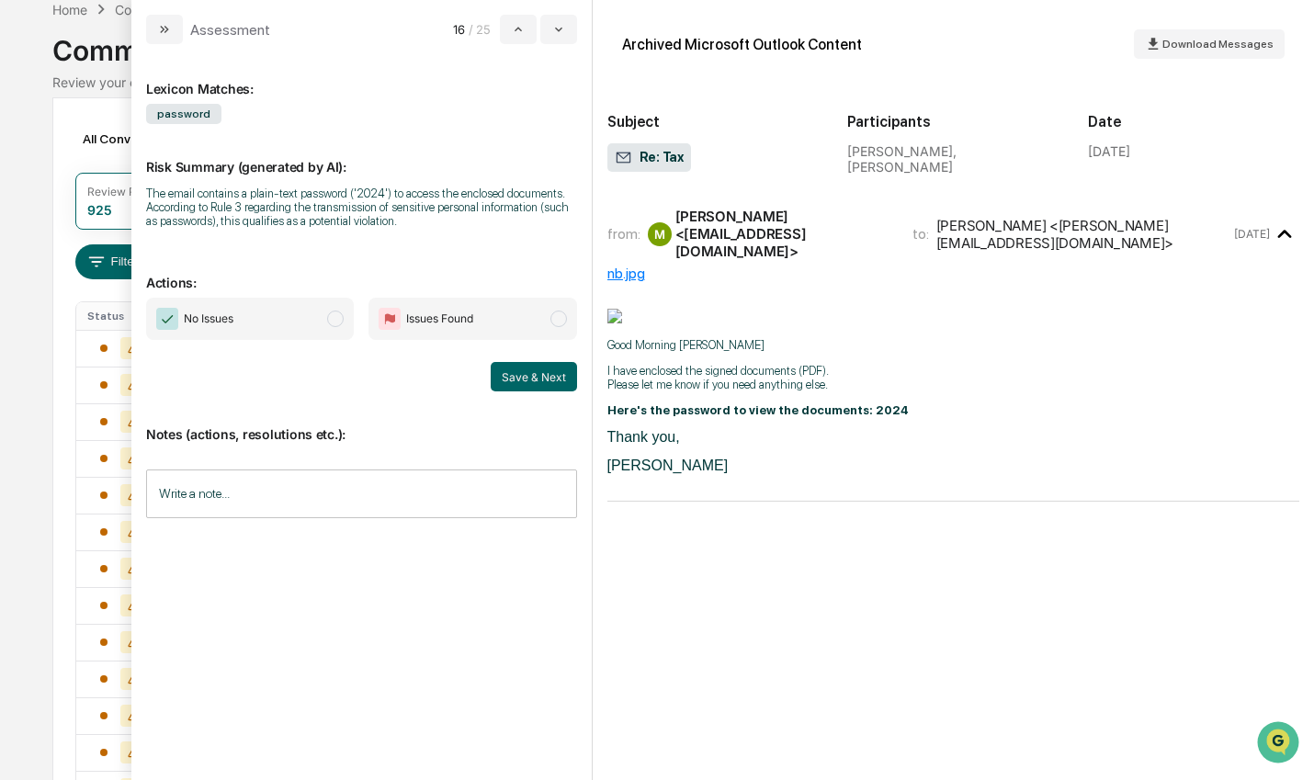
click at [333, 326] on span "modal" at bounding box center [335, 319] width 17 height 17
click at [542, 382] on button "Save & Next" at bounding box center [534, 376] width 86 height 29
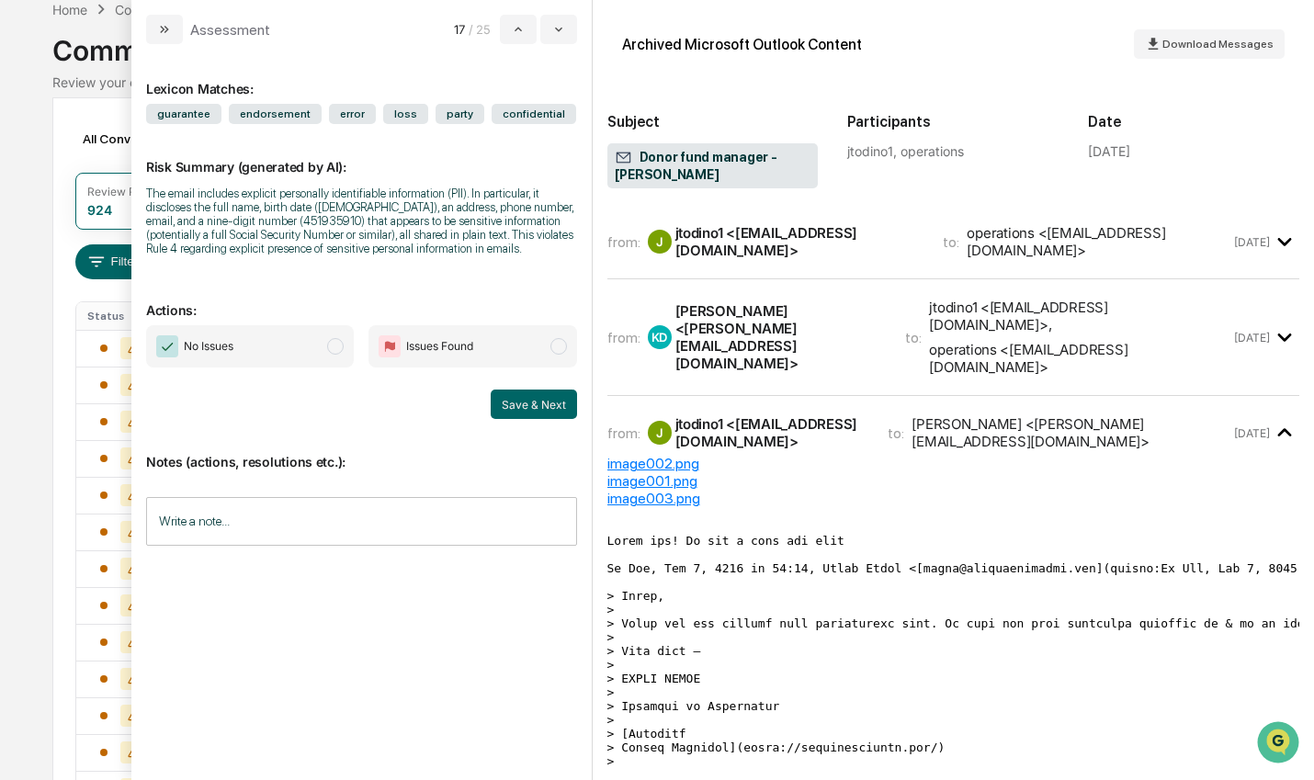
click at [339, 349] on span "modal" at bounding box center [335, 346] width 17 height 17
click at [527, 406] on button "Save & Next" at bounding box center [534, 404] width 86 height 29
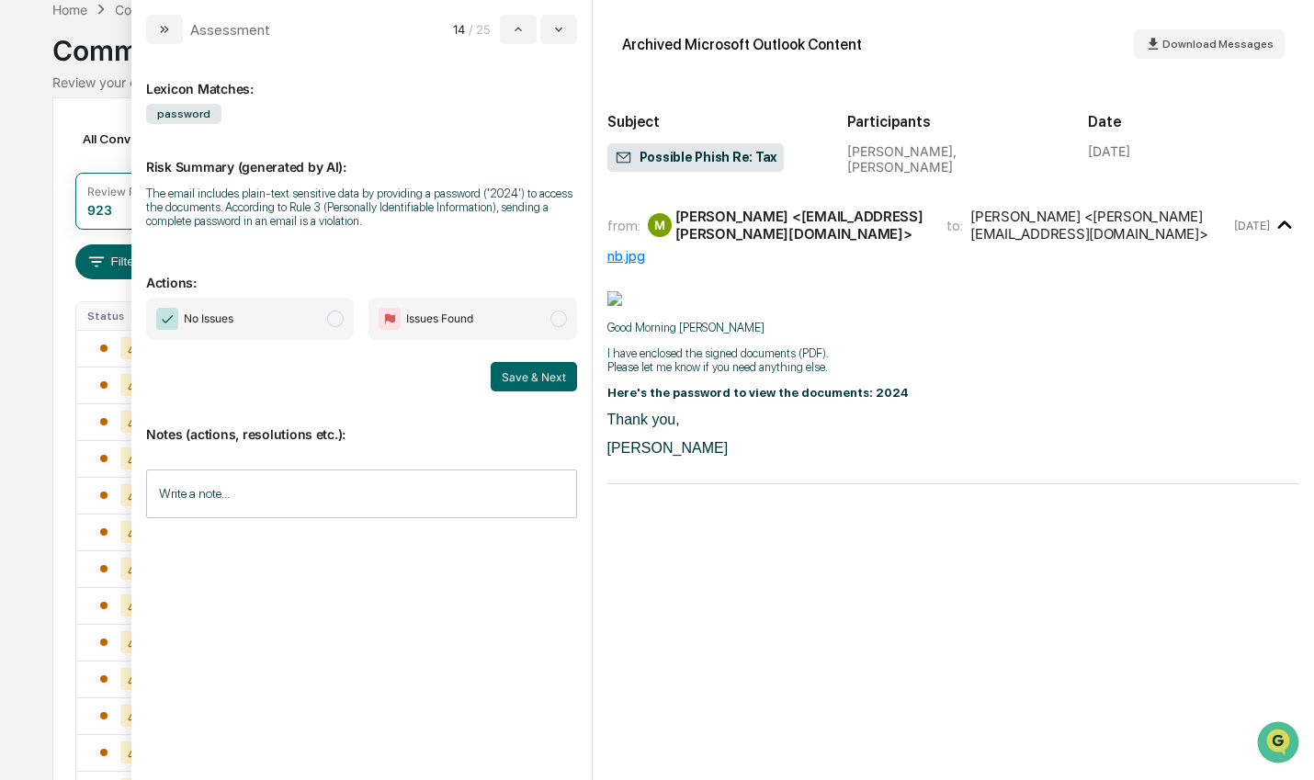
click at [335, 317] on span "modal" at bounding box center [335, 319] width 17 height 17
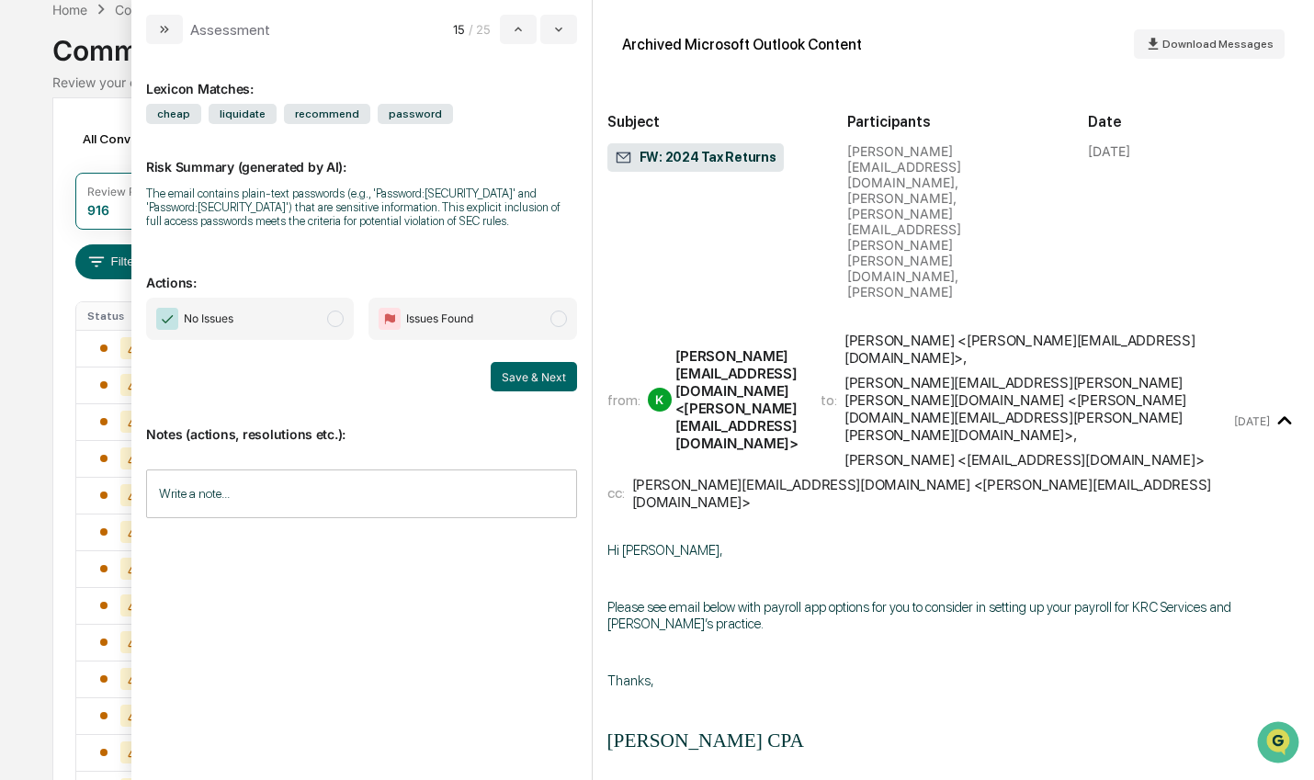
click at [343, 327] on span "No Issues" at bounding box center [250, 319] width 208 height 42
click at [561, 385] on button "Save & Next" at bounding box center [534, 376] width 86 height 29
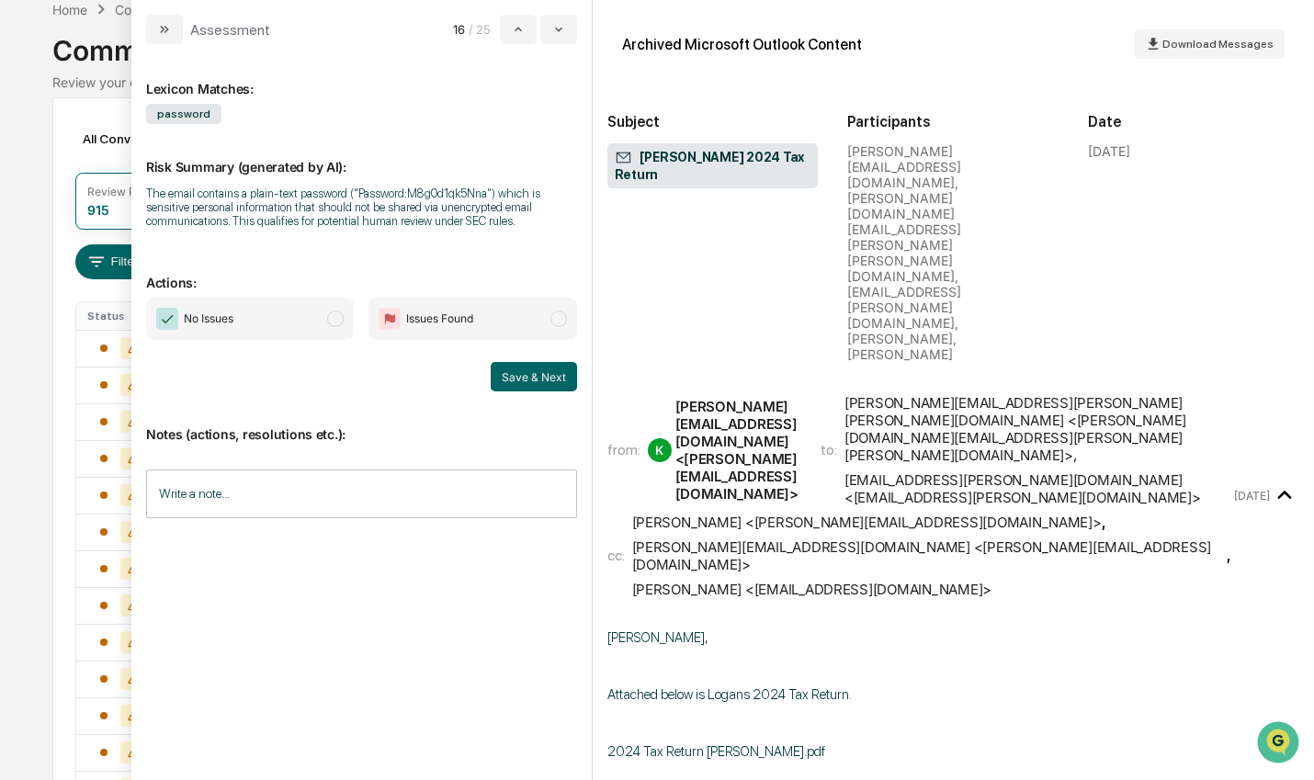
click at [339, 324] on span "modal" at bounding box center [335, 319] width 17 height 17
click at [534, 382] on button "Save & Next" at bounding box center [534, 376] width 86 height 29
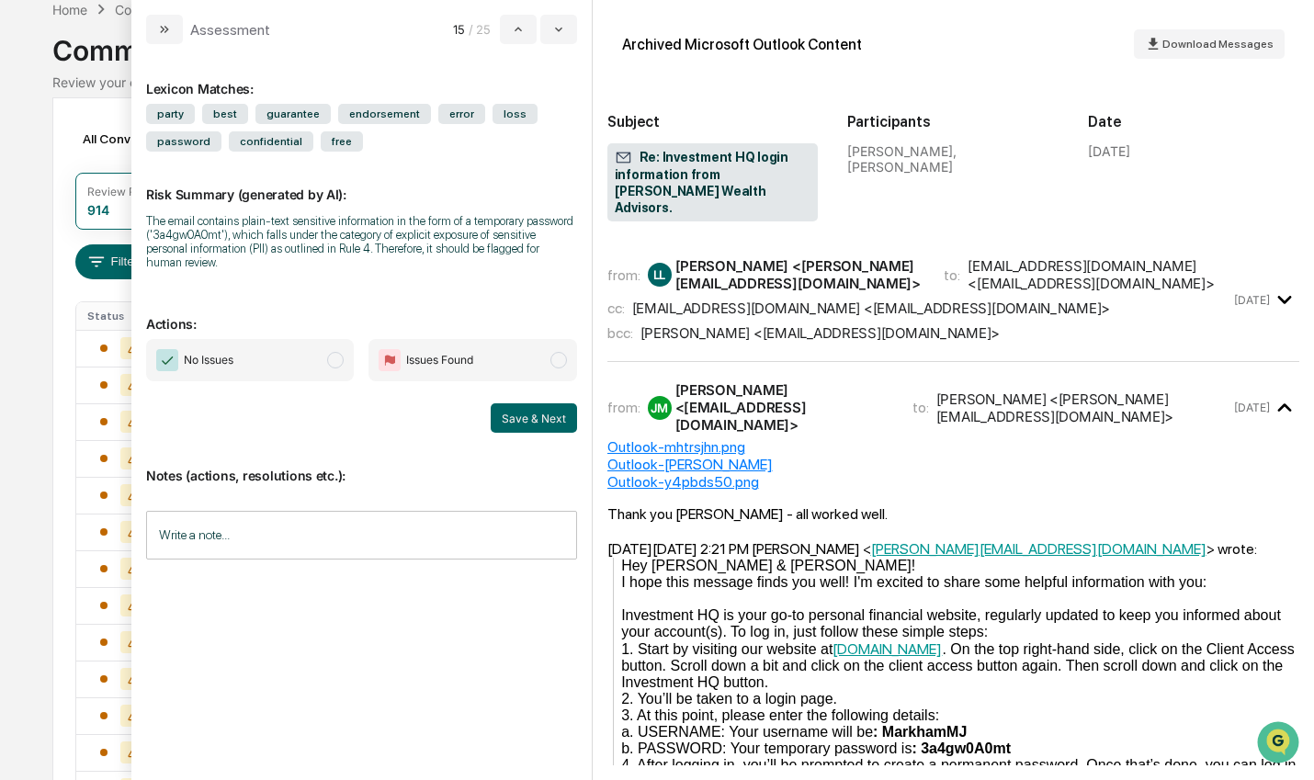
click at [338, 352] on span "modal" at bounding box center [335, 360] width 17 height 17
click at [542, 410] on button "Save & Next" at bounding box center [534, 417] width 86 height 29
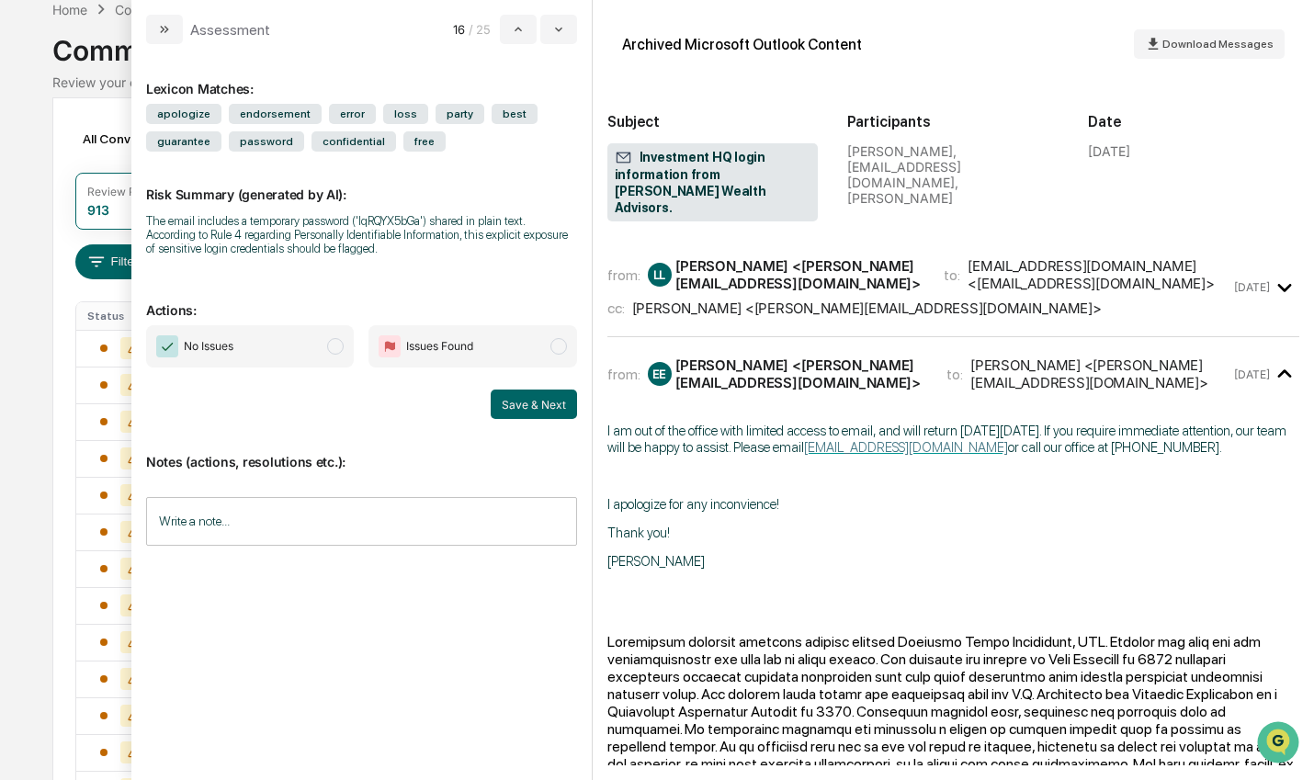
click at [344, 351] on span "modal" at bounding box center [335, 346] width 17 height 17
click at [530, 407] on button "Save & Next" at bounding box center [534, 404] width 86 height 29
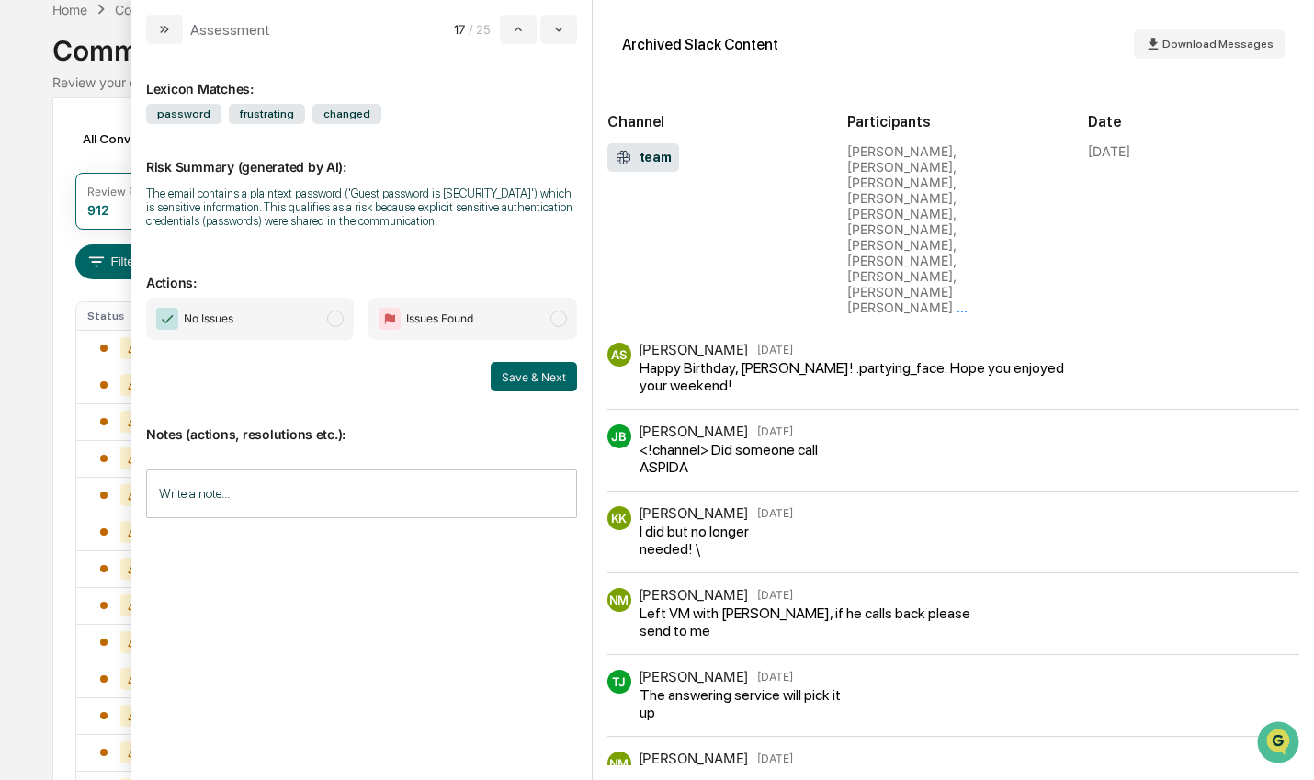
click at [338, 323] on span "modal" at bounding box center [335, 319] width 17 height 17
click at [542, 382] on button "Save & Next" at bounding box center [534, 376] width 86 height 29
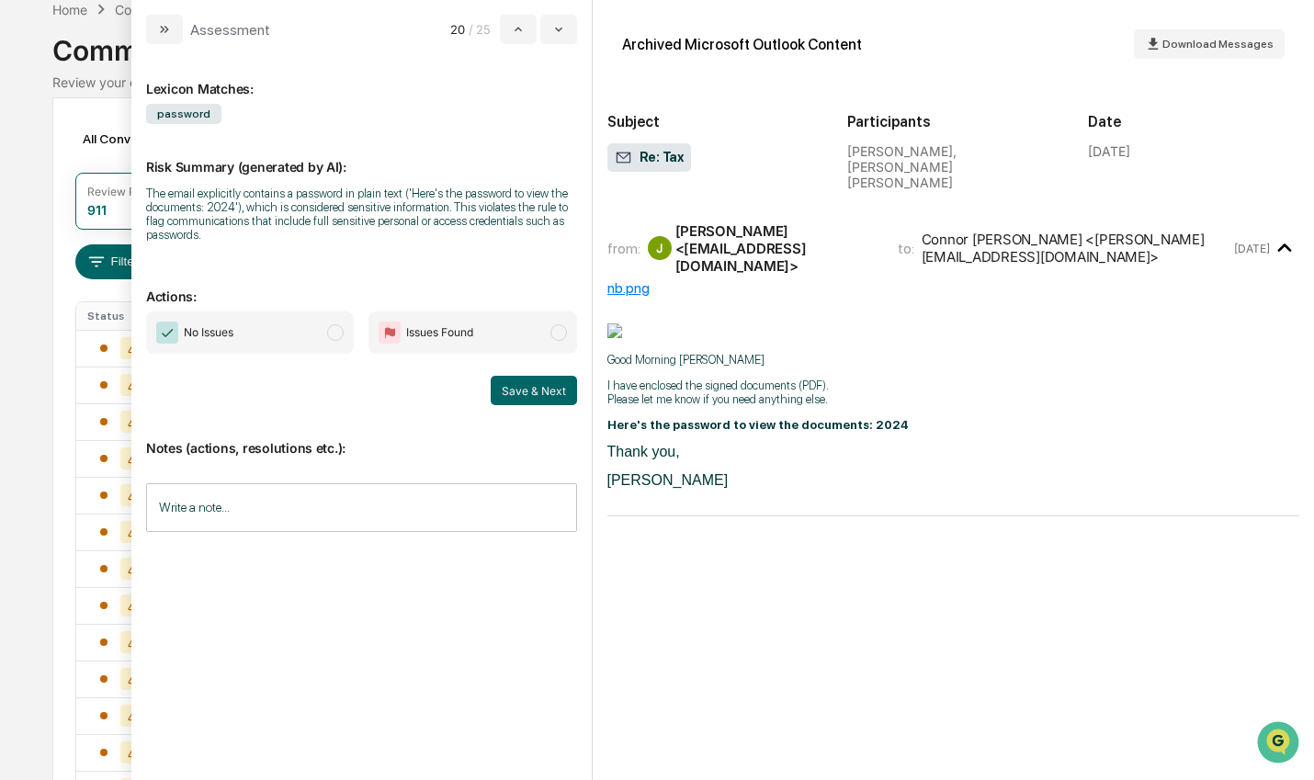
click at [336, 341] on span "modal" at bounding box center [335, 332] width 17 height 17
click at [526, 393] on button "Save & Next" at bounding box center [534, 390] width 86 height 29
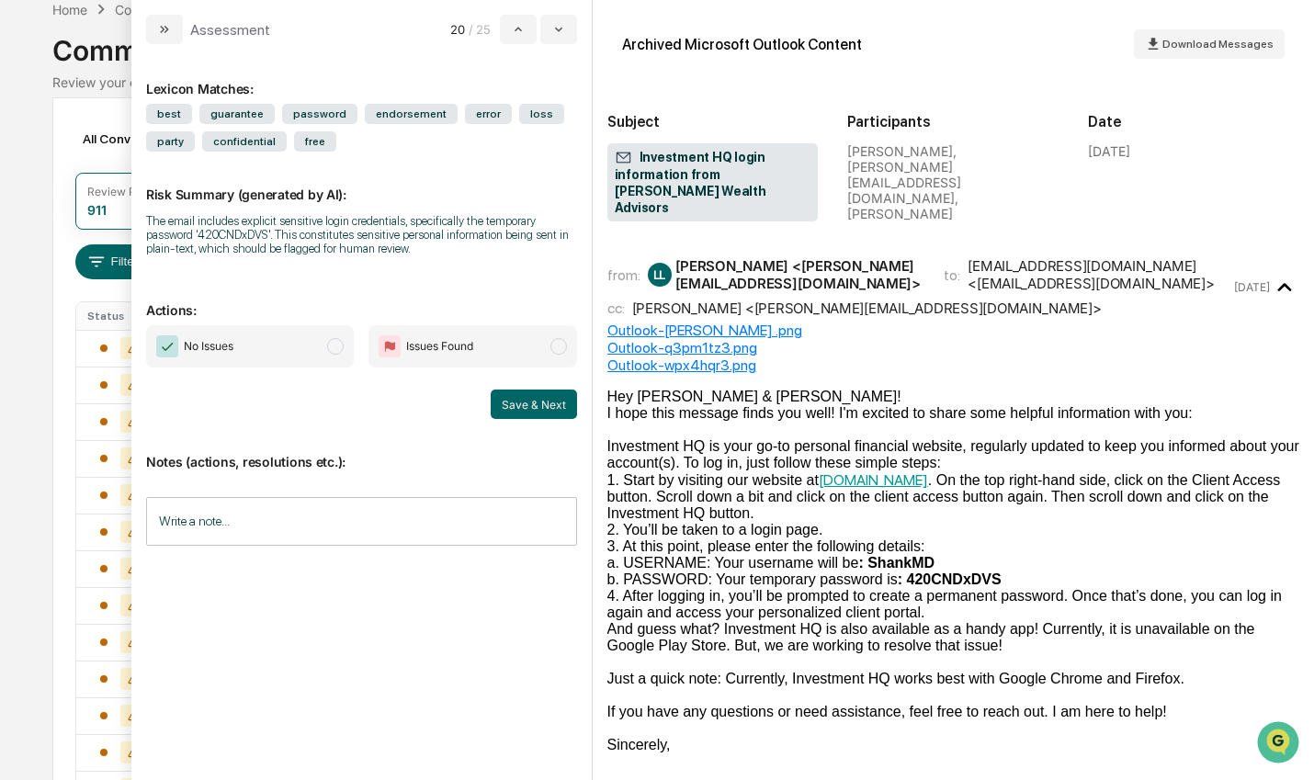
click at [333, 346] on span "modal" at bounding box center [335, 346] width 17 height 17
click at [517, 405] on button "Save & Next" at bounding box center [534, 404] width 86 height 29
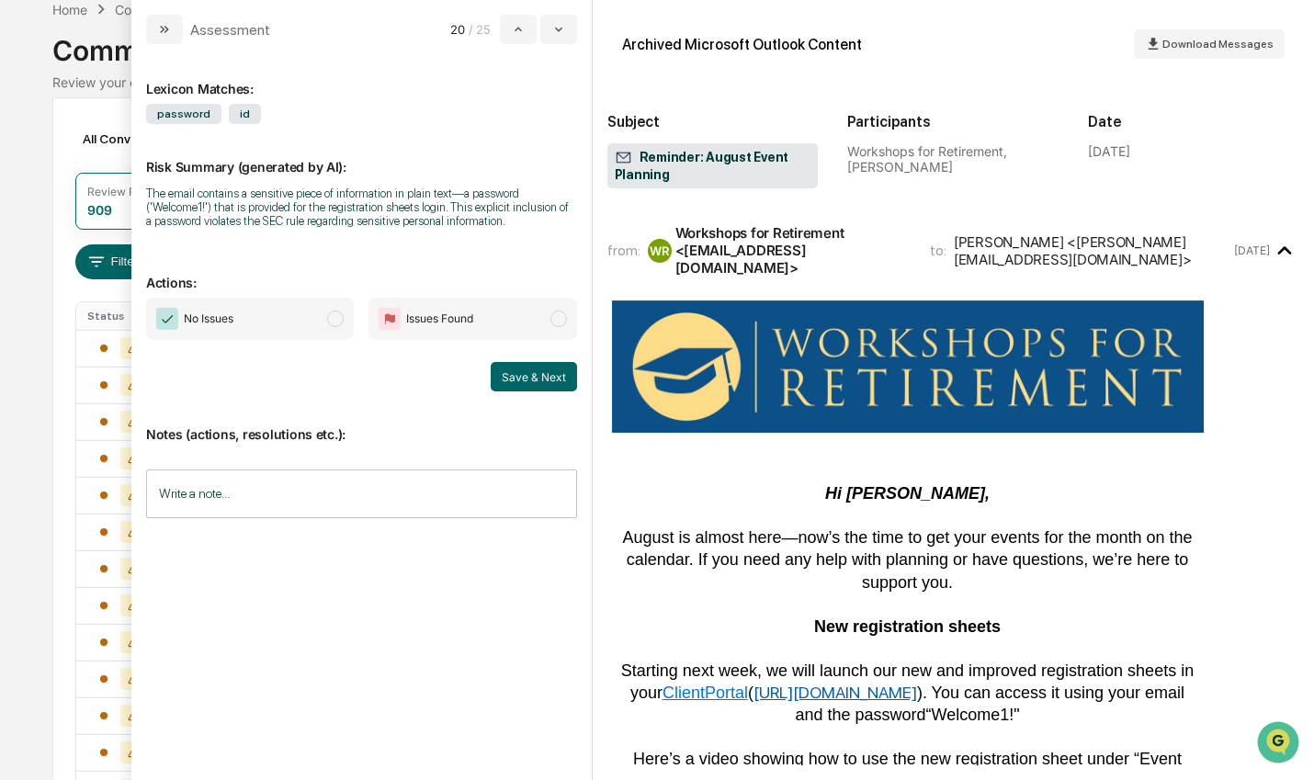
click at [342, 325] on span "modal" at bounding box center [335, 319] width 17 height 17
click at [523, 377] on button "Save & Next" at bounding box center [534, 376] width 86 height 29
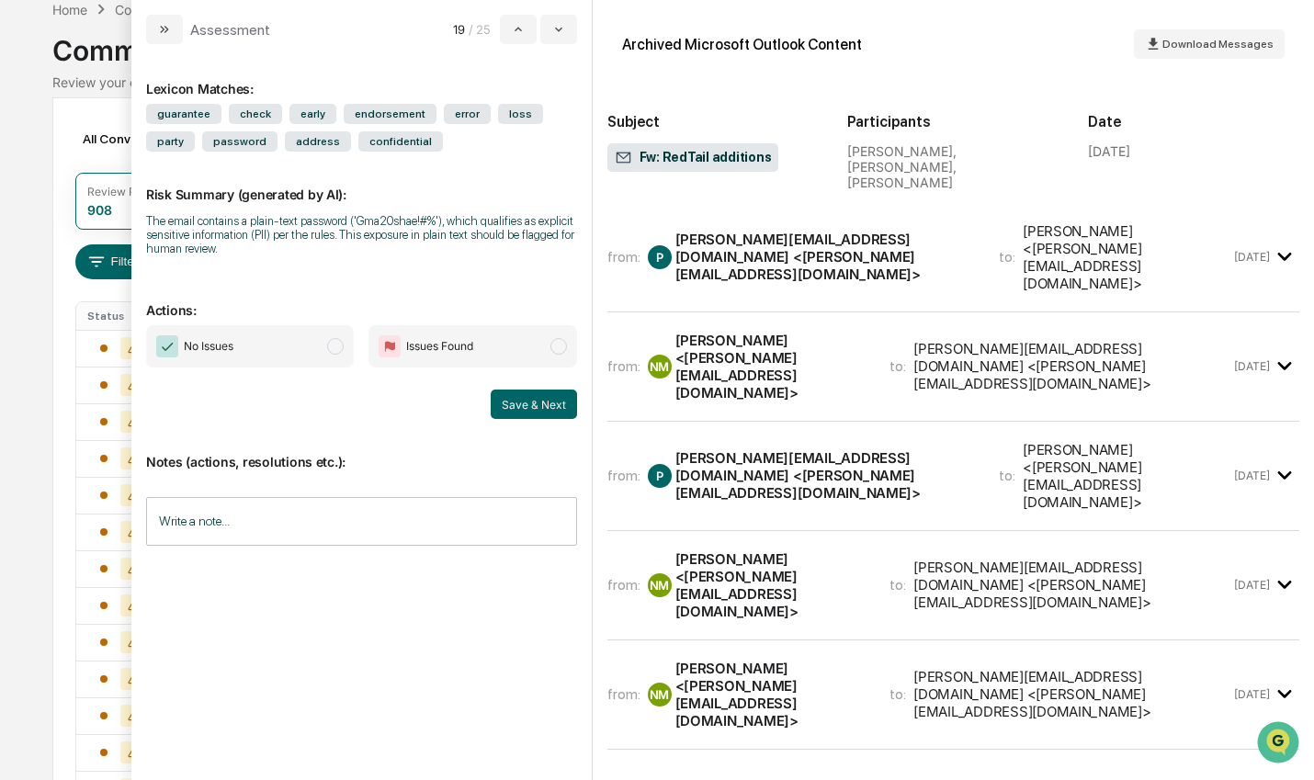
click at [331, 353] on span "modal" at bounding box center [335, 346] width 17 height 17
click at [533, 398] on button "Save & Next" at bounding box center [534, 404] width 86 height 29
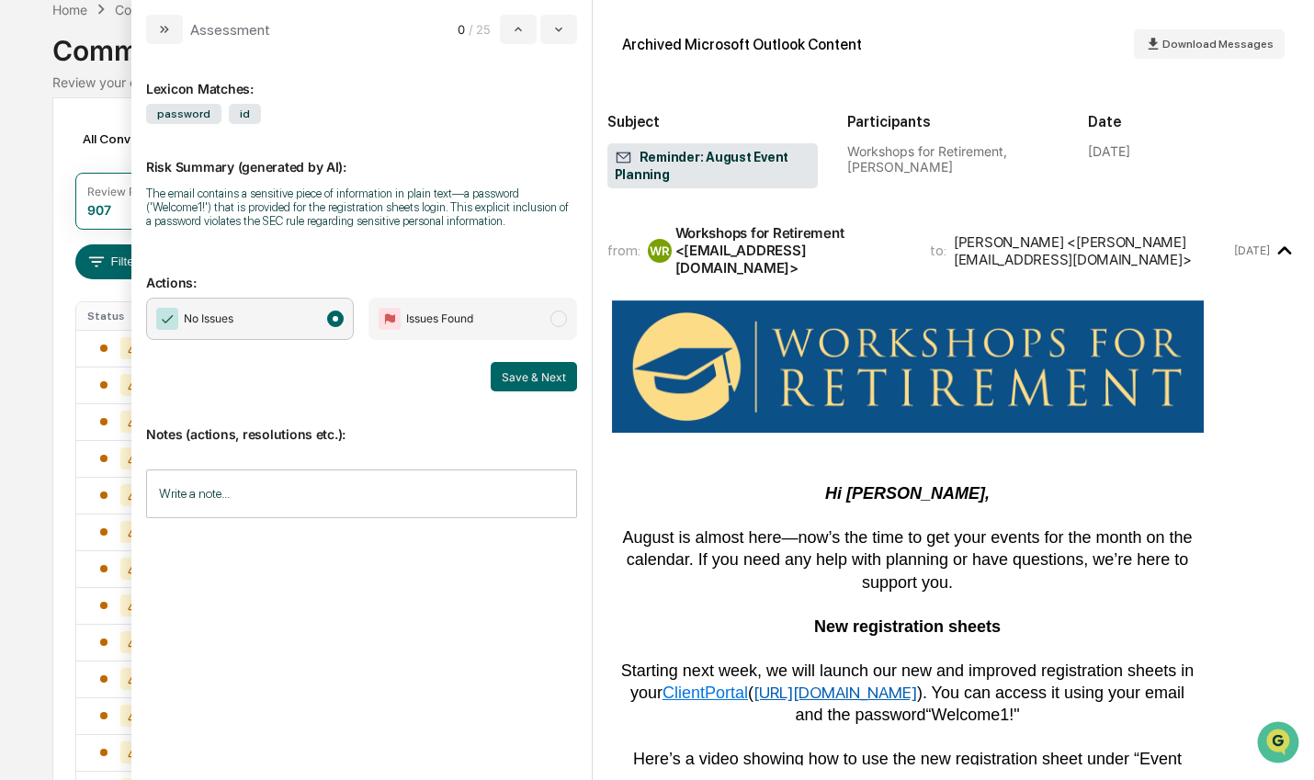
click at [530, 380] on button "Save & Next" at bounding box center [534, 376] width 86 height 29
click at [336, 324] on span "modal" at bounding box center [335, 319] width 17 height 17
click at [506, 373] on button "Save & Next" at bounding box center [534, 376] width 86 height 29
click at [518, 378] on button "Save & Next" at bounding box center [534, 376] width 86 height 29
click at [337, 313] on span "modal" at bounding box center [335, 319] width 17 height 17
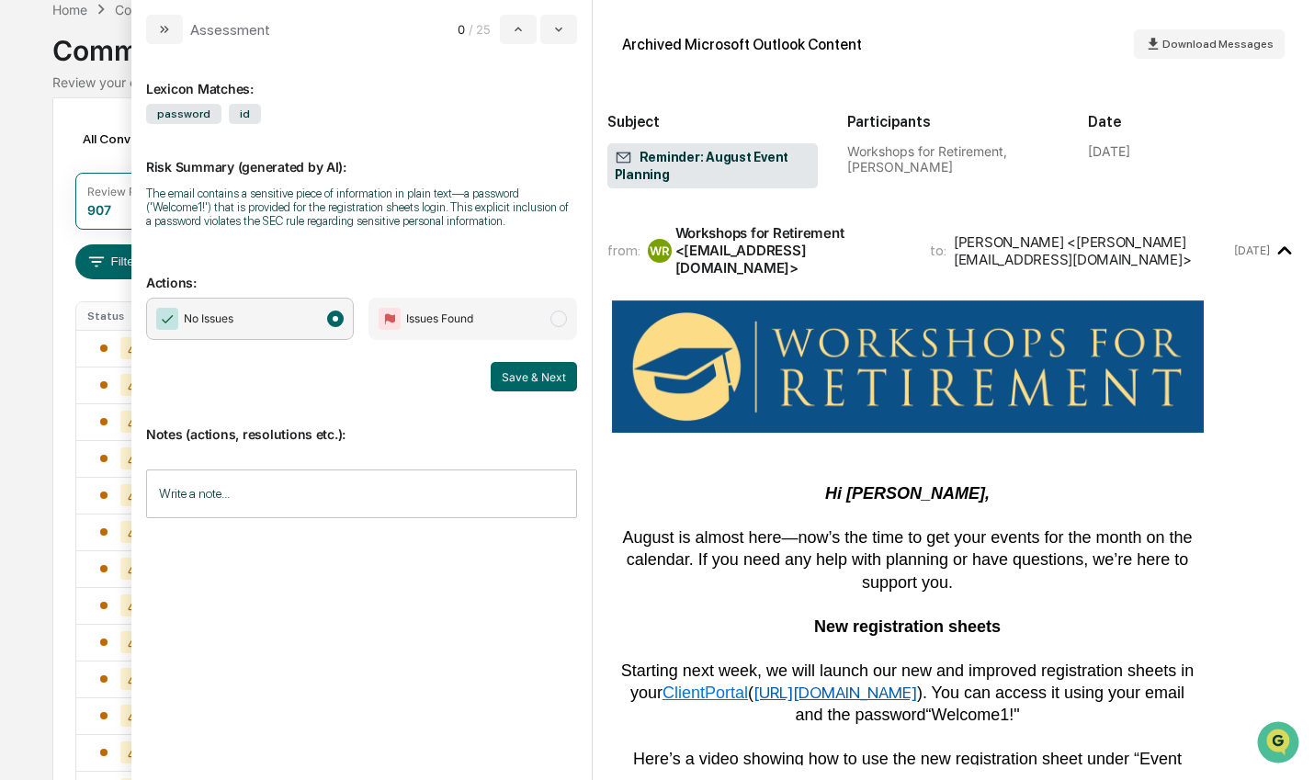
click at [550, 378] on button "Save & Next" at bounding box center [534, 376] width 86 height 29
click at [336, 321] on span "modal" at bounding box center [335, 319] width 17 height 17
click at [559, 36] on icon "modal" at bounding box center [558, 29] width 15 height 15
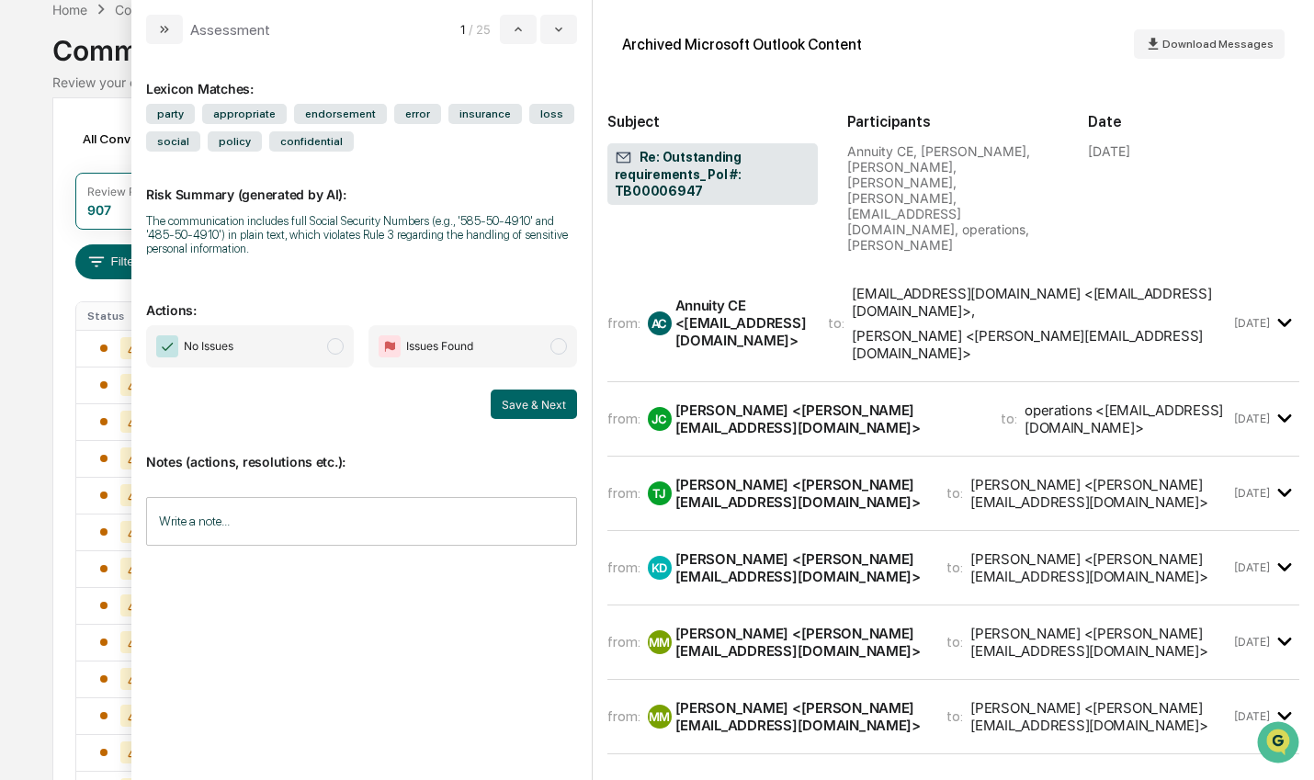
click at [342, 353] on span "modal" at bounding box center [335, 346] width 17 height 17
click at [530, 414] on button "Save & Next" at bounding box center [534, 404] width 86 height 29
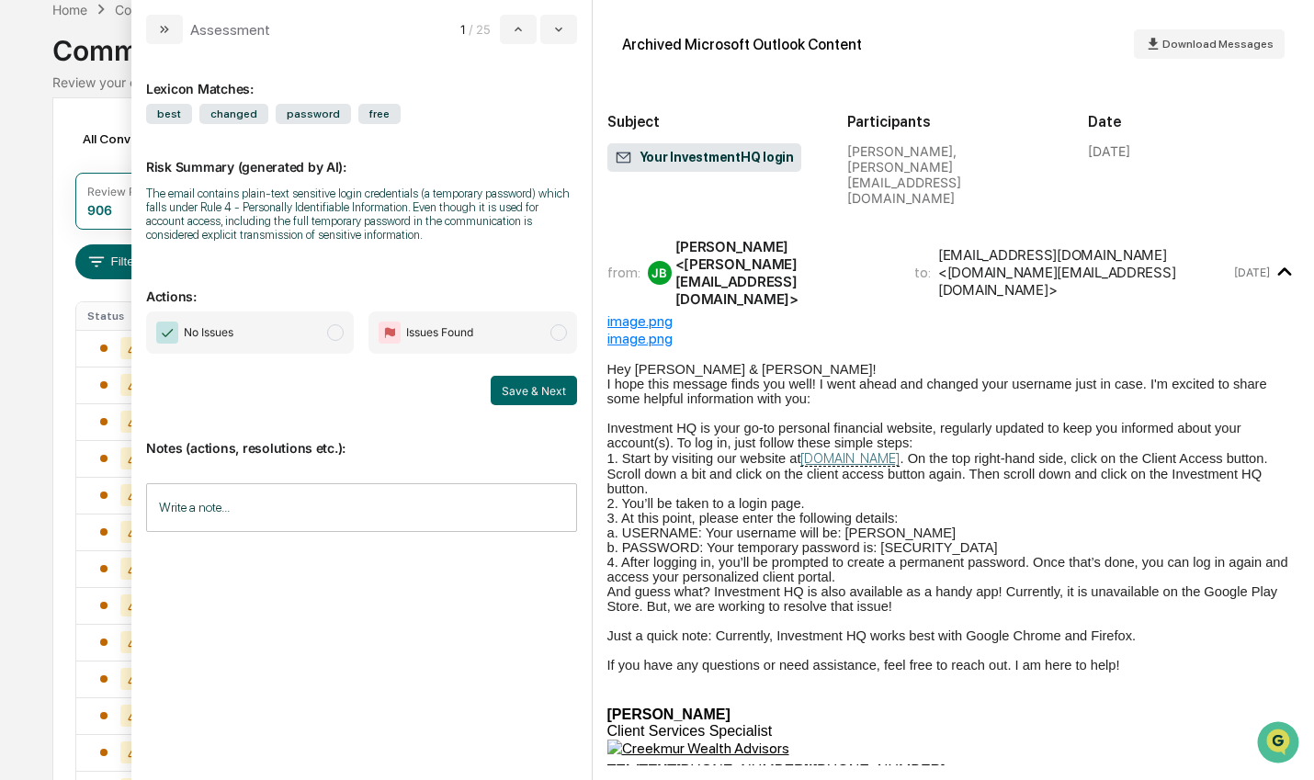
click at [344, 334] on span "modal" at bounding box center [335, 332] width 17 height 17
click at [560, 398] on button "Save & Next" at bounding box center [534, 390] width 86 height 29
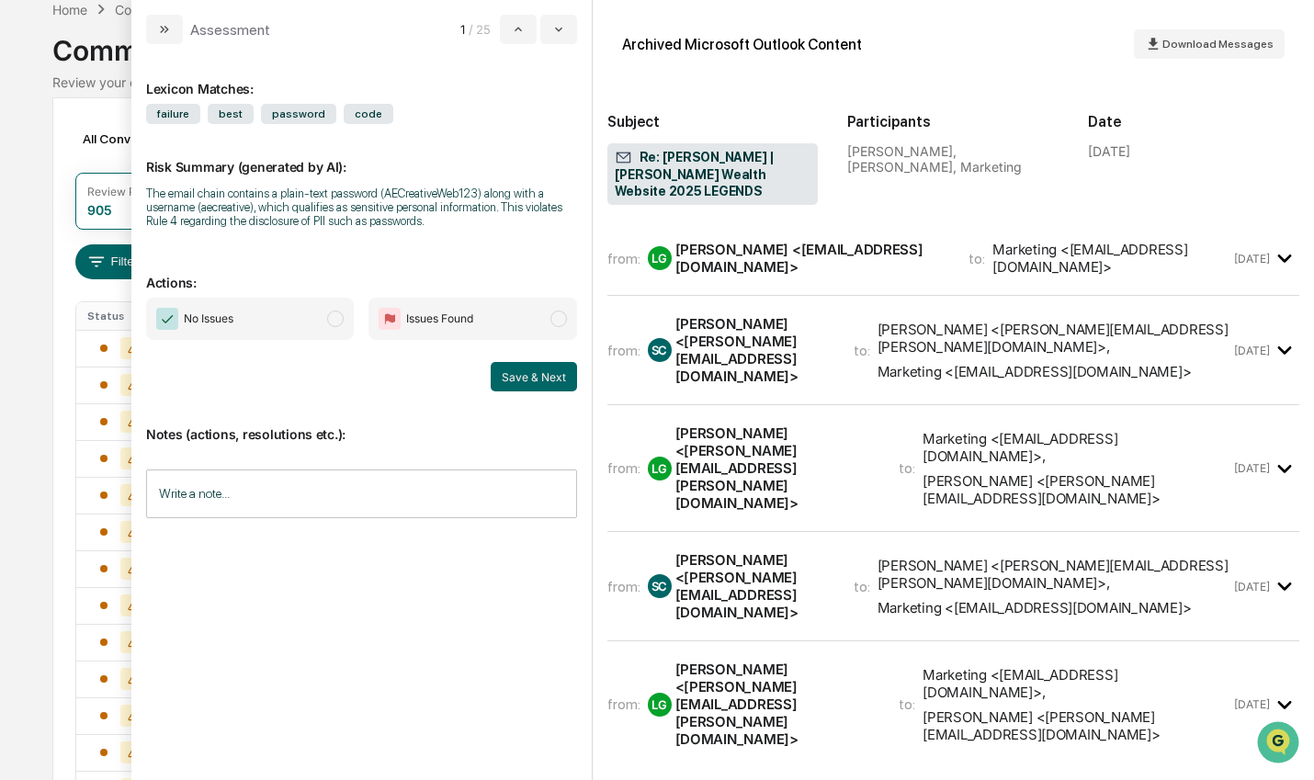
click at [346, 323] on span "No Issues" at bounding box center [250, 319] width 208 height 42
click at [507, 370] on button "Save & Next" at bounding box center [534, 376] width 86 height 29
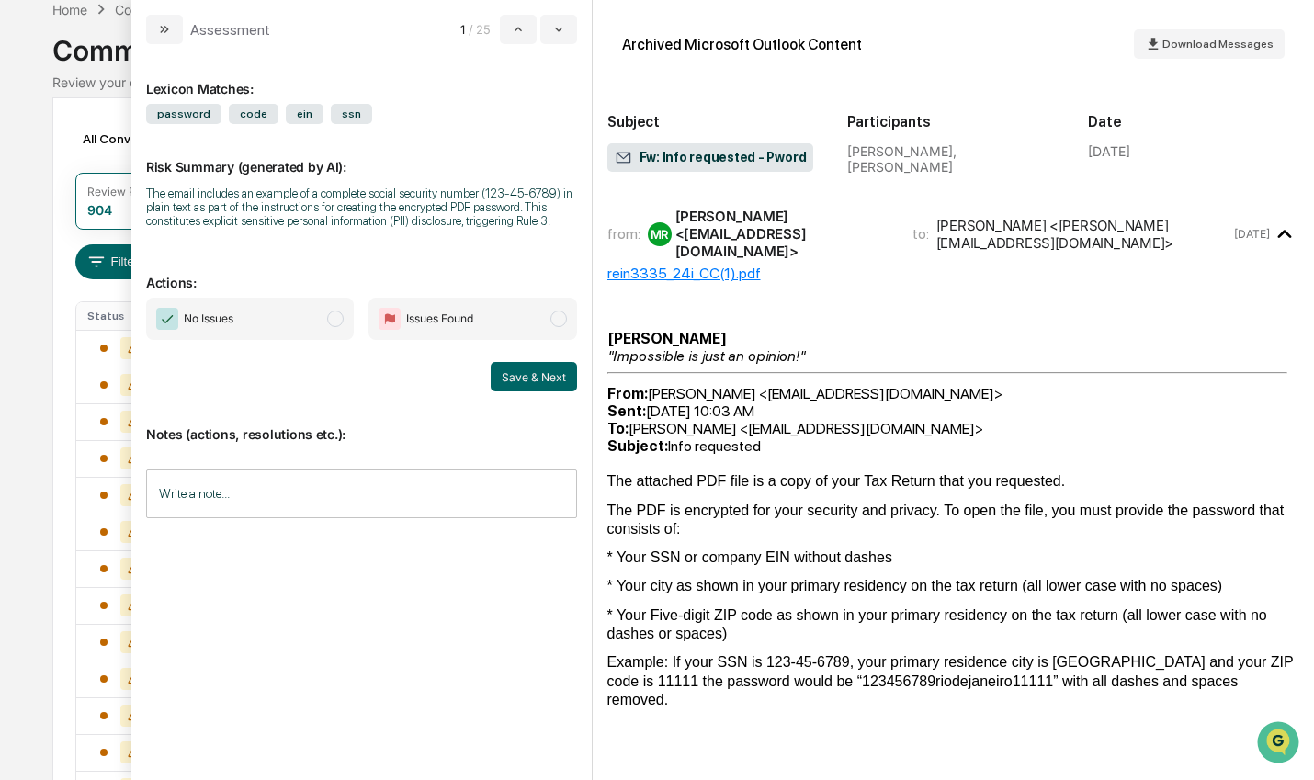
click at [527, 377] on button "Save & Next" at bounding box center [534, 376] width 86 height 29
click at [164, 28] on icon "modal" at bounding box center [164, 29] width 15 height 15
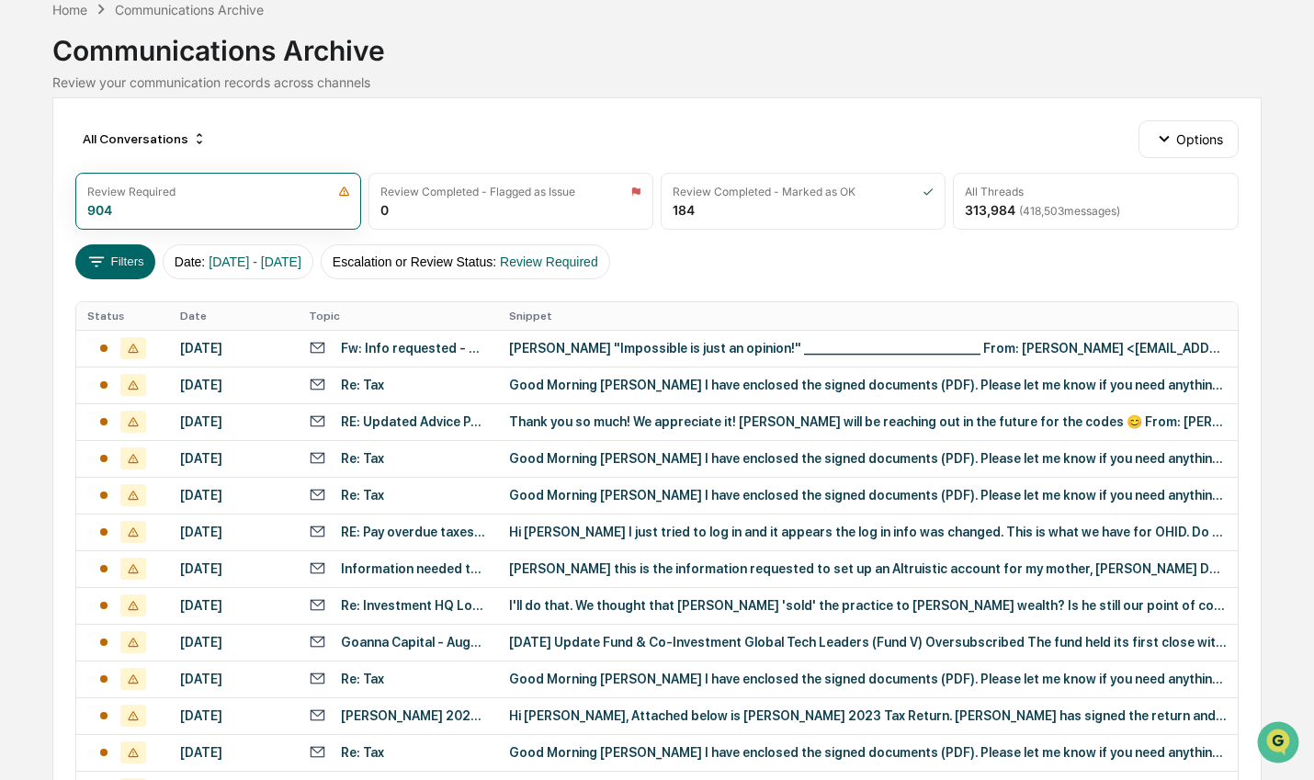
click at [61, 2] on div "Home" at bounding box center [69, 10] width 35 height 16
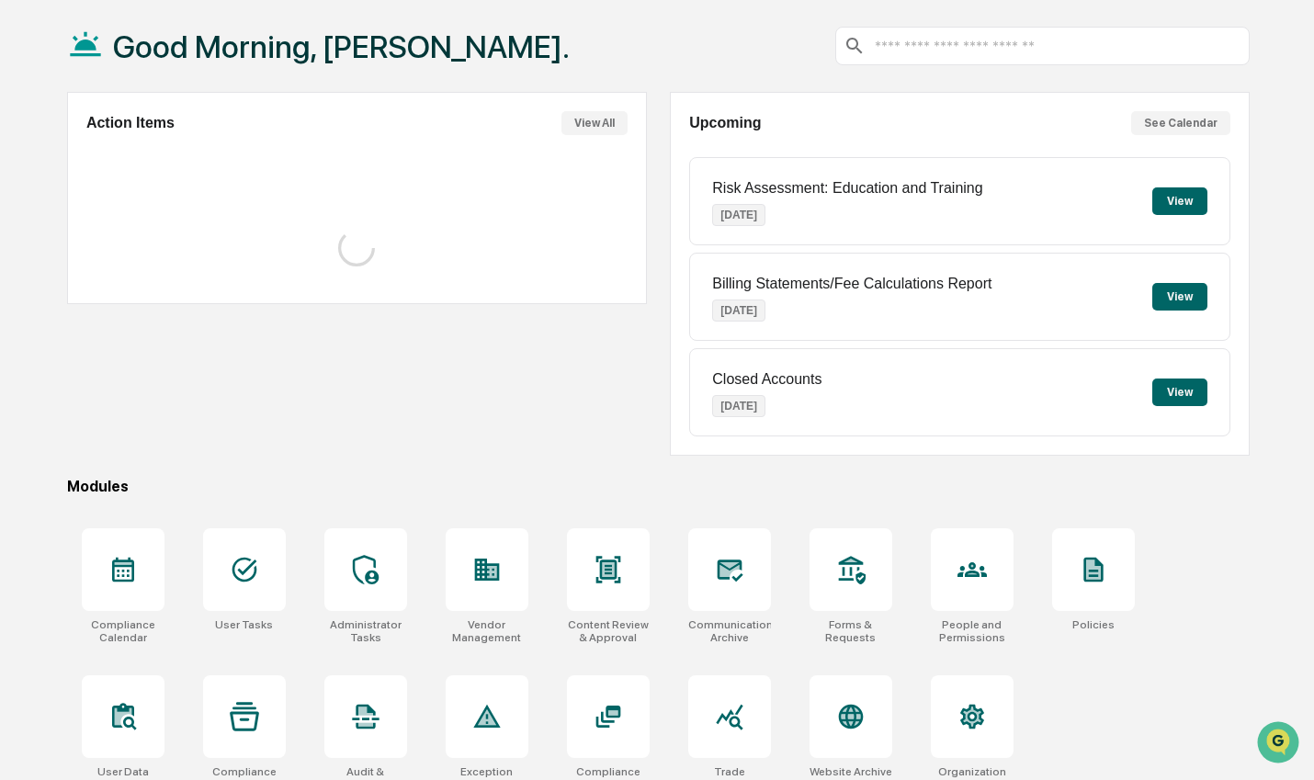
scroll to position [92, 0]
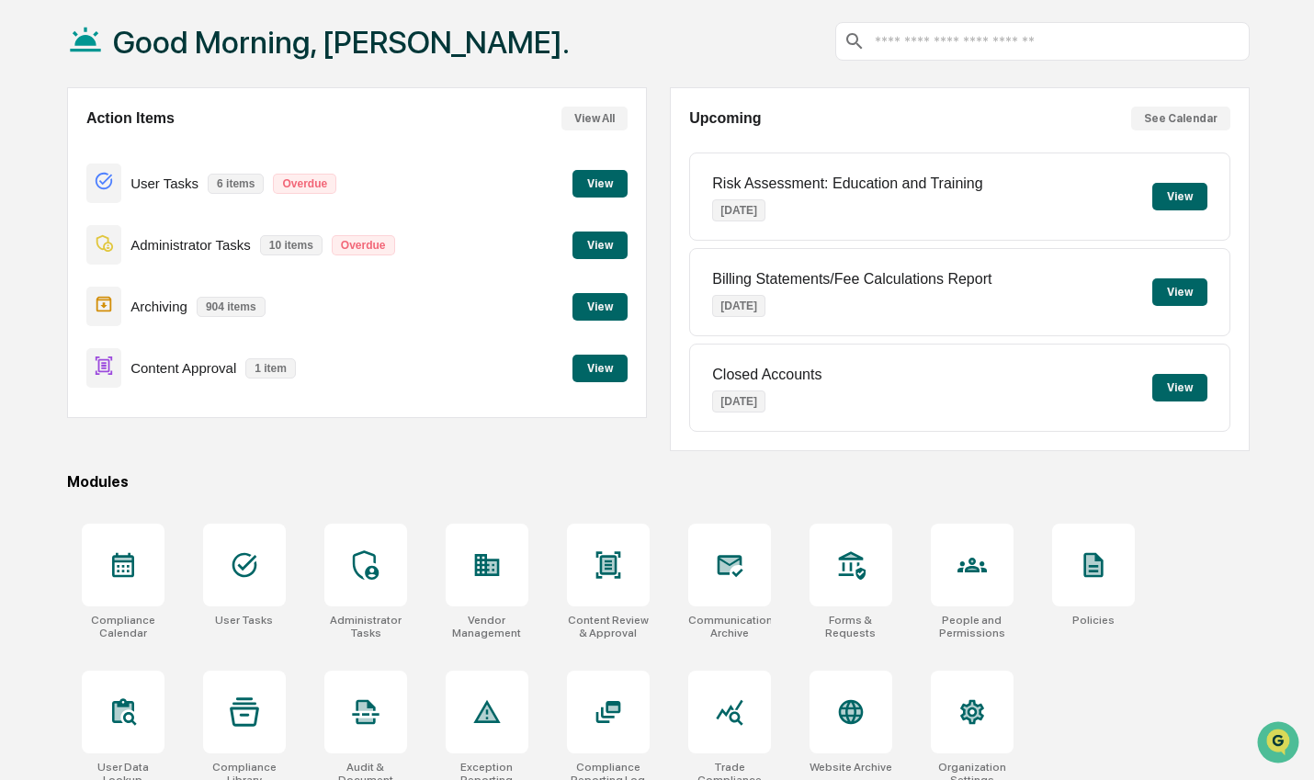
click at [606, 576] on icon at bounding box center [608, 564] width 25 height 27
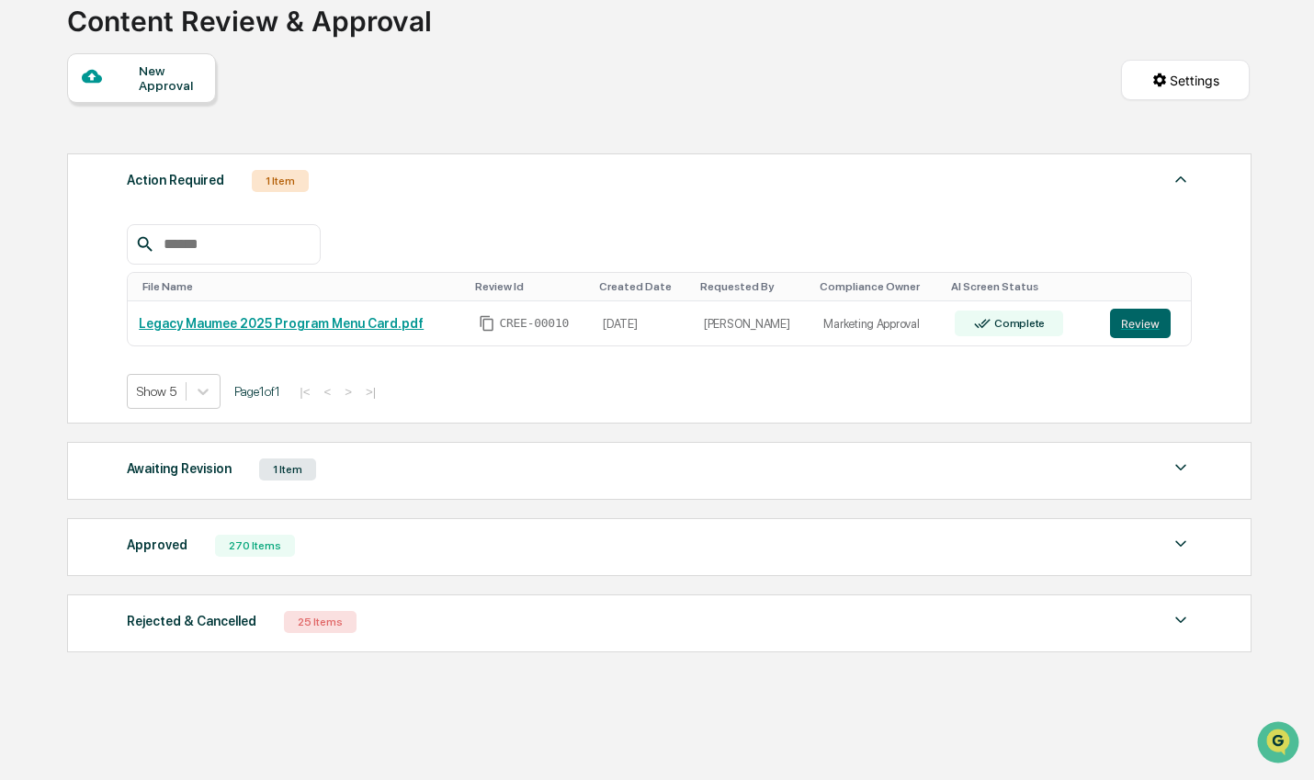
scroll to position [131, 0]
click at [1175, 546] on img at bounding box center [1181, 544] width 22 height 22
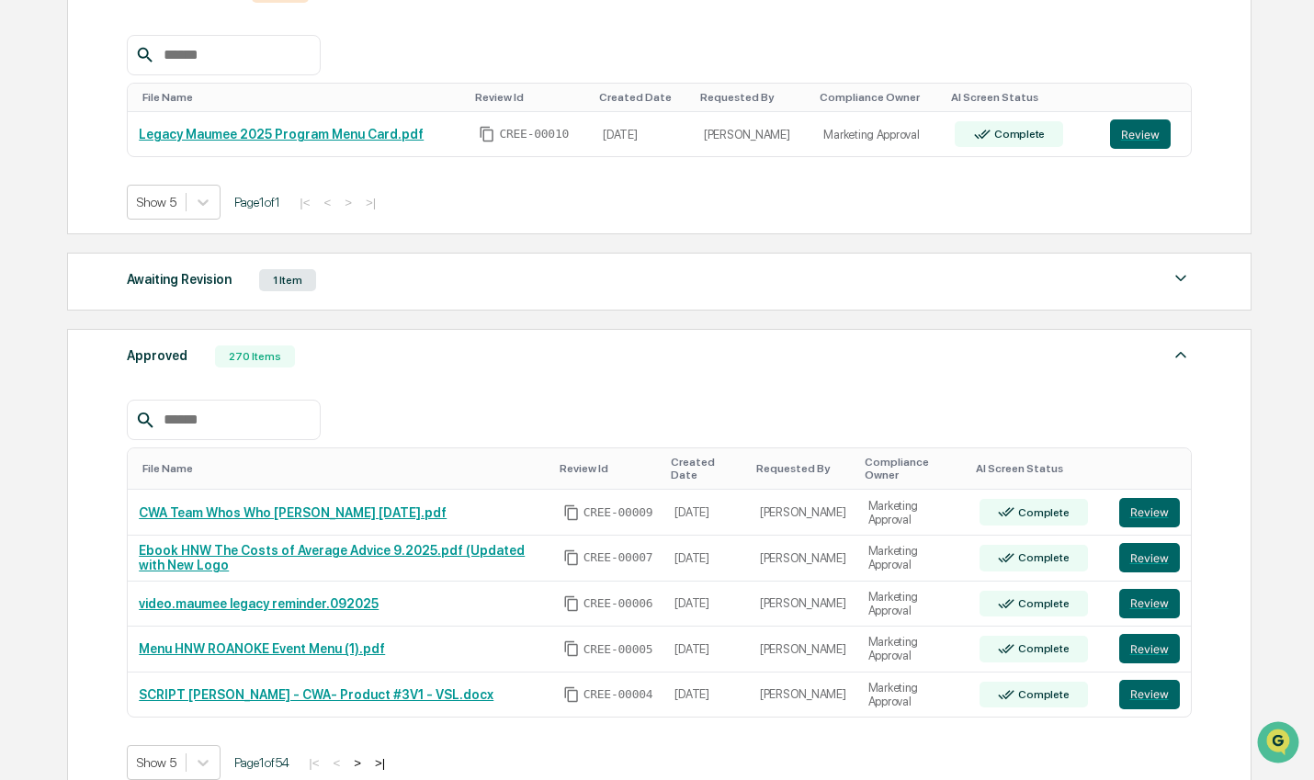
scroll to position [407, 0]
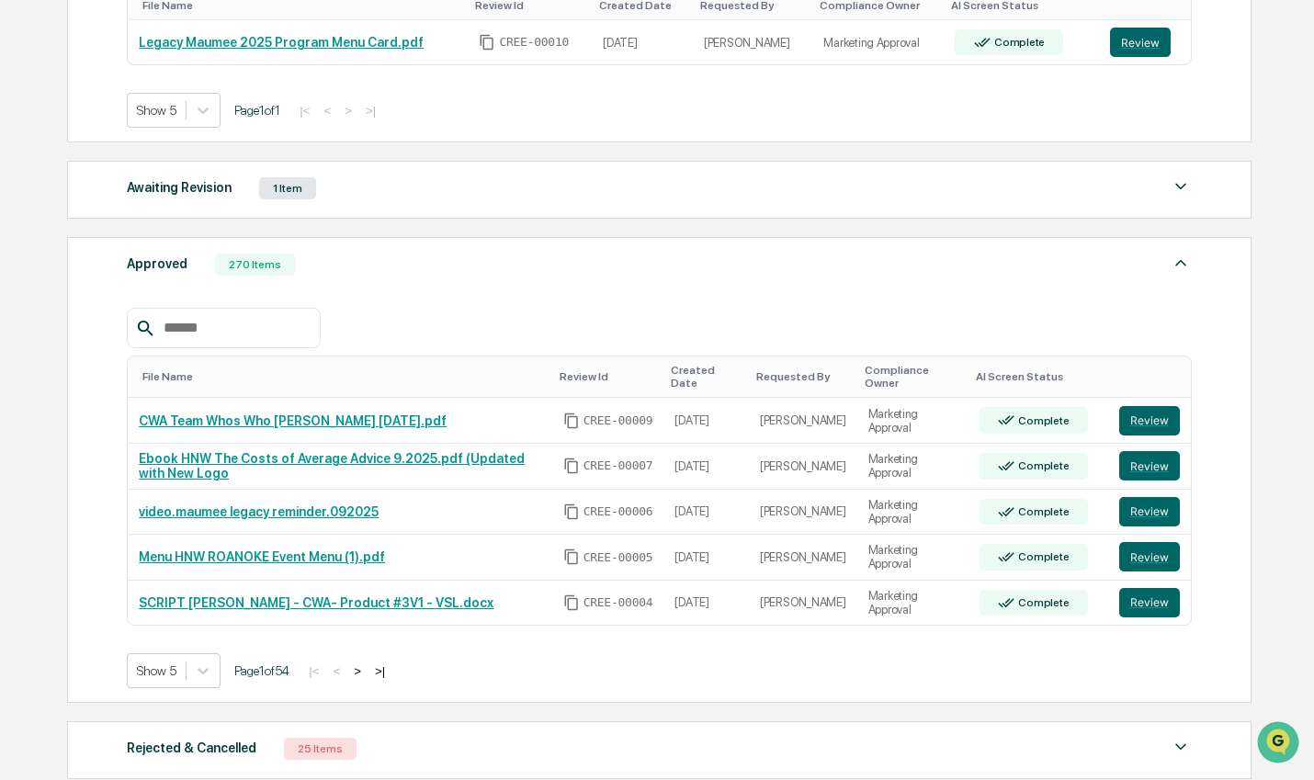
click at [366, 669] on button ">" at bounding box center [357, 671] width 18 height 16
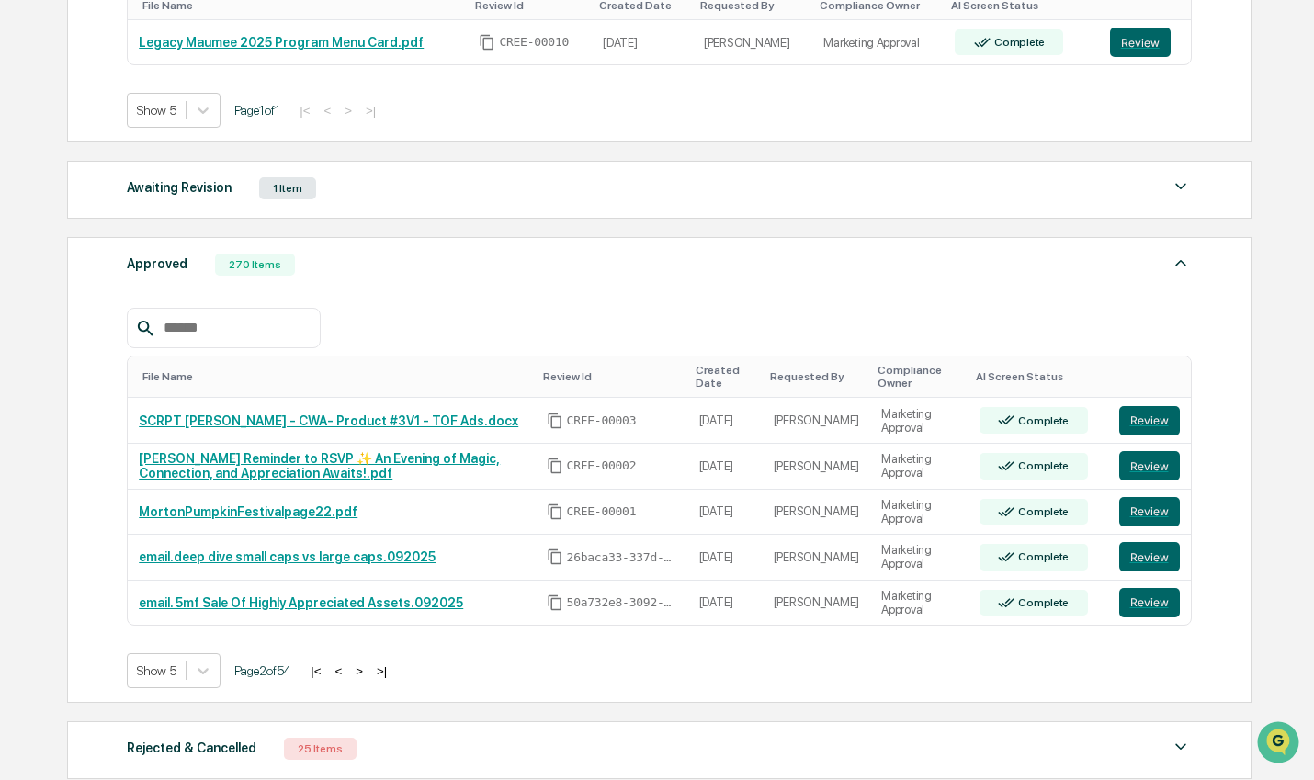
click at [260, 319] on div at bounding box center [223, 328] width 193 height 40
click at [257, 329] on input "text" at bounding box center [234, 328] width 156 height 24
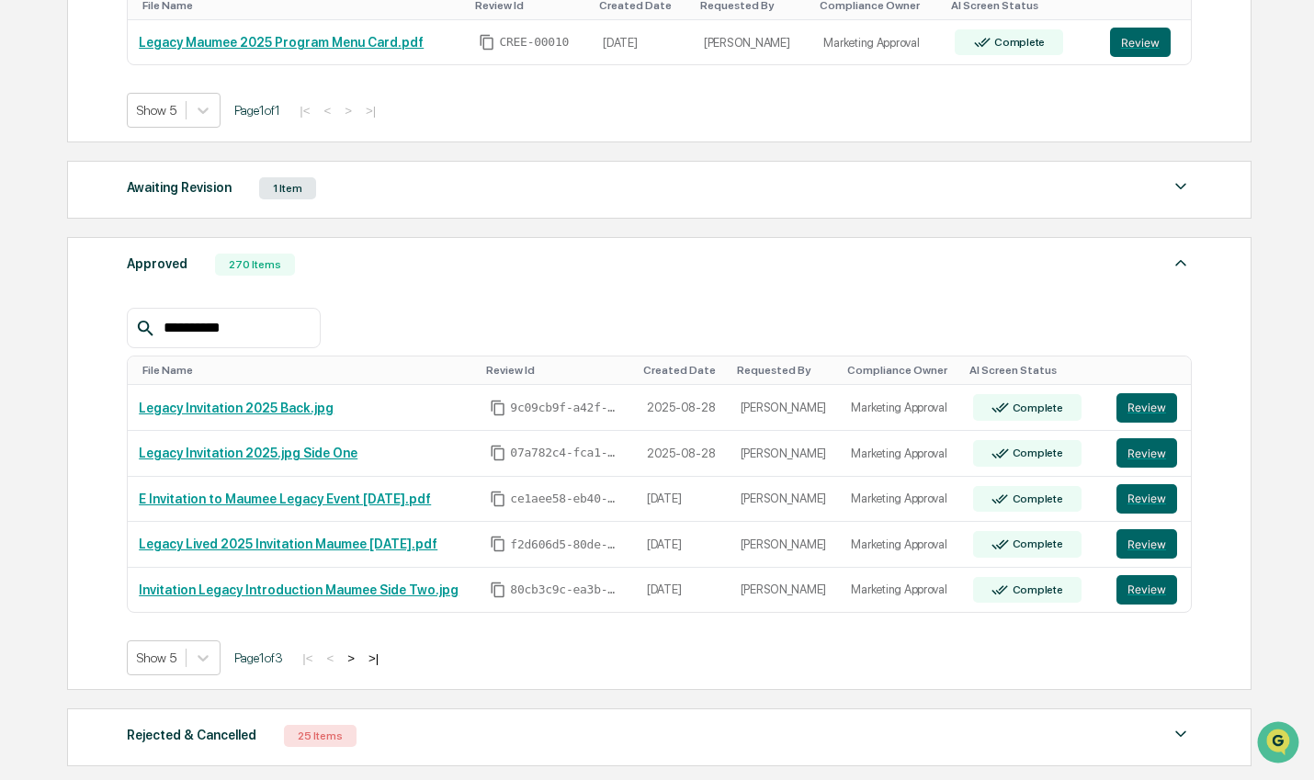
click at [360, 663] on button ">" at bounding box center [351, 659] width 18 height 16
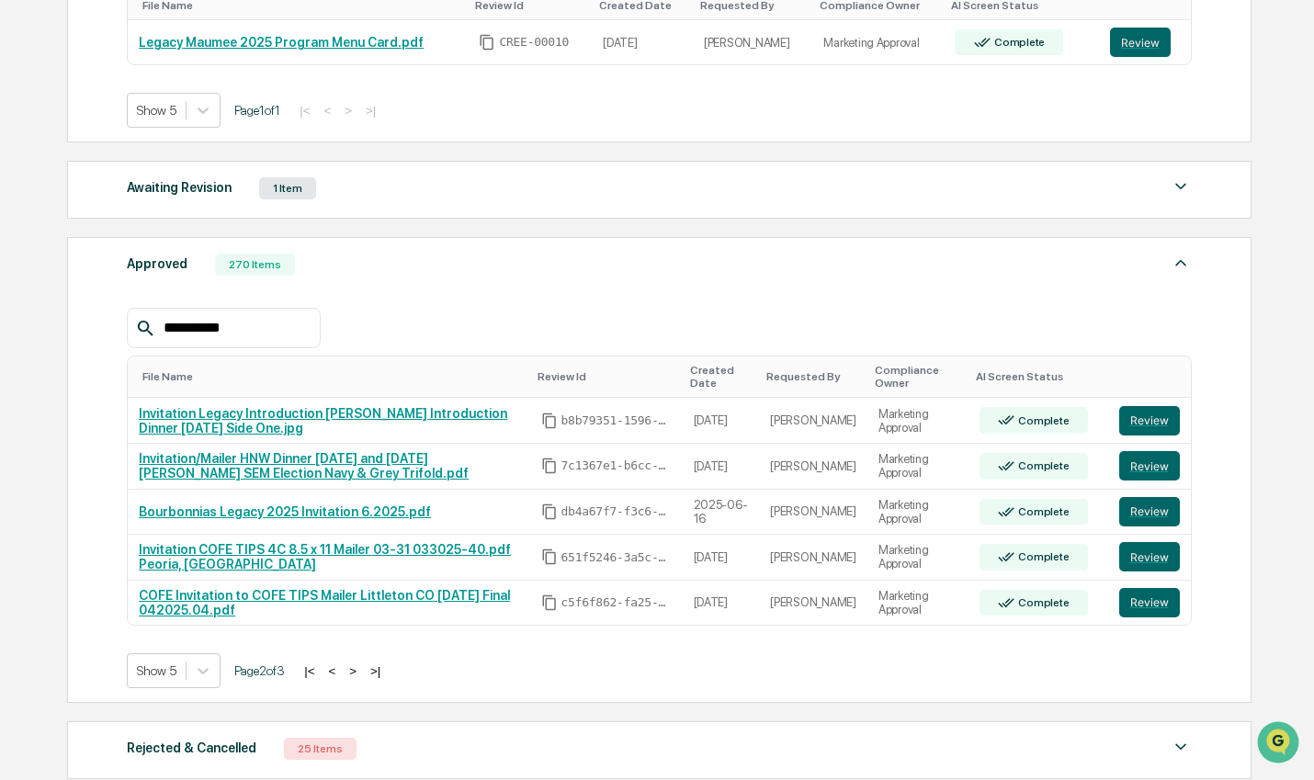
click at [340, 677] on button "<" at bounding box center [332, 671] width 18 height 16
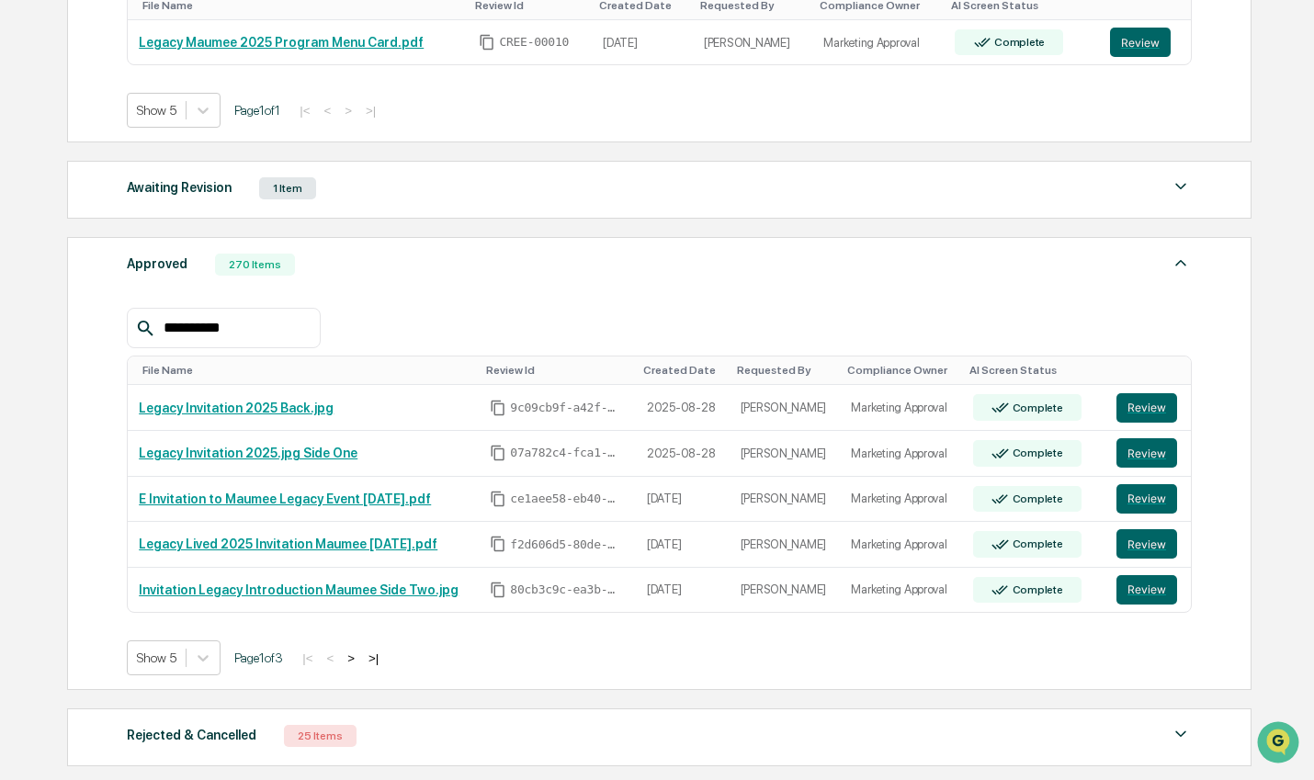
click at [266, 330] on input "**********" at bounding box center [234, 328] width 156 height 24
type input "*"
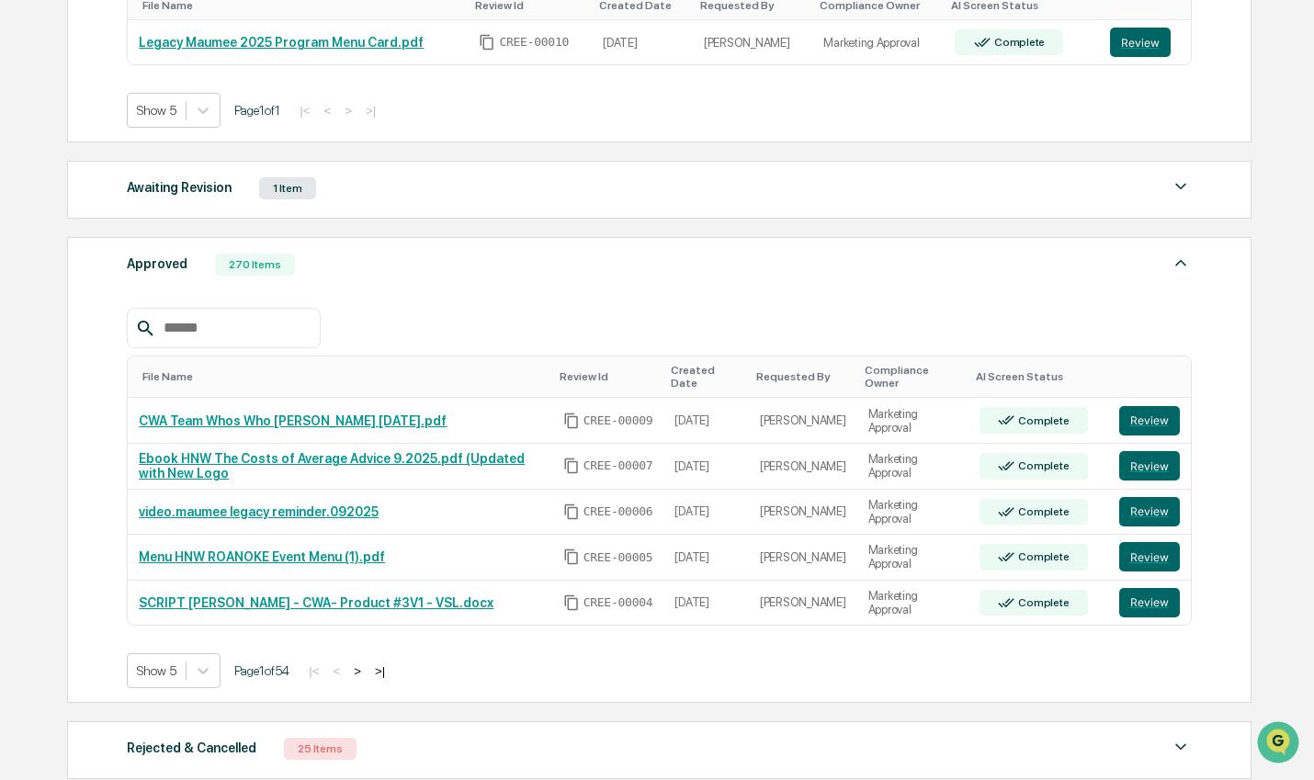
click at [217, 195] on div "Awaiting Revision" at bounding box center [179, 188] width 105 height 24
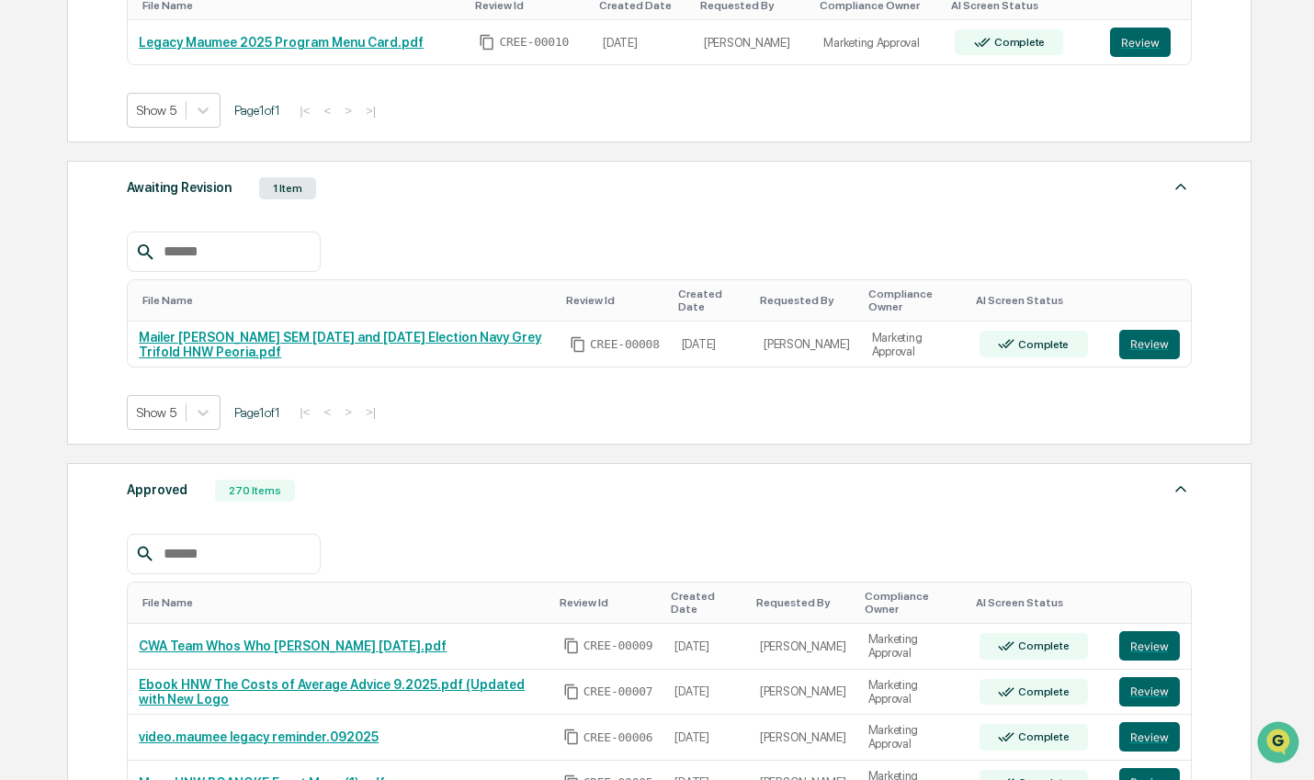
click at [1154, 330] on button "Review" at bounding box center [1149, 344] width 61 height 29
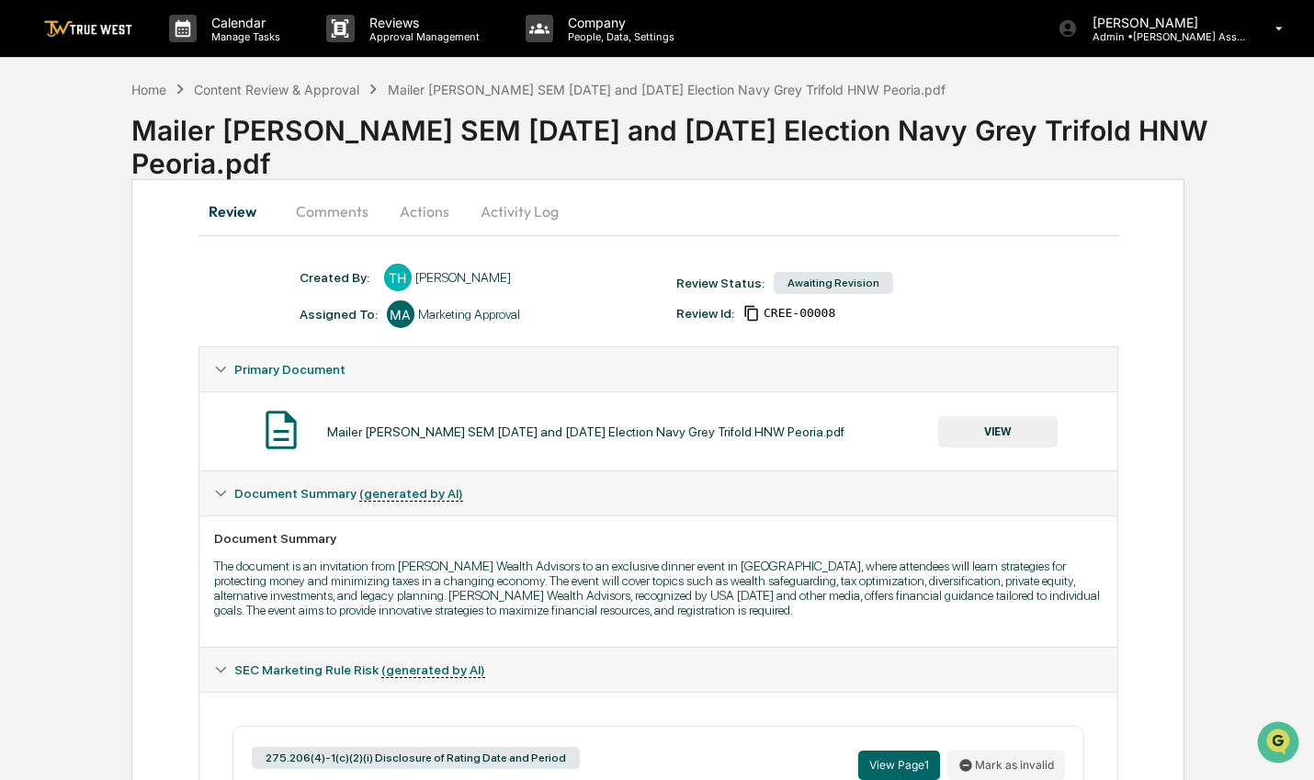
click at [342, 204] on button "Comments" at bounding box center [332, 211] width 102 height 44
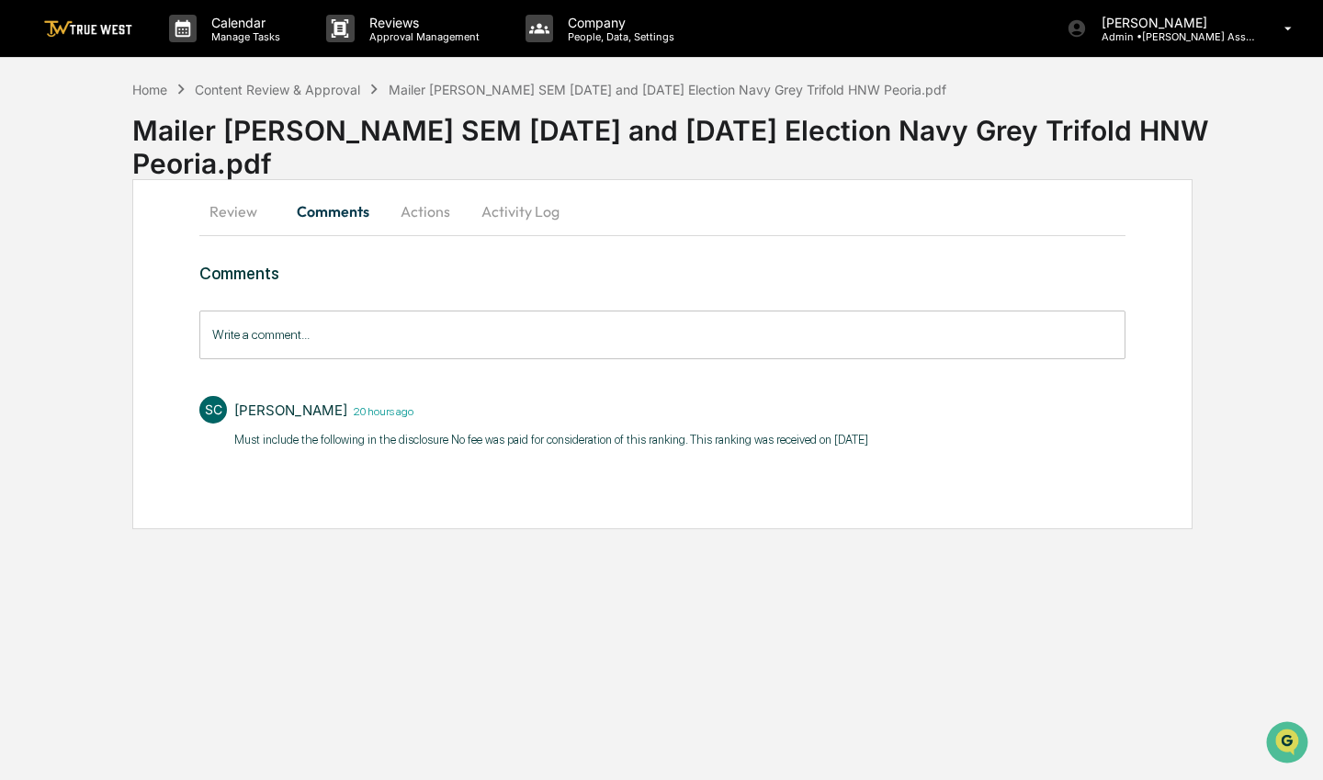
click at [410, 214] on button "Actions" at bounding box center [425, 211] width 83 height 44
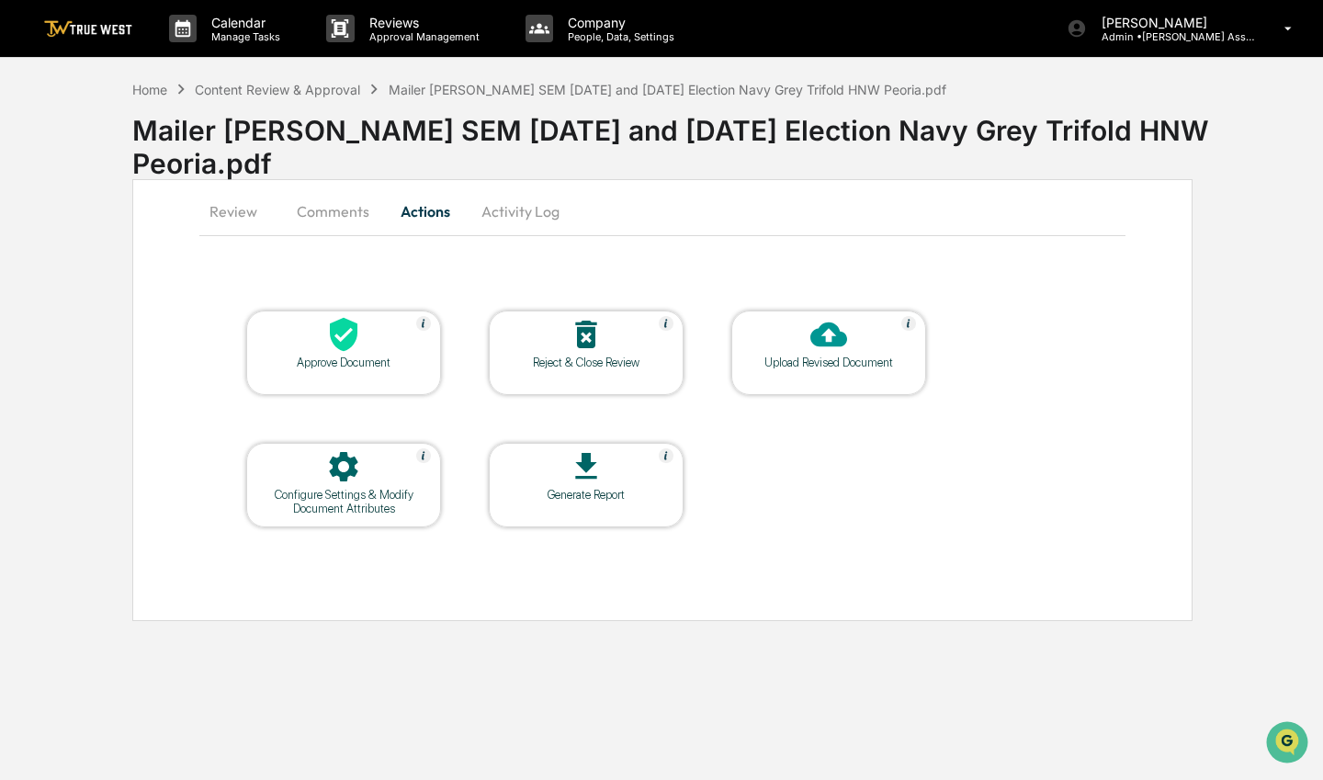
click at [219, 215] on button "Review" at bounding box center [240, 211] width 83 height 44
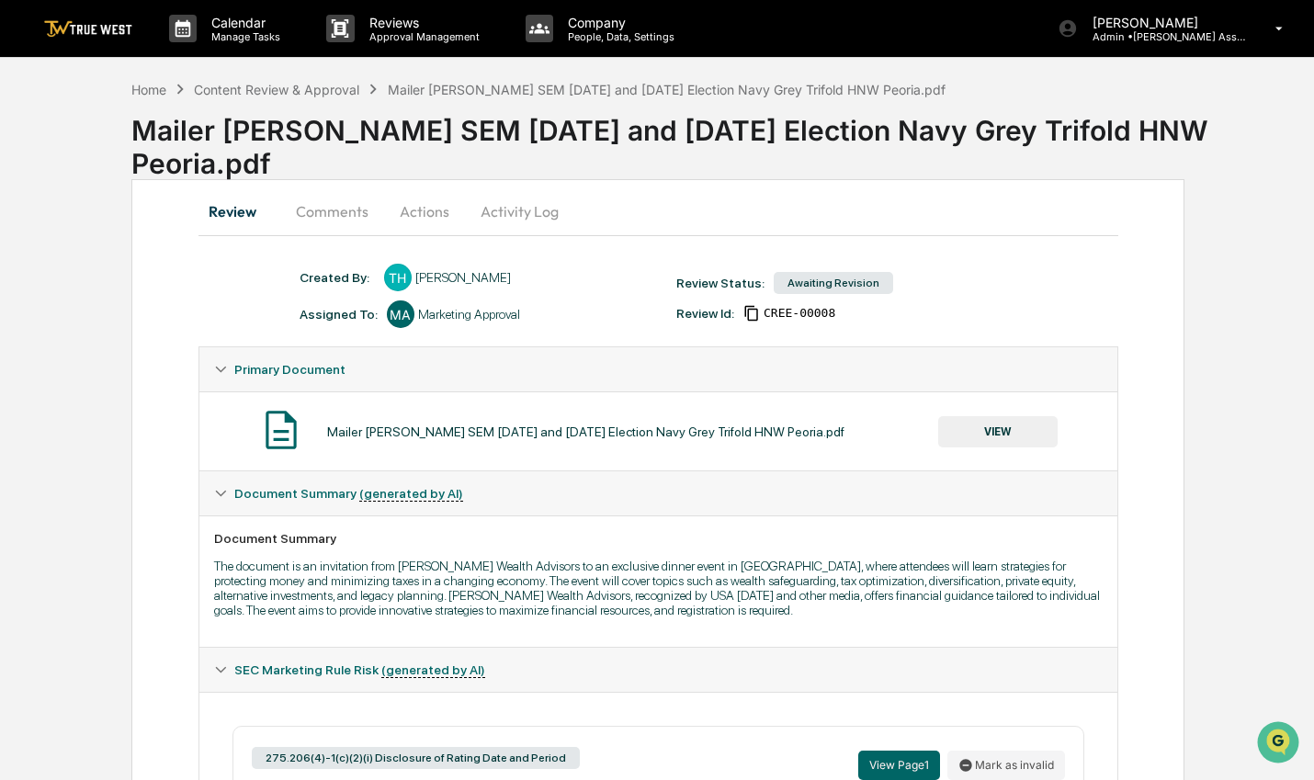
click at [1022, 431] on button "VIEW" at bounding box center [997, 431] width 119 height 31
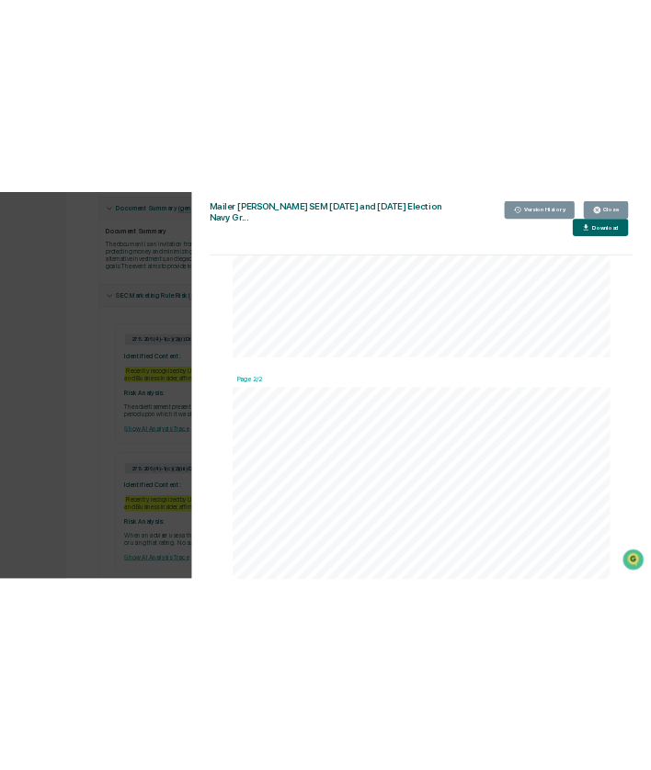
scroll to position [261, 0]
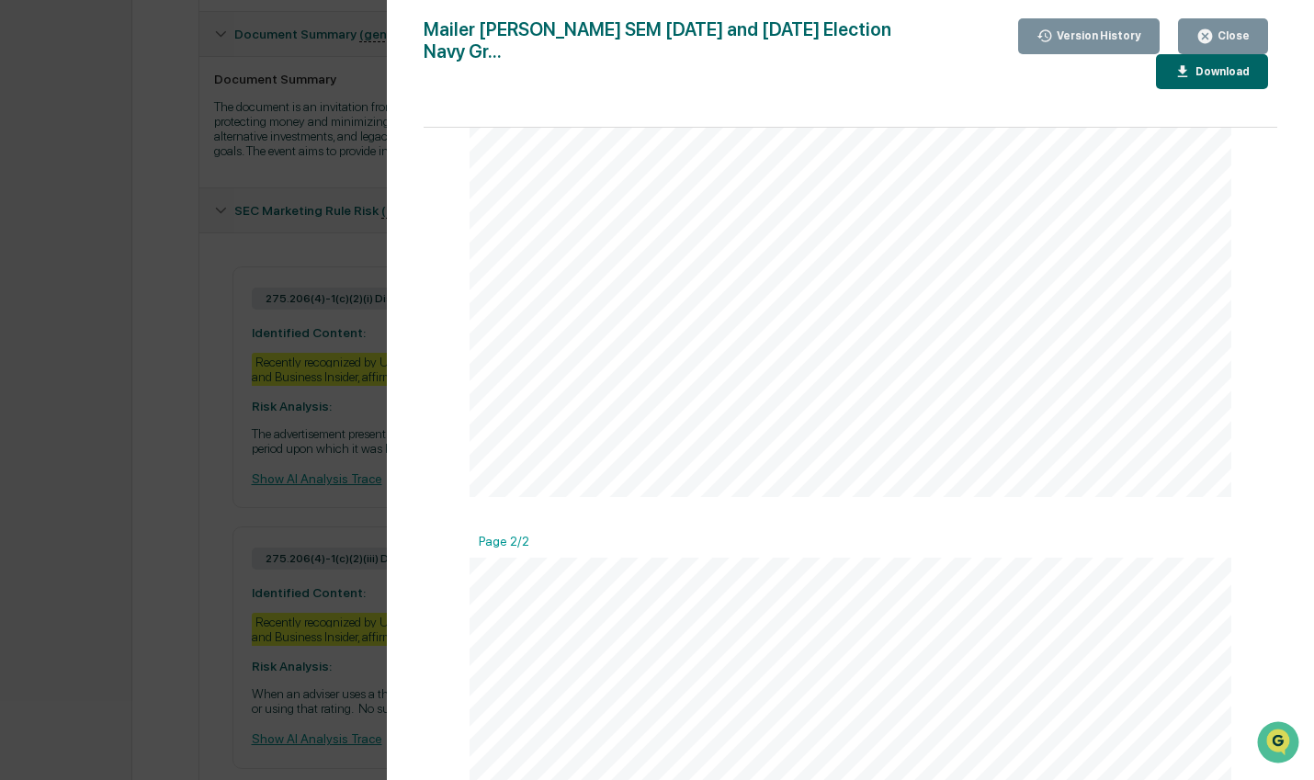
click at [1198, 68] on div "Download" at bounding box center [1221, 71] width 58 height 13
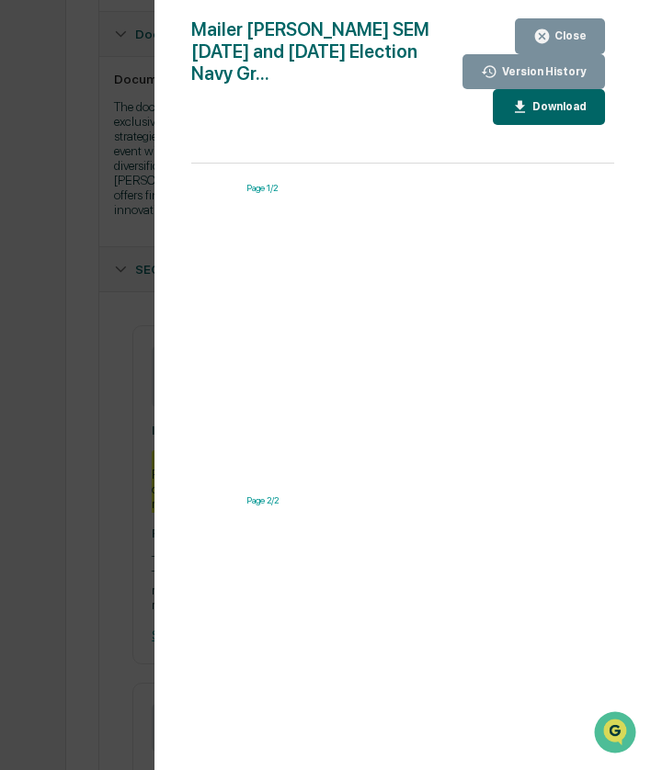
click at [549, 34] on icon "button" at bounding box center [542, 36] width 14 height 14
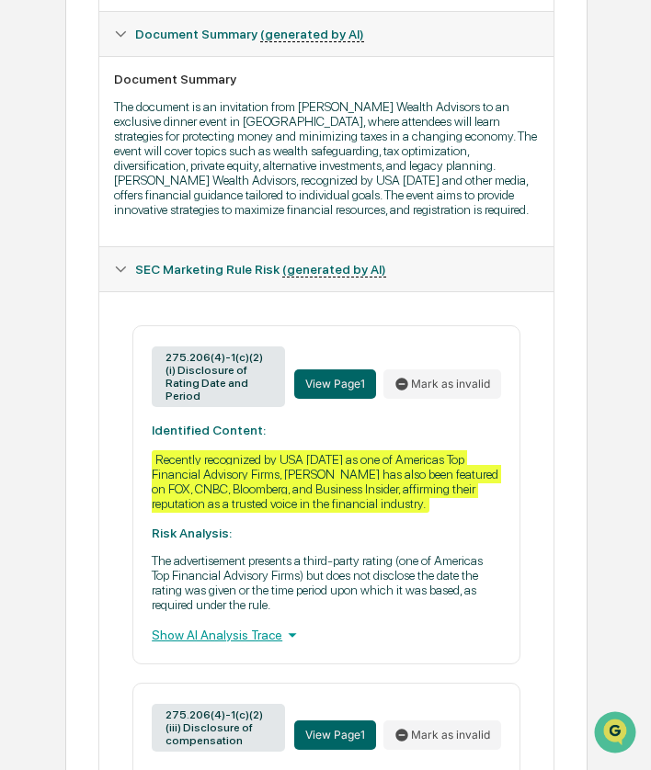
scroll to position [47, 0]
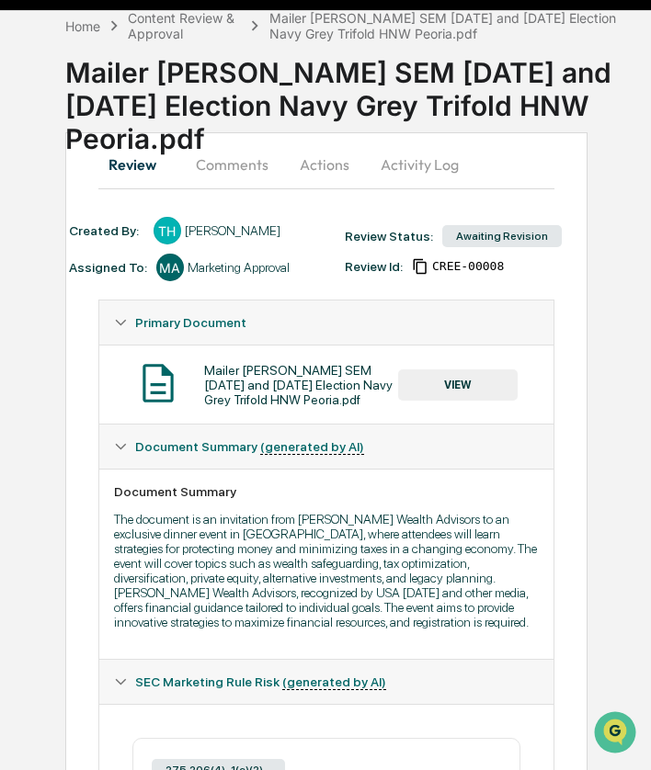
click at [239, 167] on button "Comments" at bounding box center [232, 164] width 102 height 44
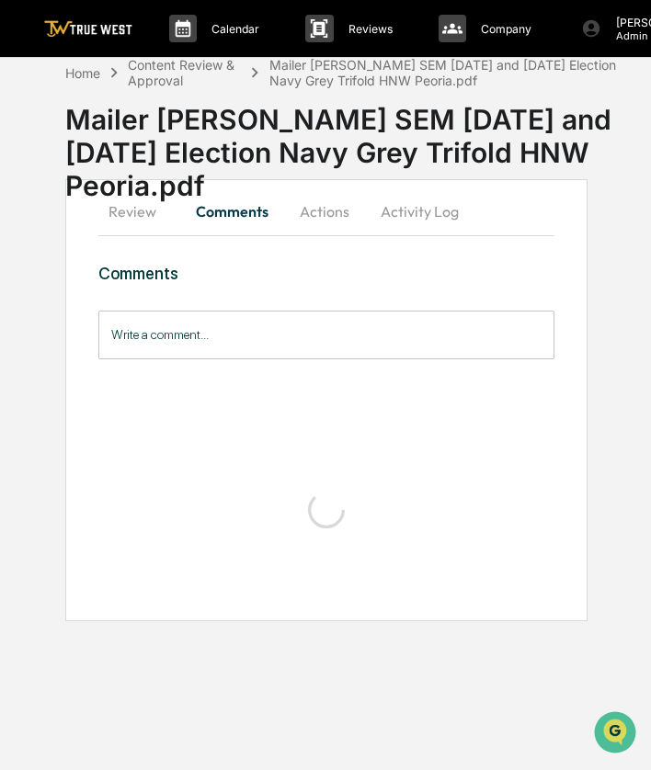
scroll to position [9, 0]
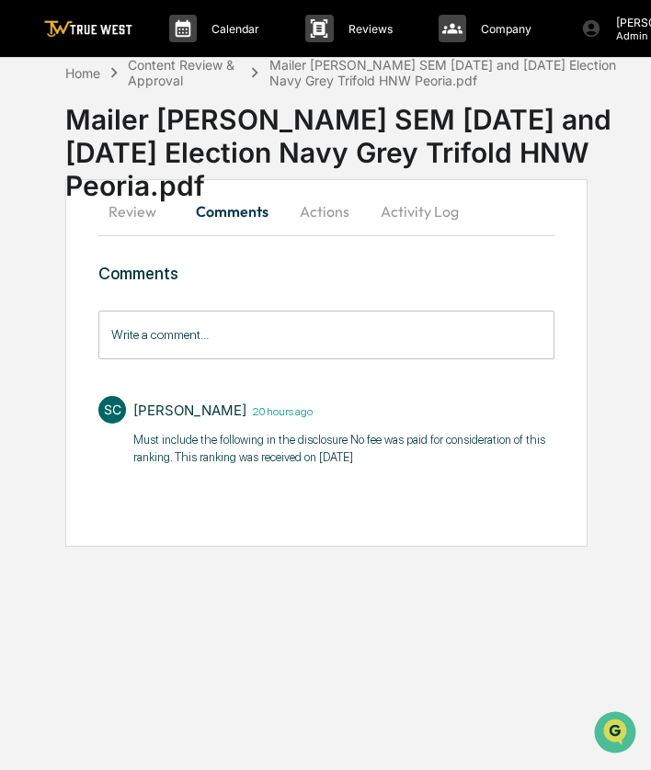
drag, startPoint x: 401, startPoint y: 443, endPoint x: 121, endPoint y: 434, distance: 279.5
click at [121, 434] on div "SC [PERSON_NAME] 20 hours ago Must include the following in the disclosure No f…" at bounding box center [326, 429] width 456 height 85
copy p "Must include the following in the disclosure No fee was paid for consideration …"
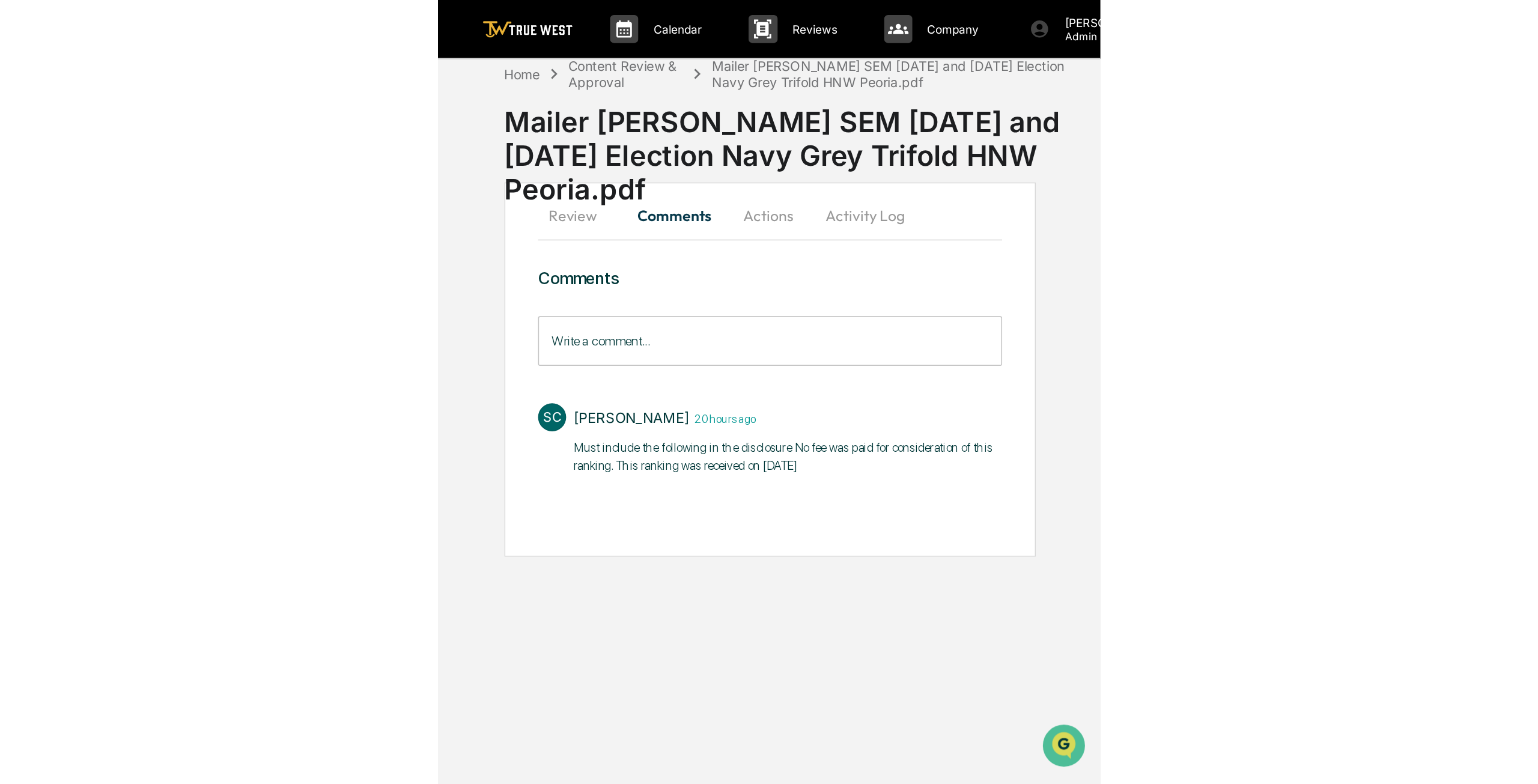
scroll to position [0, 0]
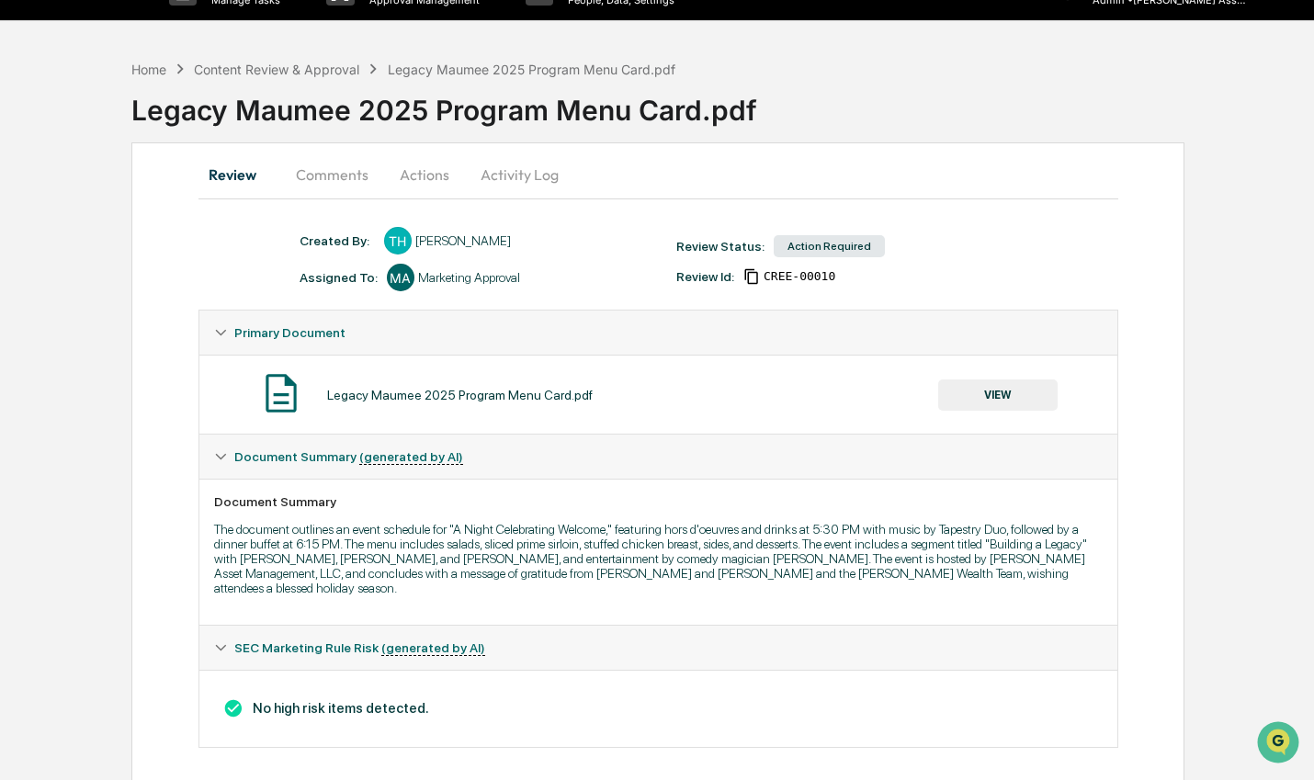
scroll to position [38, 0]
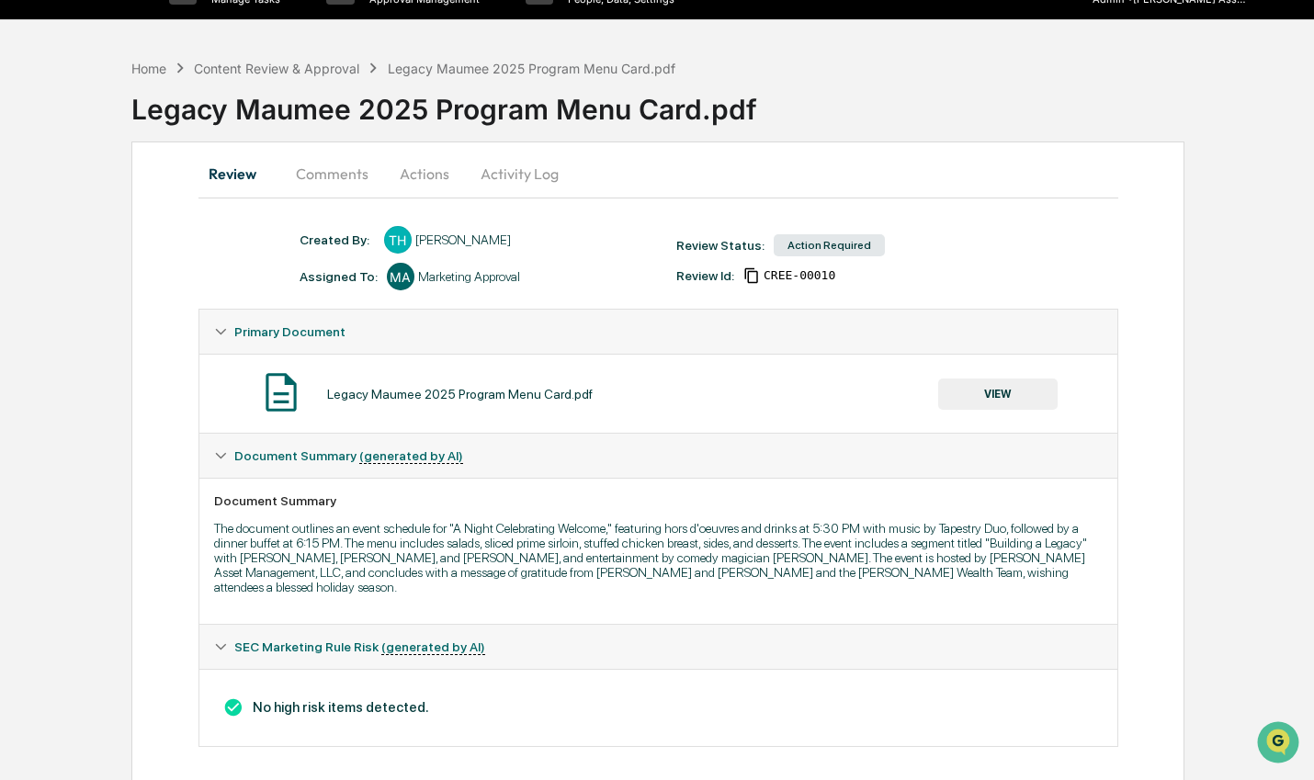
click at [995, 398] on button "VIEW" at bounding box center [997, 394] width 119 height 31
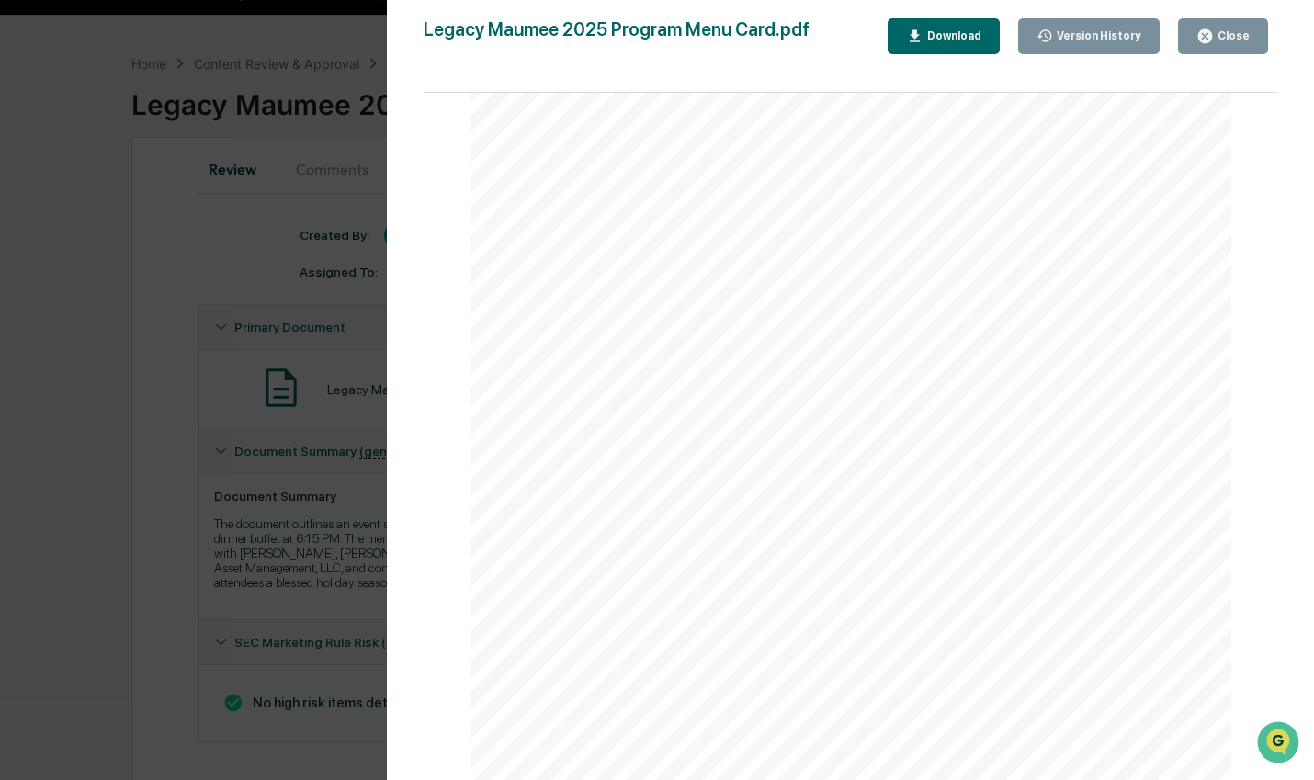
scroll to position [1855, 0]
click at [1223, 27] on button "Close" at bounding box center [1223, 36] width 90 height 36
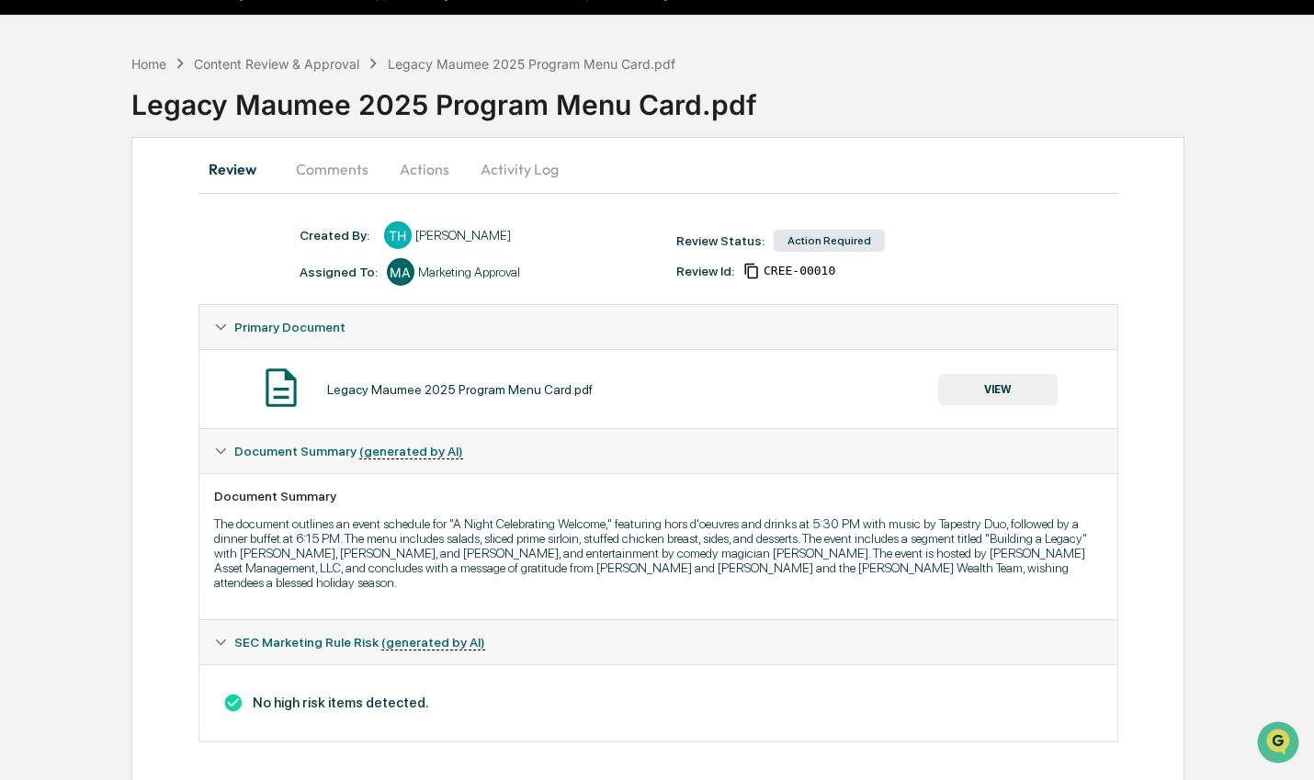
click at [411, 174] on button "Actions" at bounding box center [424, 169] width 83 height 44
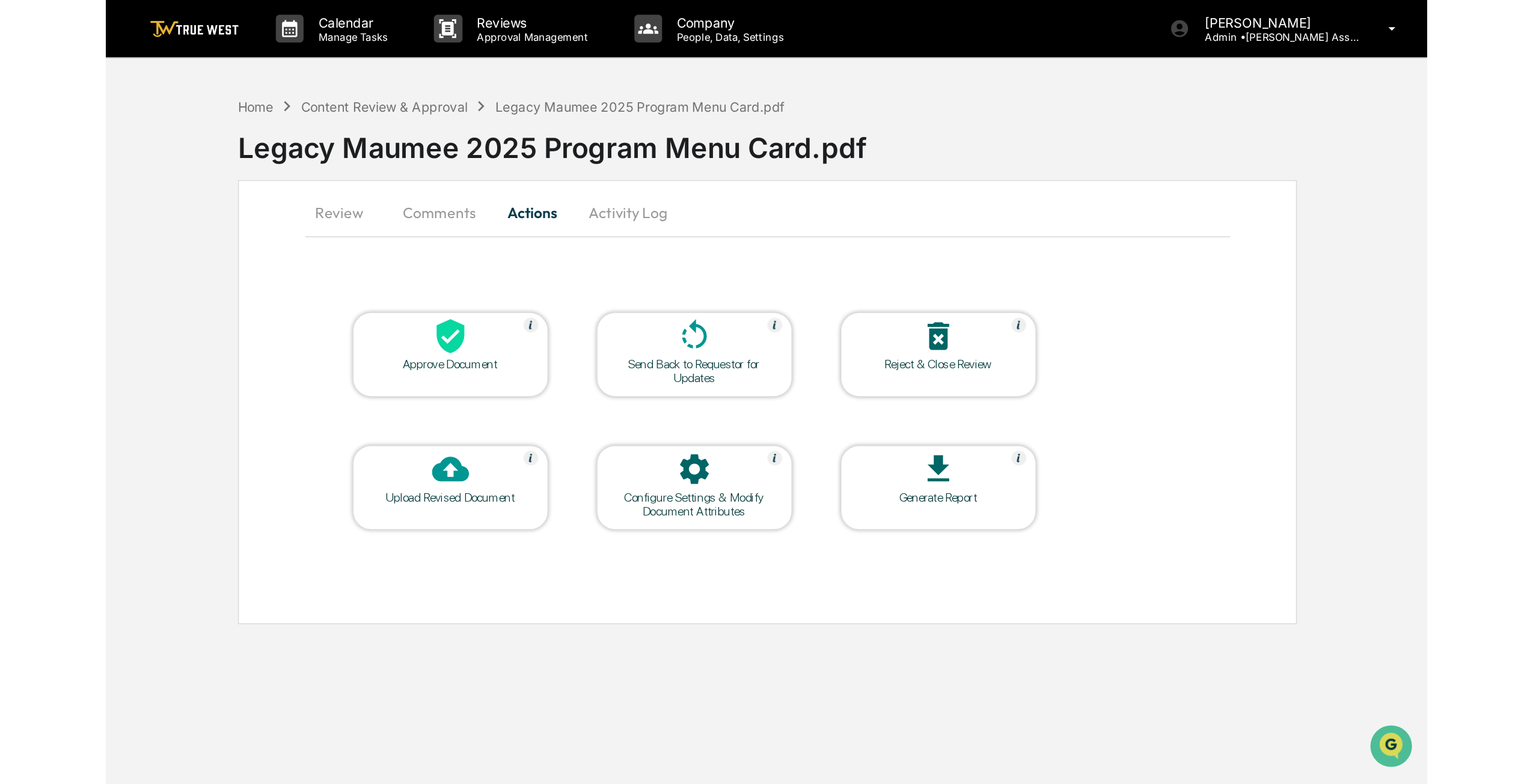
scroll to position [0, 0]
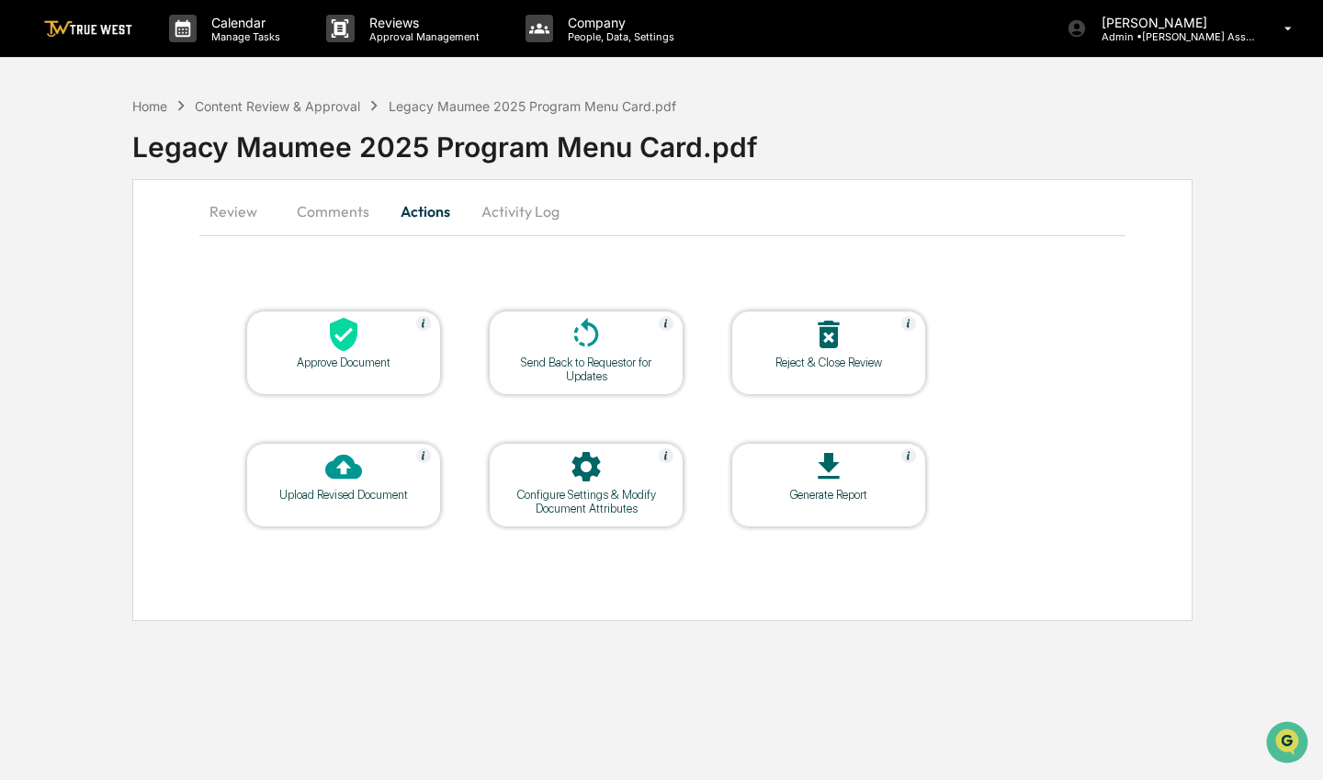
click at [360, 367] on div "Approve Document" at bounding box center [343, 363] width 165 height 14
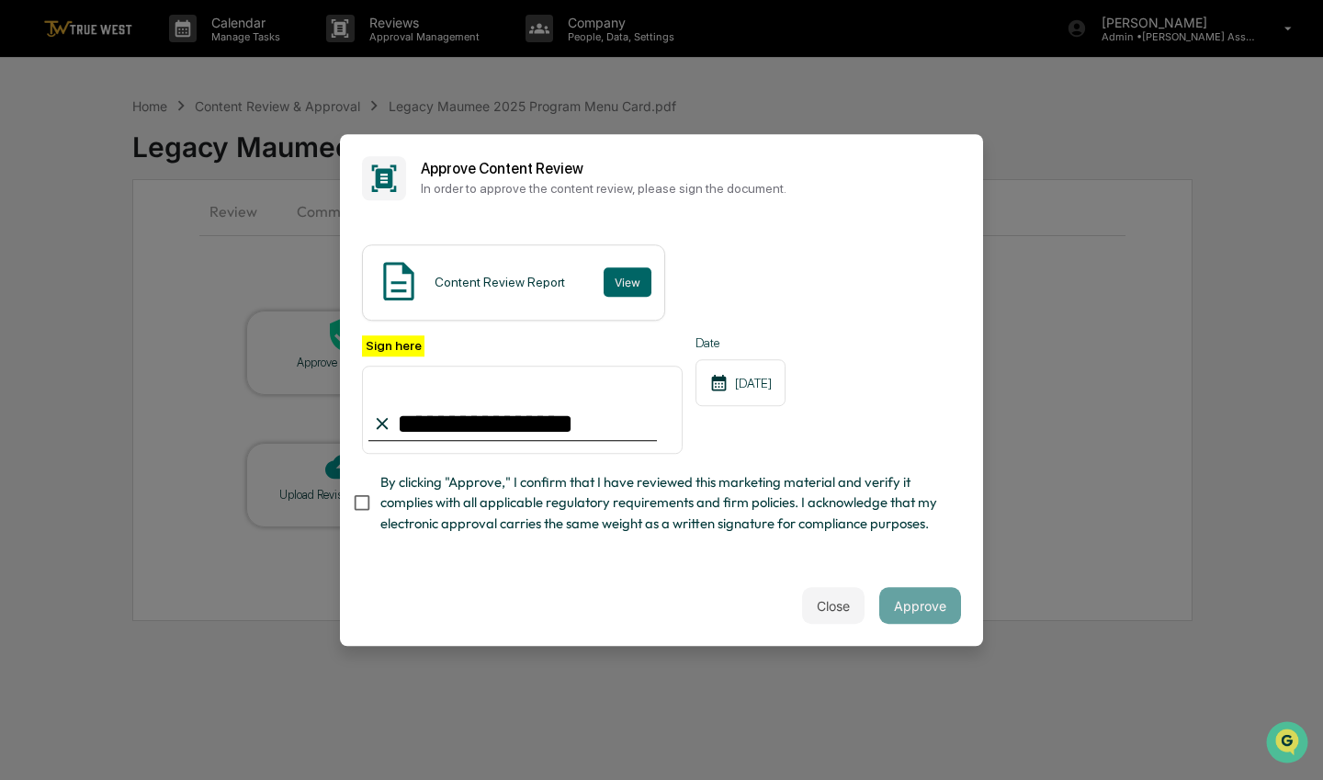
type input "**********"
click at [351, 524] on div "**********" at bounding box center [661, 394] width 643 height 344
click at [922, 624] on button "Approve" at bounding box center [920, 605] width 82 height 37
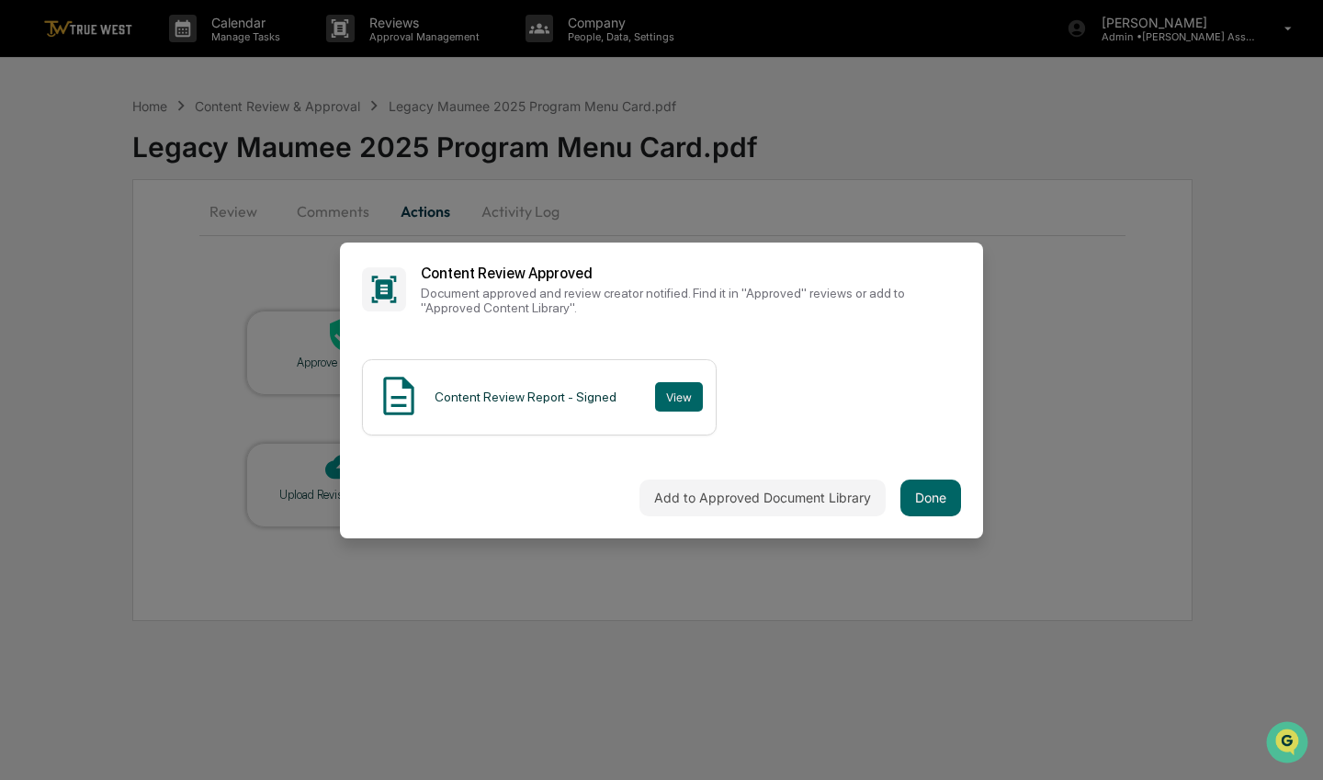
click at [925, 493] on button "Done" at bounding box center [931, 498] width 61 height 37
